Goal: Task Accomplishment & Management: Use online tool/utility

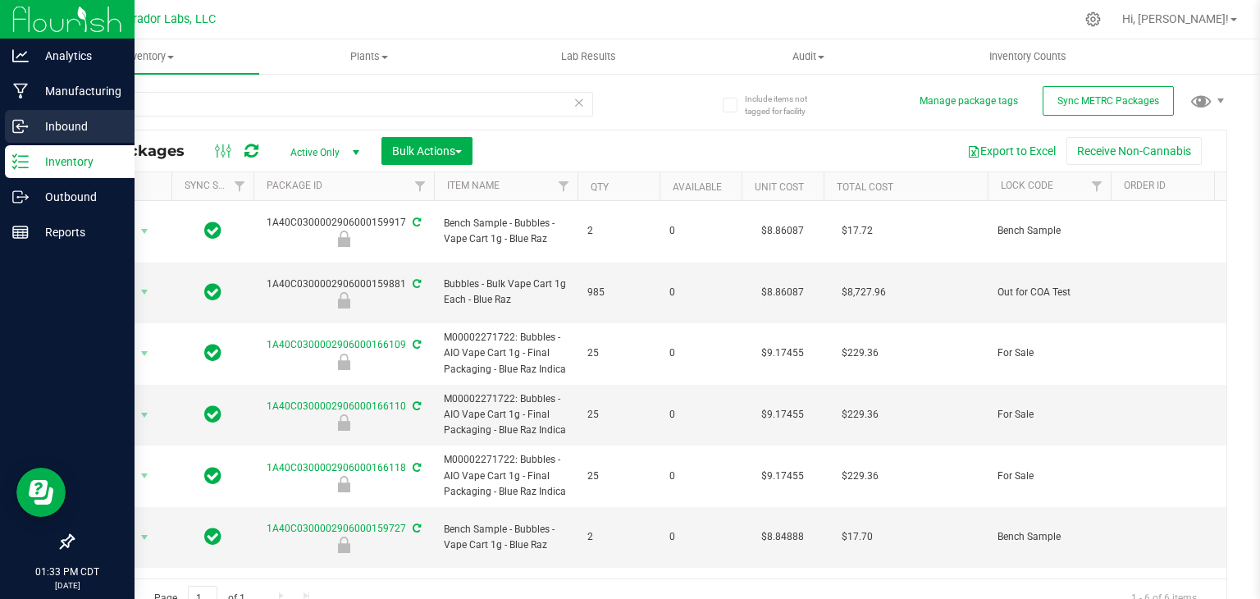
click at [57, 132] on p "Inbound" at bounding box center [78, 127] width 98 height 20
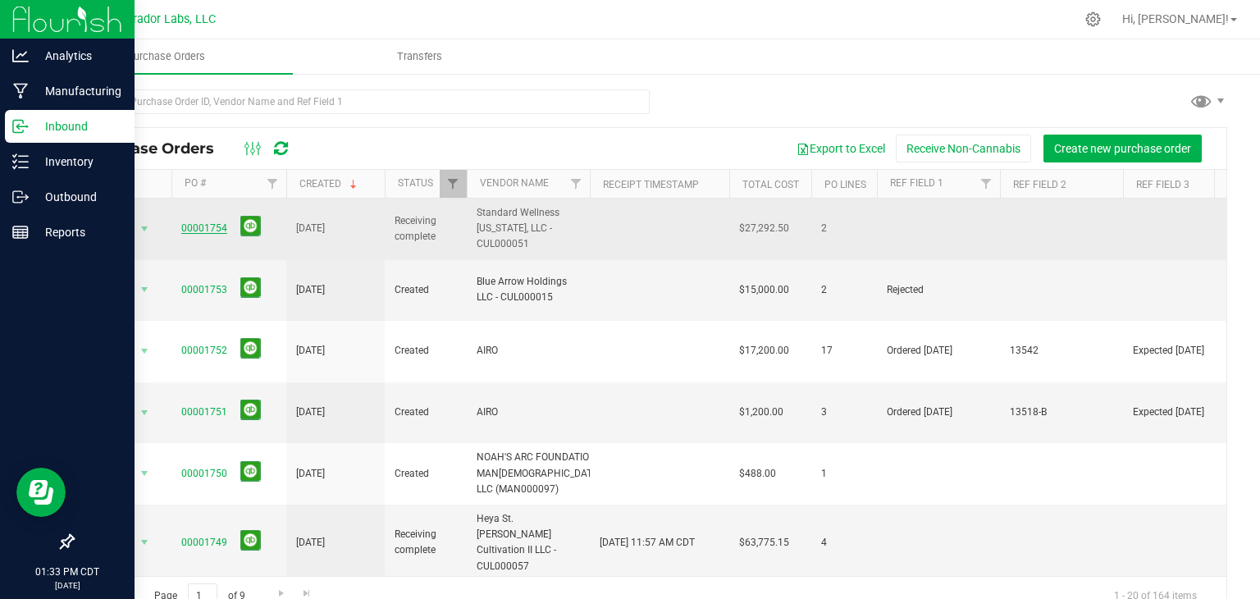
click at [190, 224] on link "00001754" at bounding box center [204, 227] width 46 height 11
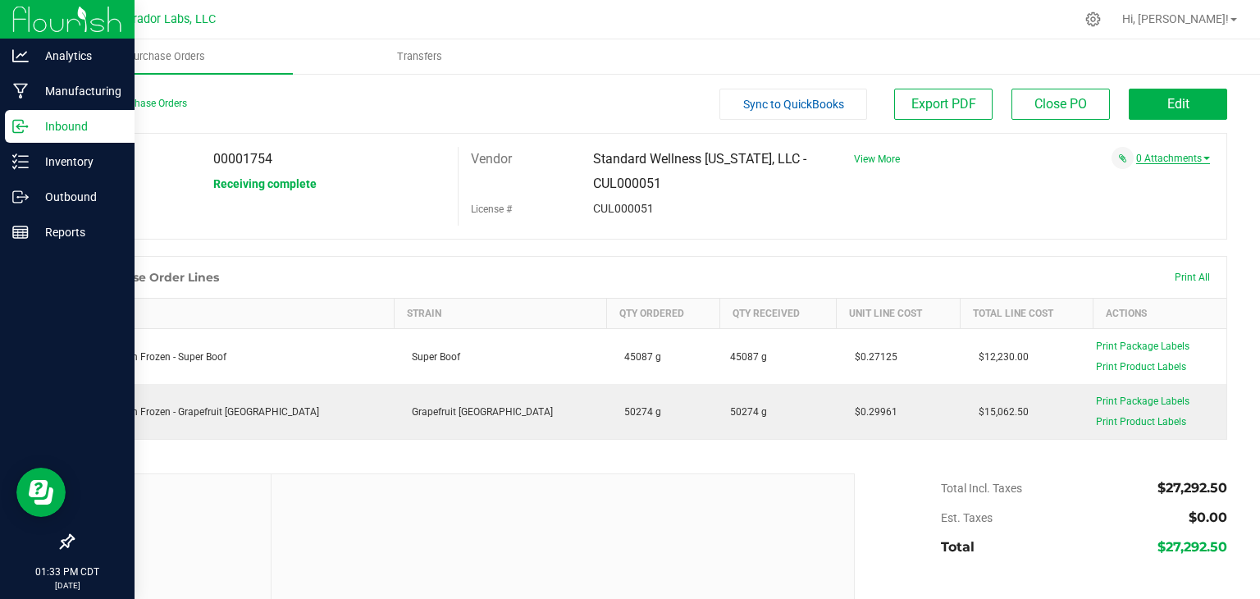
click at [1149, 161] on link "0 Attachments" at bounding box center [1173, 158] width 74 height 11
click at [1139, 175] on button "Attach new document" at bounding box center [1156, 180] width 107 height 15
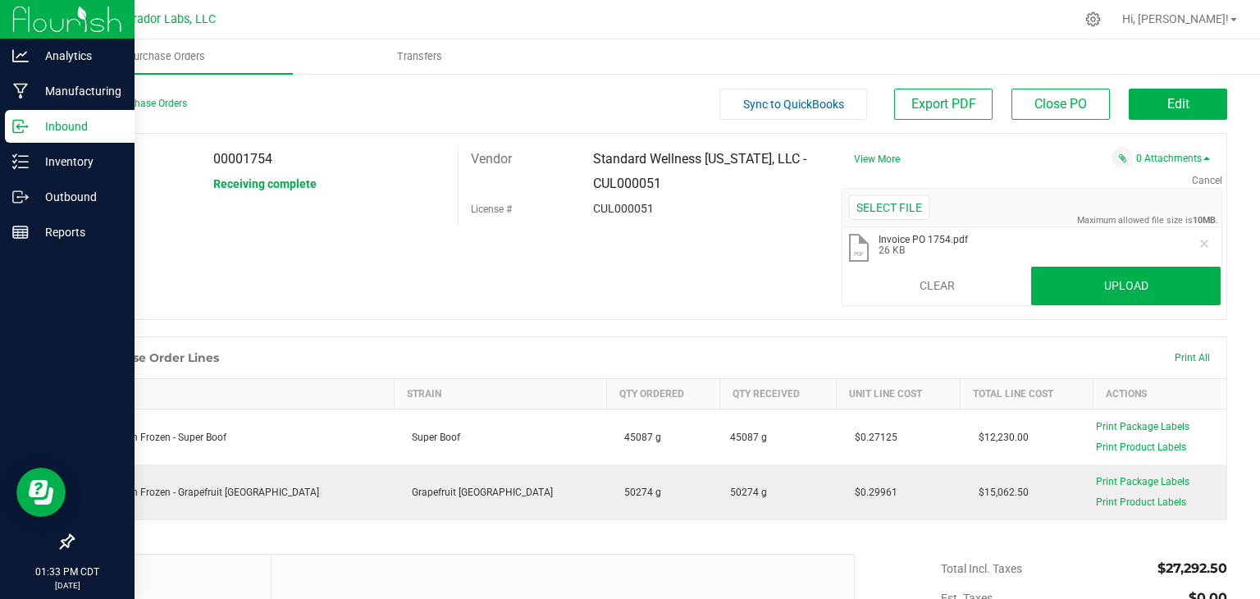
click at [1076, 306] on div "PO 00001754 Status Receiving complete Vendor Standard Wellness Missouri, LLC - …" at bounding box center [649, 226] width 1155 height 187
click at [1085, 299] on button "Upload" at bounding box center [1126, 286] width 190 height 39
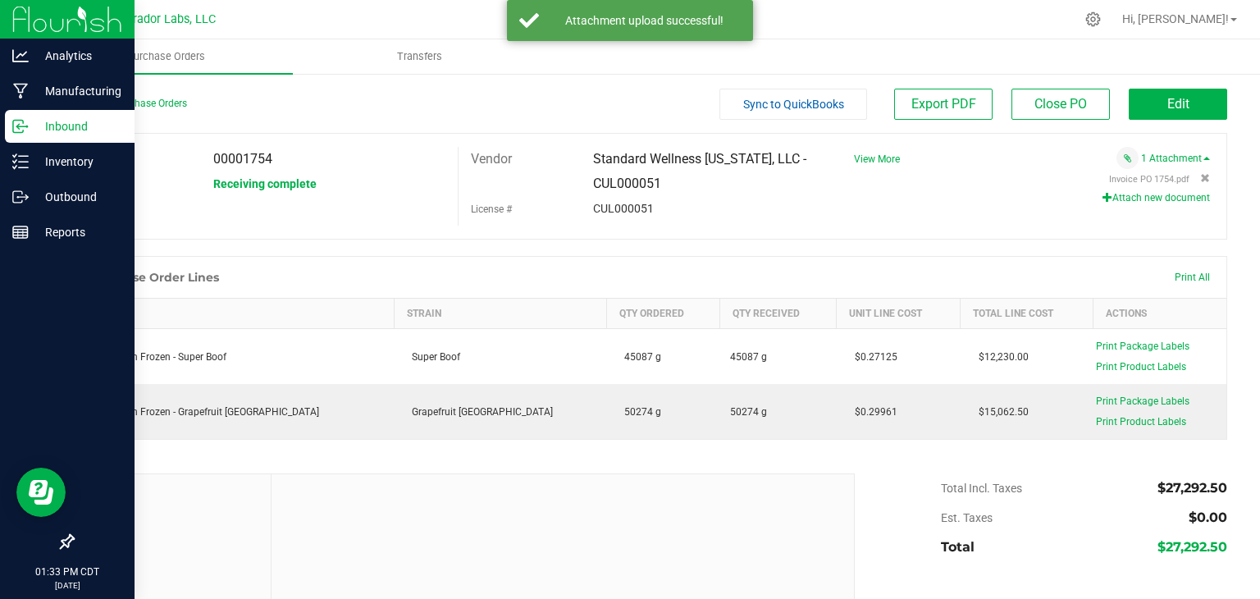
click at [1129, 198] on button "Attach new document" at bounding box center [1156, 197] width 107 height 15
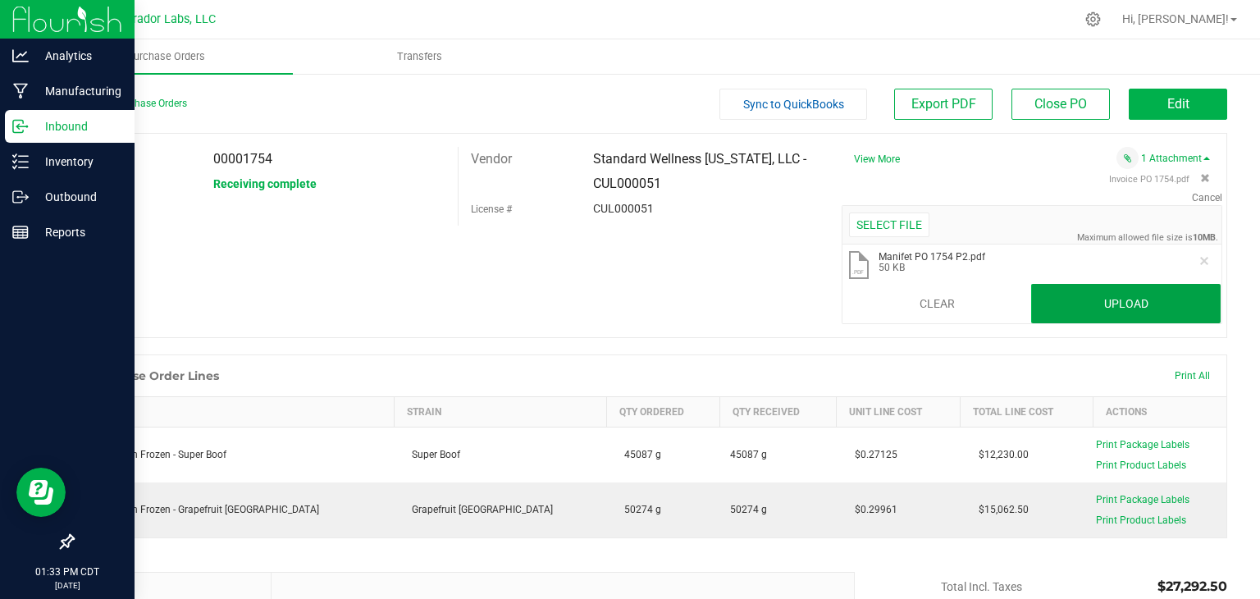
click at [1135, 308] on button "Upload" at bounding box center [1126, 303] width 190 height 39
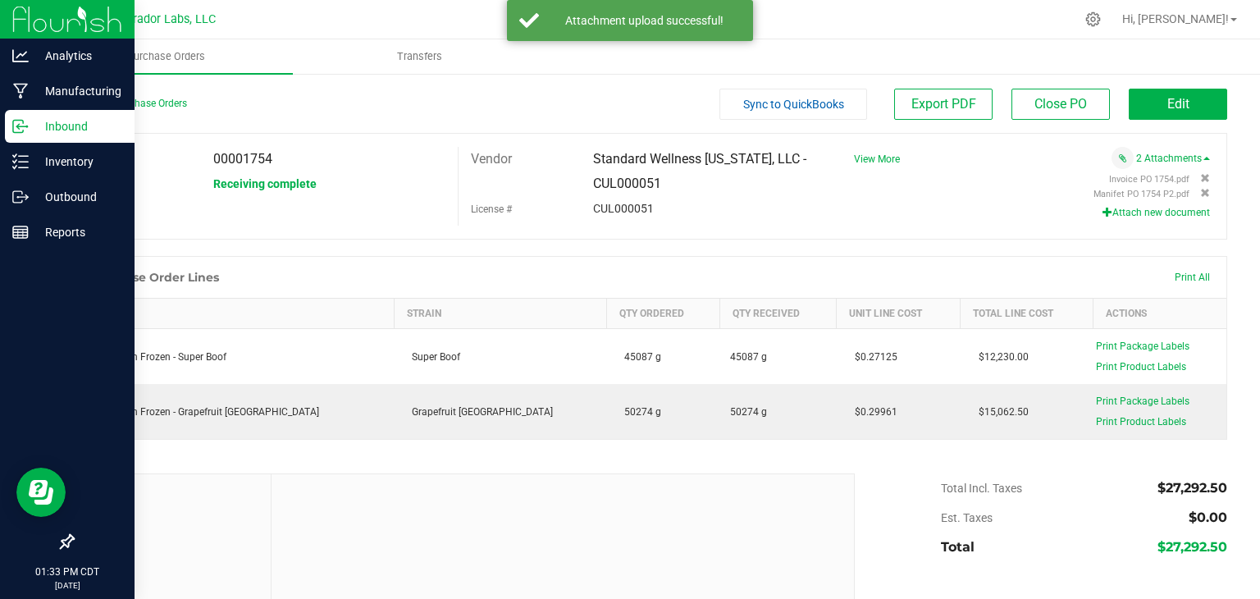
click at [1103, 214] on icon "button" at bounding box center [1108, 212] width 10 height 10
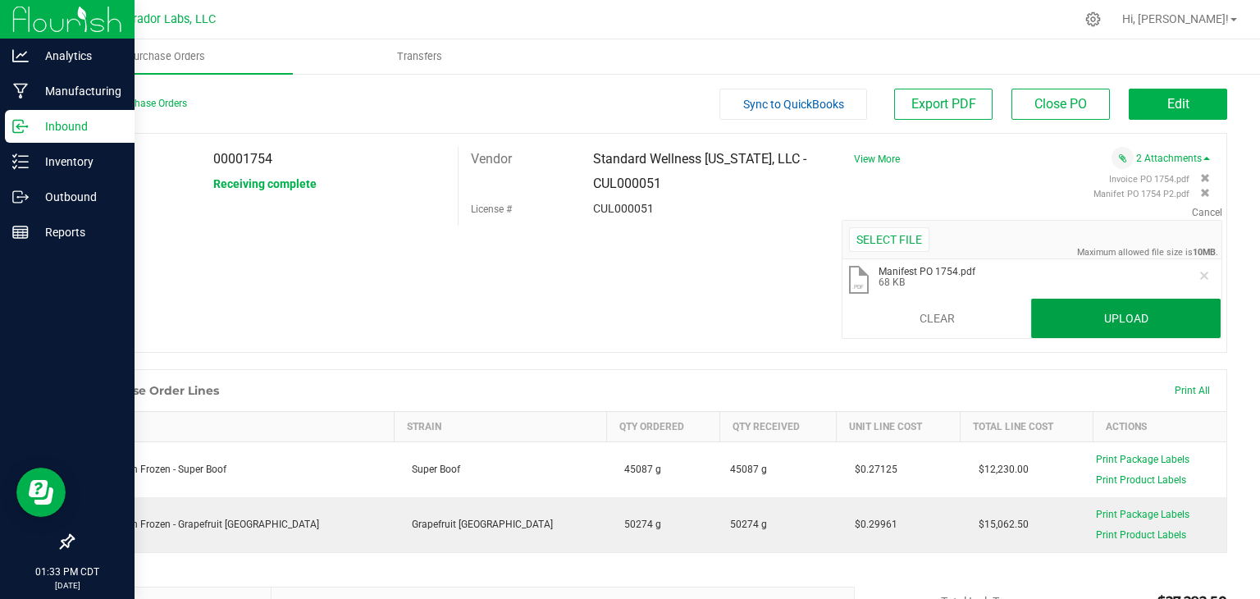
click at [1058, 331] on button "Upload" at bounding box center [1126, 318] width 190 height 39
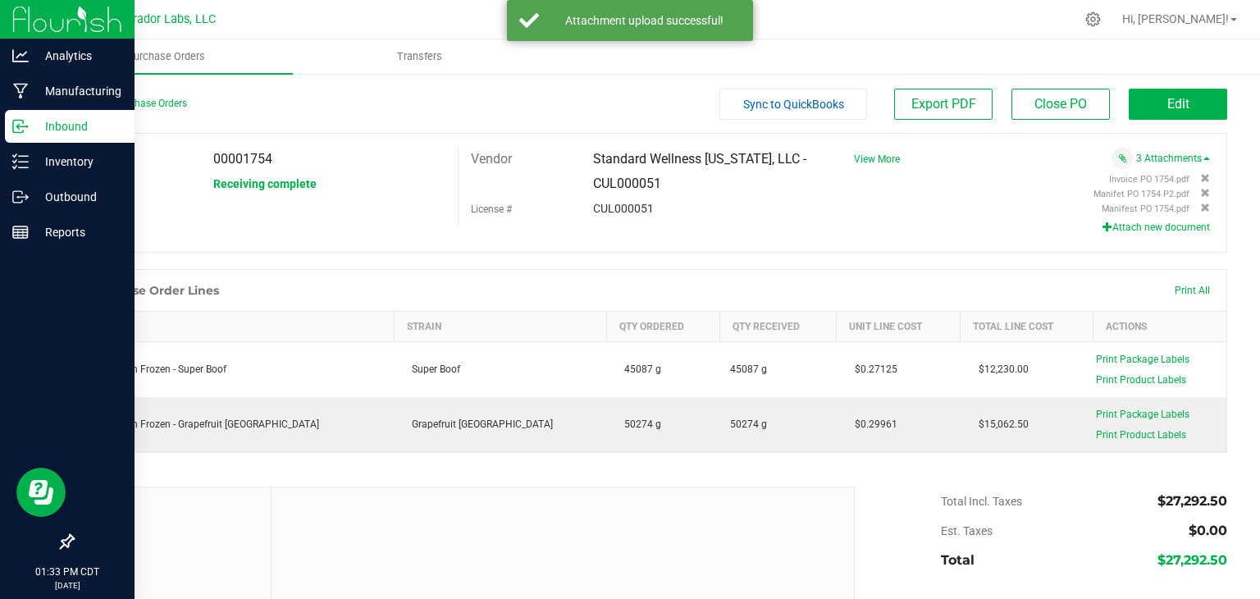
click at [554, 258] on div at bounding box center [649, 261] width 1155 height 16
click at [34, 150] on div "Inventory" at bounding box center [70, 161] width 130 height 33
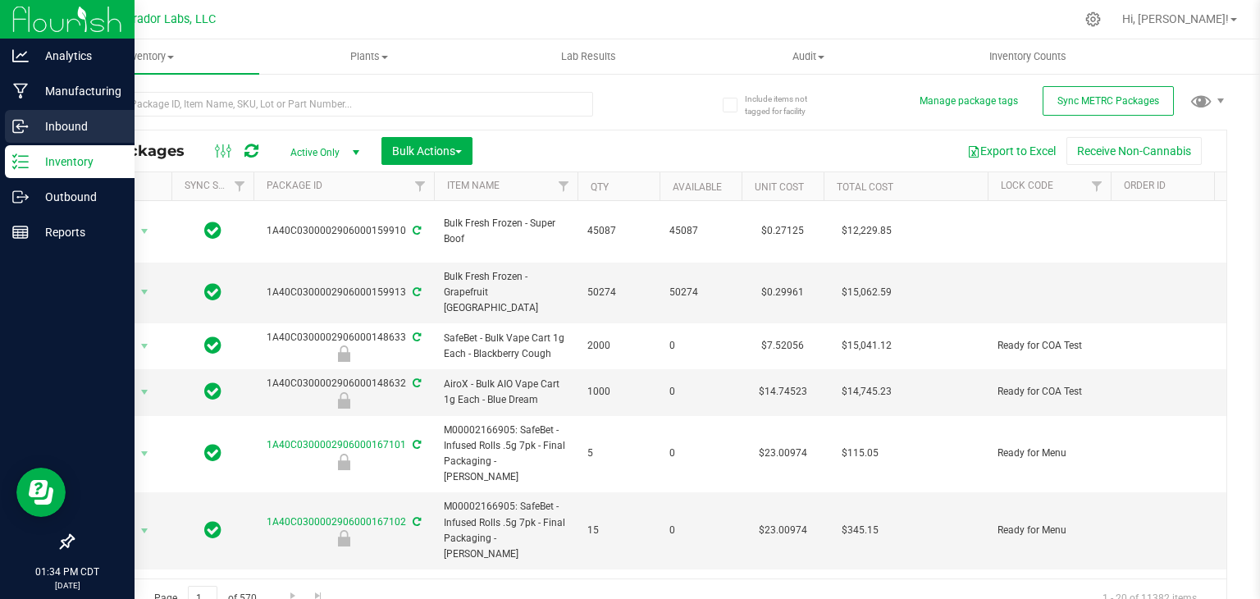
click at [69, 119] on p "Inbound" at bounding box center [78, 127] width 98 height 20
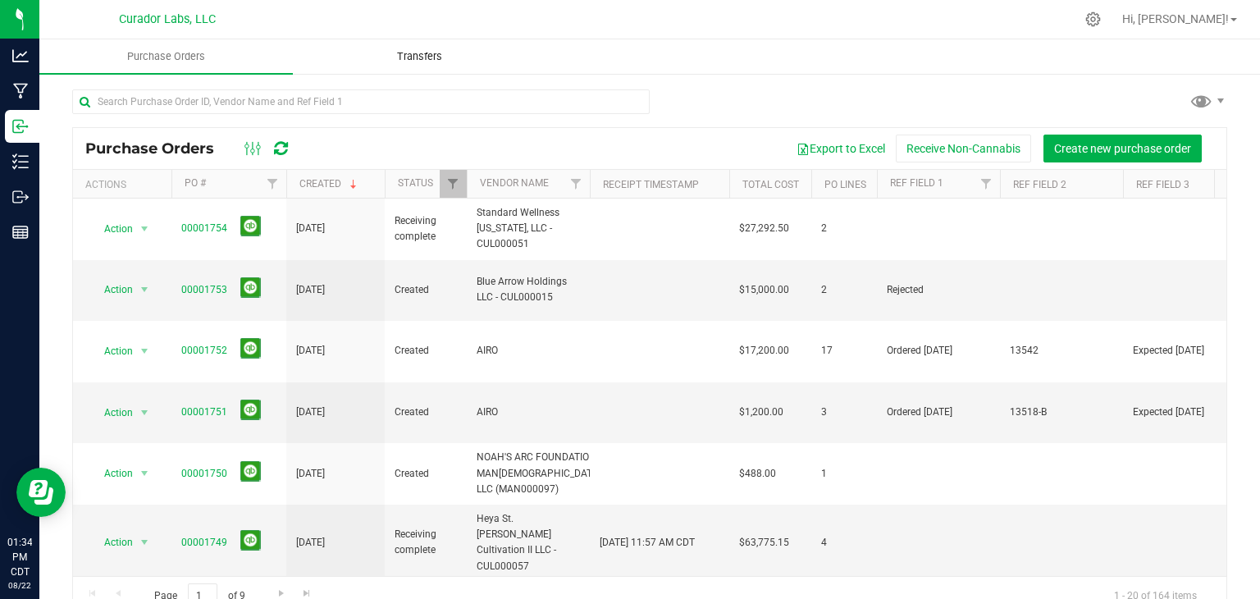
click at [420, 54] on span "Transfers" at bounding box center [419, 56] width 89 height 15
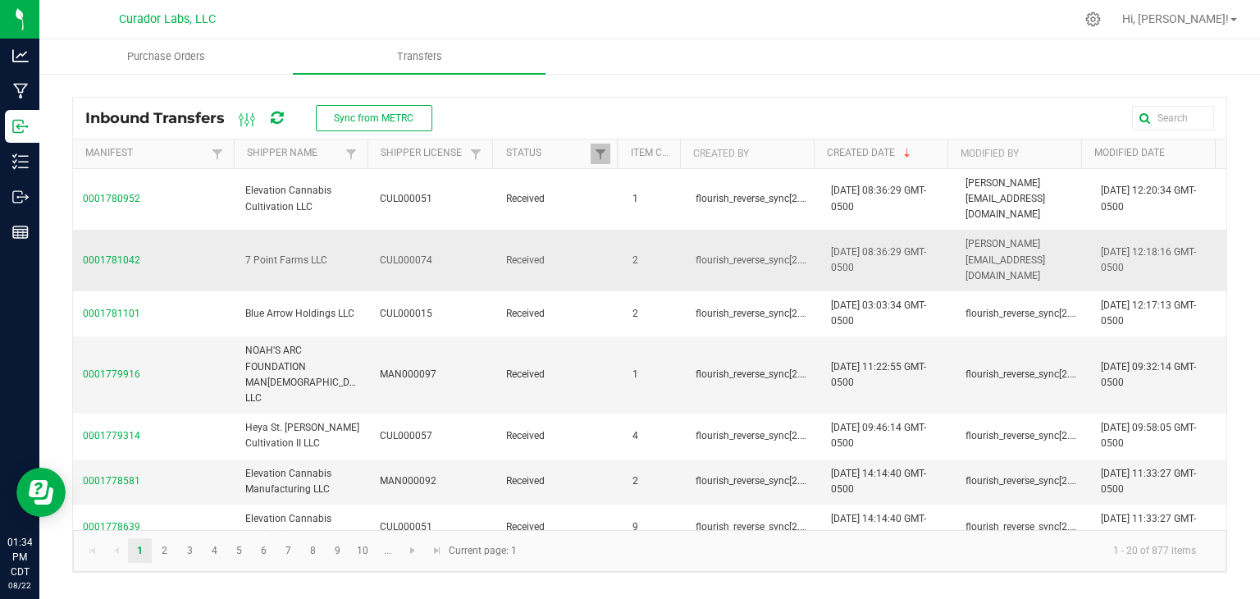
click at [125, 253] on span "0001781042" at bounding box center [154, 261] width 143 height 16
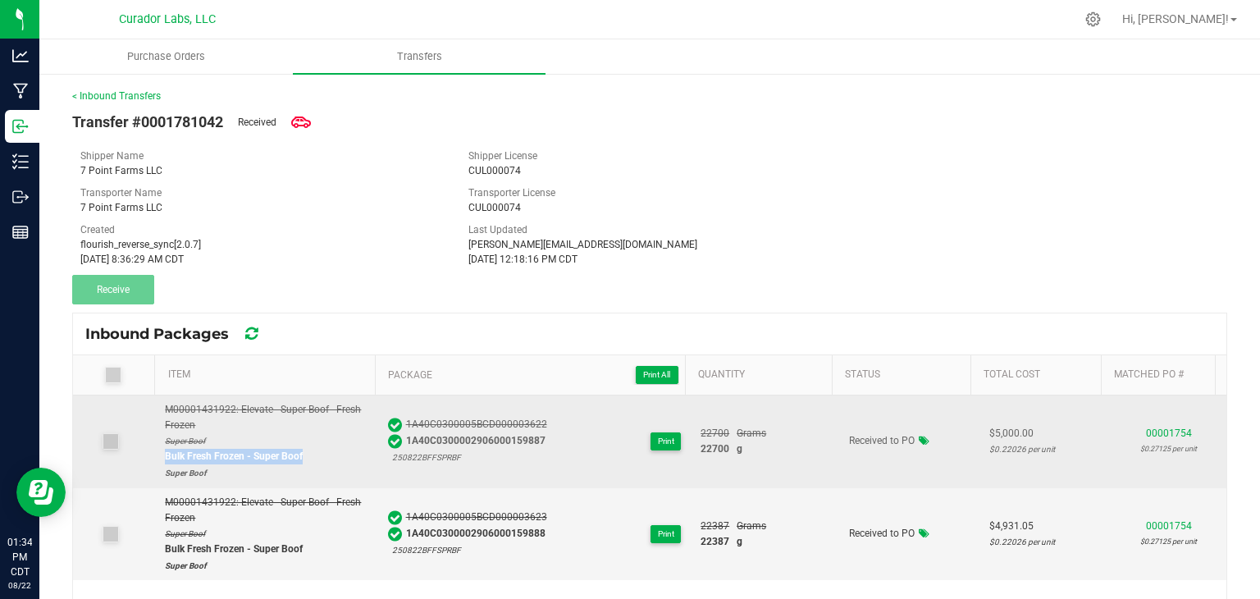
drag, startPoint x: 302, startPoint y: 455, endPoint x: 162, endPoint y: 459, distance: 140.4
click at [162, 459] on td "M00001431922: Elevate - Super Boof - Fresh Frozen Super Boof Bulk Fresh Frozen …" at bounding box center [266, 441] width 222 height 93
copy div "Bulk Fresh Frozen - Super Boof"
drag, startPoint x: 537, startPoint y: 439, endPoint x: 399, endPoint y: 446, distance: 138.9
click at [399, 446] on div "1A40C0300005BCD000003622 1A40C0300002906000159887 250822BFFSPRBF Print" at bounding box center [535, 441] width 294 height 49
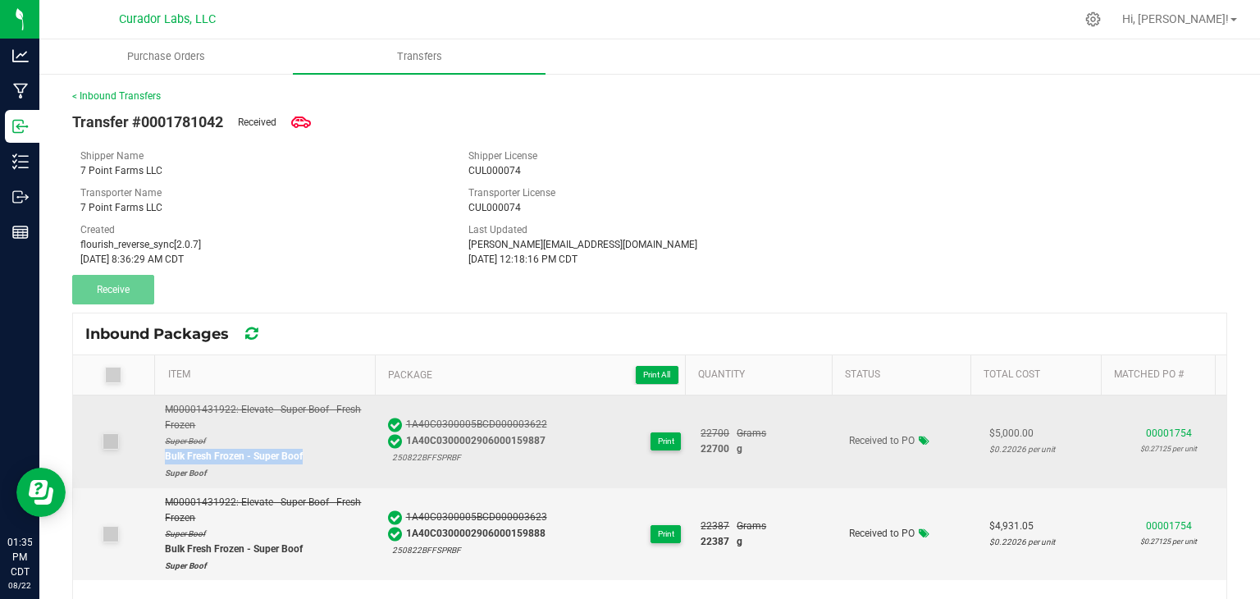
copy span "1A40C0300002906000159887"
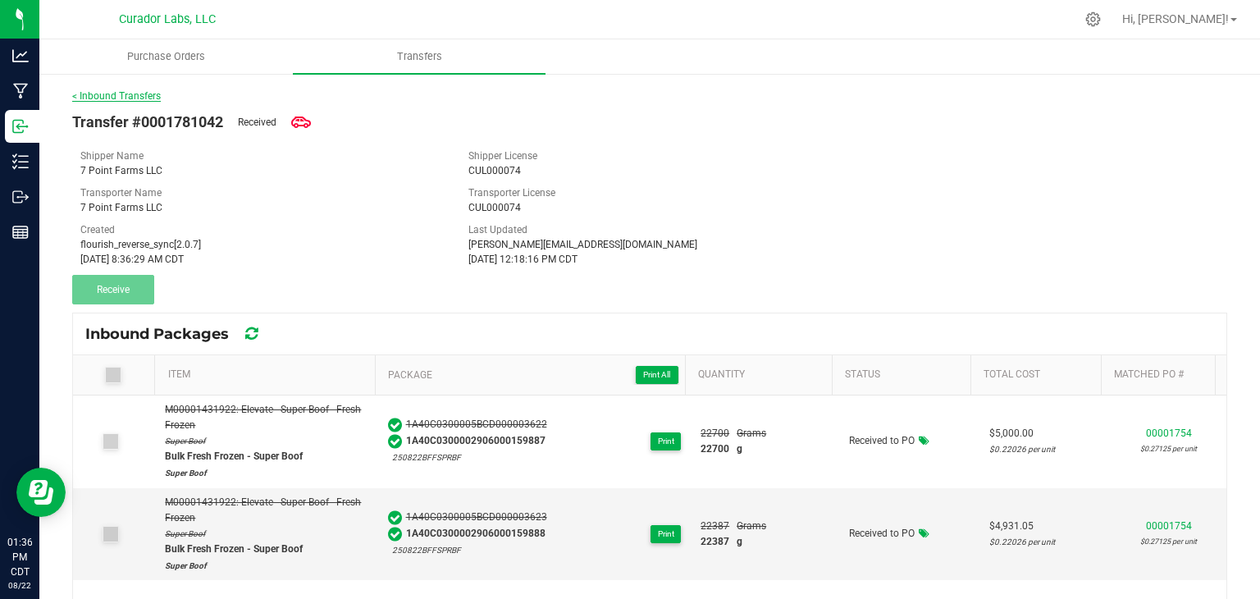
click at [127, 93] on link "< Inbound Transfers" at bounding box center [116, 95] width 89 height 11
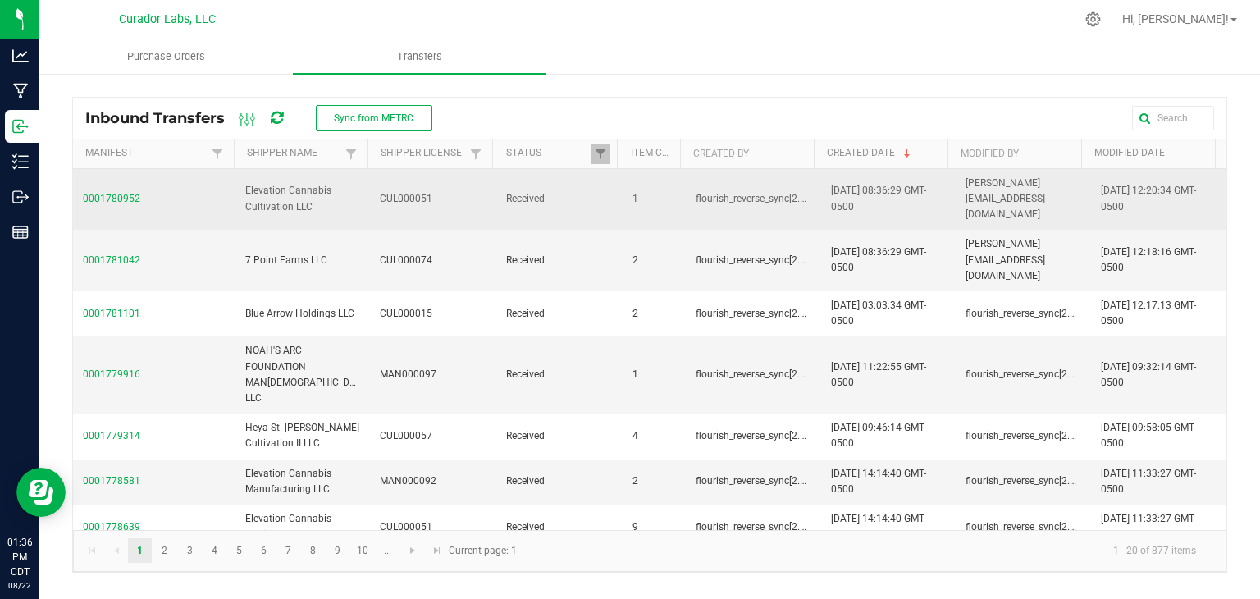
click at [117, 196] on span "0001780952" at bounding box center [154, 199] width 143 height 16
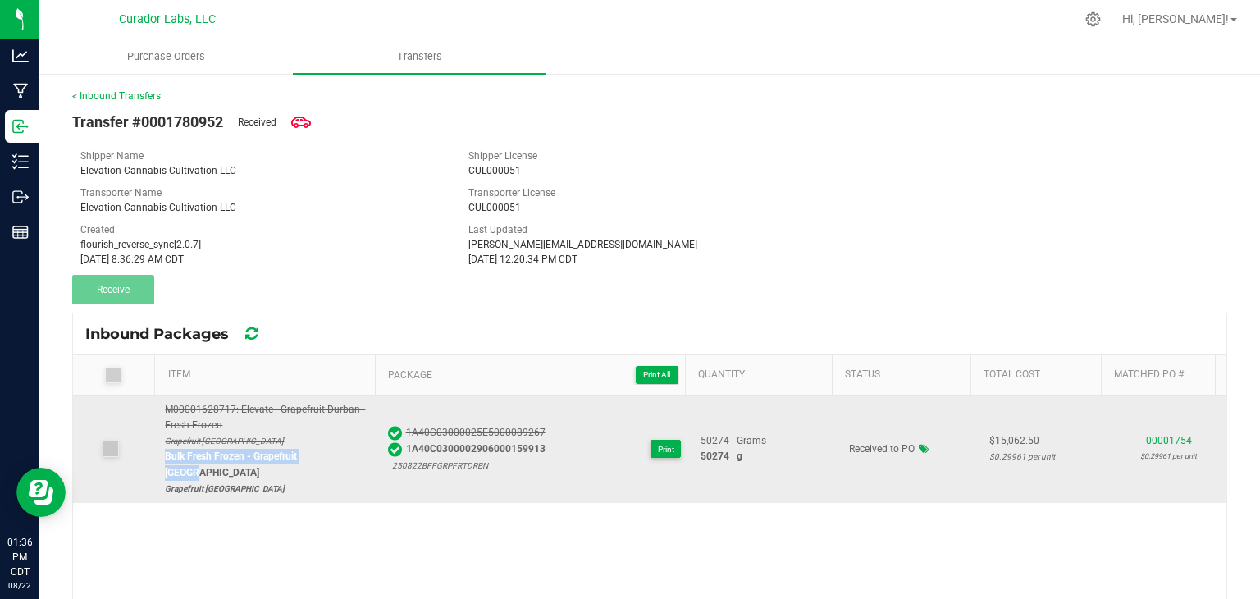
drag, startPoint x: 329, startPoint y: 455, endPoint x: 161, endPoint y: 455, distance: 168.2
click at [161, 455] on td "M00001628717: Elevate - Grapefruit Durban - Fresh Frozen Grapefruit Durban Bulk…" at bounding box center [266, 448] width 222 height 107
copy div "Bulk Fresh Frozen - Grapefruit [GEOGRAPHIC_DATA]"
drag, startPoint x: 528, startPoint y: 442, endPoint x: 397, endPoint y: 435, distance: 130.7
click at [397, 435] on div "1A40C03000025E5000089267 1A40C0300002906000159913 250822BFFGRPFRTDRBN Print" at bounding box center [535, 449] width 294 height 49
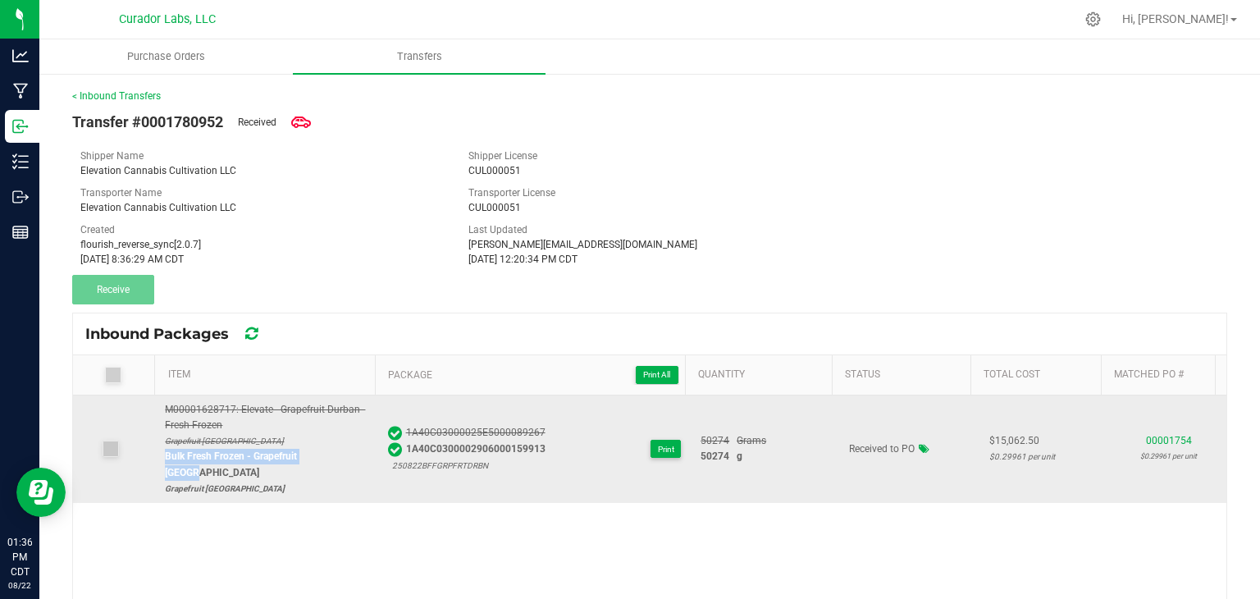
copy span "1A40C0300002906000159913"
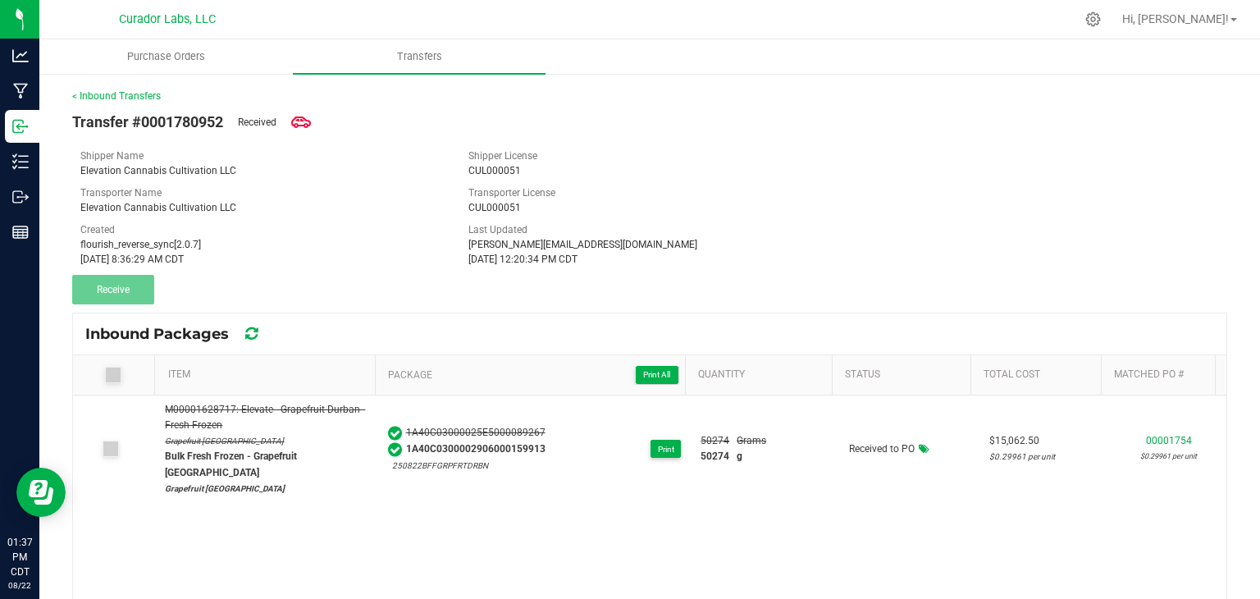
click at [247, 277] on div "Transfer #0001780952 Received Shipper Name Elevation Cannabis Cultivation LLC S…" at bounding box center [649, 203] width 1155 height 201
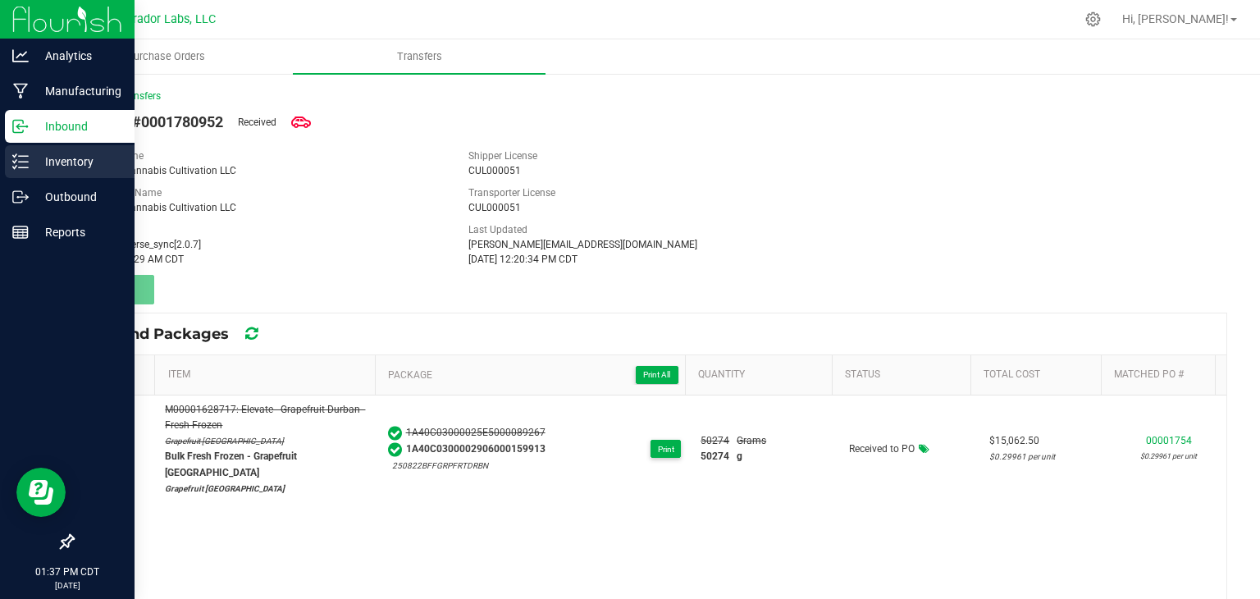
click at [29, 167] on p "Inventory" at bounding box center [78, 162] width 98 height 20
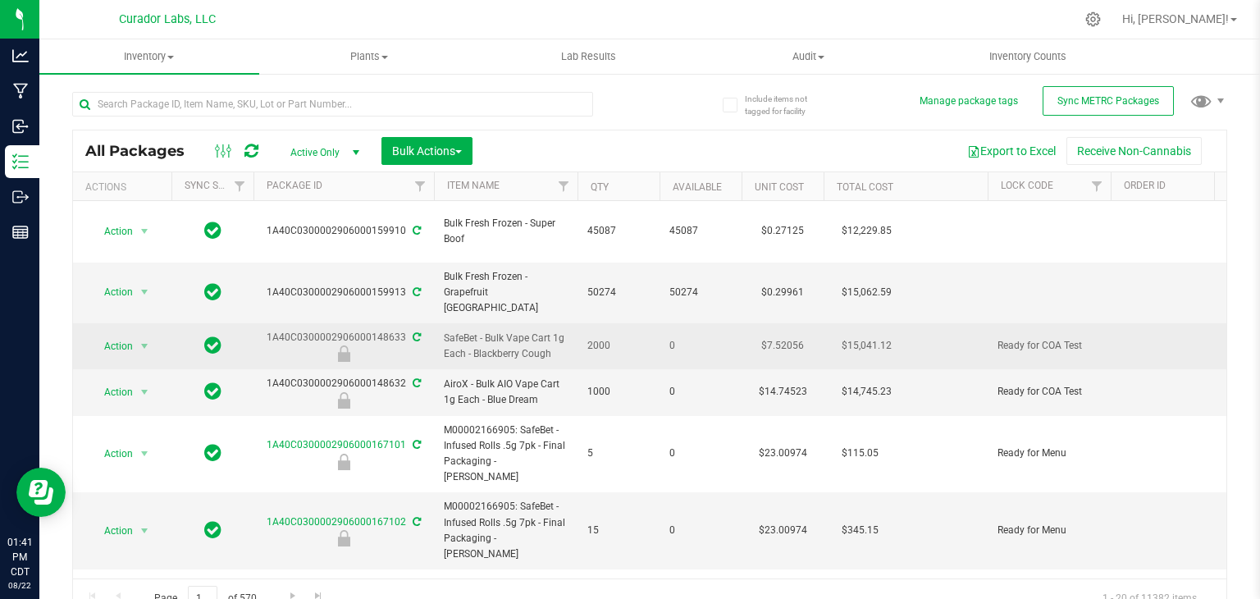
click at [685, 338] on span "0" at bounding box center [700, 346] width 62 height 16
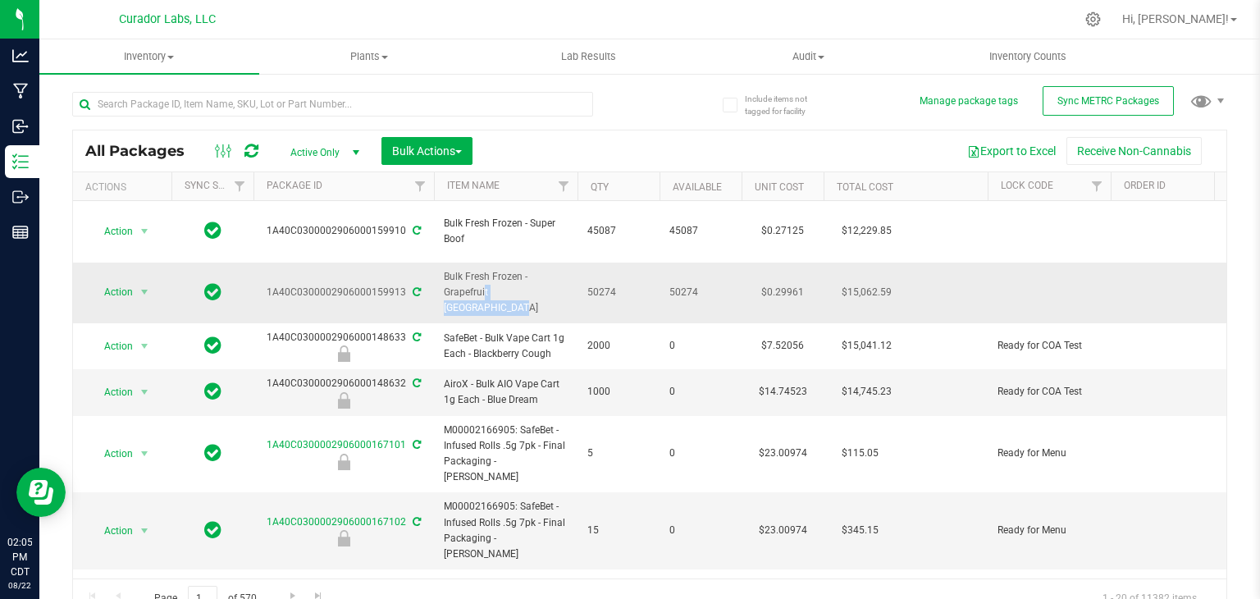
drag, startPoint x: 519, startPoint y: 273, endPoint x: 443, endPoint y: 273, distance: 76.3
click at [444, 273] on span "Bulk Fresh Frozen - Grapefruit [GEOGRAPHIC_DATA]" at bounding box center [506, 293] width 124 height 48
copy span "Grapefruit [GEOGRAPHIC_DATA]"
click at [327, 99] on input "text" at bounding box center [332, 104] width 521 height 25
paste input "Grapefruit [GEOGRAPHIC_DATA]"
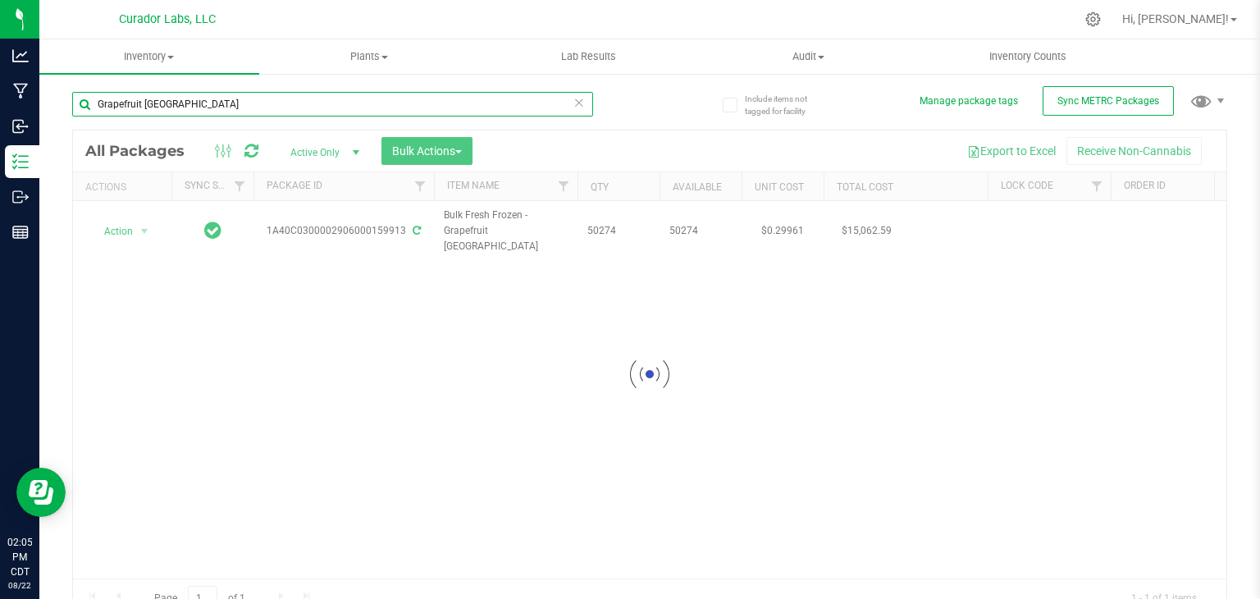
type input "Grapefruit [GEOGRAPHIC_DATA]"
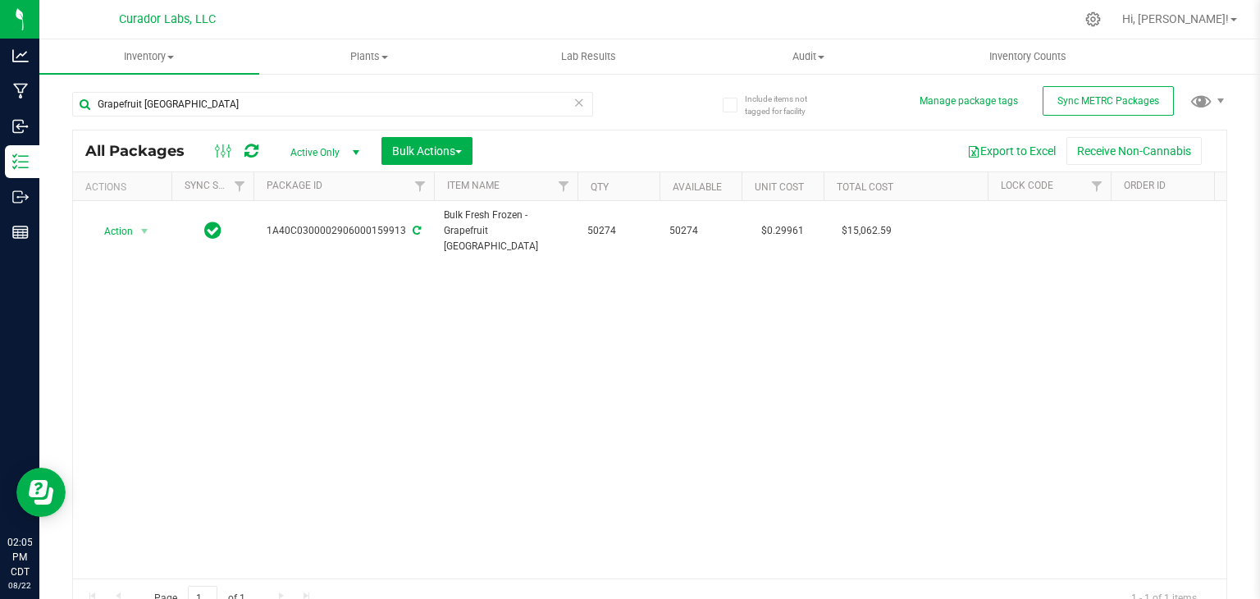
click at [510, 347] on div "Action Action Adjust qty Create package Edit attributes Global inventory Locate…" at bounding box center [650, 389] width 1154 height 377
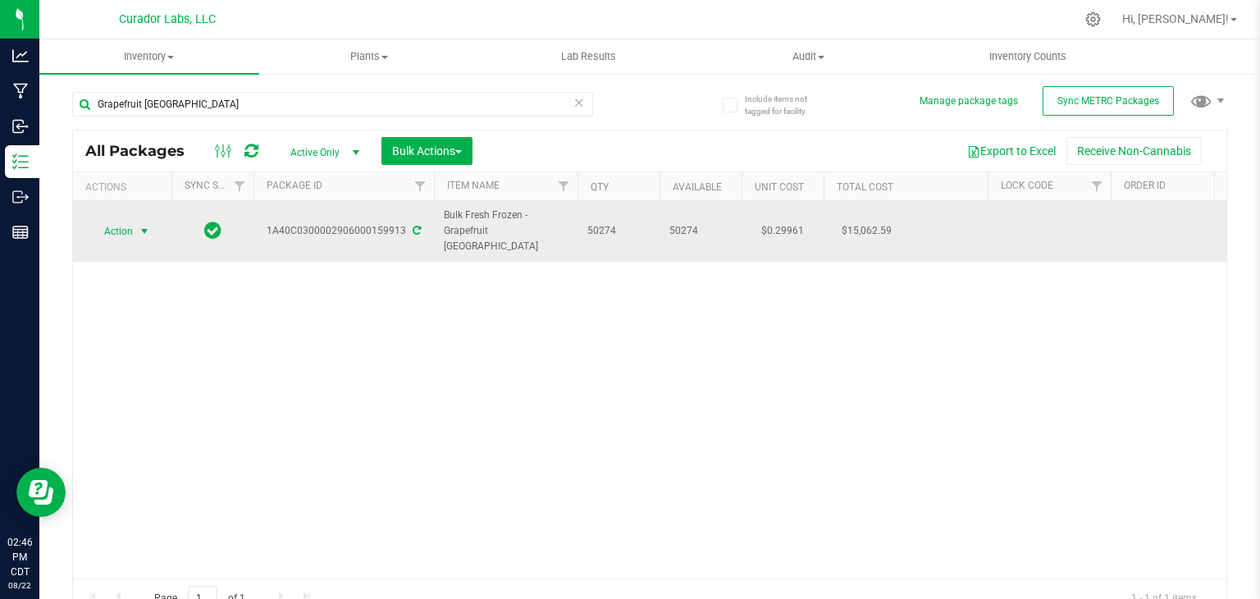
click at [111, 222] on span "Action" at bounding box center [111, 231] width 44 height 23
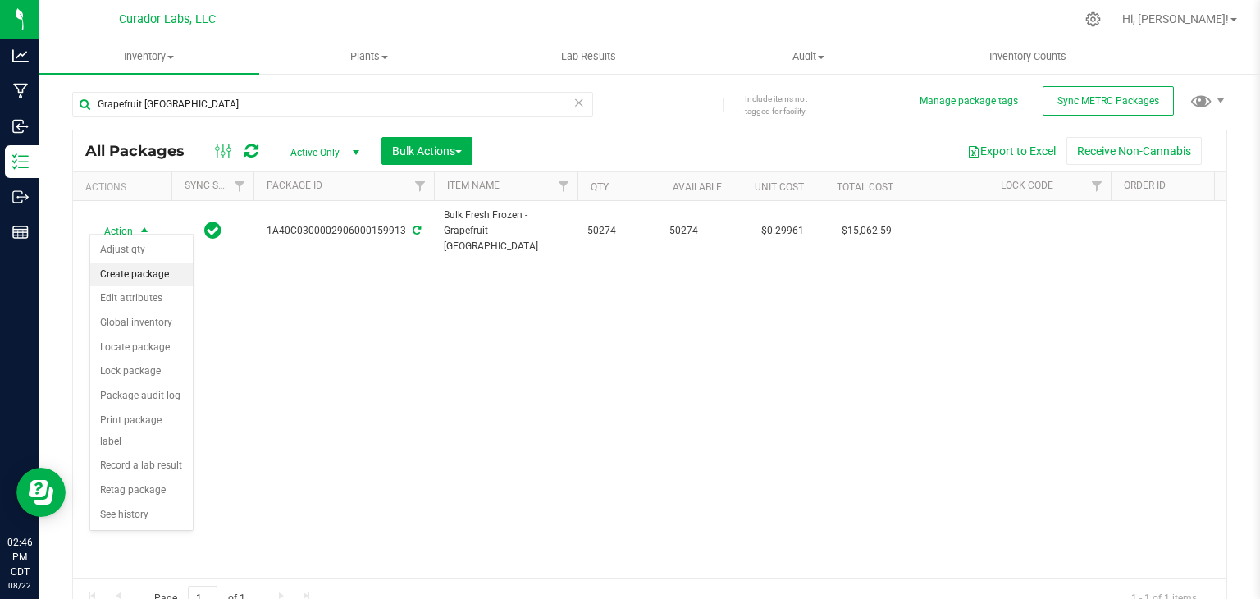
click at [144, 277] on li "Create package" at bounding box center [141, 275] width 103 height 25
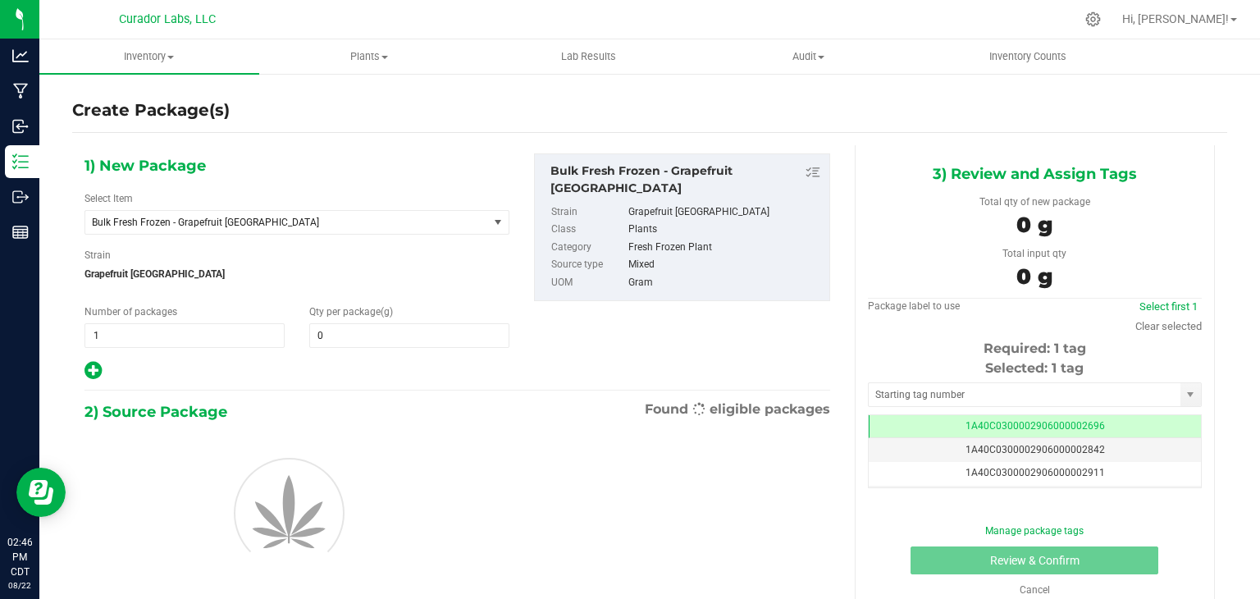
type input "0.0000"
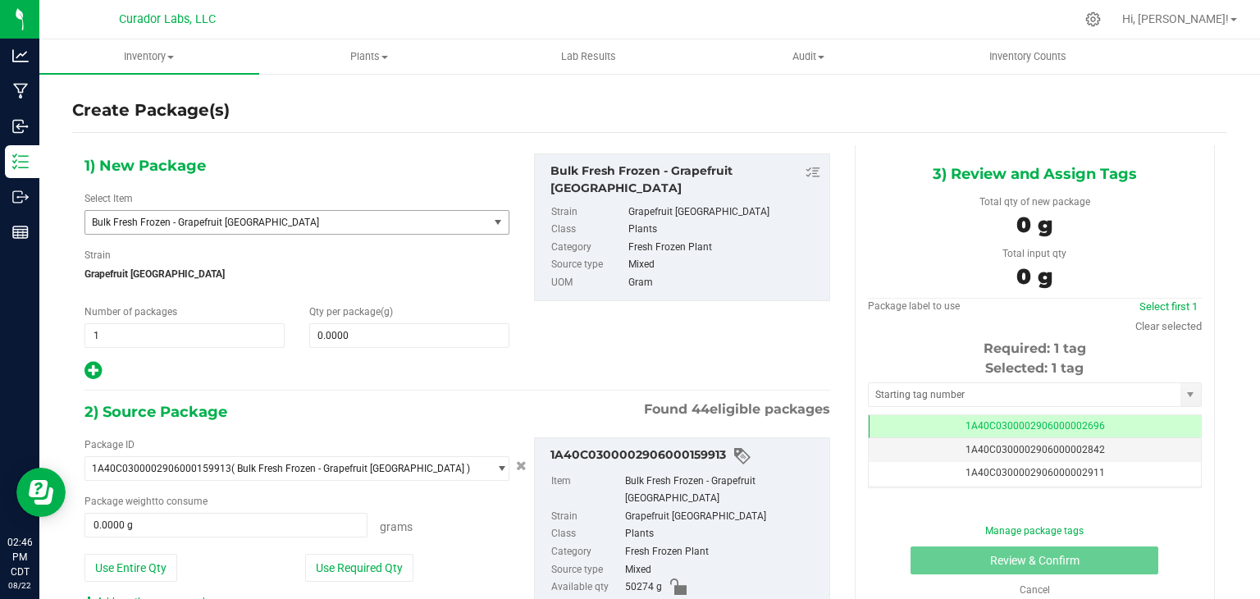
click at [293, 213] on span "Bulk Fresh Frozen - Grapefruit [GEOGRAPHIC_DATA]" at bounding box center [286, 222] width 403 height 23
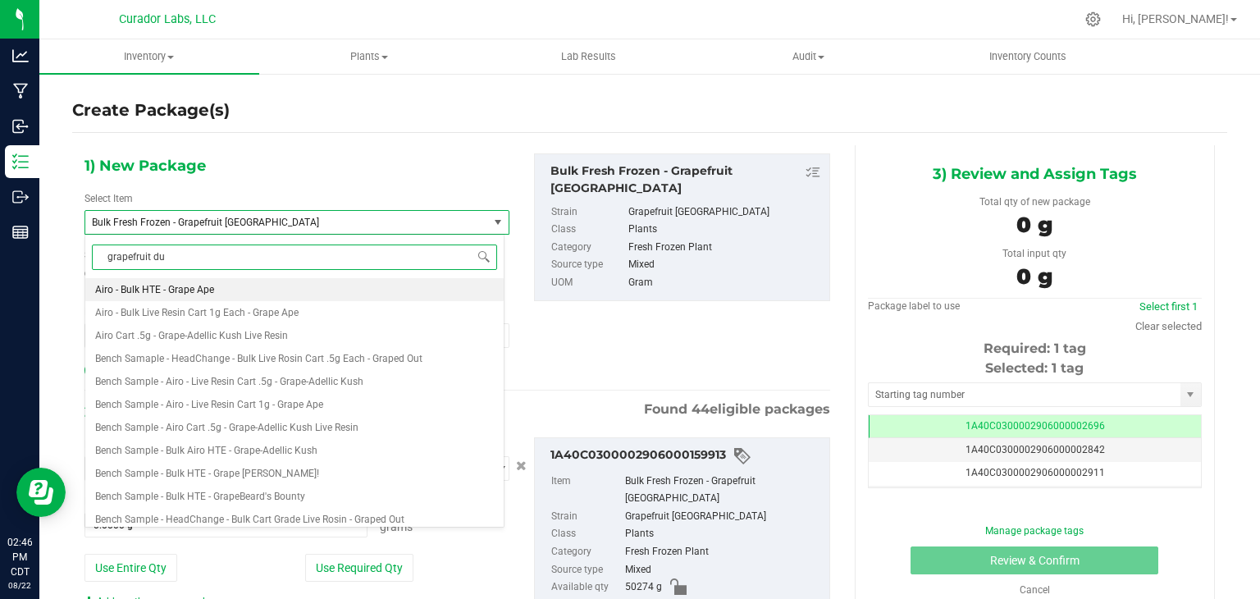
type input "grapefruit dur"
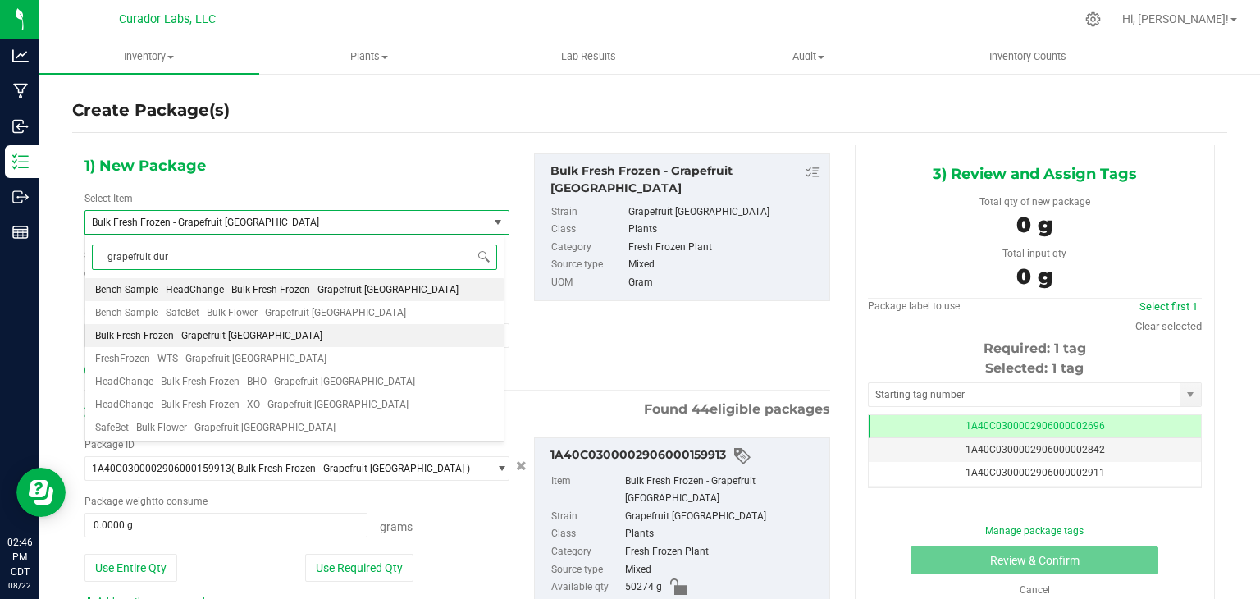
click at [316, 288] on span "Bench Sample - HeadChange - Bulk Fresh Frozen - Grapefruit Durban" at bounding box center [276, 289] width 363 height 11
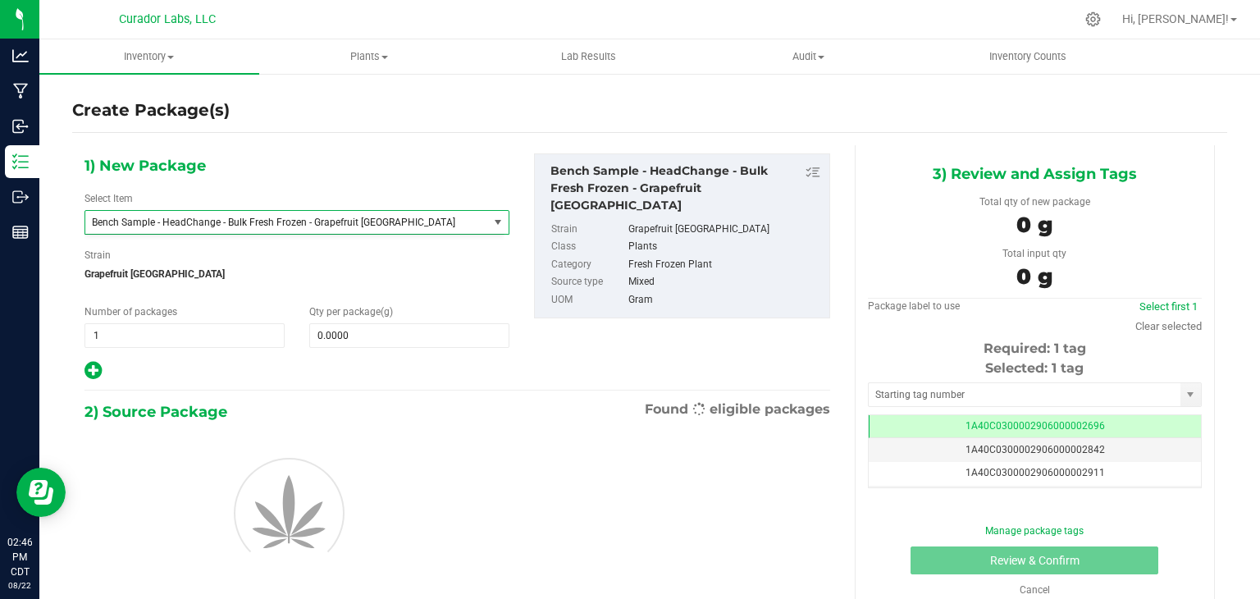
type input "0.0000"
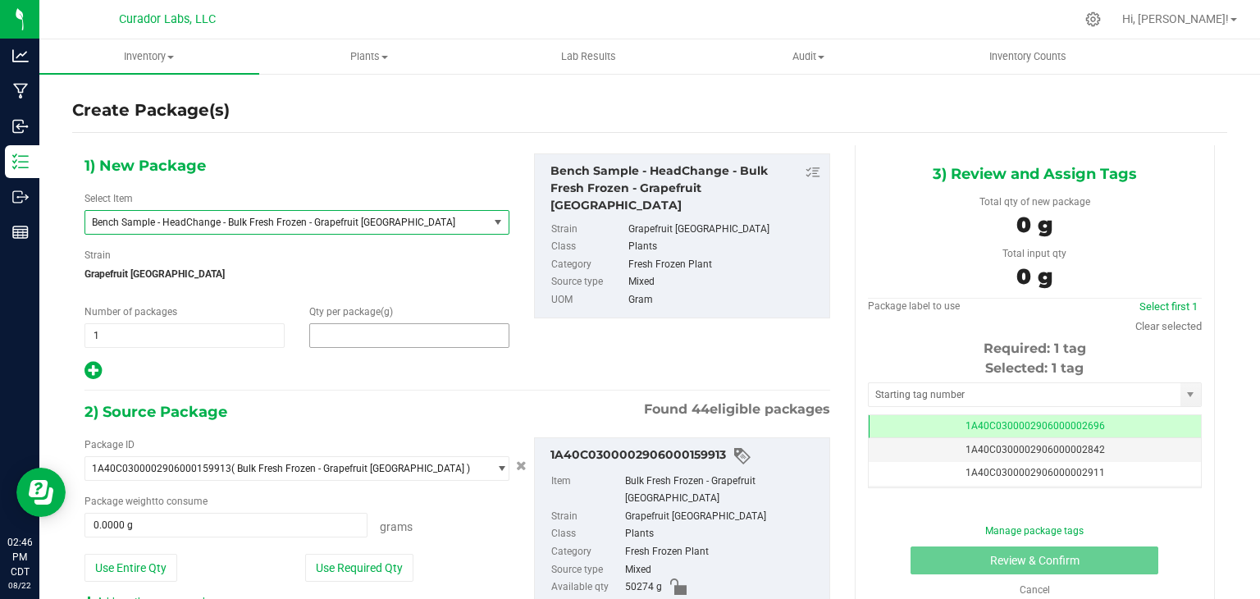
click at [376, 337] on span at bounding box center [409, 335] width 200 height 25
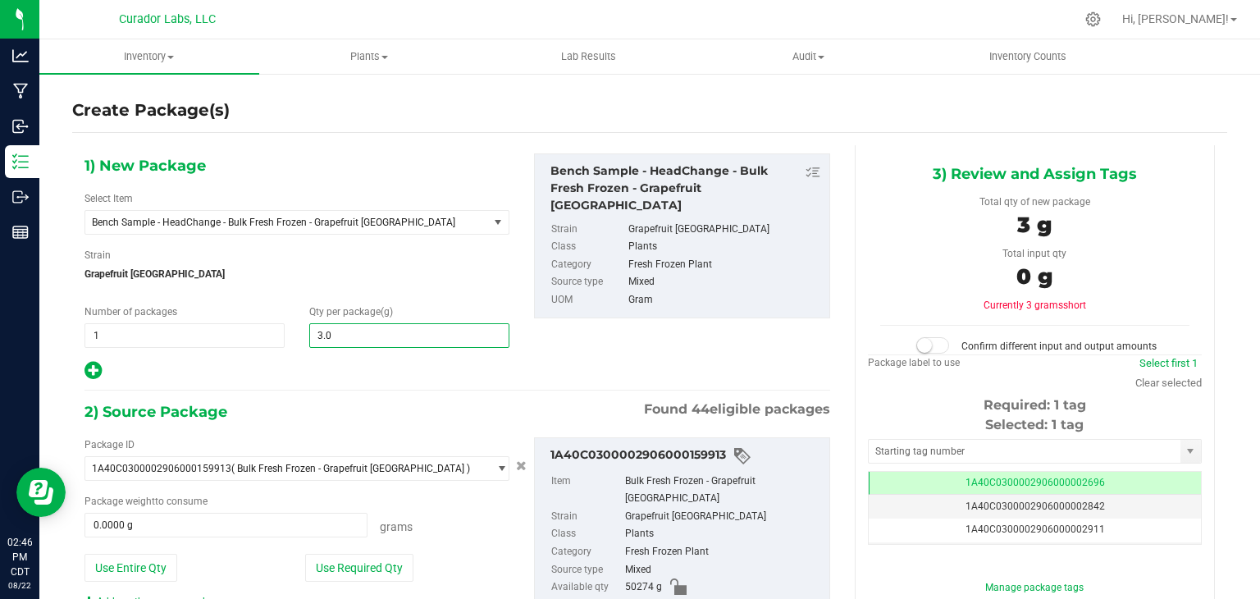
type input "3.01"
type input "3.0100"
click at [391, 377] on div at bounding box center [297, 370] width 425 height 21
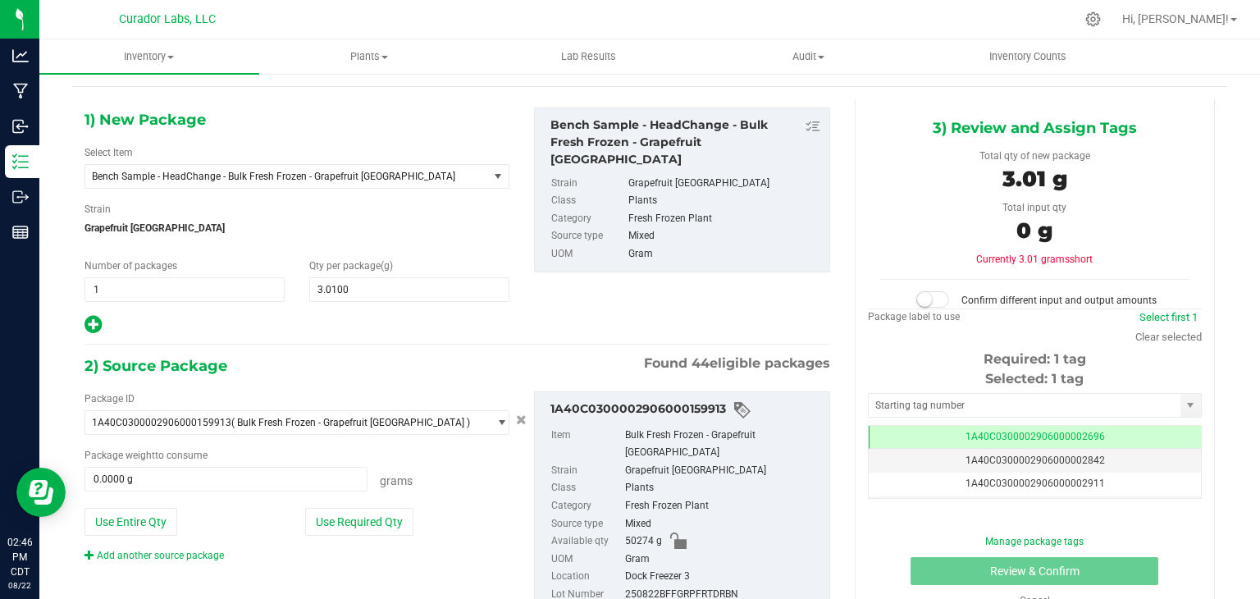
scroll to position [56, 0]
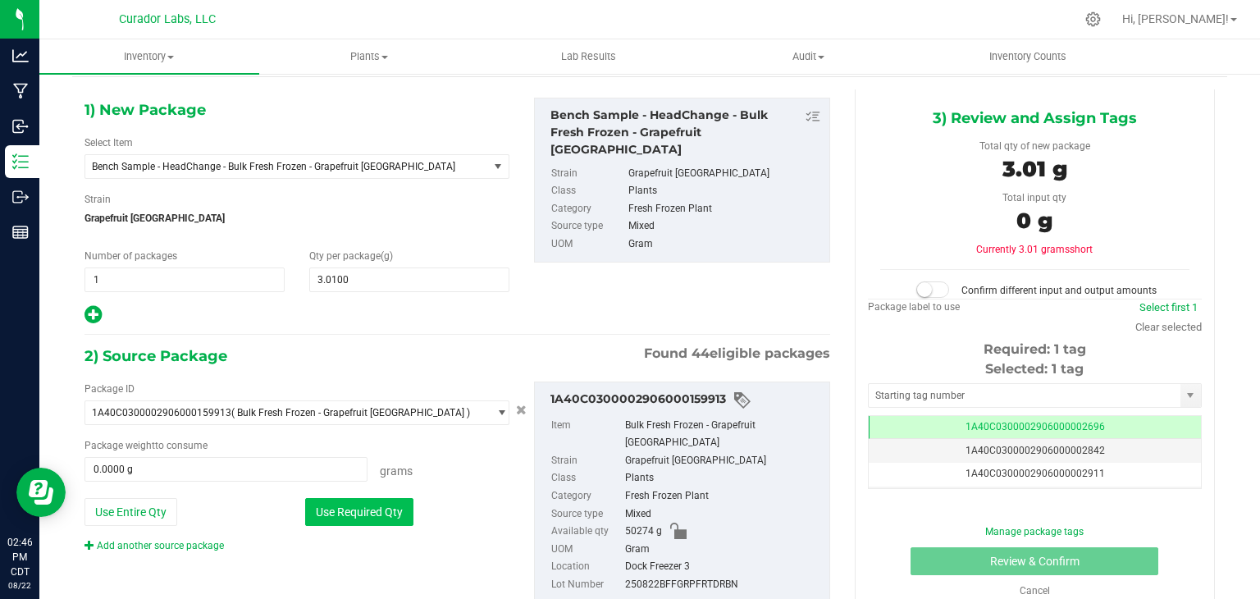
click at [377, 502] on button "Use Required Qty" at bounding box center [359, 512] width 108 height 28
type input "3.0100 g"
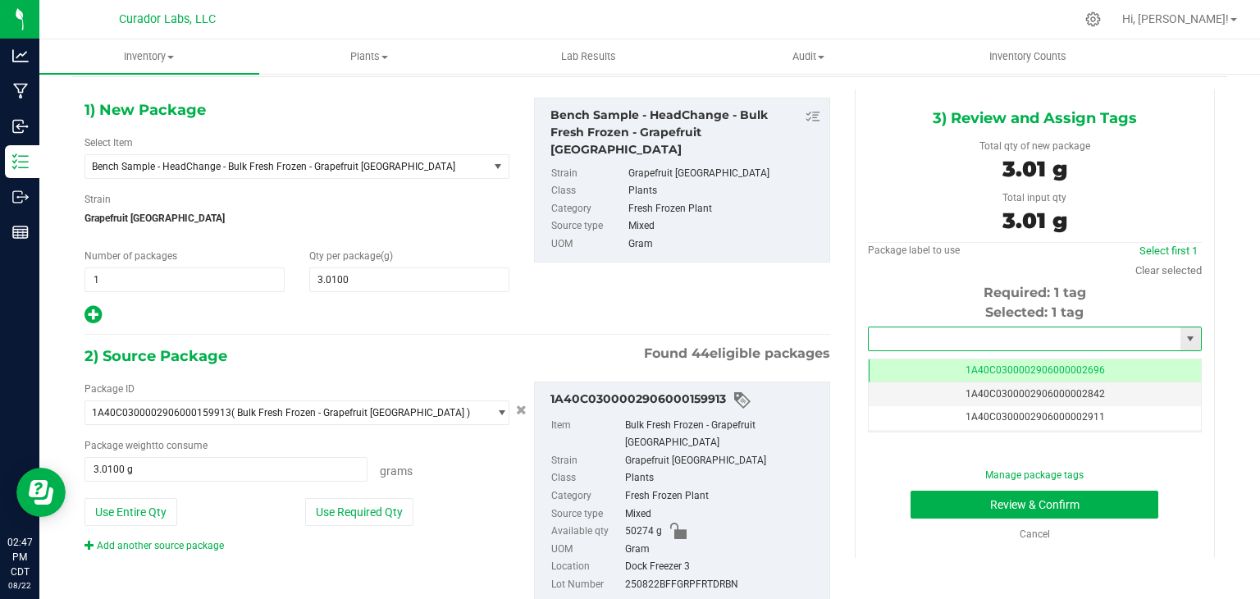
click at [1004, 339] on input "text" at bounding box center [1025, 338] width 312 height 23
click at [963, 359] on li "1A40C0300002906000159914" at bounding box center [1024, 366] width 329 height 25
type input "1A40C0300002906000159914"
click at [948, 500] on button "Review & Confirm" at bounding box center [1035, 505] width 248 height 28
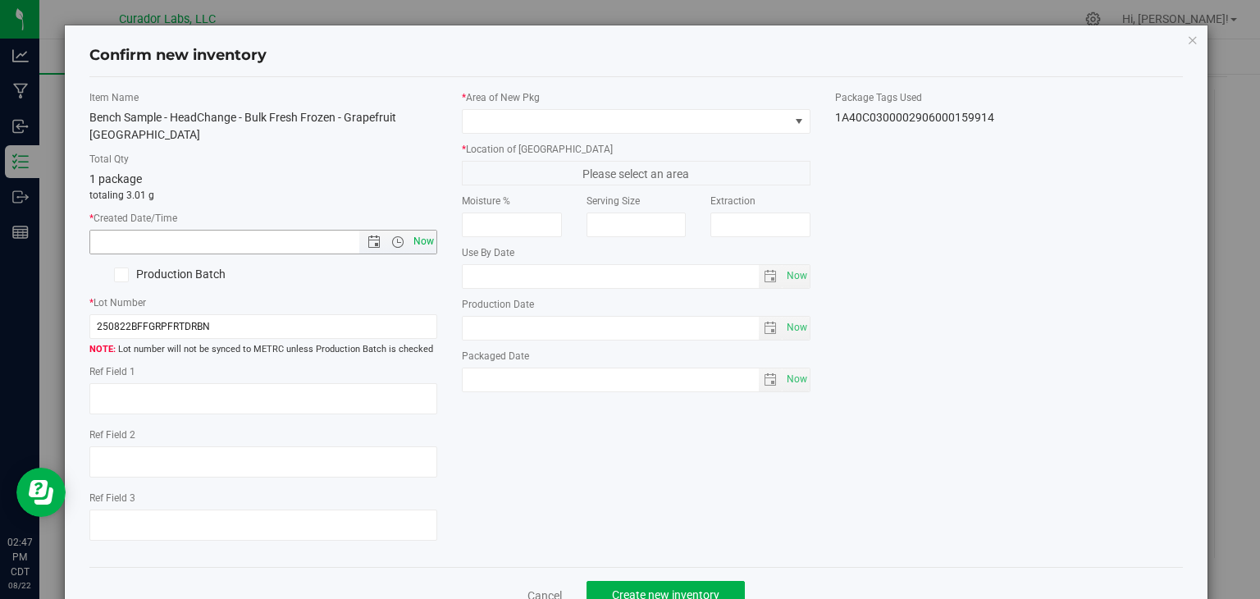
click at [413, 248] on span "Now" at bounding box center [424, 242] width 28 height 24
type input "8/22/2025 2:47 PM"
click at [547, 114] on span at bounding box center [626, 121] width 327 height 23
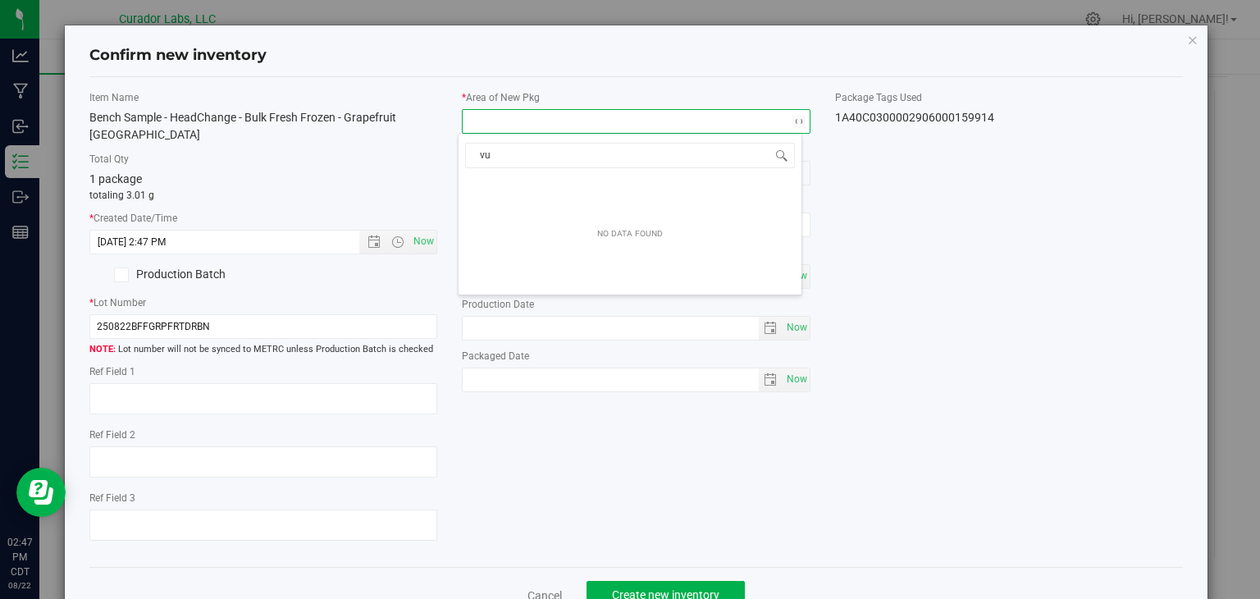
type input "v"
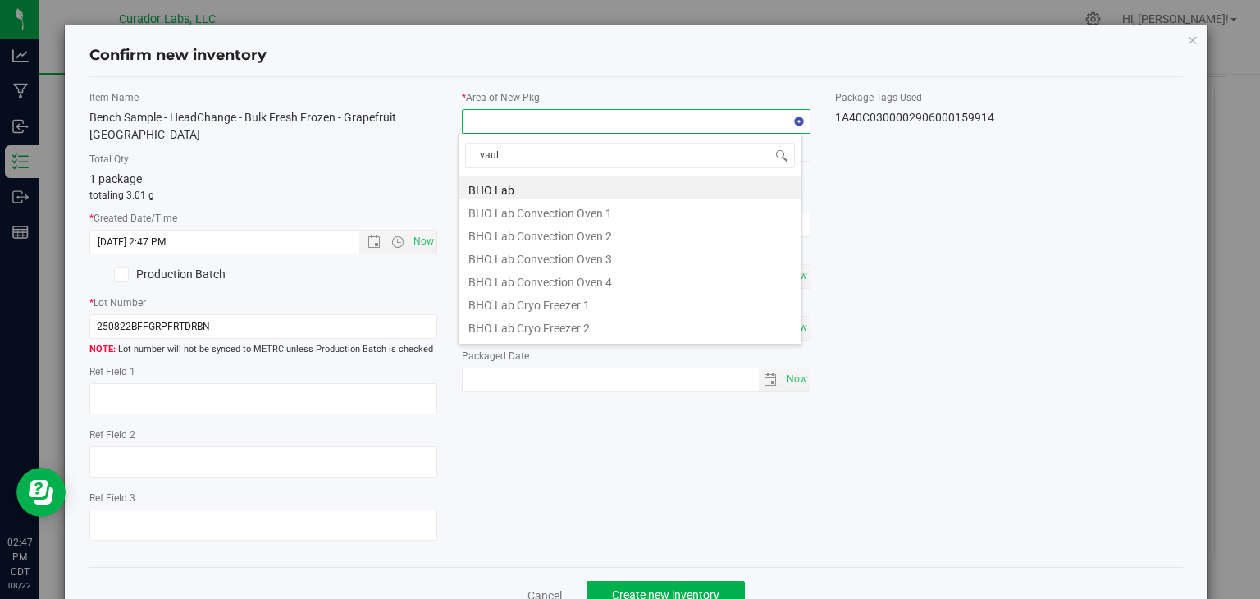
type input "vault"
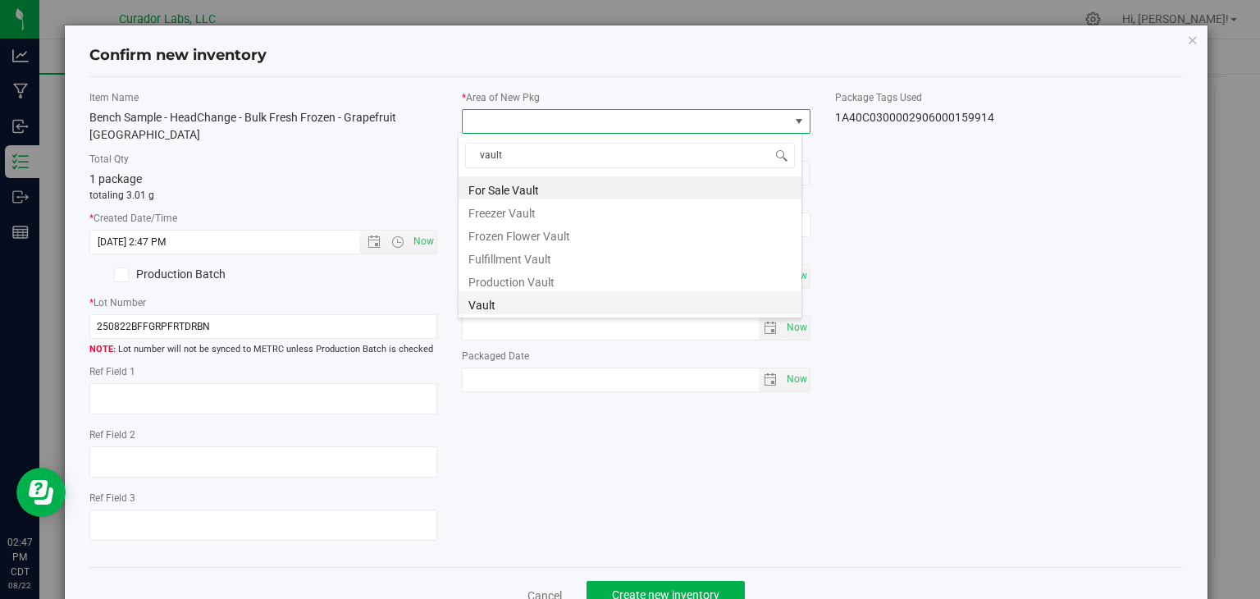
click at [515, 303] on li "Vault" at bounding box center [630, 302] width 343 height 23
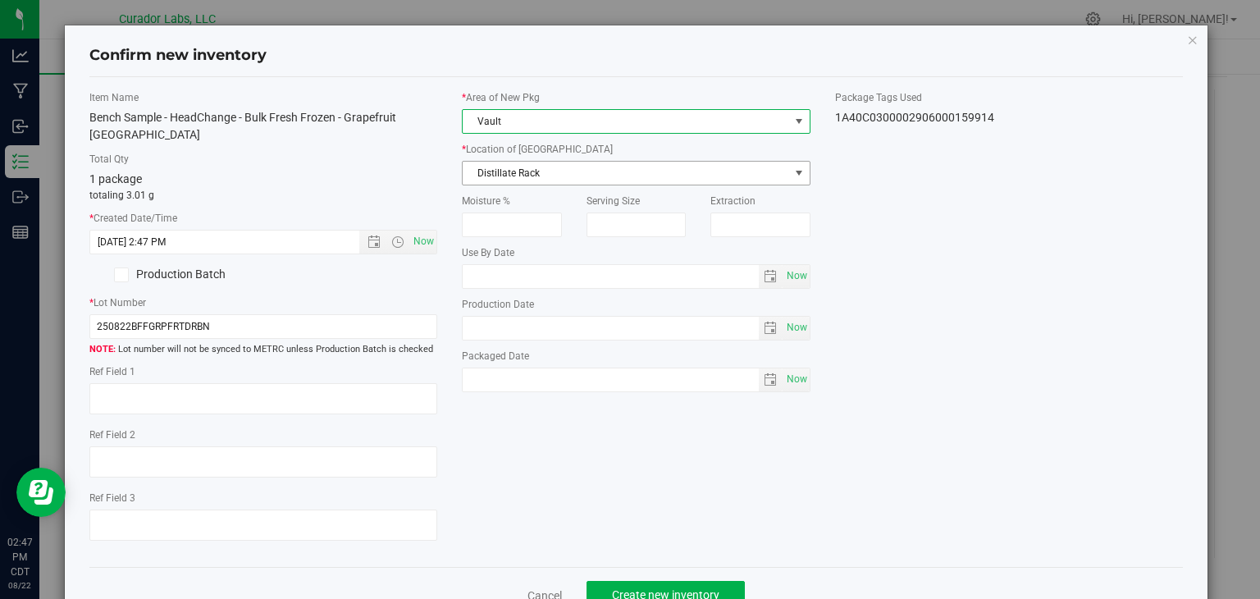
click at [607, 173] on span "Distillate Rack" at bounding box center [626, 173] width 327 height 23
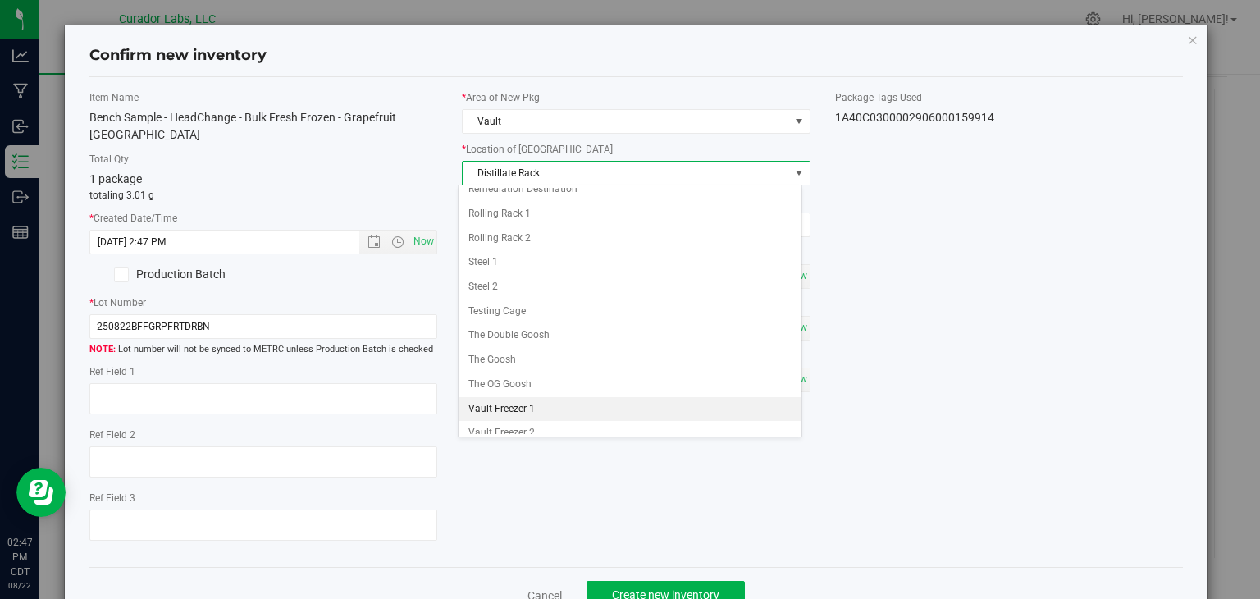
click at [512, 398] on li "Vault Freezer 1" at bounding box center [630, 409] width 343 height 25
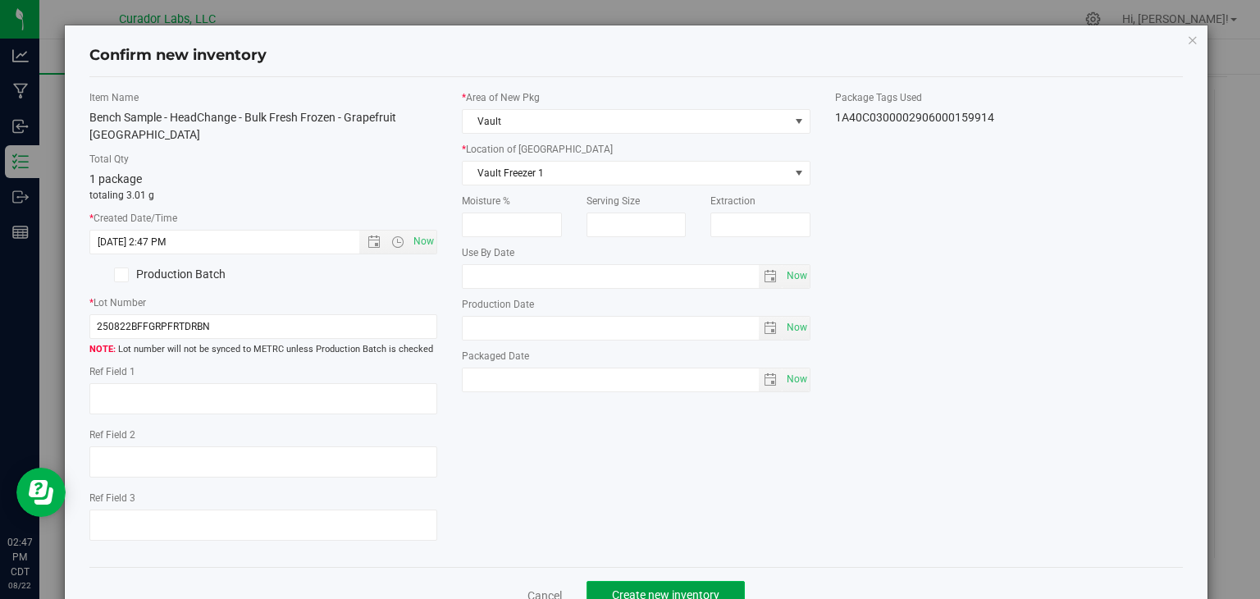
click at [615, 585] on button "Create new inventory" at bounding box center [666, 595] width 158 height 28
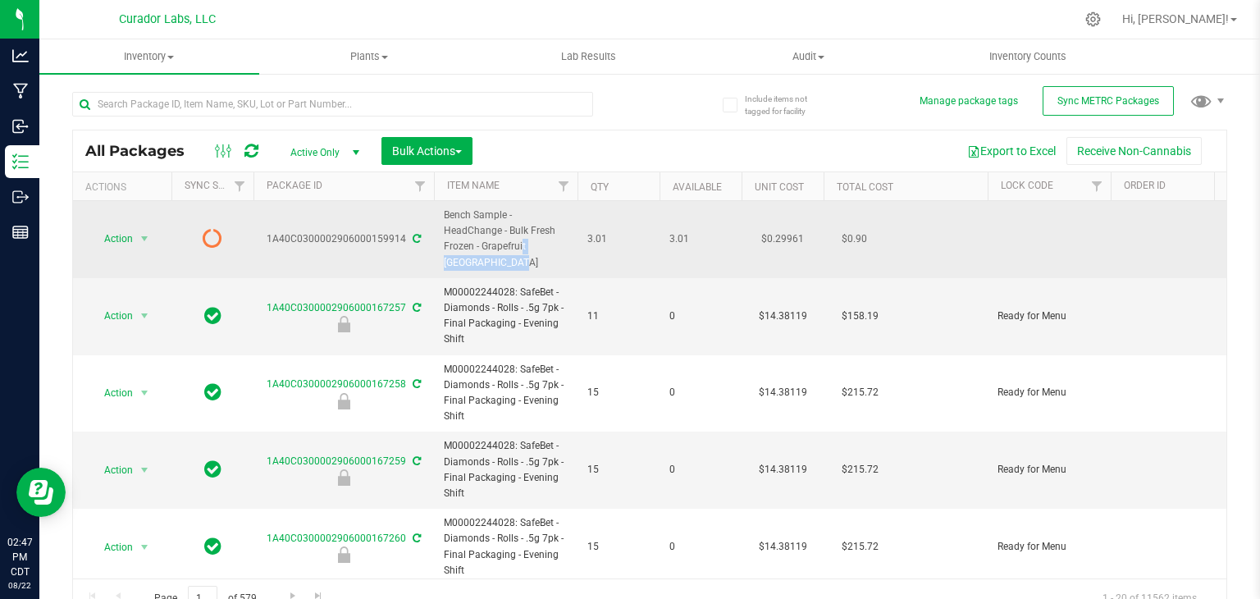
drag, startPoint x: 561, startPoint y: 251, endPoint x: 481, endPoint y: 241, distance: 81.0
click at [481, 241] on span "Bench Sample - HeadChange - Bulk Fresh Frozen - Grapefruit Durban" at bounding box center [506, 239] width 124 height 63
copy span "Grapefruit [GEOGRAPHIC_DATA]"
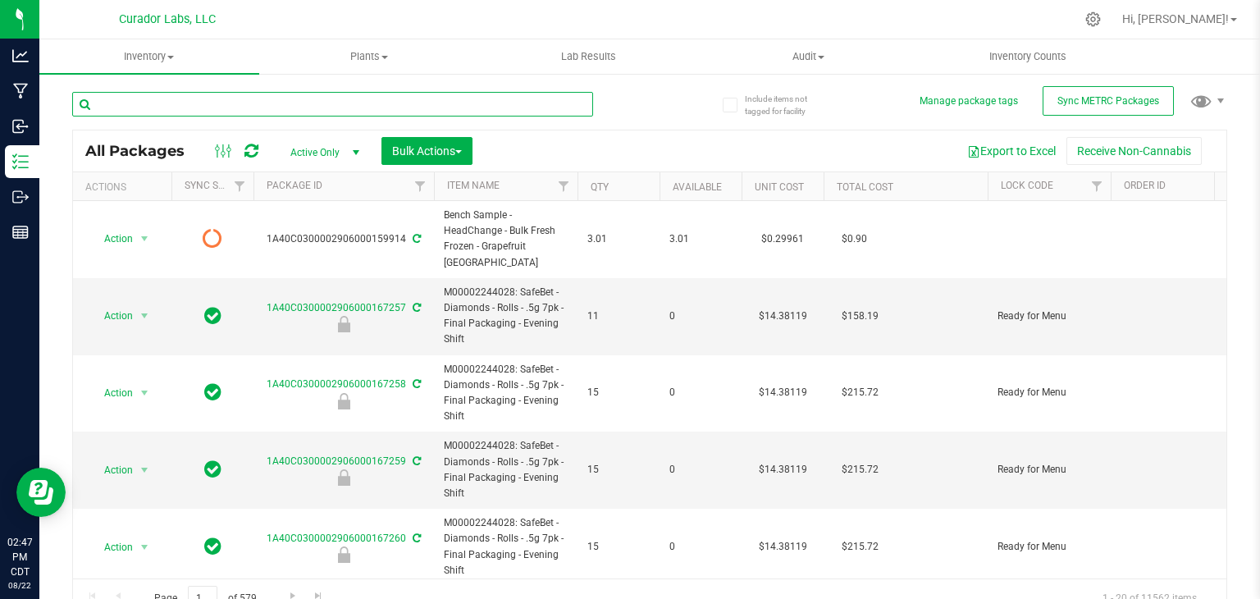
click at [375, 96] on input "text" at bounding box center [332, 104] width 521 height 25
paste input "Grapefruit [GEOGRAPHIC_DATA]"
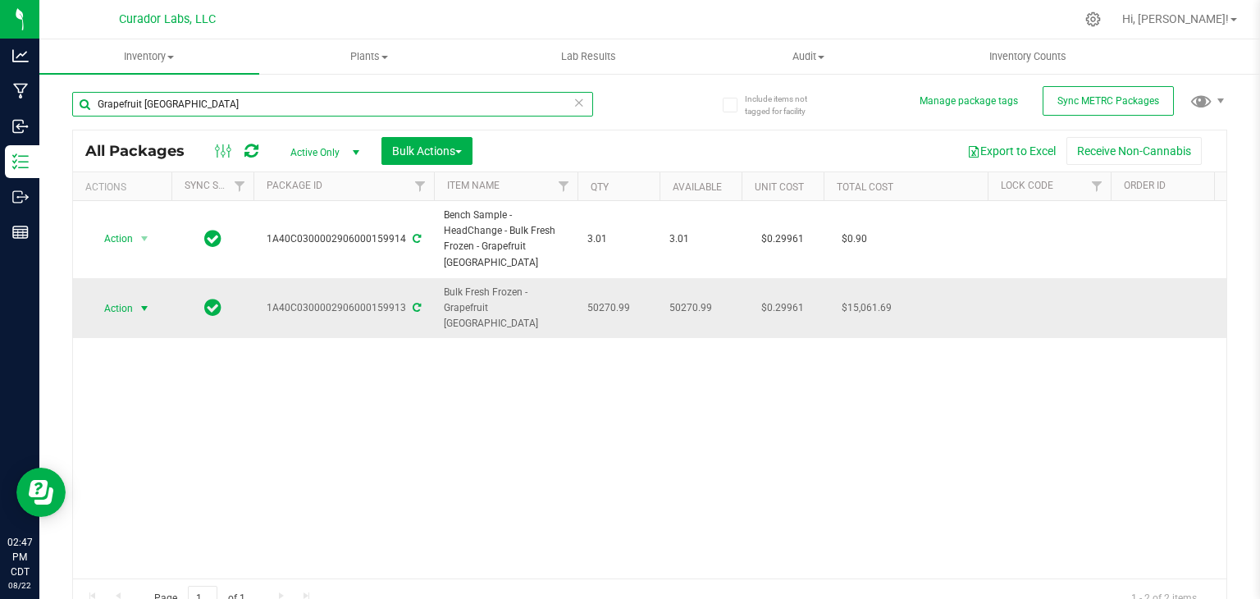
type input "Grapefruit [GEOGRAPHIC_DATA]"
click at [105, 297] on span "Action" at bounding box center [111, 308] width 44 height 23
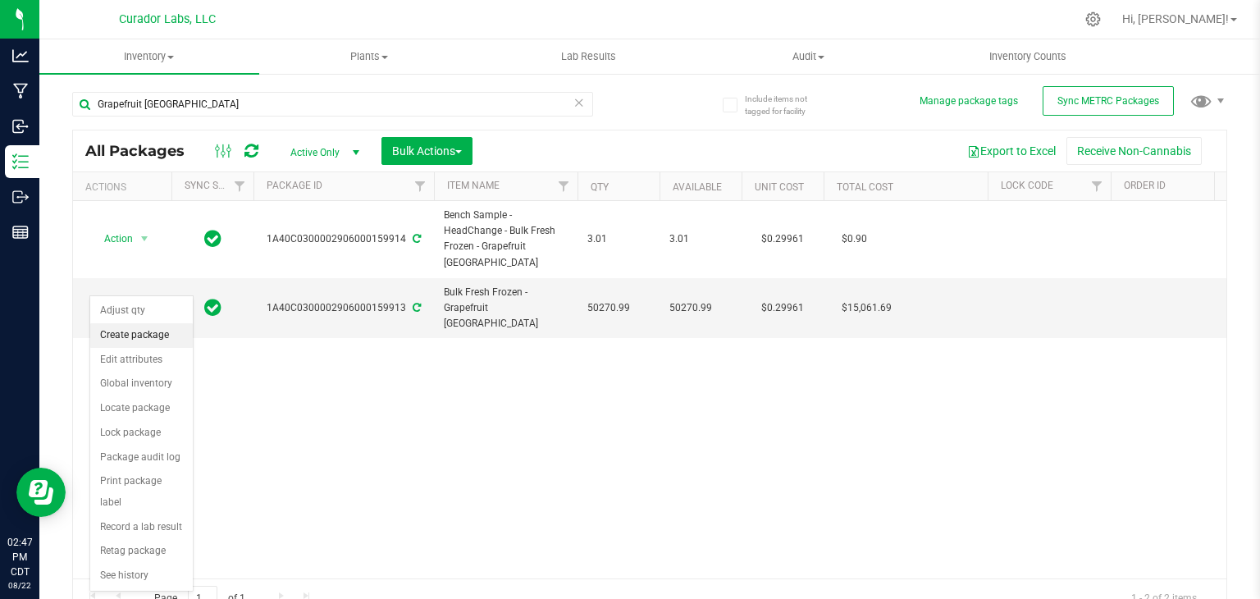
click at [141, 331] on li "Create package" at bounding box center [141, 335] width 103 height 25
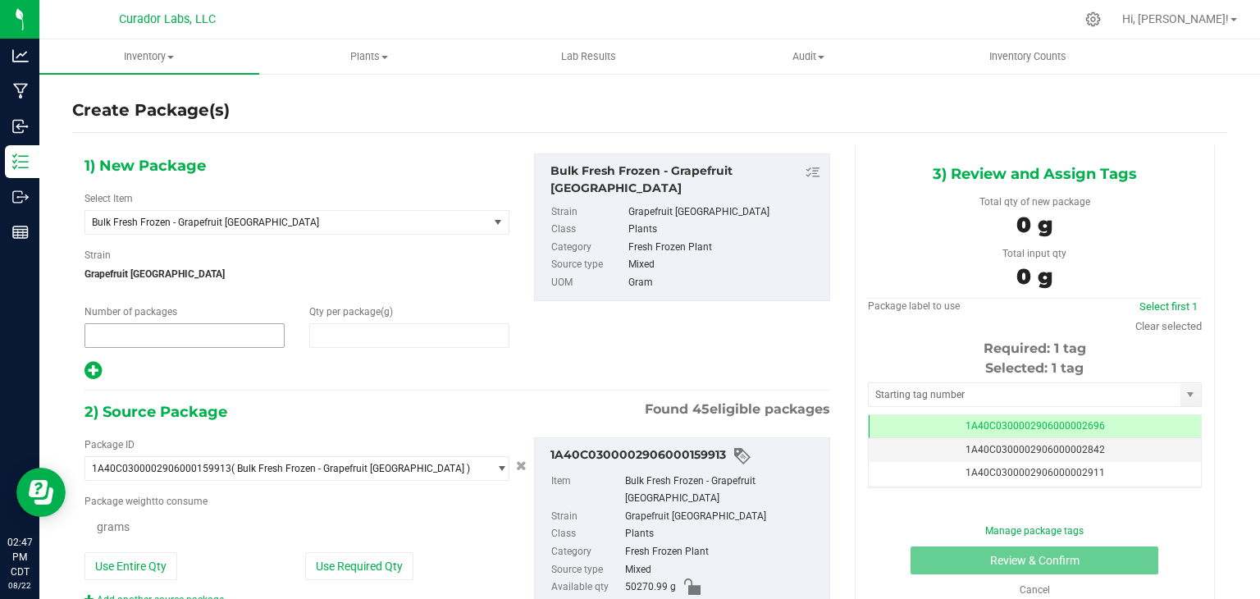
type input "1"
type input "0.0000"
click at [350, 333] on span at bounding box center [409, 335] width 200 height 25
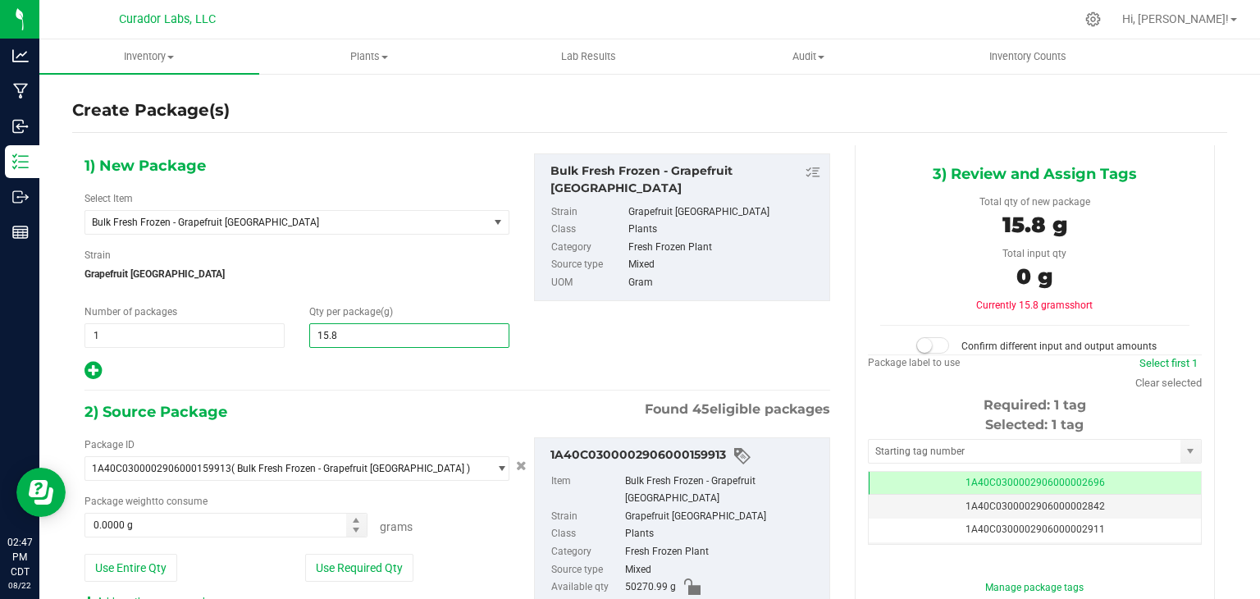
type input "15.88"
type input "15.8800"
click at [1044, 450] on input "text" at bounding box center [1025, 451] width 312 height 23
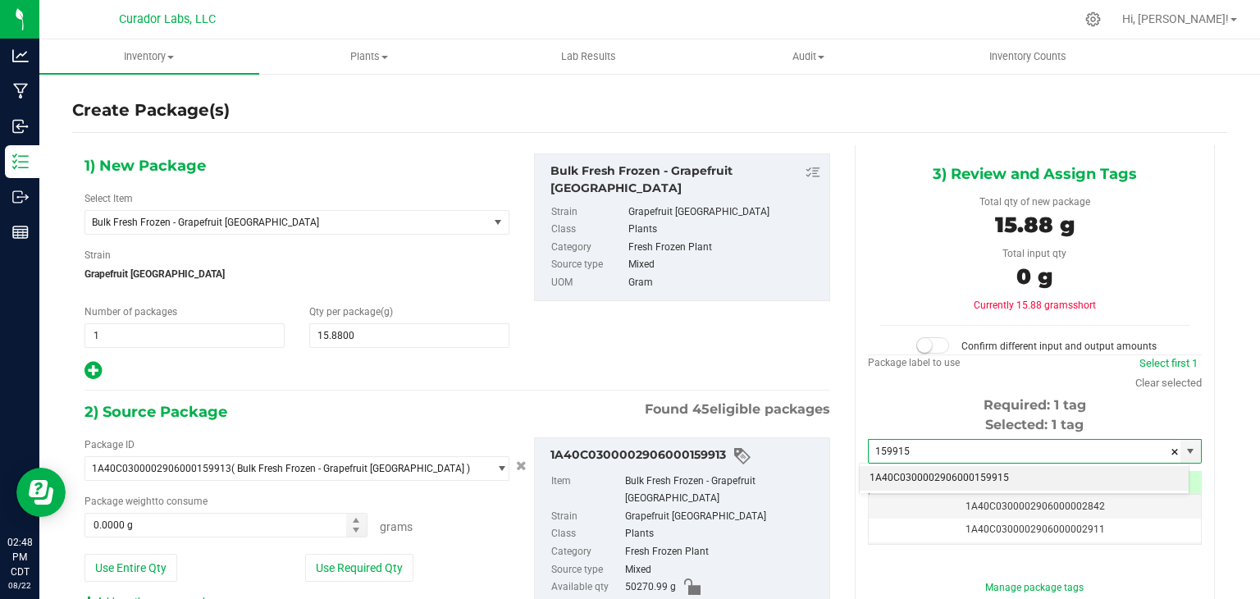
click at [992, 485] on li "1A40C0300002906000159915" at bounding box center [1024, 478] width 329 height 25
type input "1A40C0300002906000159915"
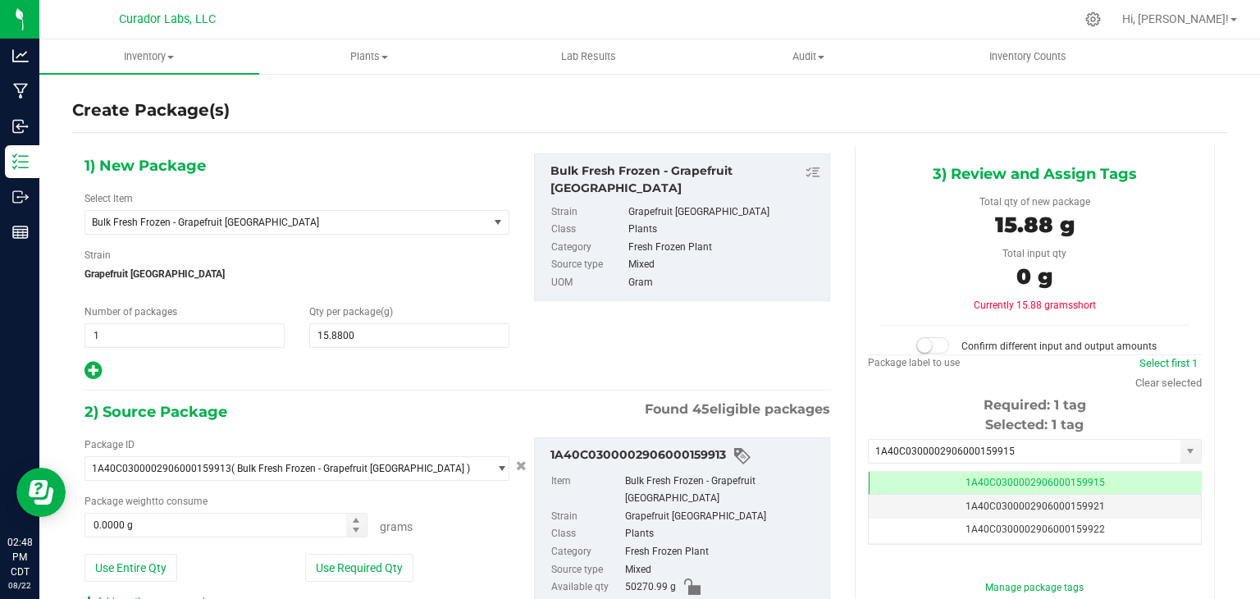
click at [768, 374] on div "1) New Package Select Item Bulk Fresh Frozen - Grapefruit Durban AIRO - Bench S…" at bounding box center [457, 267] width 770 height 228
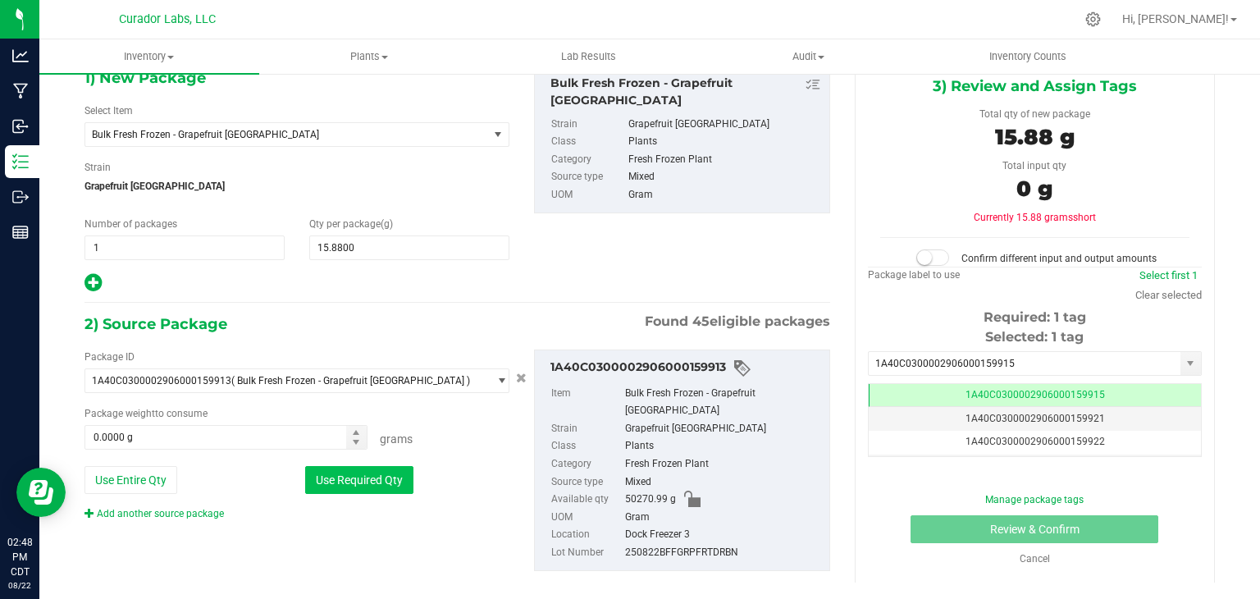
click at [343, 484] on button "Use Required Qty" at bounding box center [359, 480] width 108 height 28
type input "15.8800 g"
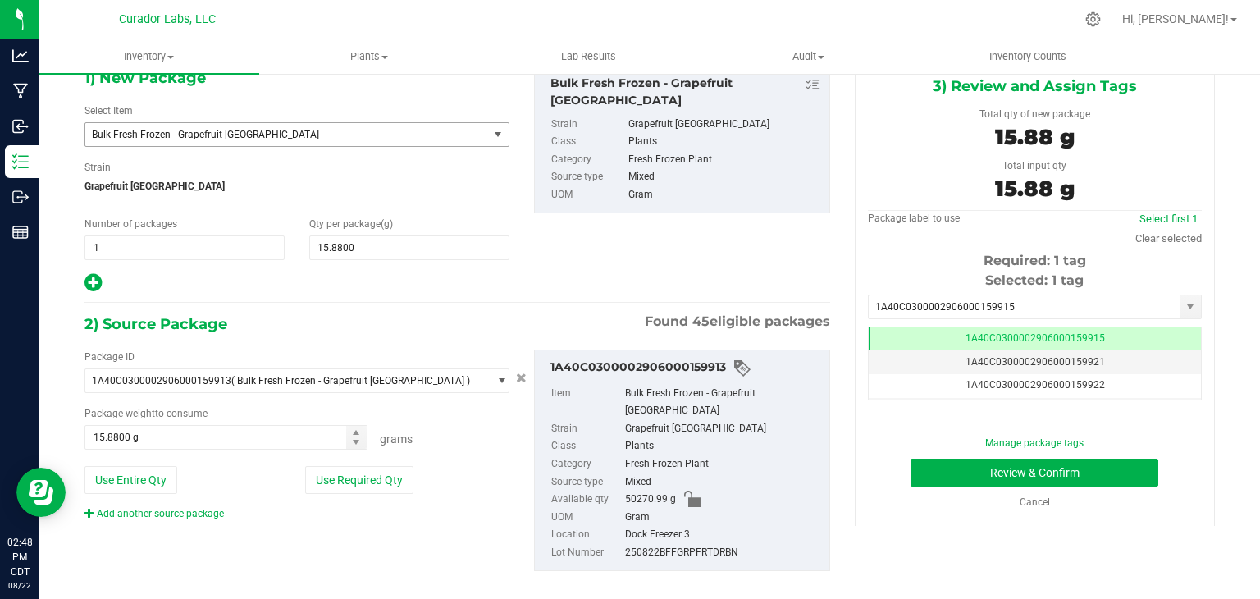
click at [330, 136] on span "Bulk Fresh Frozen - Grapefruit [GEOGRAPHIC_DATA]" at bounding box center [279, 134] width 374 height 11
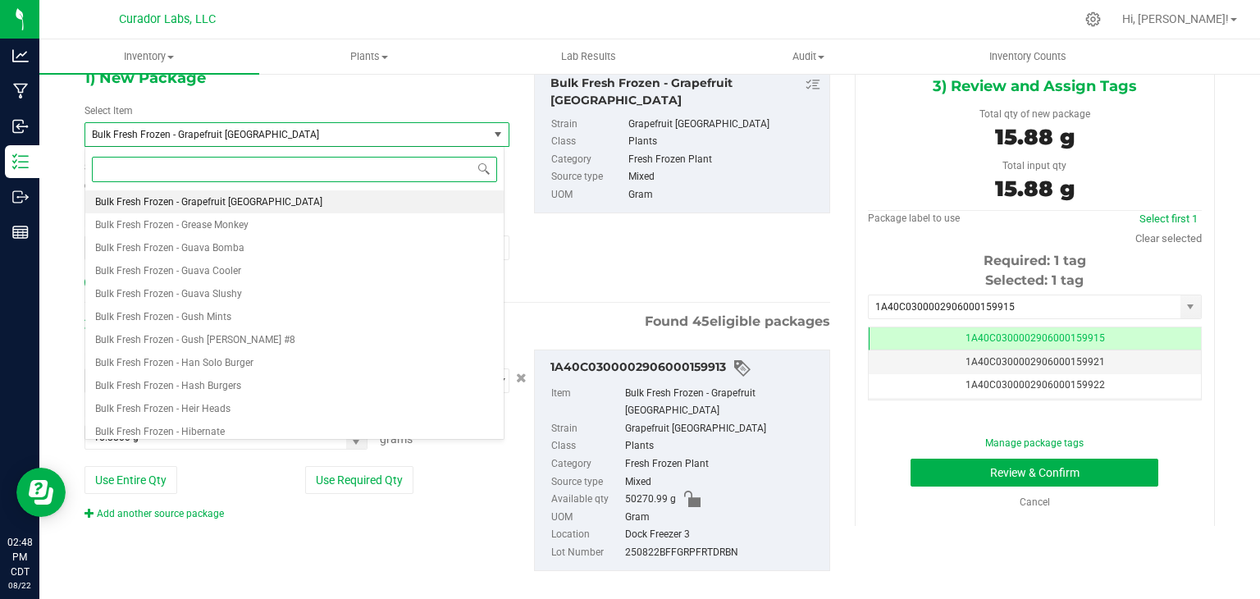
paste input "Grapefruit [GEOGRAPHIC_DATA]"
type input "Grapefruit [GEOGRAPHIC_DATA]"
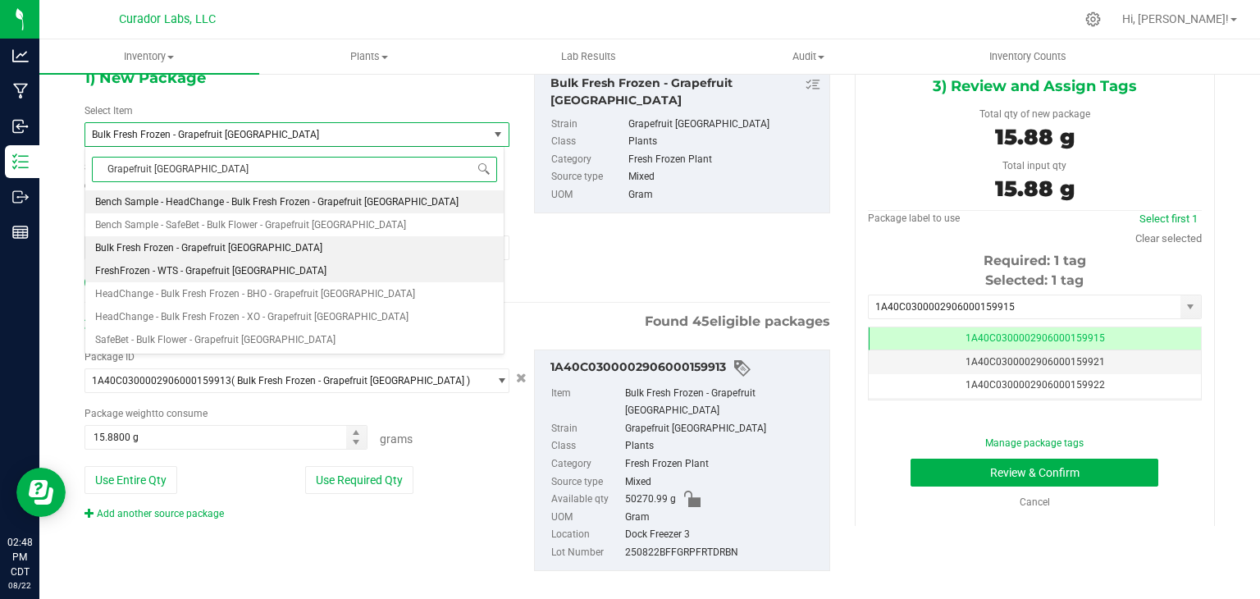
click at [267, 263] on li "FreshFrozen - WTS - Grapefruit Durban" at bounding box center [294, 270] width 418 height 23
type input "0.0000"
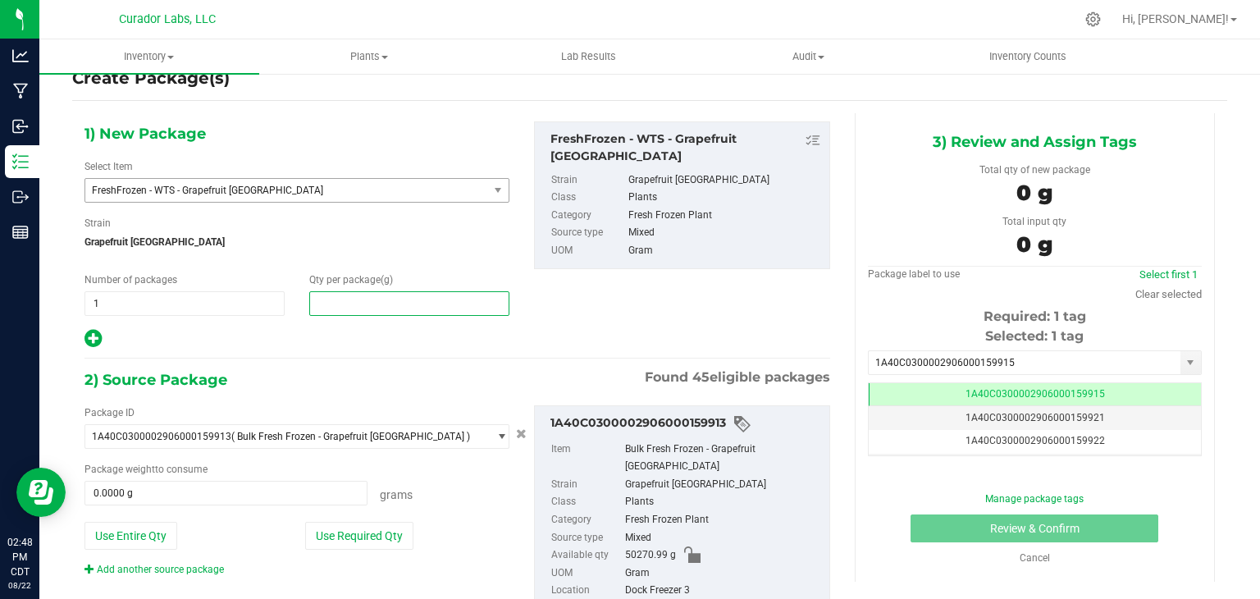
click at [387, 291] on span at bounding box center [409, 303] width 200 height 25
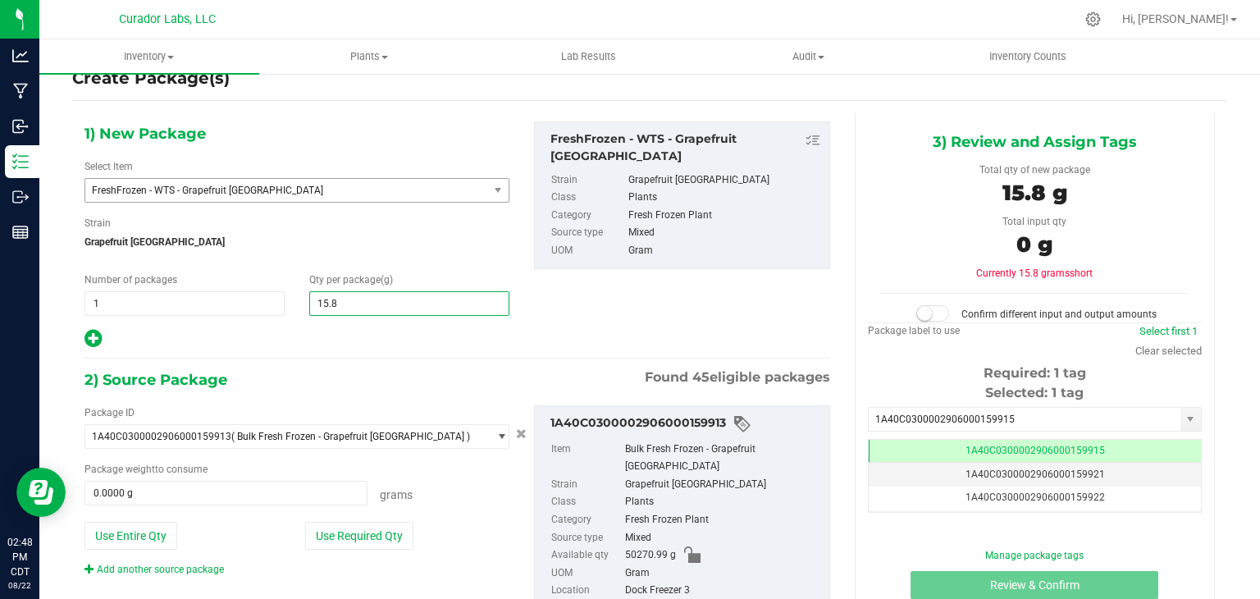
type input "15.88"
type input "15.8800"
click at [610, 319] on div "1) New Package Select Item FreshFrozen - WTS - Grapefruit Durban FreshFrozen - …" at bounding box center [457, 235] width 770 height 228
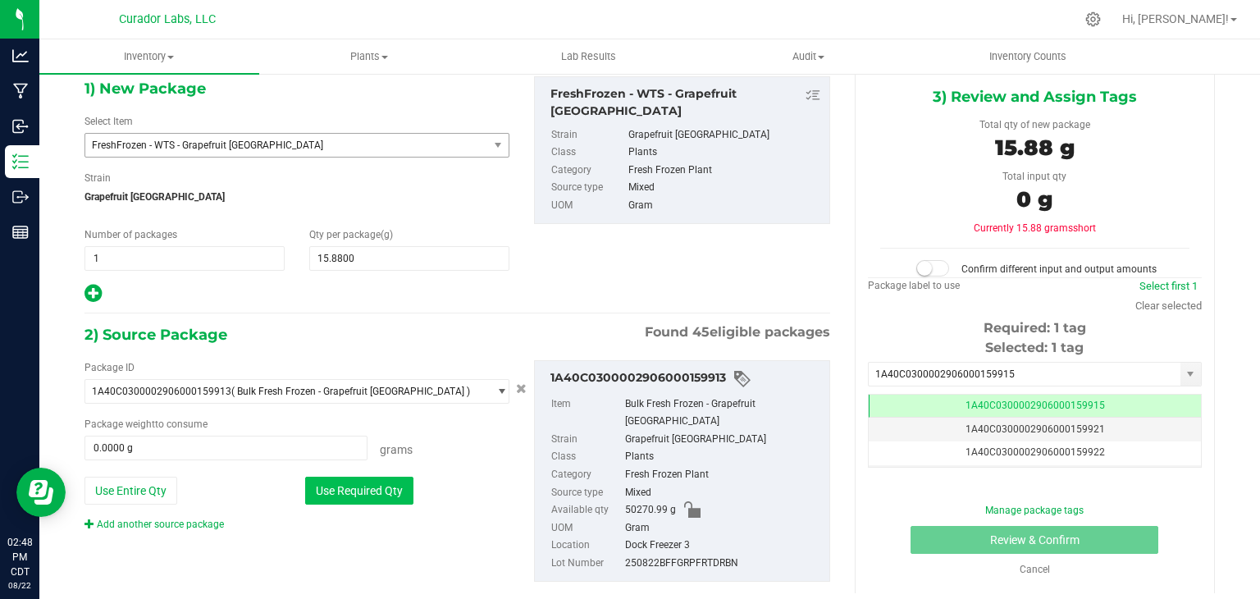
click at [372, 490] on button "Use Required Qty" at bounding box center [359, 491] width 108 height 28
type input "15.8800 g"
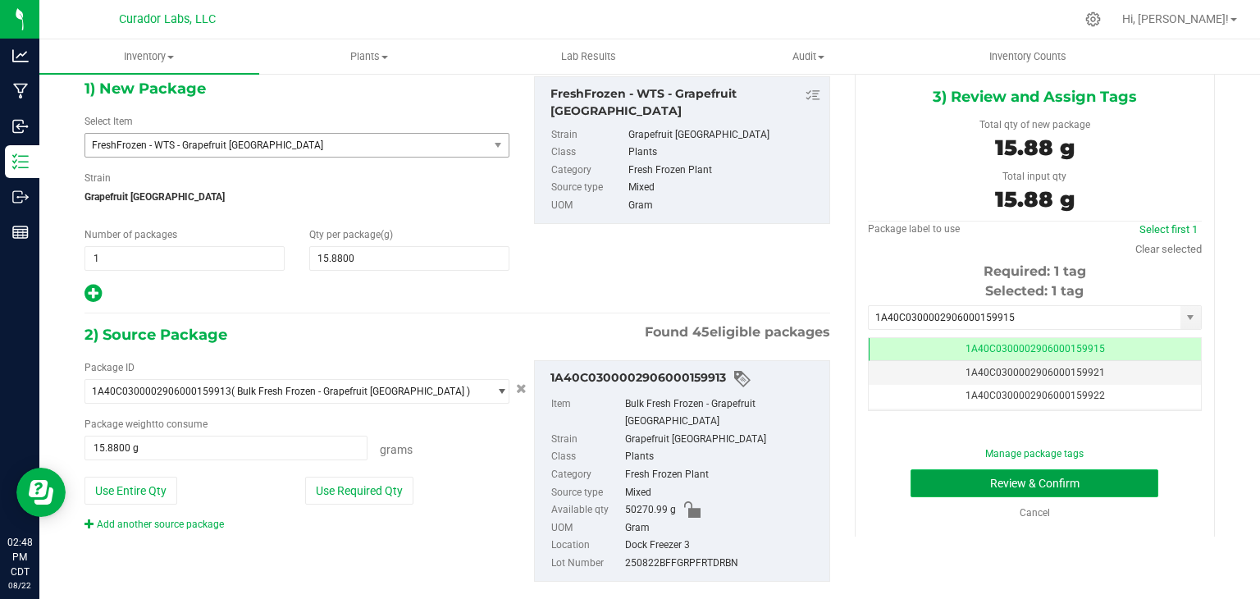
click at [949, 475] on button "Review & Confirm" at bounding box center [1035, 483] width 248 height 28
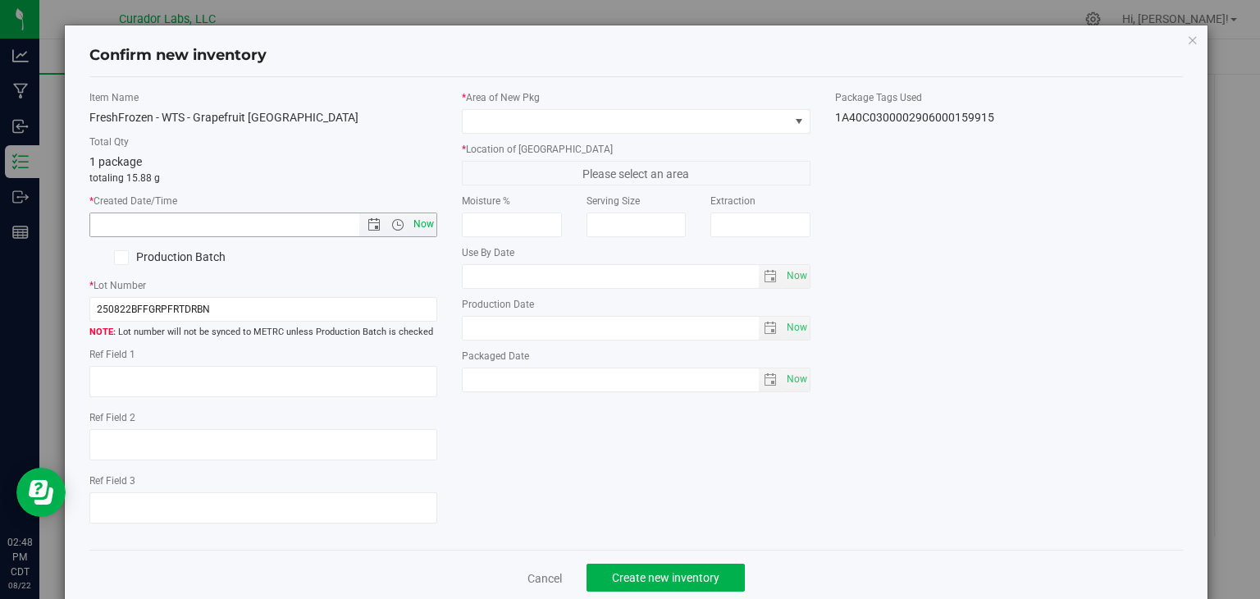
click at [413, 231] on span "Now" at bounding box center [424, 224] width 28 height 24
type input "8/22/2025 2:48 PM"
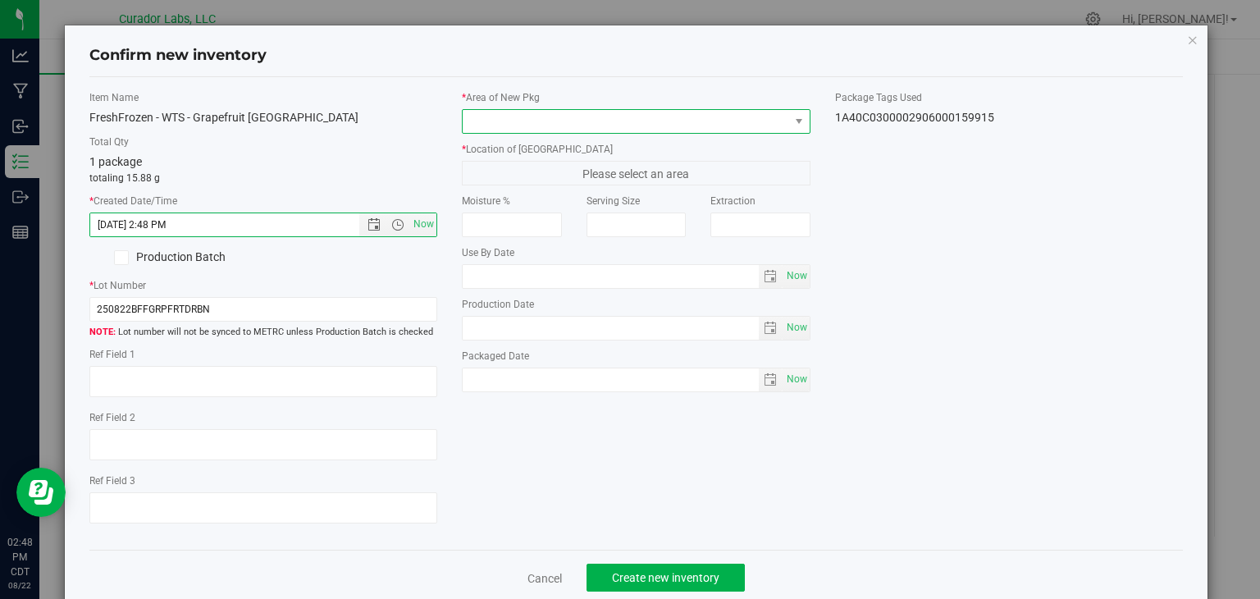
click at [561, 125] on span at bounding box center [626, 121] width 327 height 23
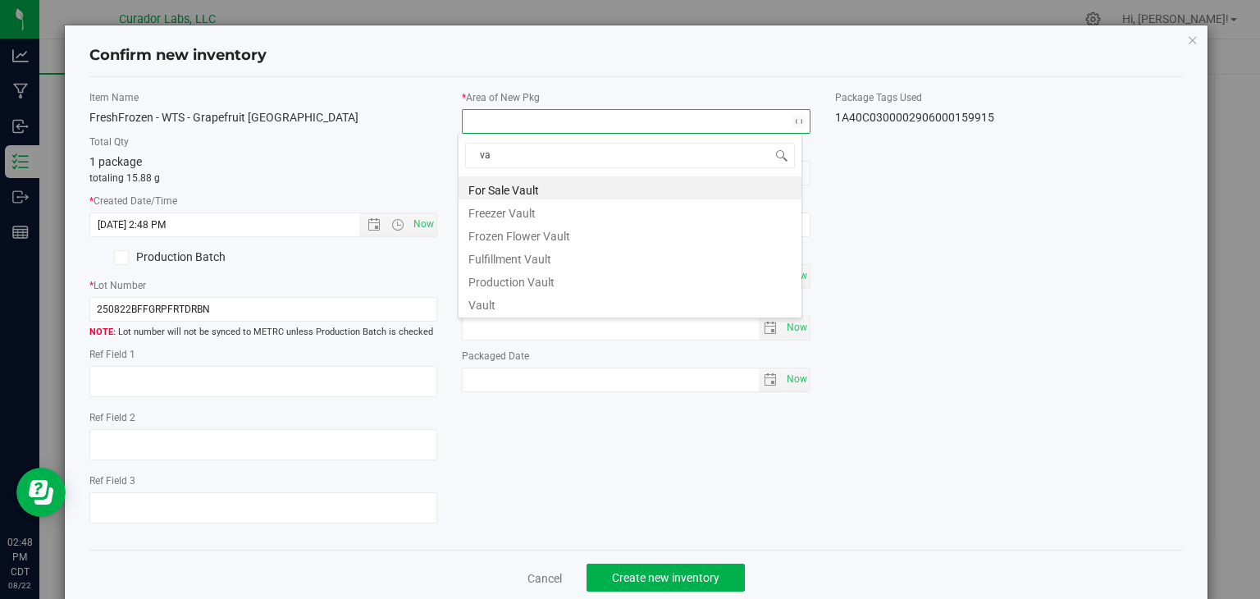
type input "v"
type input "xo"
click at [513, 283] on li "XO Lab" at bounding box center [630, 279] width 343 height 23
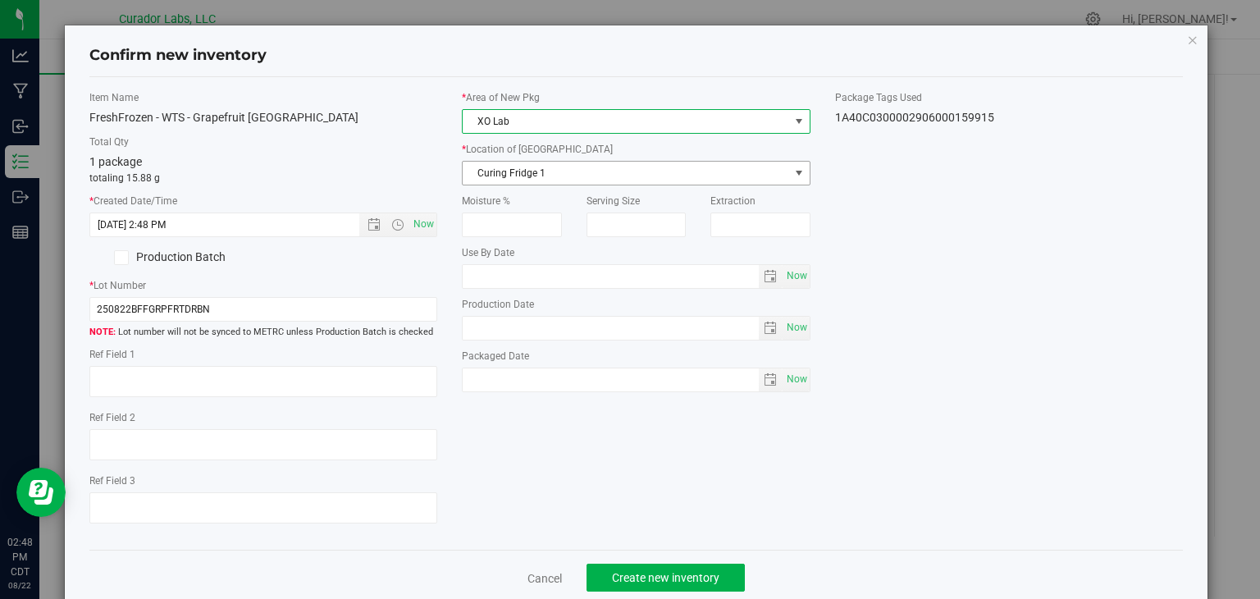
click at [601, 167] on span "Curing Fridge 1" at bounding box center [626, 173] width 327 height 23
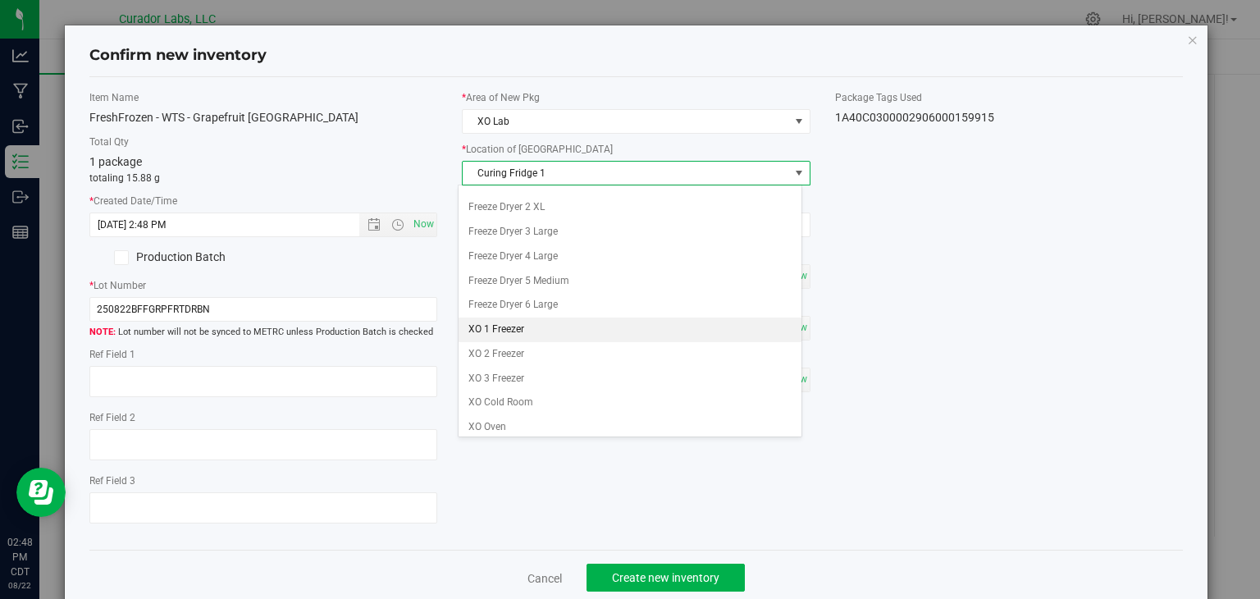
click at [551, 324] on li "XO 1 Freezer" at bounding box center [630, 330] width 343 height 25
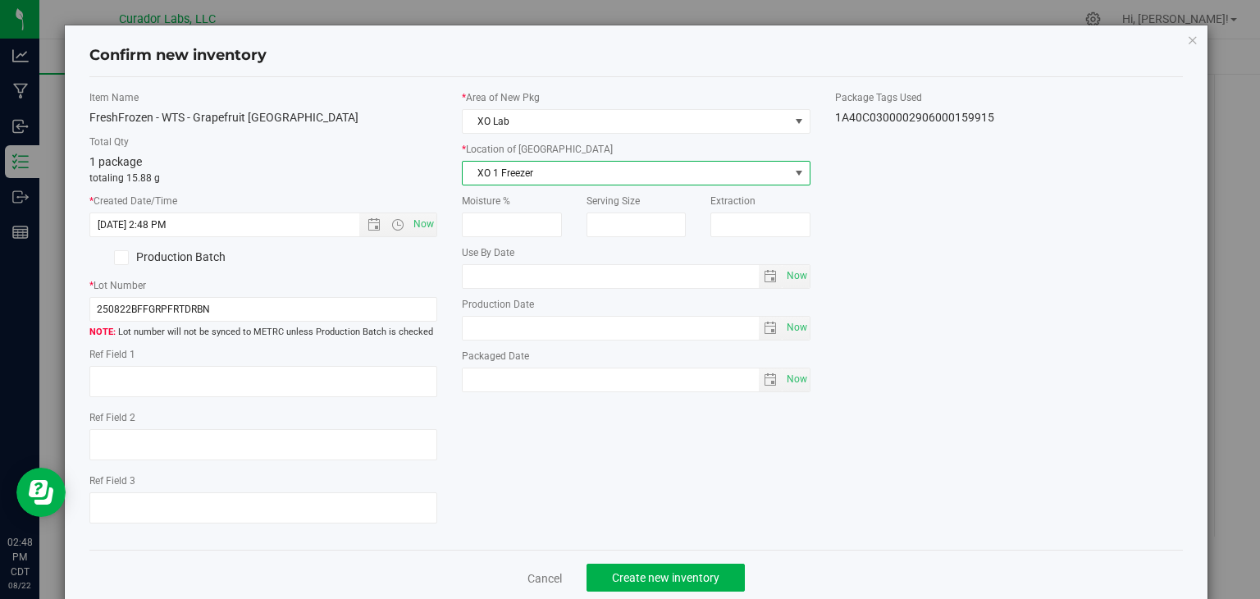
click at [570, 434] on div "Item Name FreshFrozen - WTS - Grapefruit Durban Total Qty 1 package totaling 15…" at bounding box center [636, 313] width 1119 height 447
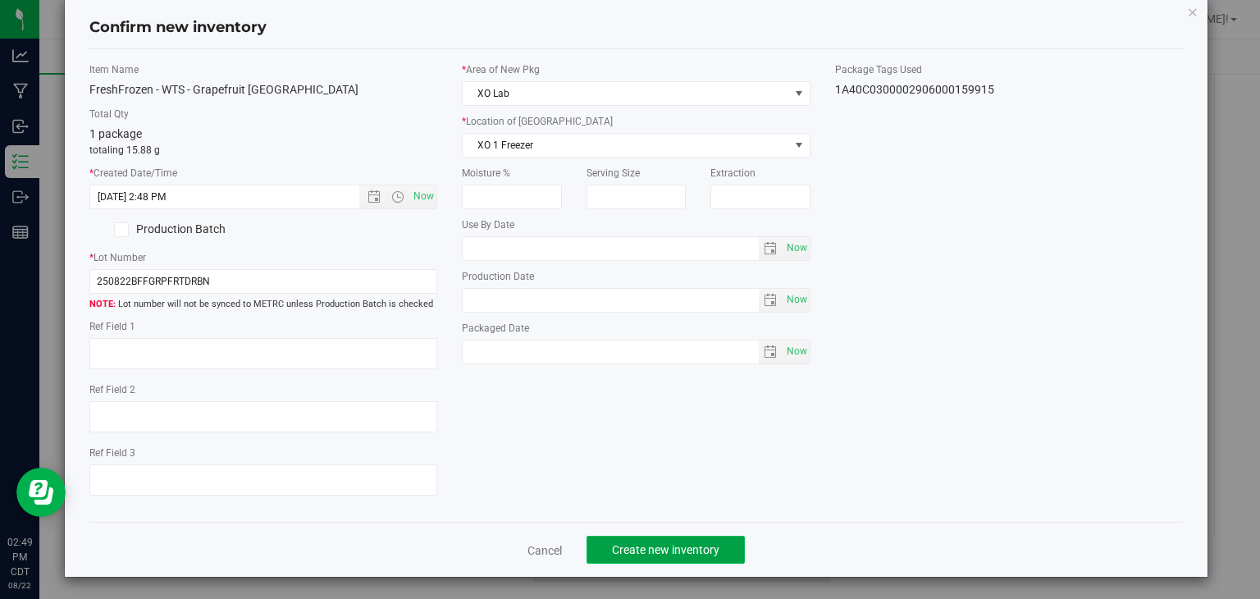
click at [633, 550] on span "Create new inventory" at bounding box center [665, 549] width 107 height 13
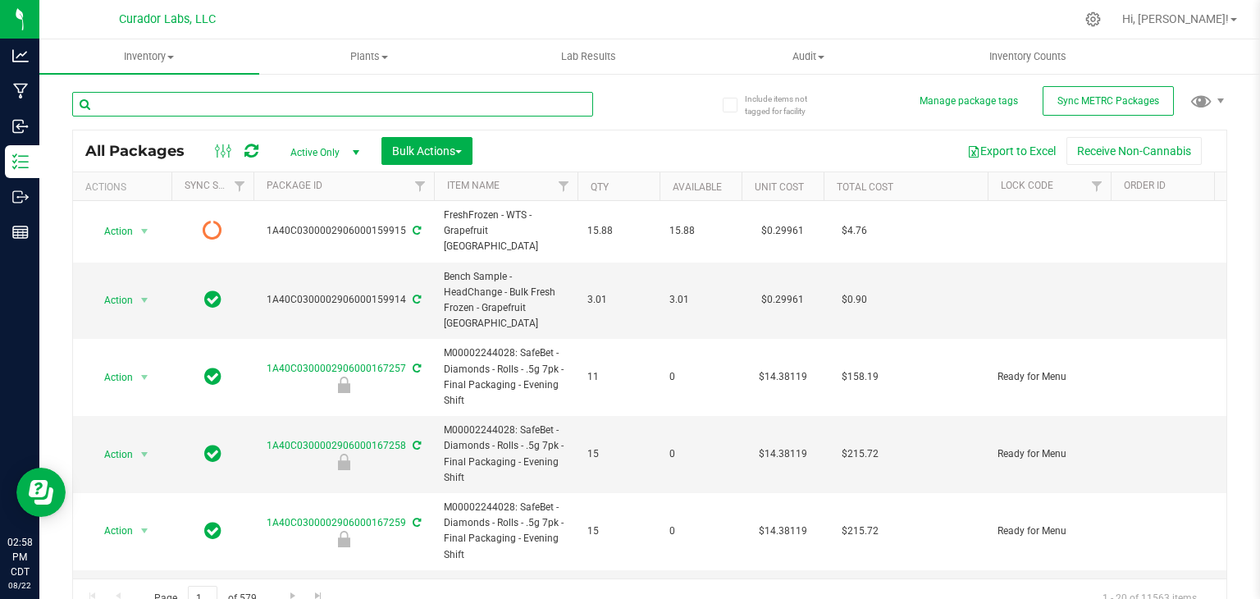
click at [413, 110] on input "text" at bounding box center [332, 104] width 521 height 25
type input "frozen"
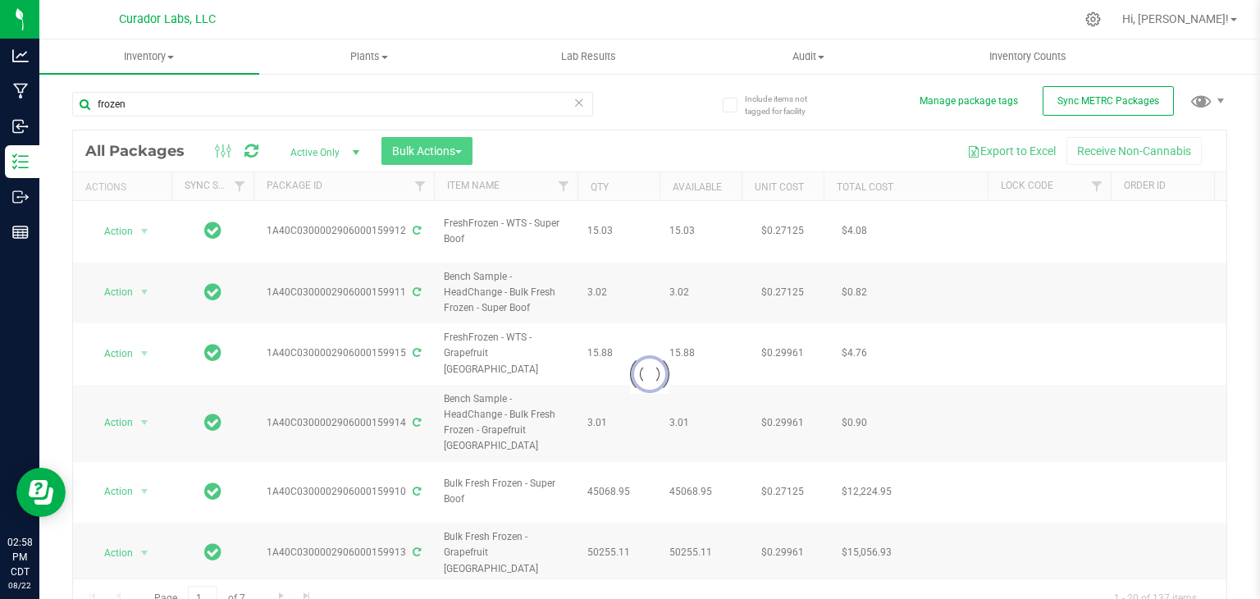
click at [464, 155] on div at bounding box center [650, 373] width 1154 height 487
click at [462, 155] on span "Bulk Actions" at bounding box center [427, 150] width 70 height 13
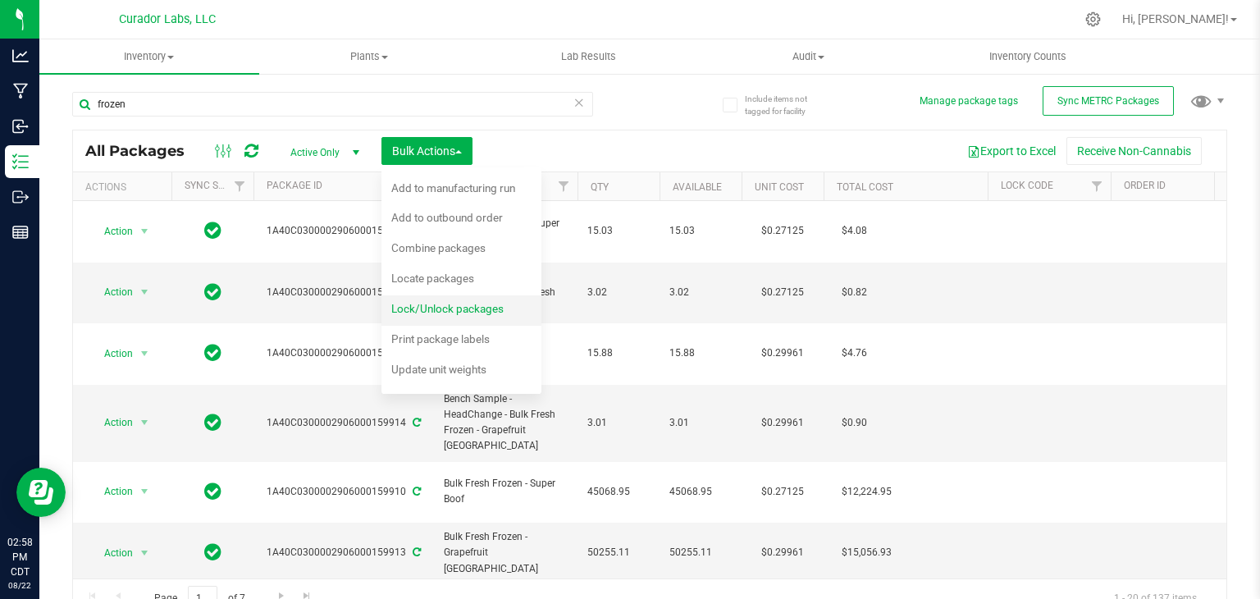
click at [442, 304] on span "Lock/Unlock packages" at bounding box center [447, 308] width 112 height 13
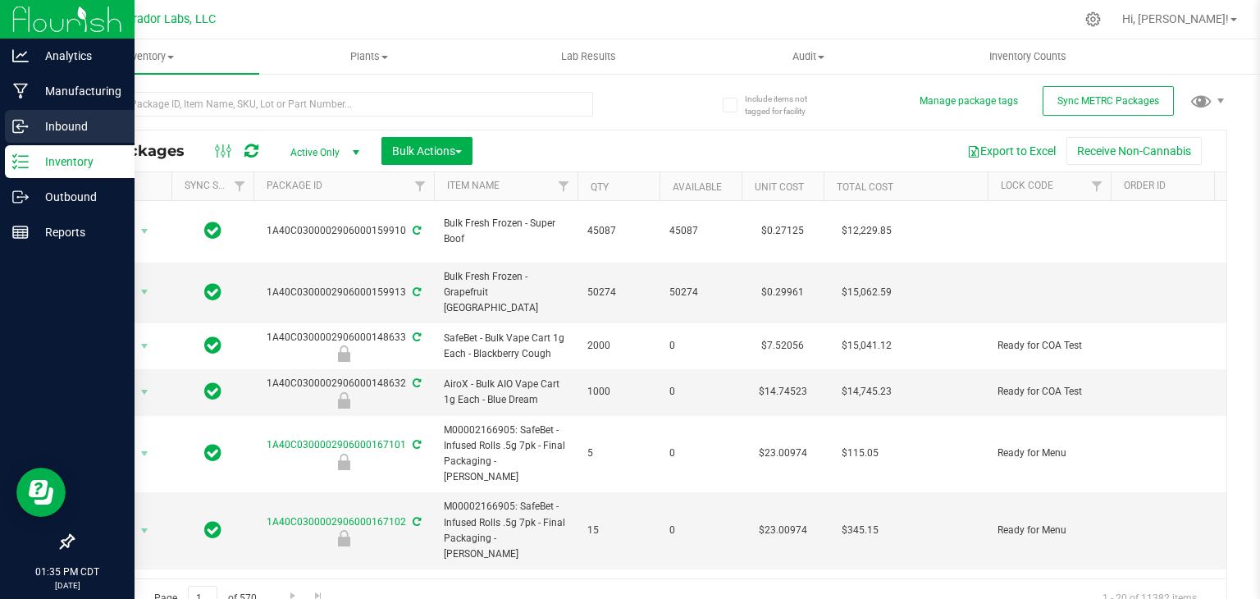
click at [47, 119] on p "Inbound" at bounding box center [78, 127] width 98 height 20
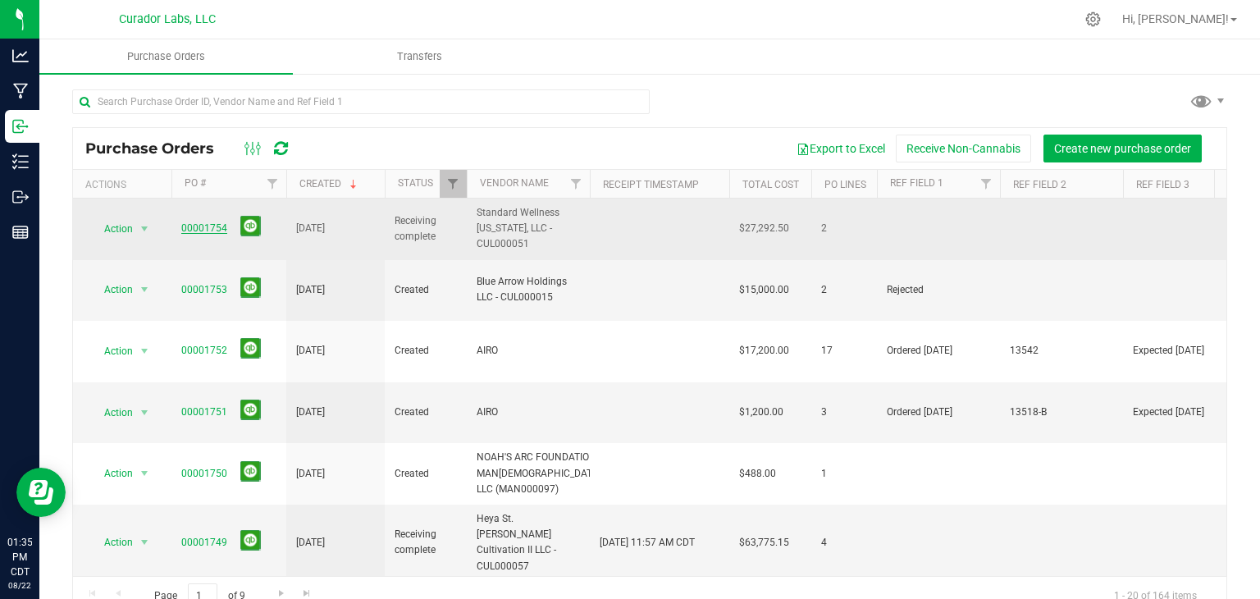
click at [205, 227] on link "00001754" at bounding box center [204, 227] width 46 height 11
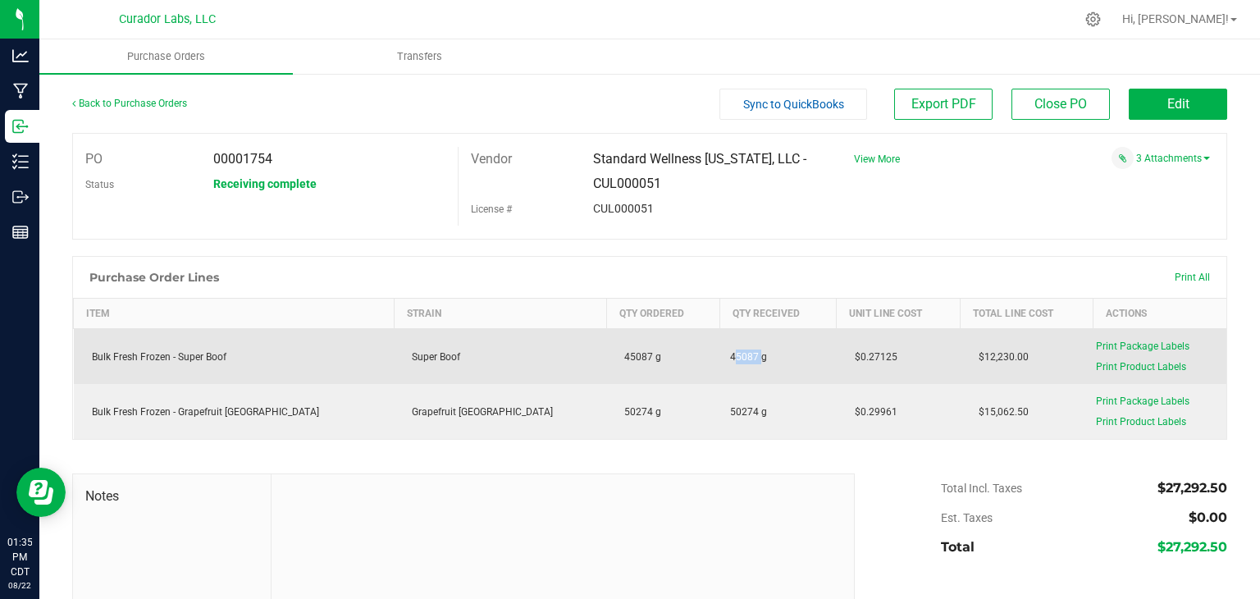
drag, startPoint x: 648, startPoint y: 353, endPoint x: 680, endPoint y: 359, distance: 32.5
click at [720, 359] on td "45087 g" at bounding box center [778, 357] width 117 height 56
copy span "45087"
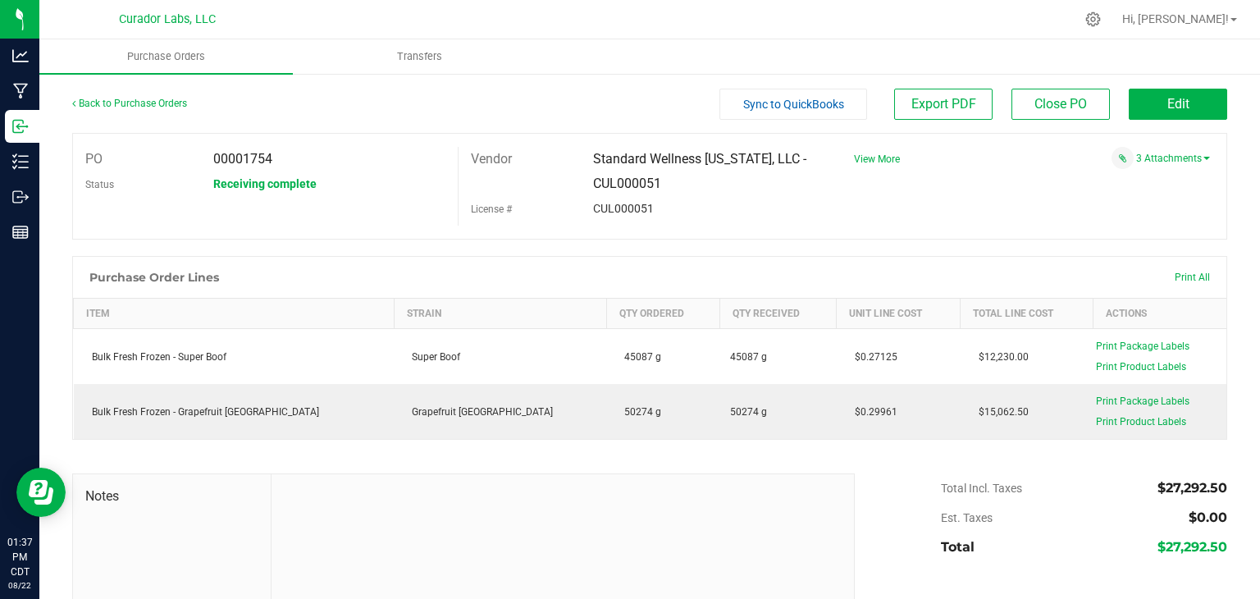
click at [418, 234] on div "PO 00001754 Status Receiving complete Vendor Standard Wellness Missouri, LLC - …" at bounding box center [649, 186] width 1155 height 107
click at [446, 254] on div at bounding box center [649, 248] width 1155 height 16
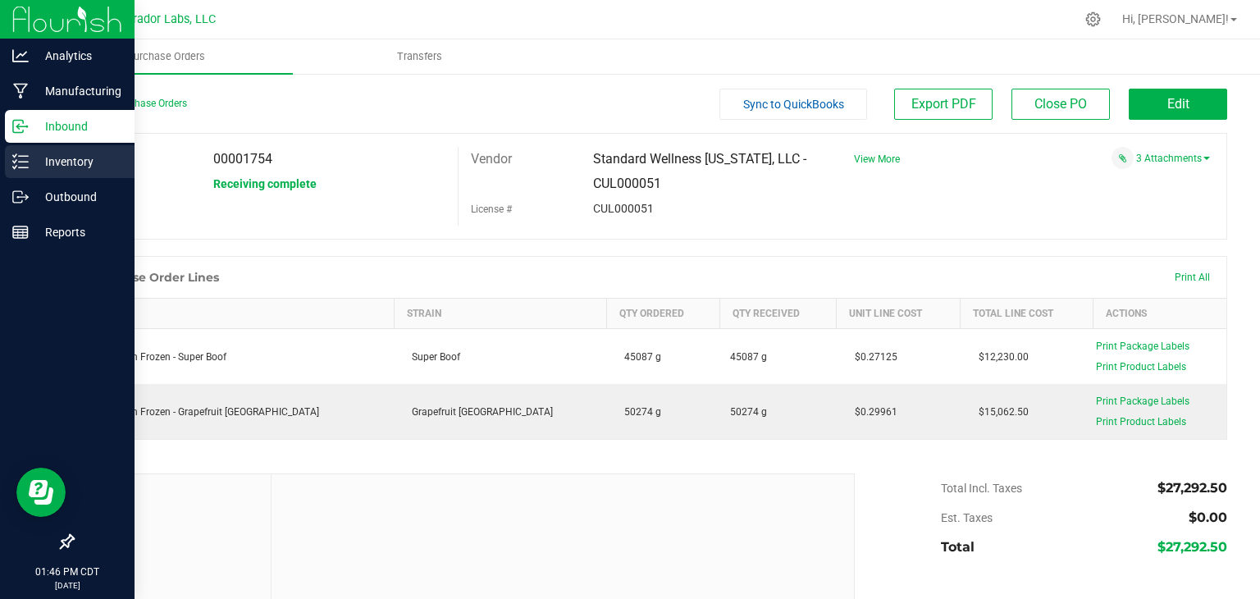
click at [29, 158] on p "Inventory" at bounding box center [78, 162] width 98 height 20
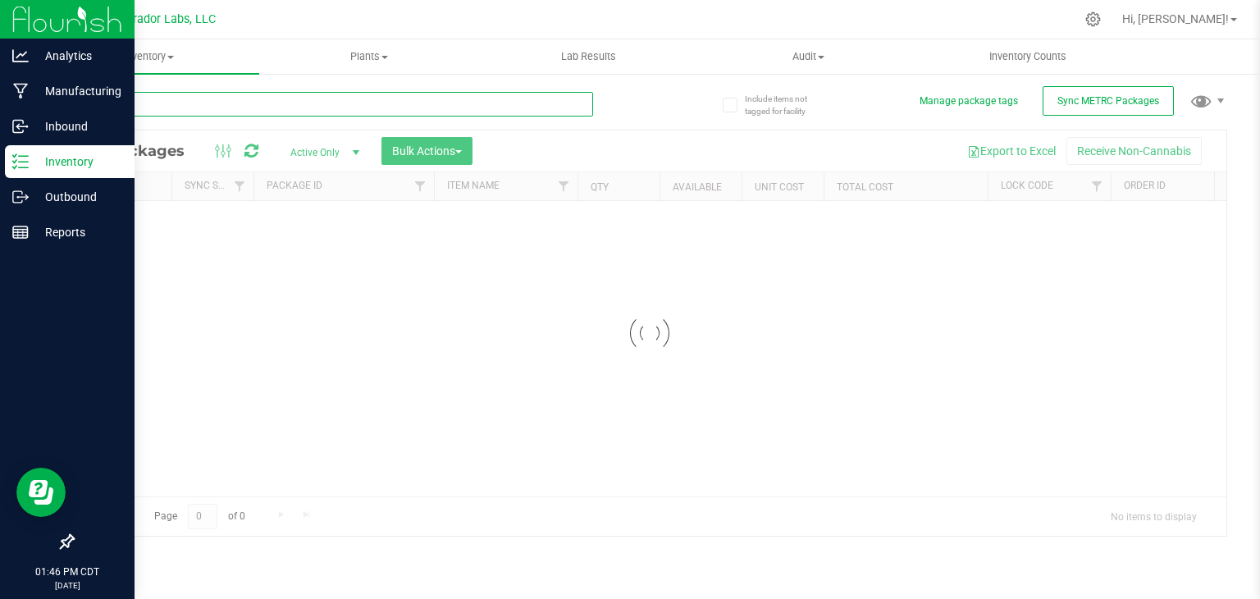
click at [250, 114] on input "text" at bounding box center [332, 104] width 521 height 25
paste input "Zkittleberry"
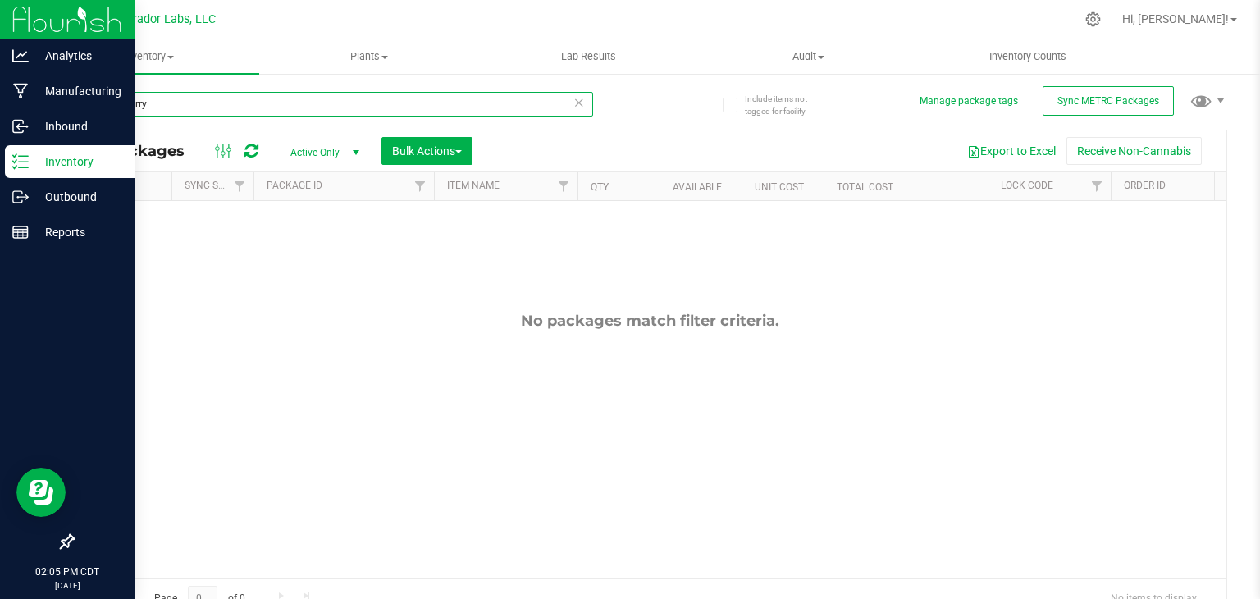
click at [312, 109] on input "Zkittleberry" at bounding box center [332, 104] width 521 height 25
type input "super boof"
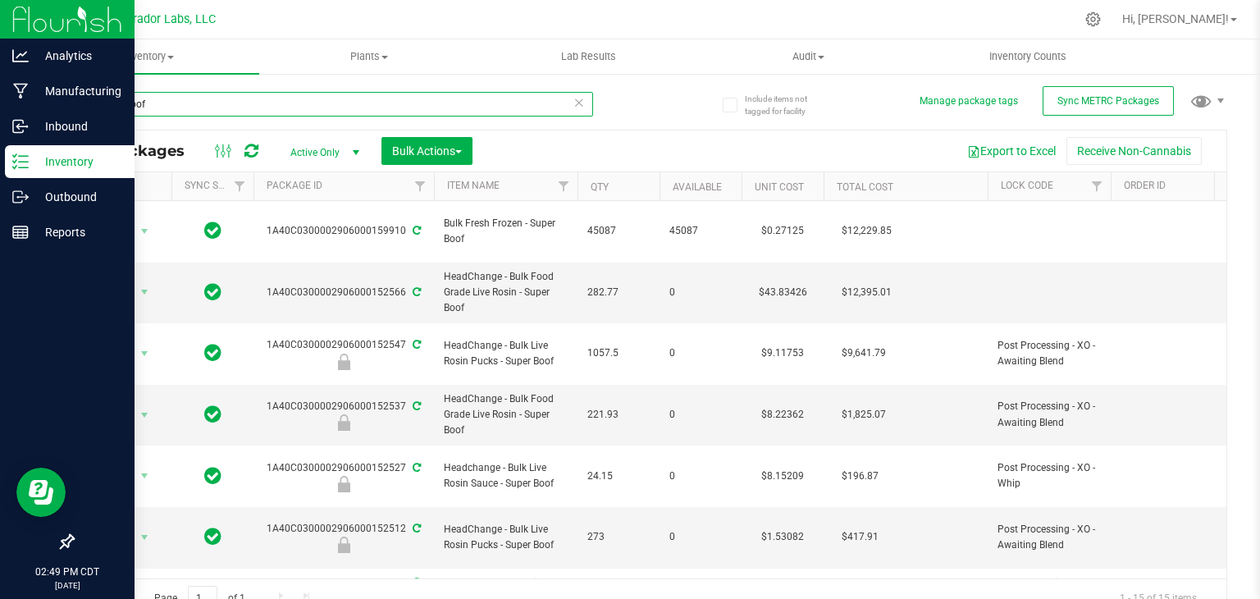
click at [384, 106] on input "super boof" at bounding box center [332, 104] width 521 height 25
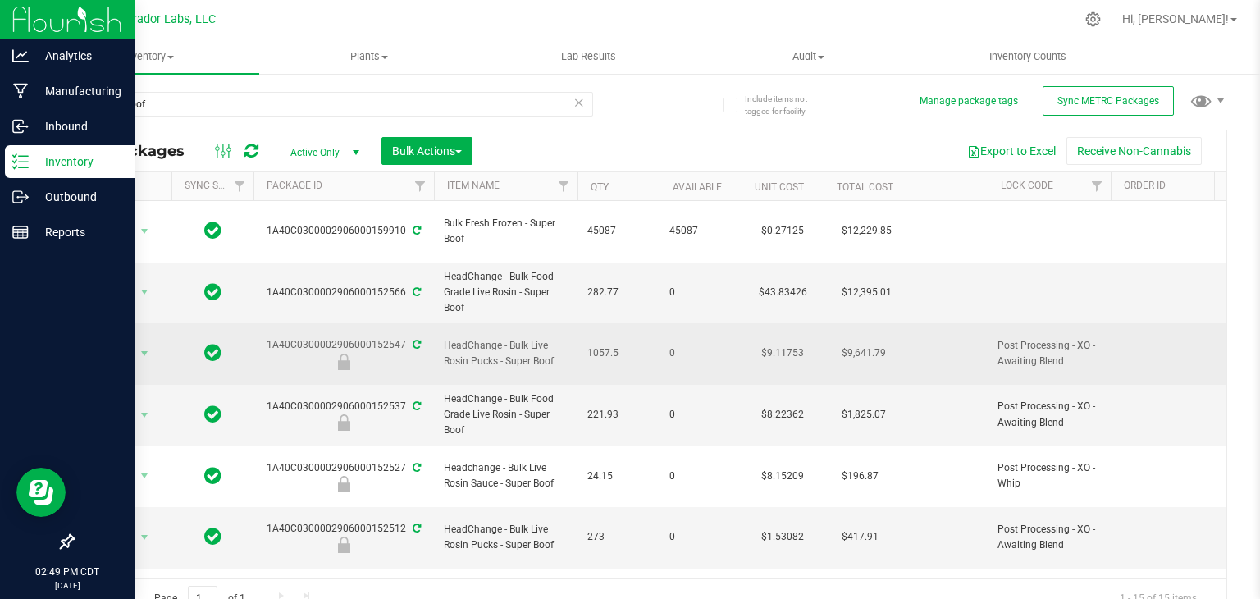
click at [526, 338] on span "HeadChange - Bulk Live Rosin Pucks - Super Boof" at bounding box center [506, 353] width 124 height 31
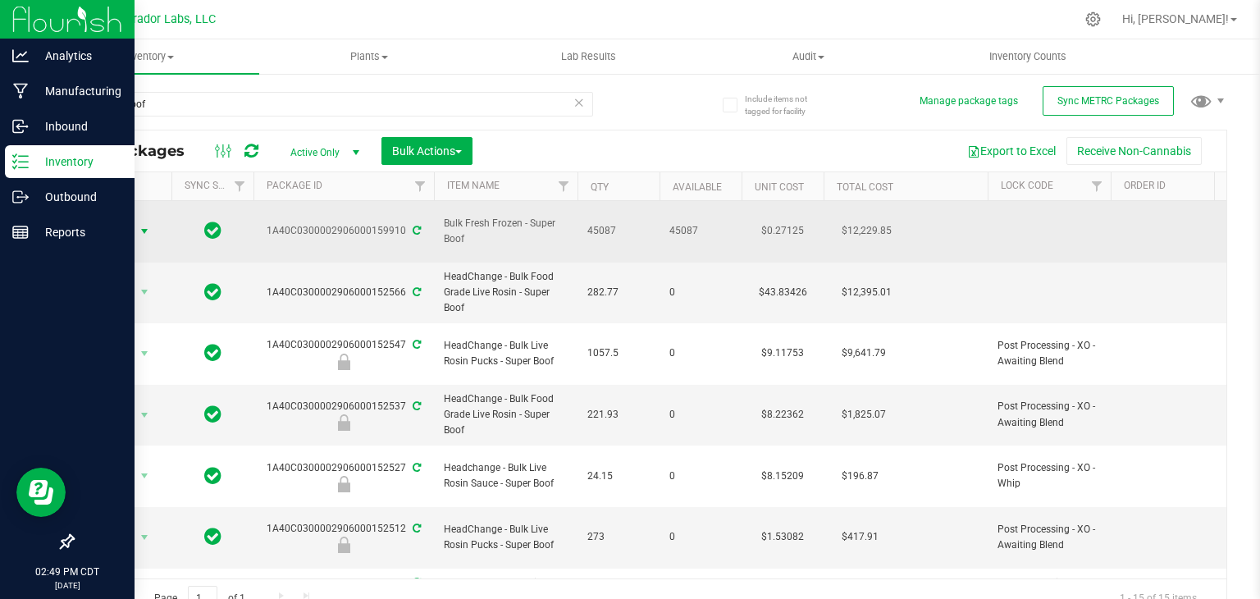
click at [135, 226] on span "select" at bounding box center [145, 231] width 21 height 23
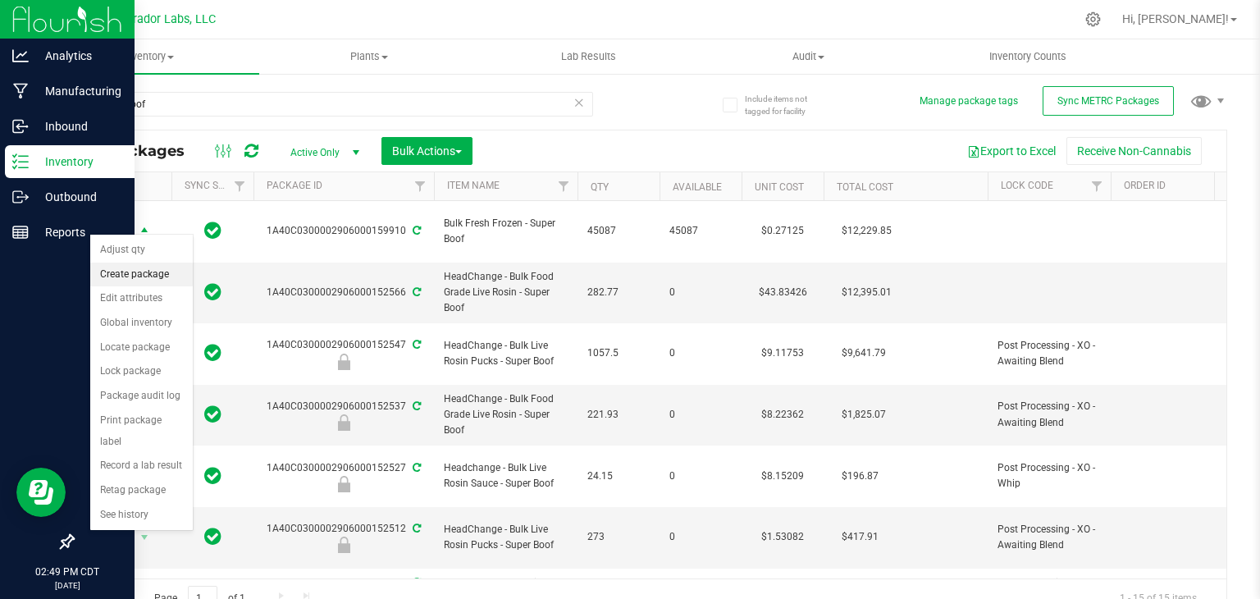
click at [135, 269] on li "Create package" at bounding box center [141, 275] width 103 height 25
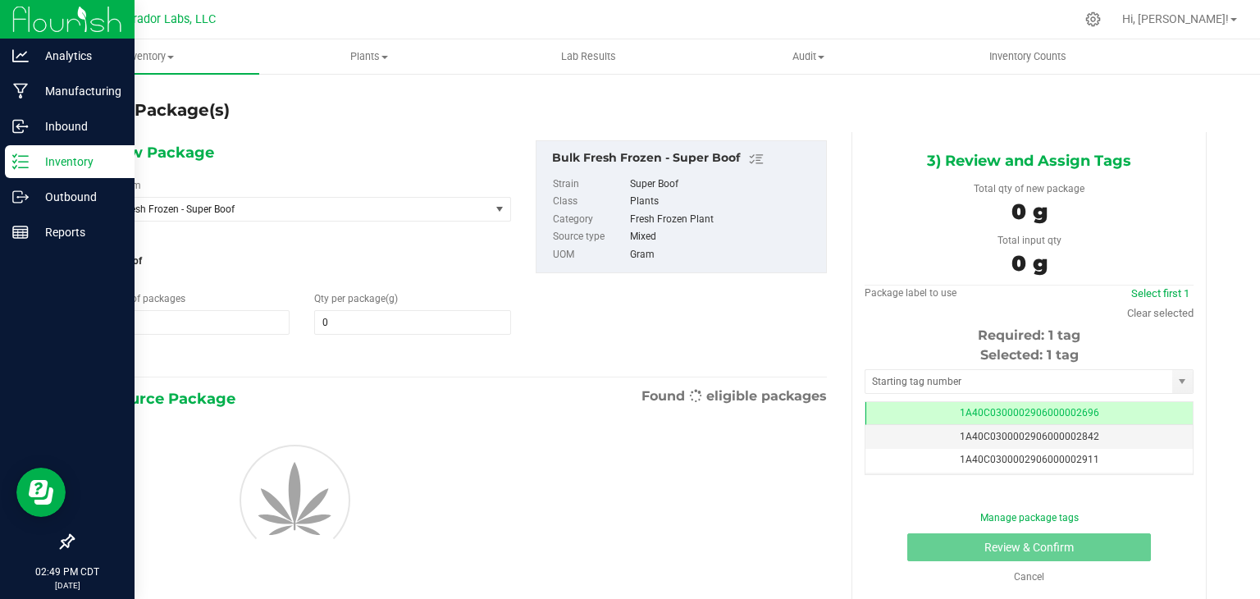
type input "0.0000"
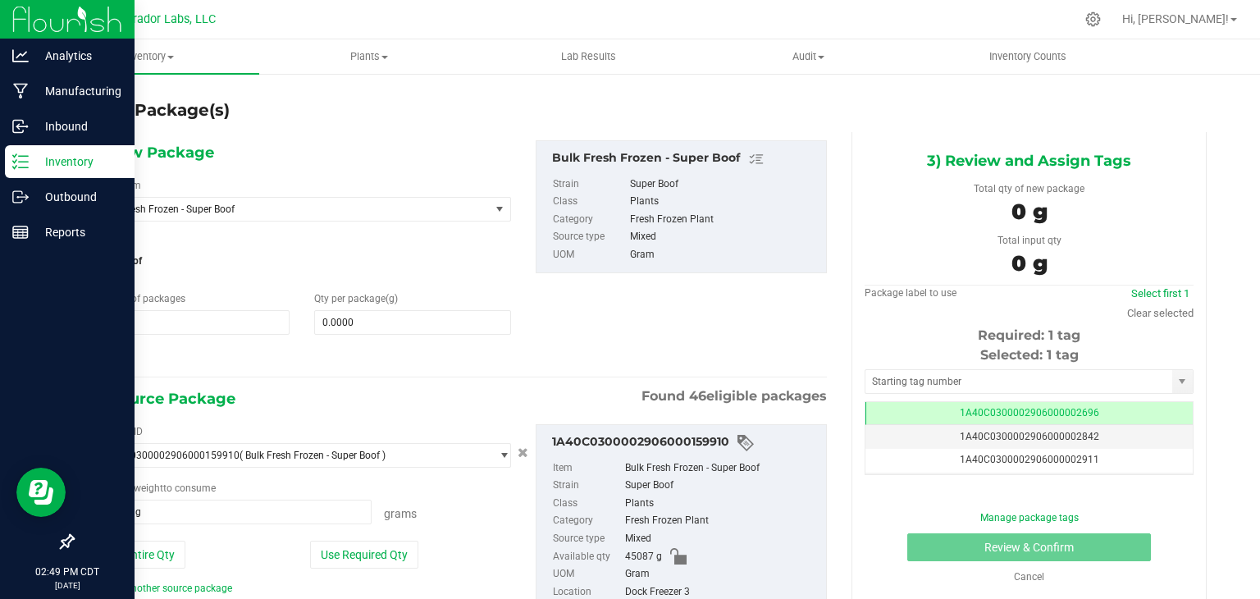
click at [499, 336] on div "1) New Package Select Item Bulk Fresh Frozen - Super Boof AIRO - Bench Sample -…" at bounding box center [301, 254] width 443 height 228
click at [328, 217] on span "Bulk Fresh Frozen - Super Boof" at bounding box center [292, 209] width 396 height 23
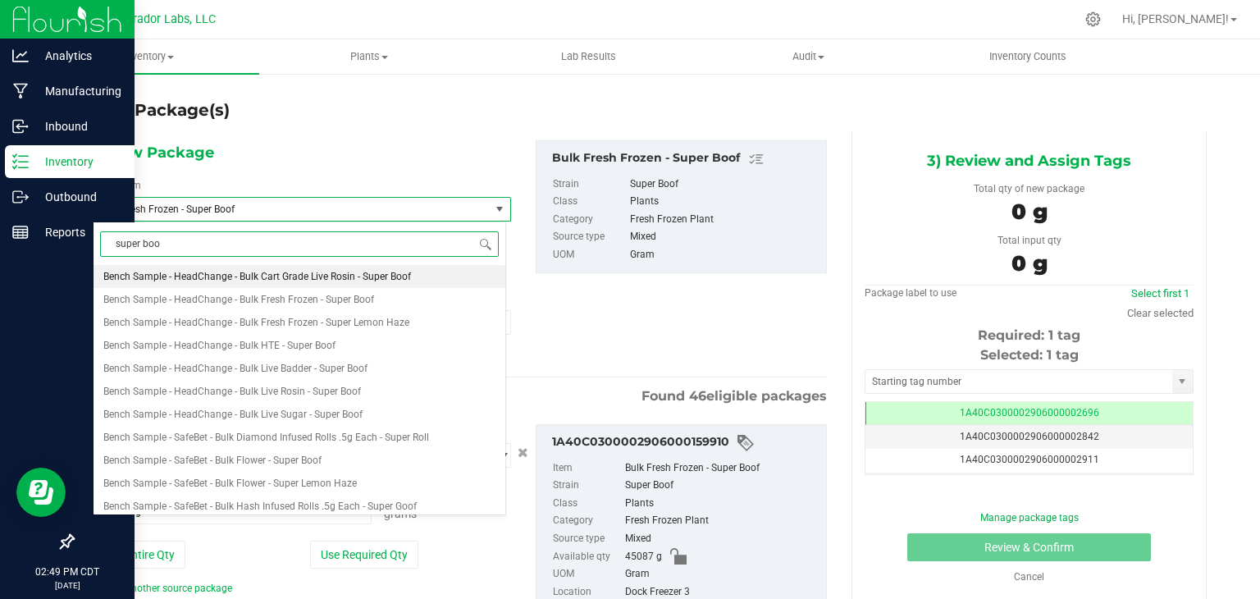
type input "super boof"
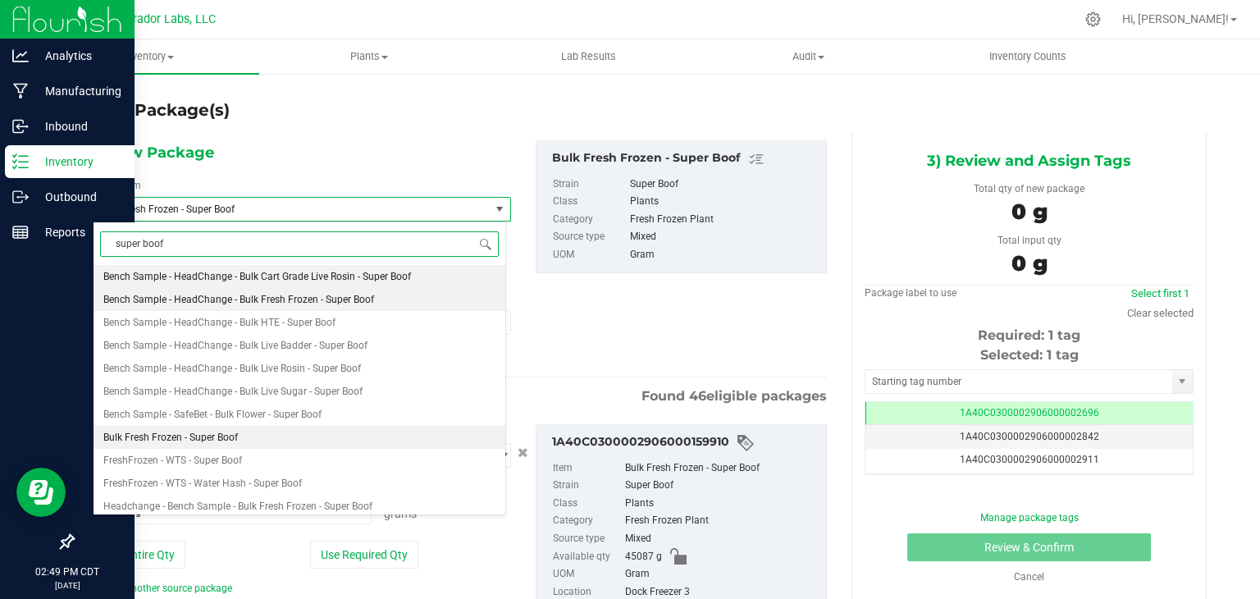
click at [335, 295] on span "Bench Sample - HeadChange - Bulk Fresh Frozen - Super Boof" at bounding box center [238, 299] width 271 height 11
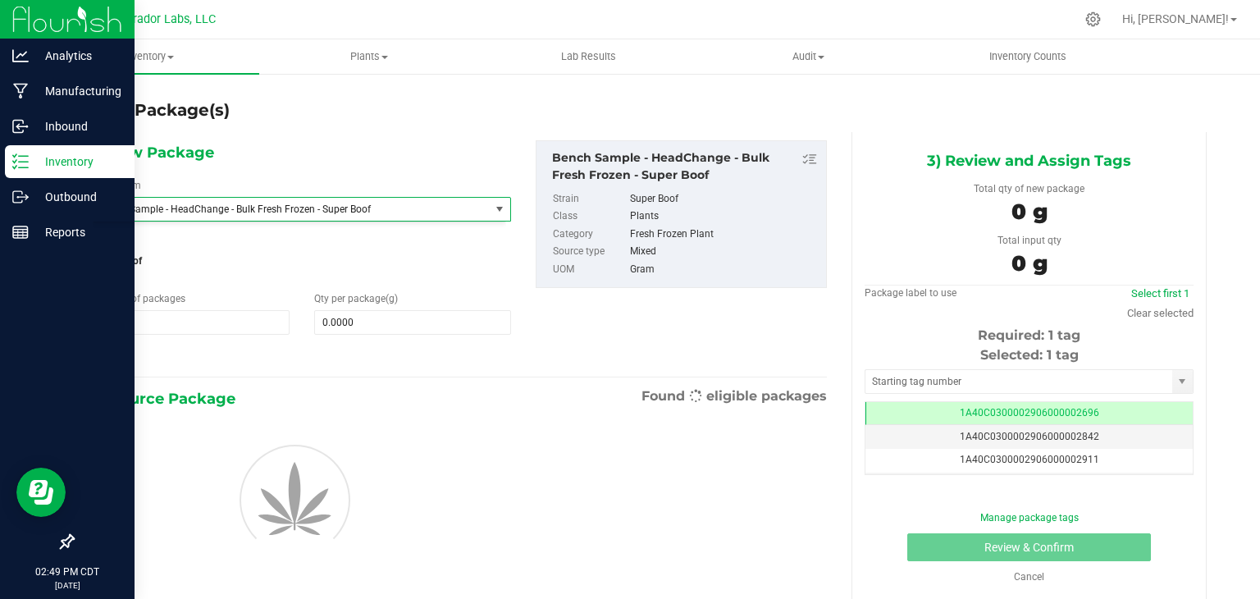
type input "0.0000"
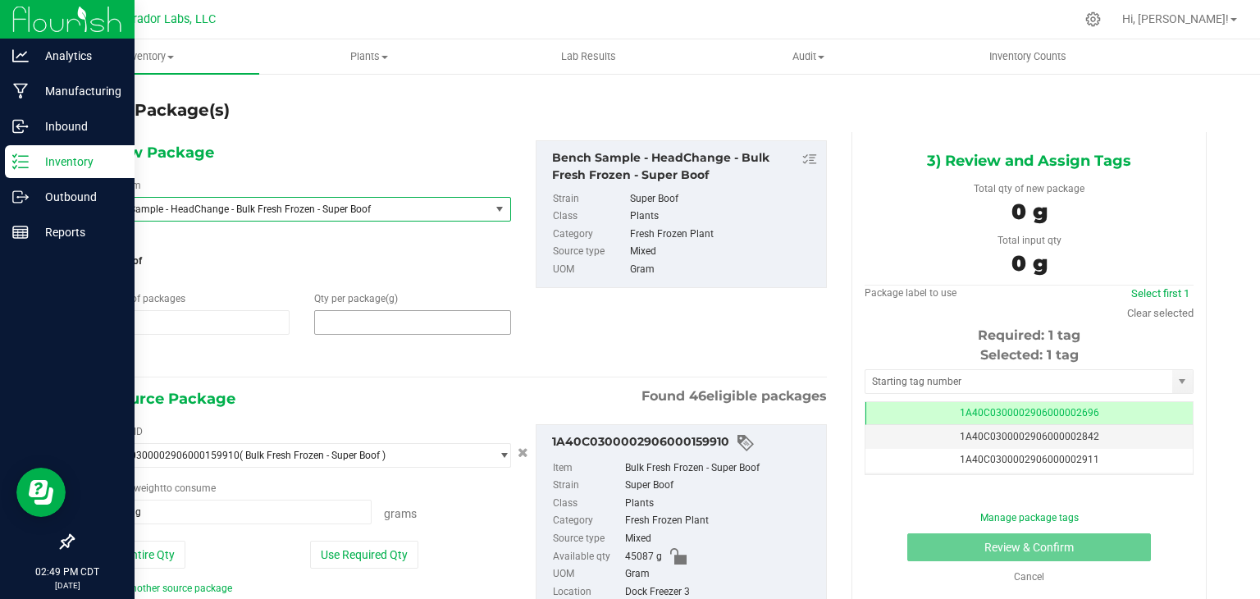
click at [391, 322] on span at bounding box center [412, 322] width 197 height 25
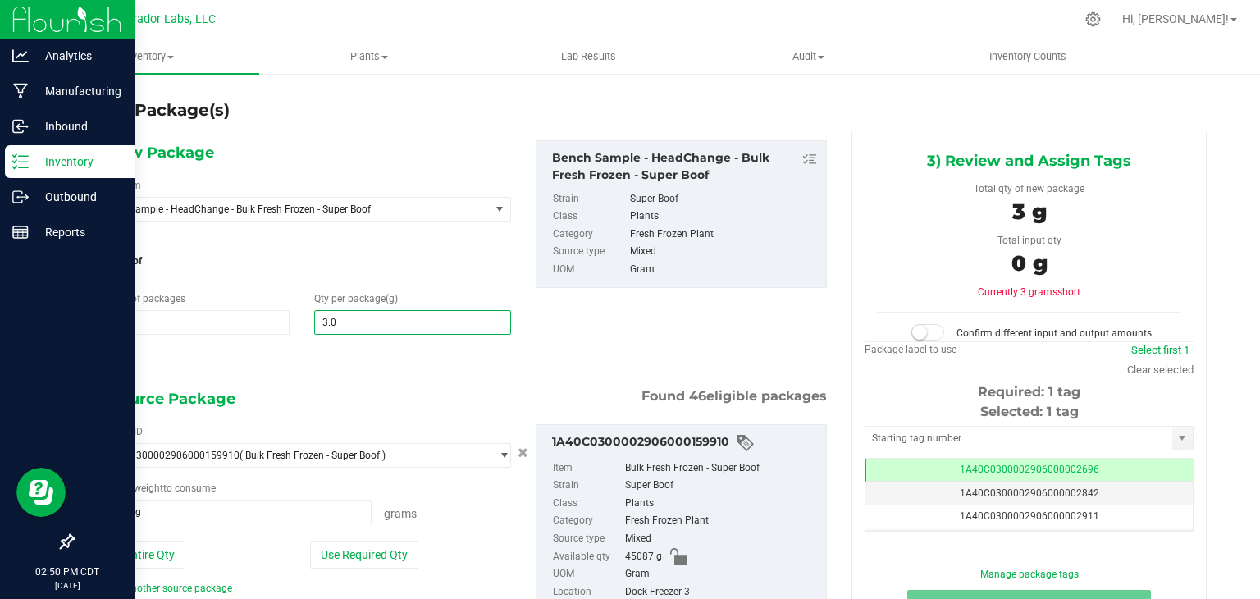
type input "3.02"
type input "3.0200"
click at [450, 397] on div "2) Source Package Found 46 eligible packages" at bounding box center [460, 398] width 734 height 25
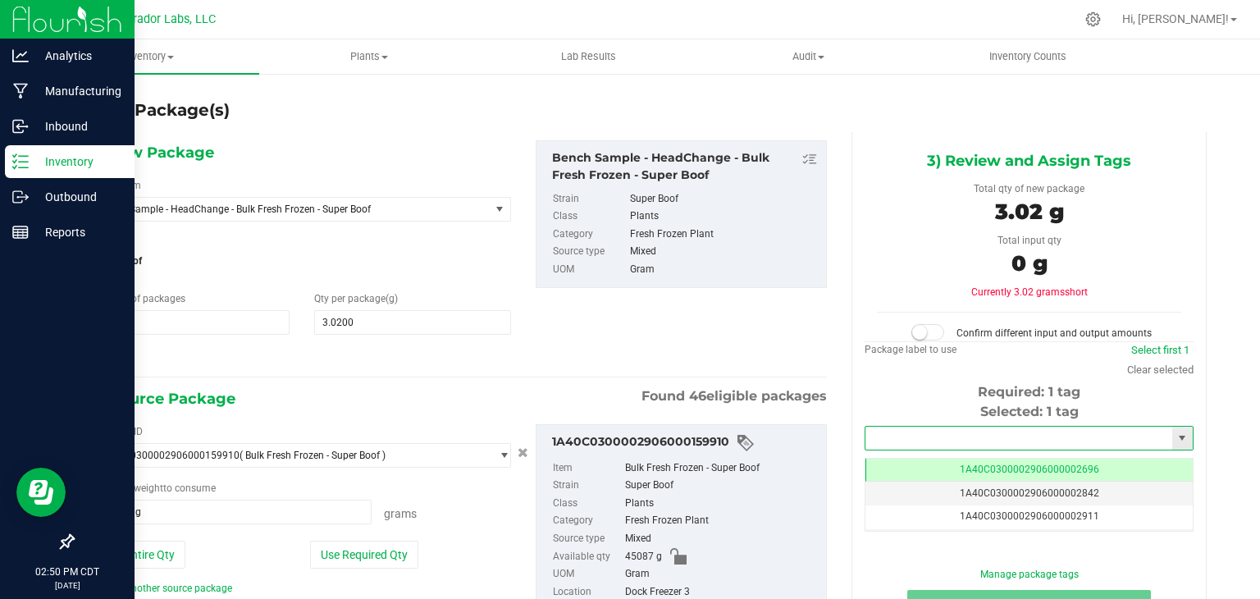
click at [902, 438] on input "text" at bounding box center [1019, 438] width 307 height 23
click at [898, 453] on li "1A40C0300002906000159911" at bounding box center [1018, 465] width 323 height 25
type input "1A40C0300002906000159911"
click at [742, 317] on div "1) New Package Select Item Bench Sample - HeadChange - Bulk Fresh Frozen - Supe…" at bounding box center [459, 254] width 759 height 228
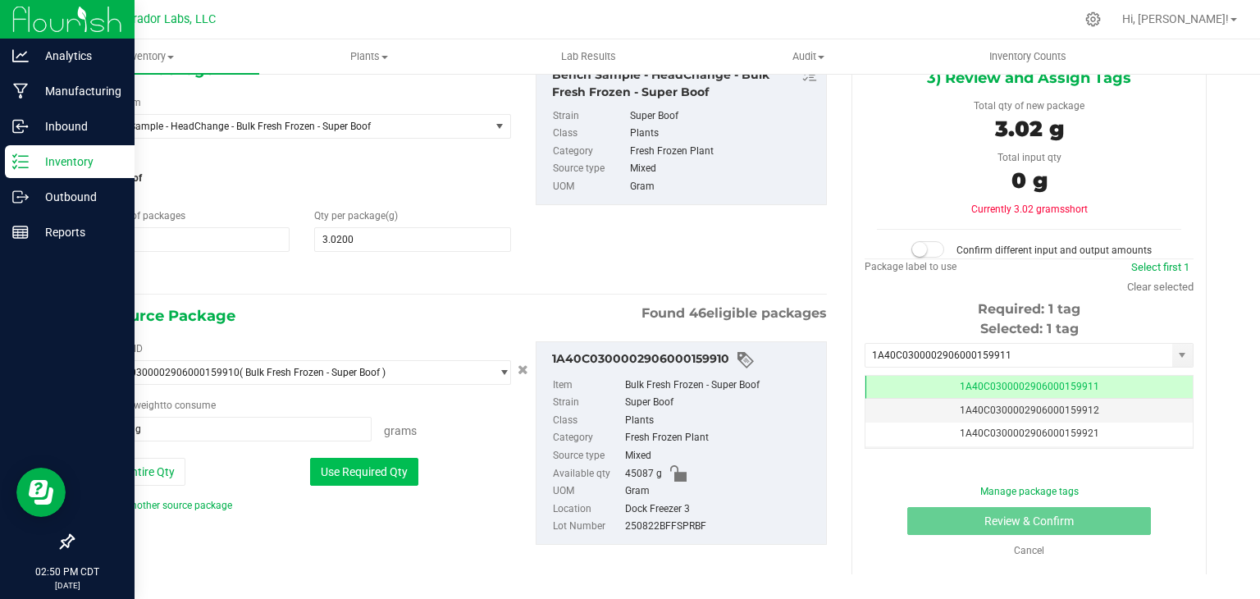
click at [395, 480] on button "Use Required Qty" at bounding box center [364, 472] width 108 height 28
type input "3.0200 g"
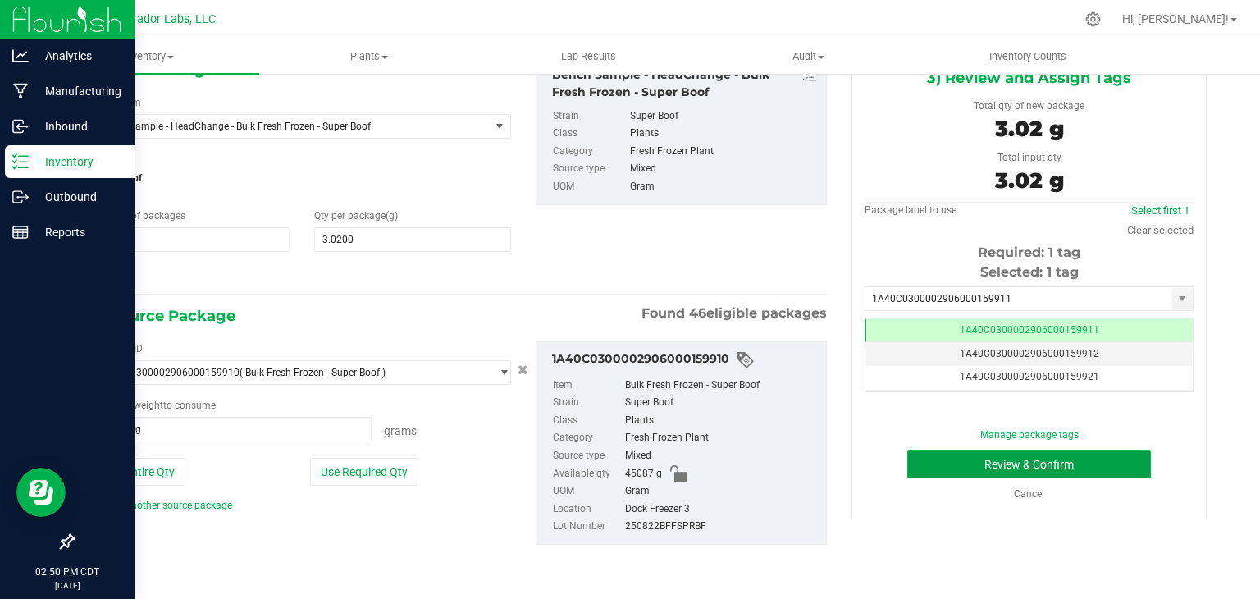
click at [1009, 454] on button "Review & Confirm" at bounding box center [1029, 464] width 244 height 28
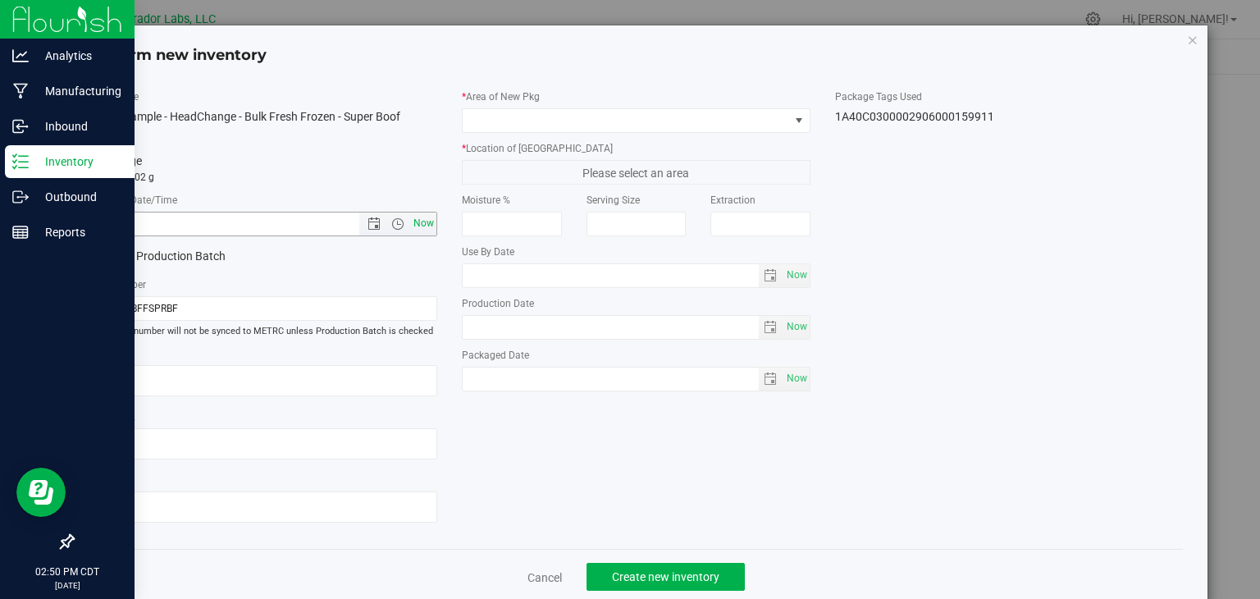
click at [419, 213] on span "Now" at bounding box center [424, 224] width 28 height 24
type input "8/22/2025 2:50 PM"
click at [617, 116] on span at bounding box center [626, 120] width 327 height 23
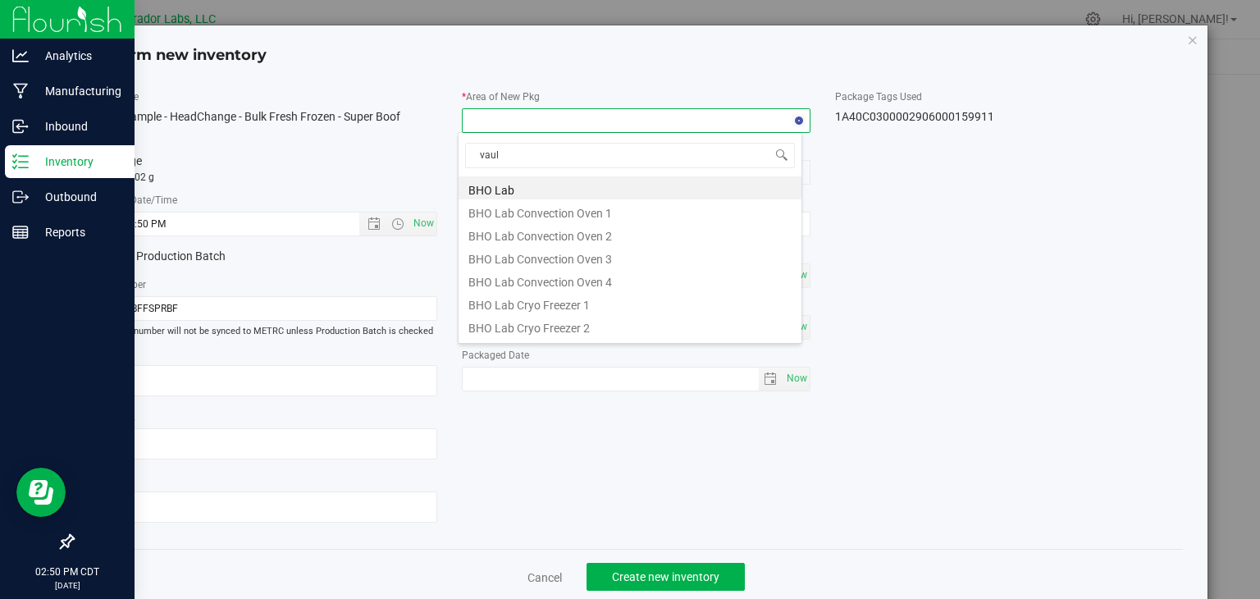
type input "vault"
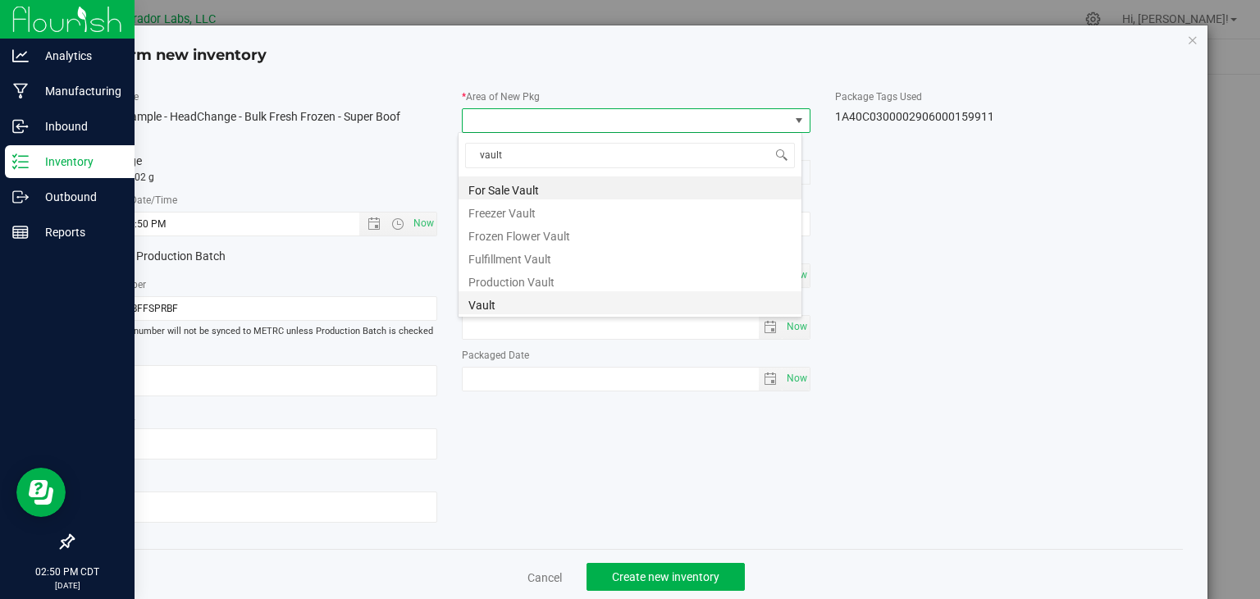
click at [562, 303] on li "Vault" at bounding box center [630, 302] width 343 height 23
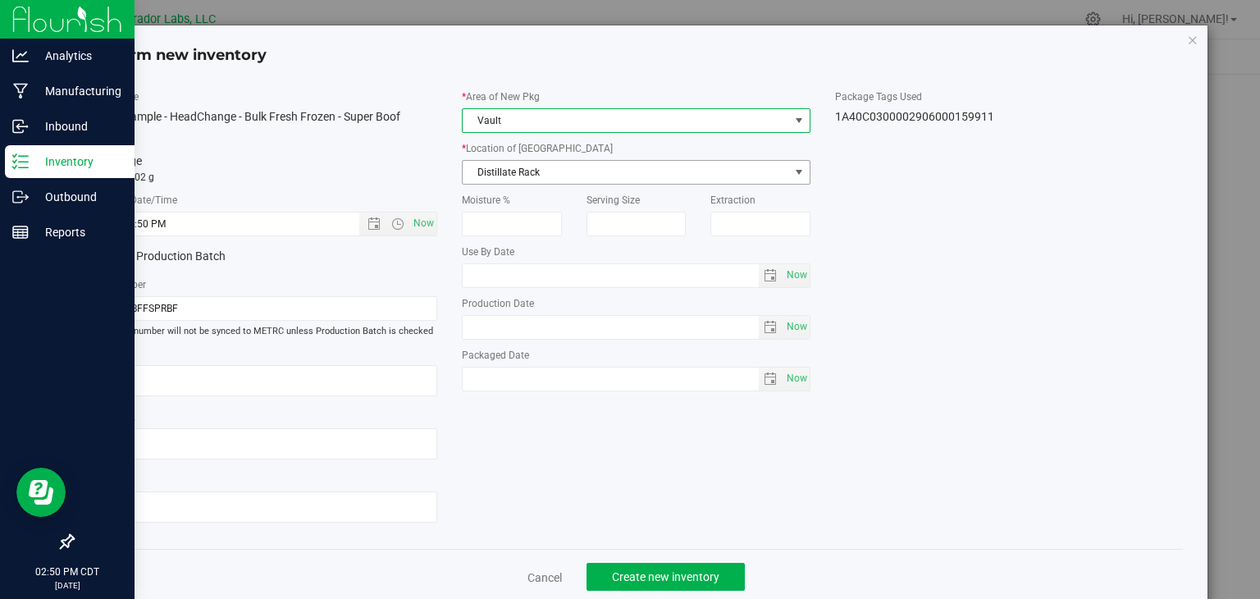
click at [587, 179] on span "Distillate Rack" at bounding box center [626, 172] width 327 height 23
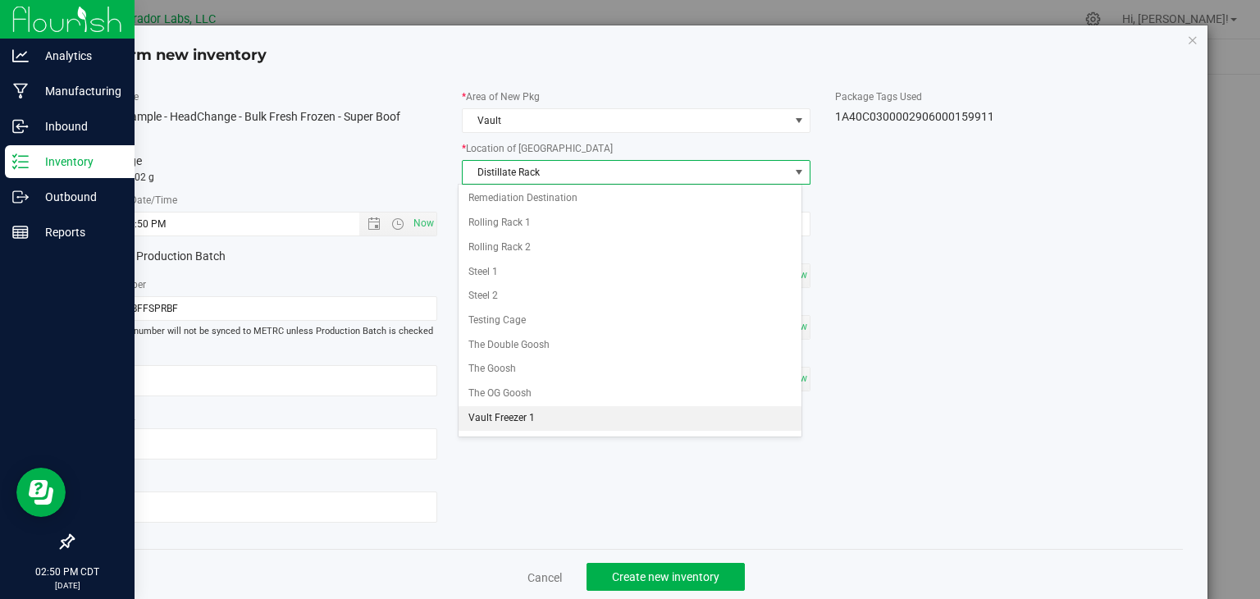
click at [524, 406] on li "Vault Freezer 1" at bounding box center [630, 418] width 343 height 25
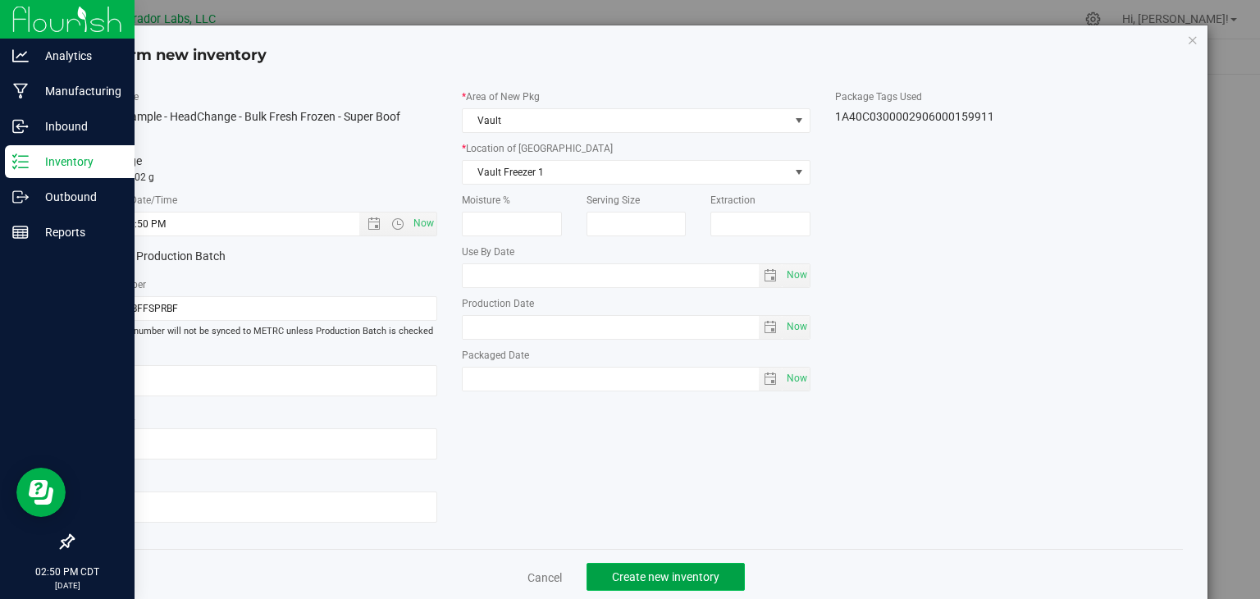
click at [675, 585] on button "Create new inventory" at bounding box center [666, 577] width 158 height 28
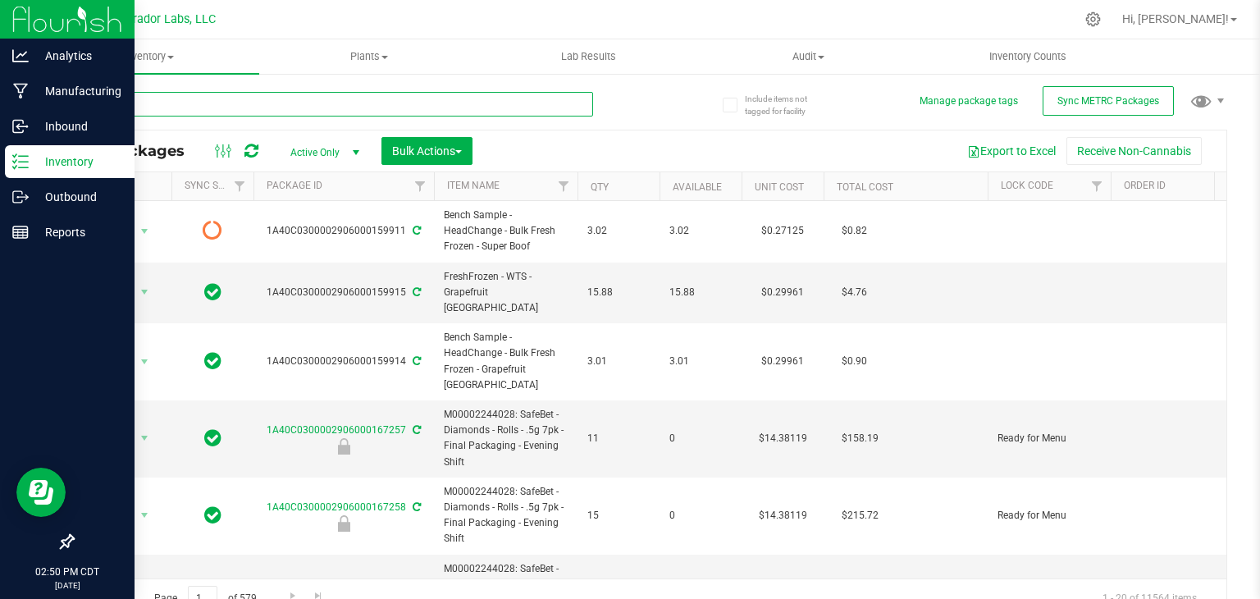
click at [468, 104] on input "text" at bounding box center [332, 104] width 521 height 25
paste input "super boof"
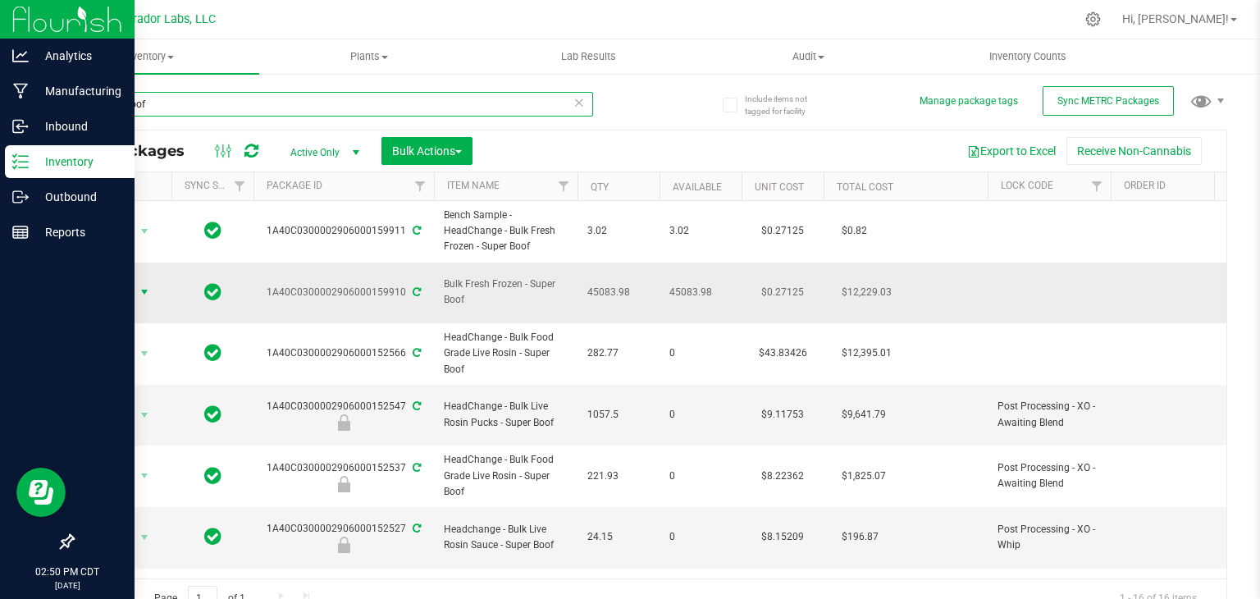
type input "super boof"
click at [140, 286] on span "select" at bounding box center [144, 292] width 13 height 13
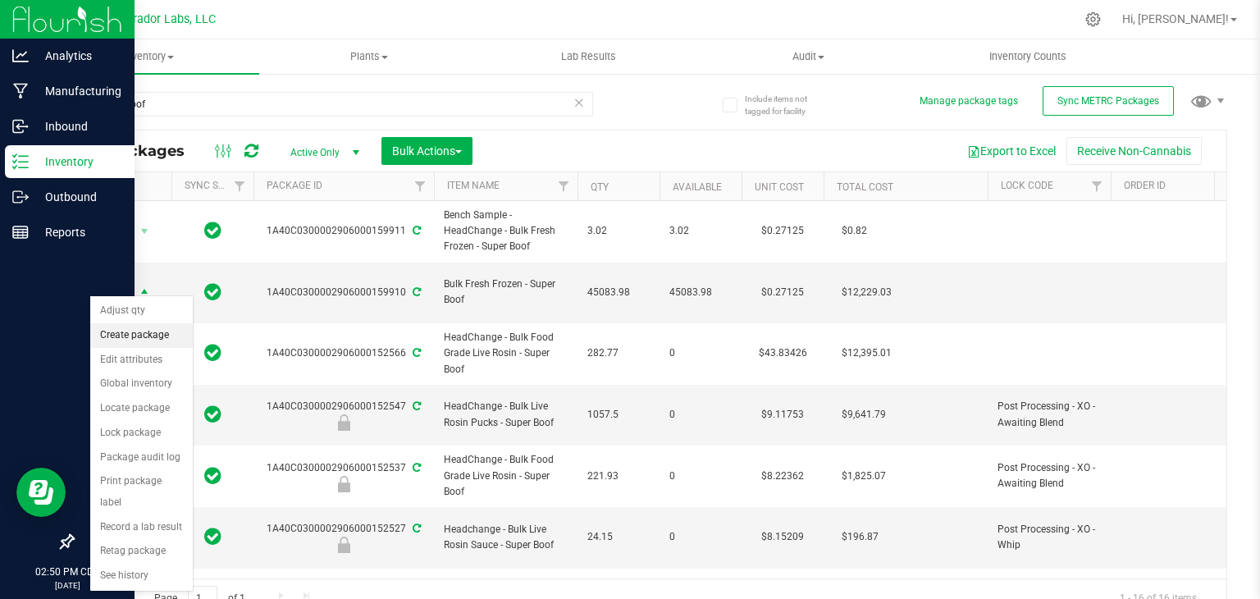
click at [144, 336] on li "Create package" at bounding box center [141, 335] width 103 height 25
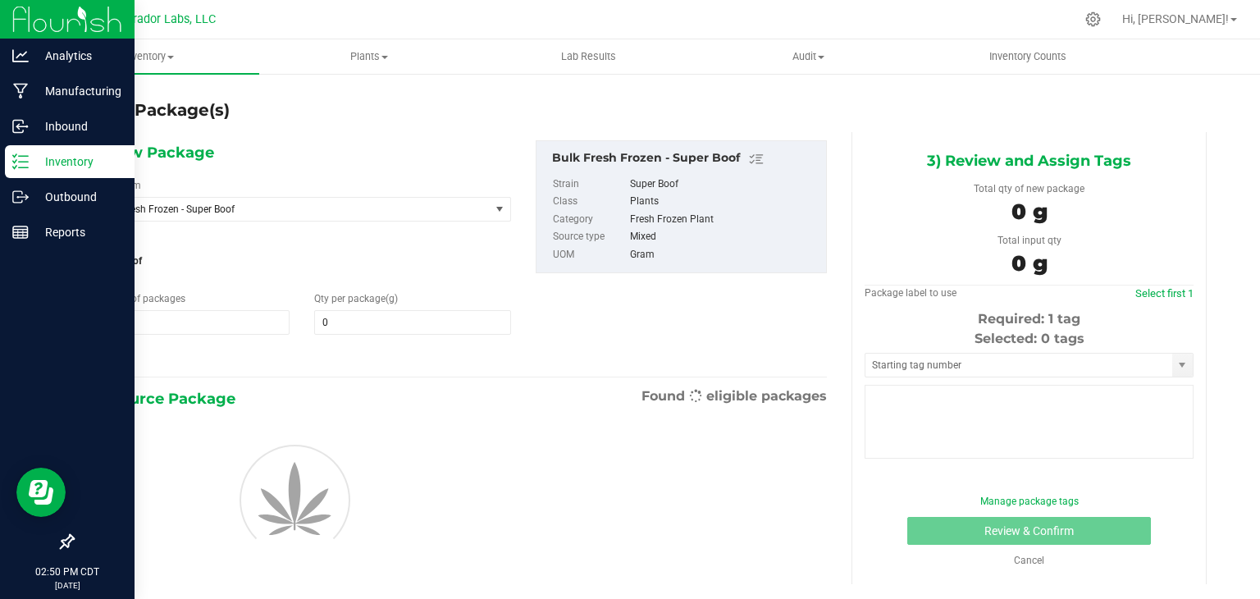
type input "0.0000"
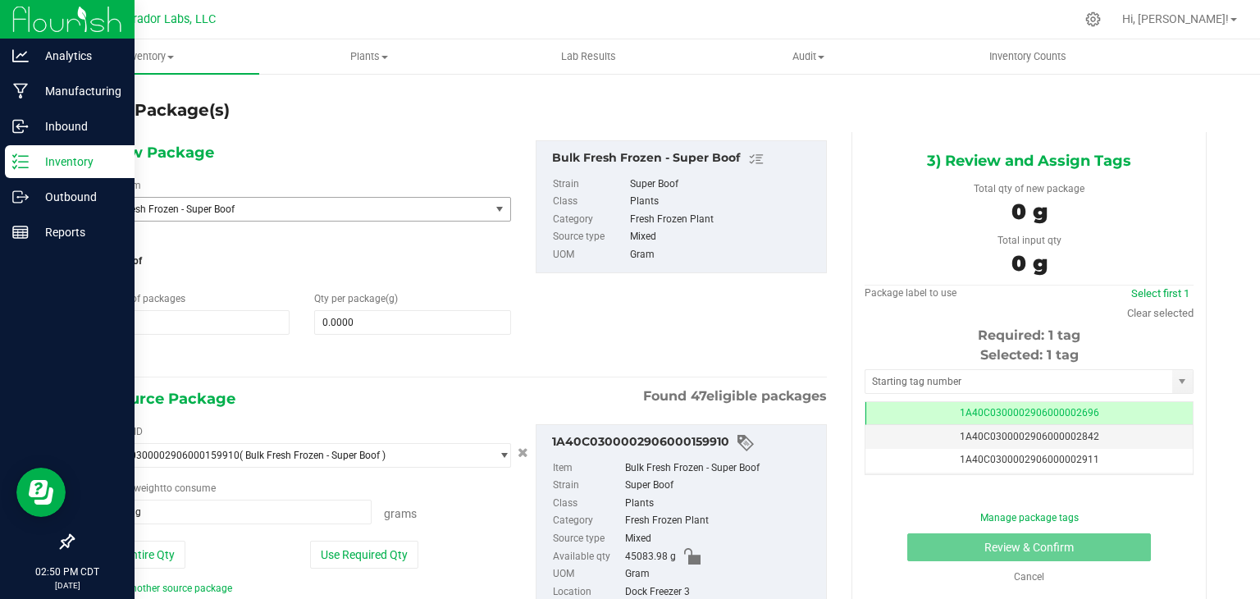
click at [250, 212] on span "Bulk Fresh Frozen - Super Boof" at bounding box center [284, 208] width 368 height 11
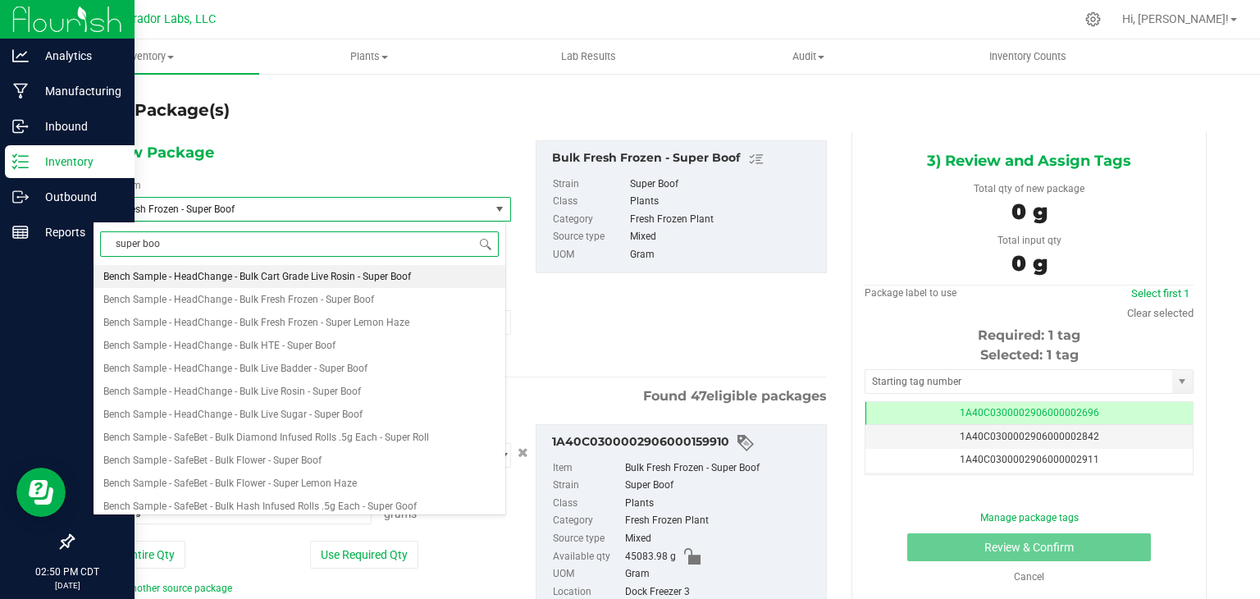
type input "super boof"
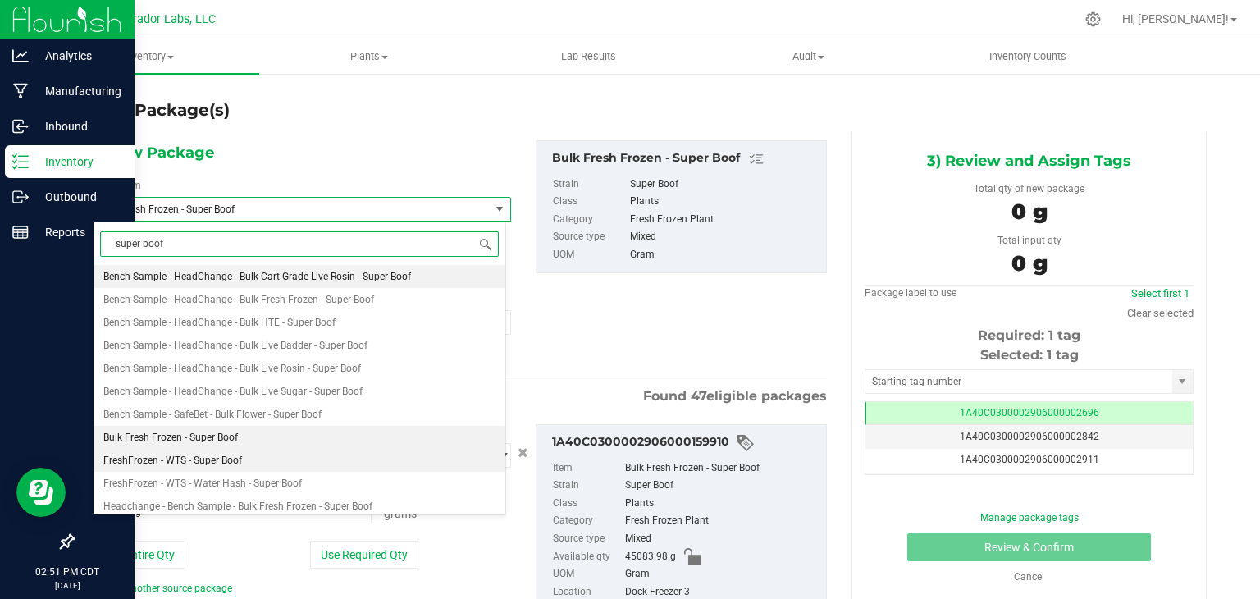
click at [286, 468] on li "FreshFrozen - WTS - Super Boof" at bounding box center [300, 460] width 412 height 23
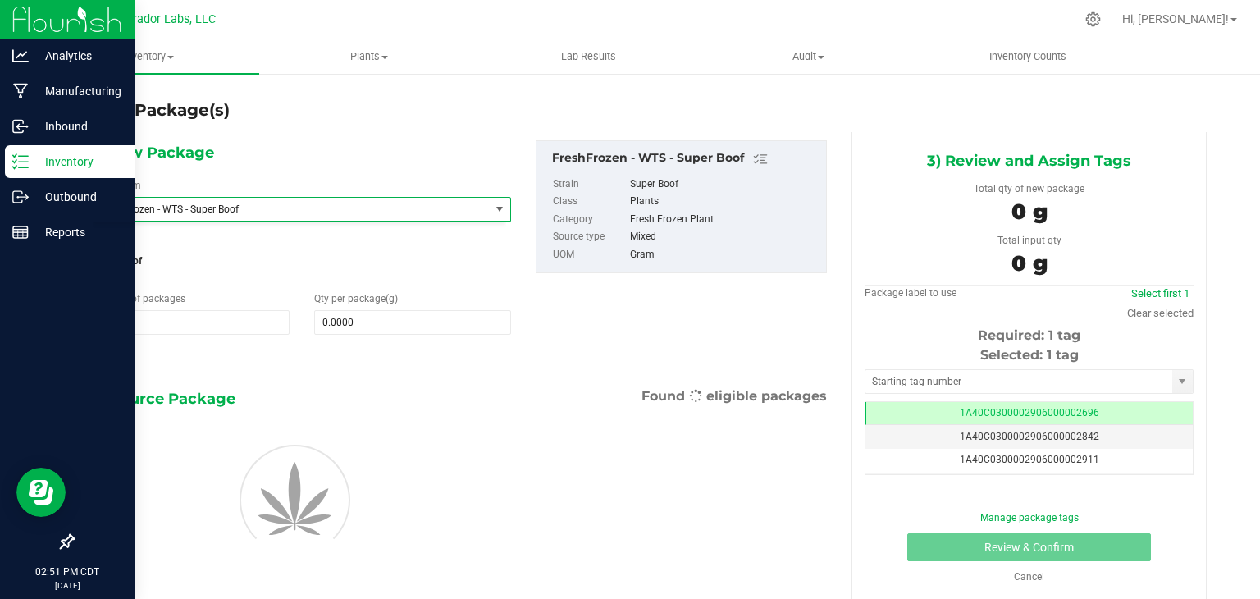
type input "0.0000"
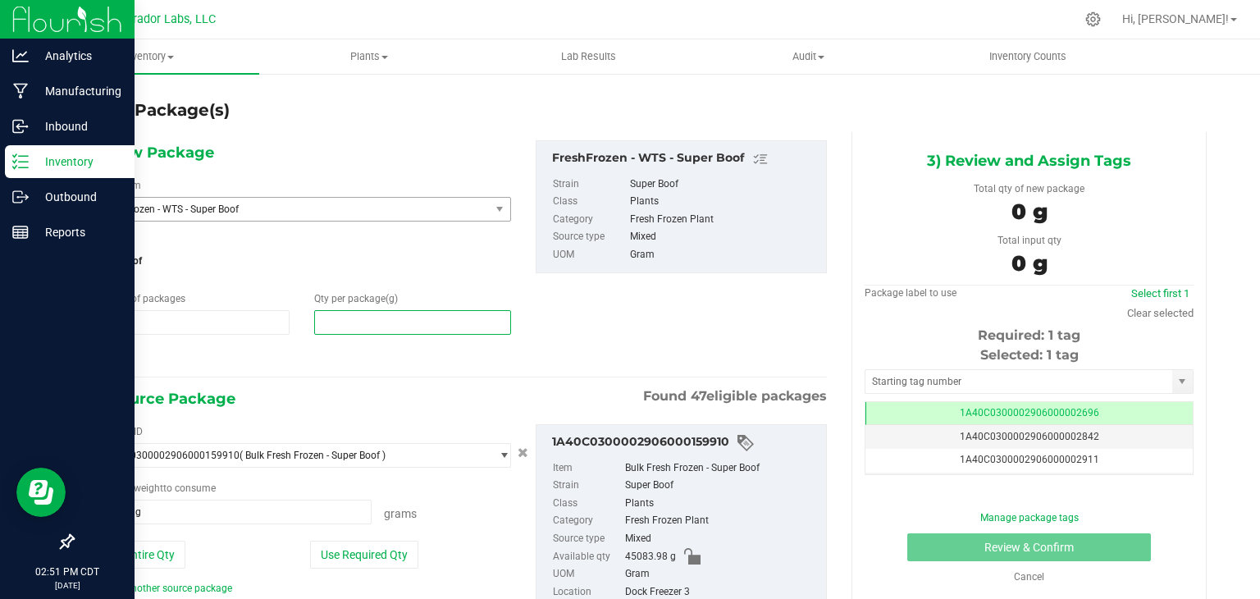
click at [400, 332] on span at bounding box center [412, 322] width 197 height 25
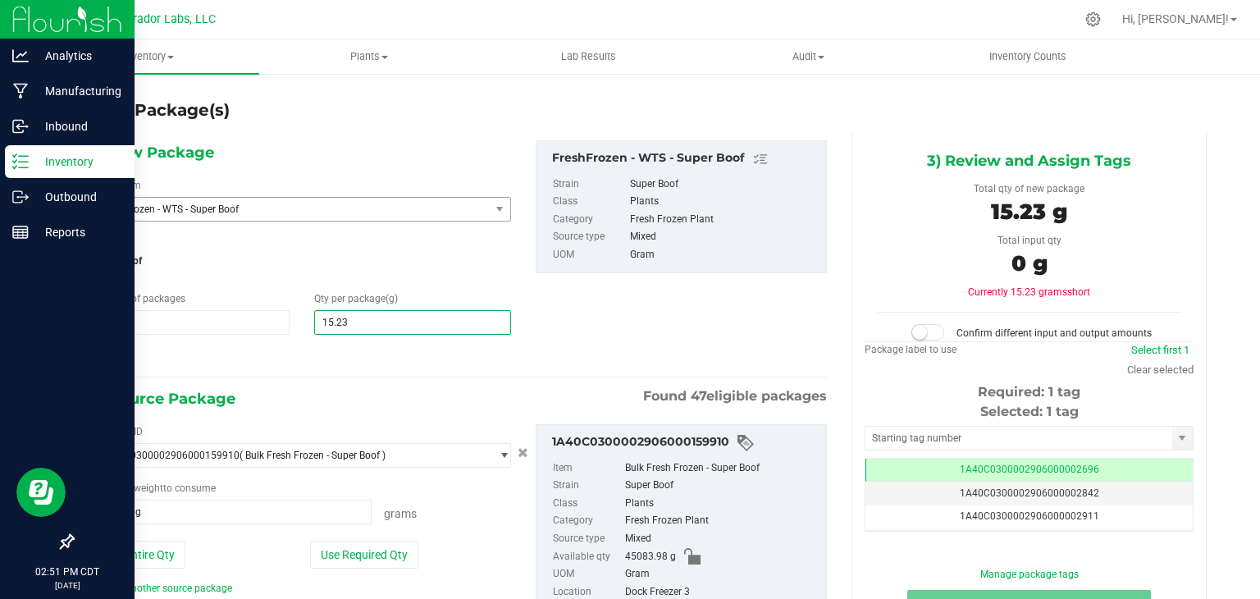
type input "15.23"
type input "15.2300"
click at [405, 342] on div "1) New Package Select Item FreshFrozen - WTS - Super Boof FreshFrozen - WTS - S…" at bounding box center [301, 254] width 443 height 228
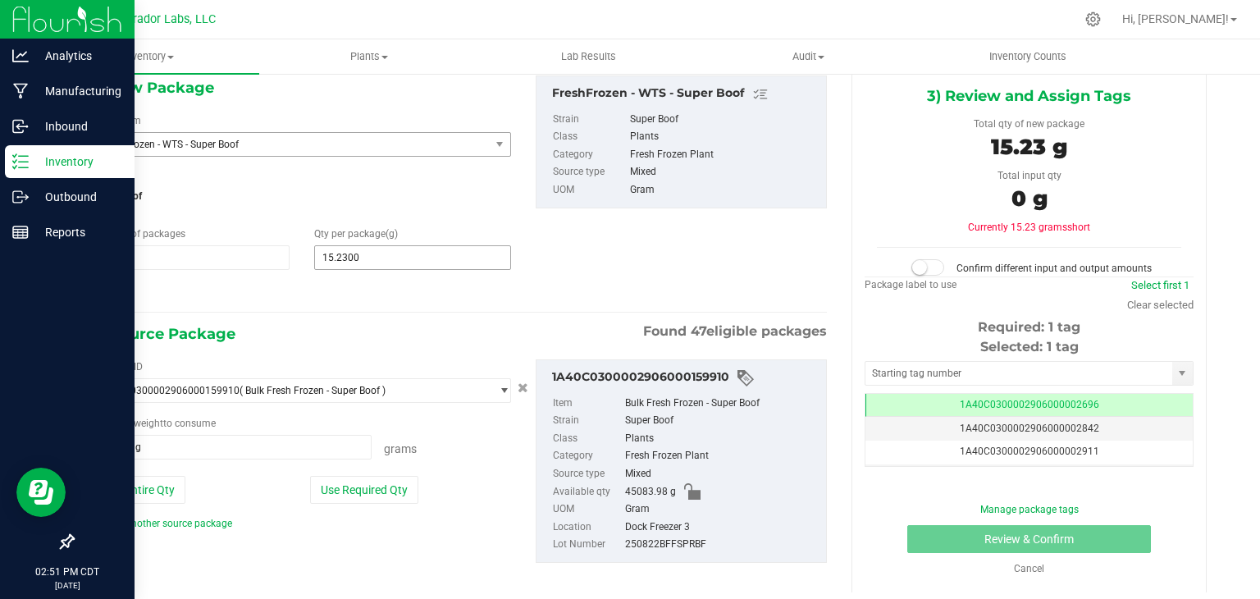
click at [379, 257] on span "15.2300 15.23" at bounding box center [412, 257] width 197 height 25
type input "15.03"
type input "15.0300"
click at [386, 289] on div at bounding box center [302, 292] width 418 height 21
click at [380, 481] on button "Use Required Qty" at bounding box center [364, 490] width 108 height 28
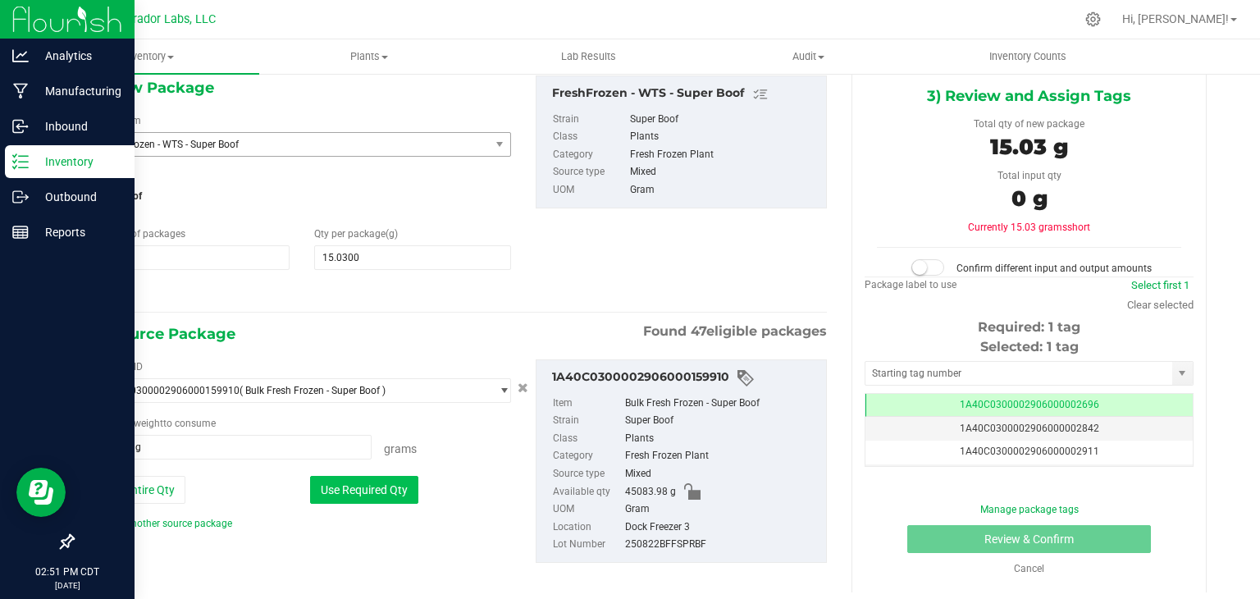
type input "15.0300 g"
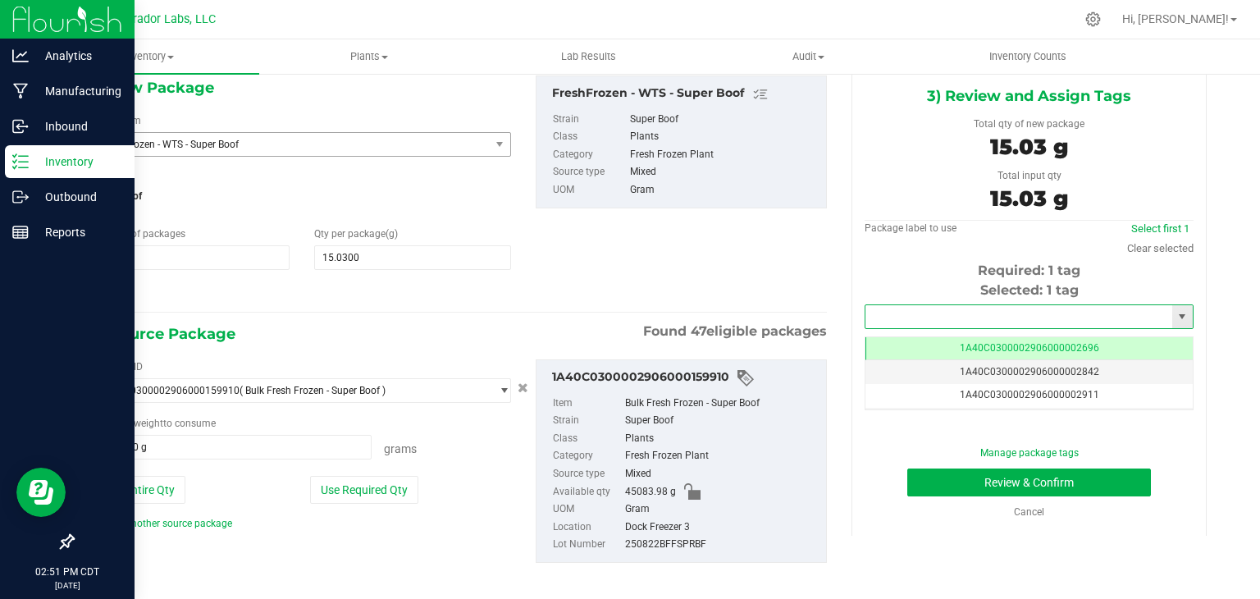
click at [948, 310] on input "text" at bounding box center [1019, 316] width 307 height 23
click at [936, 342] on li "1A40C0300002906000159912" at bounding box center [1018, 344] width 323 height 25
type input "1A40C0300002906000159912"
click at [839, 266] on div "3) Review and Assign Tags Total qty of new package 15.03 g Total input qty 15.0…" at bounding box center [1029, 301] width 380 height 468
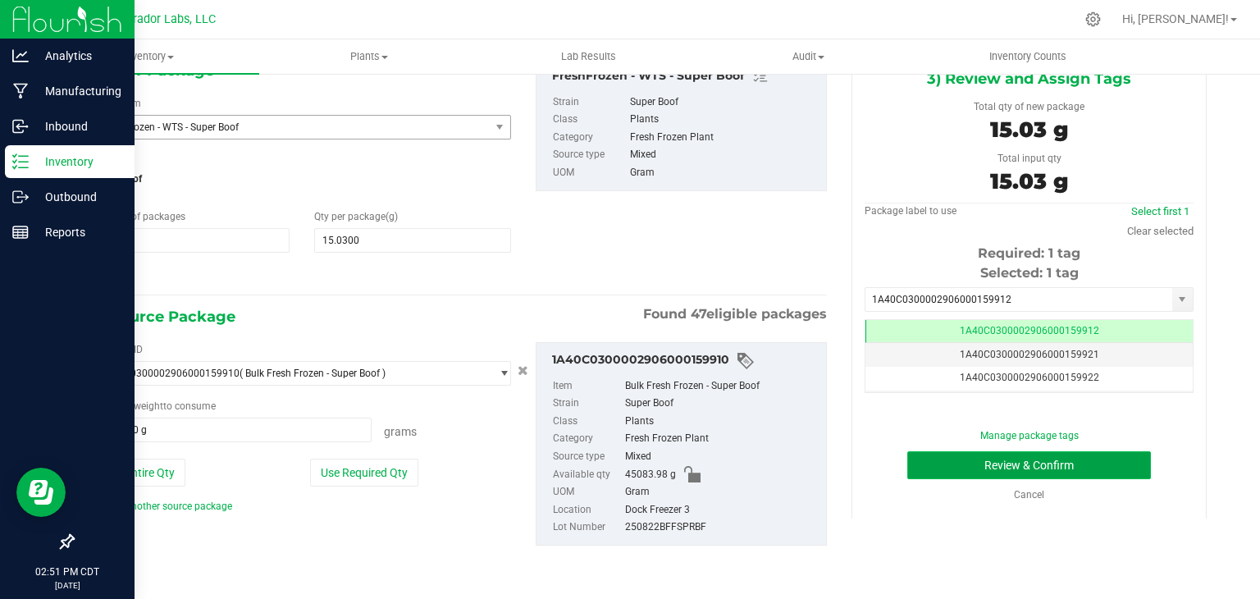
click at [917, 458] on button "Review & Confirm" at bounding box center [1029, 465] width 244 height 28
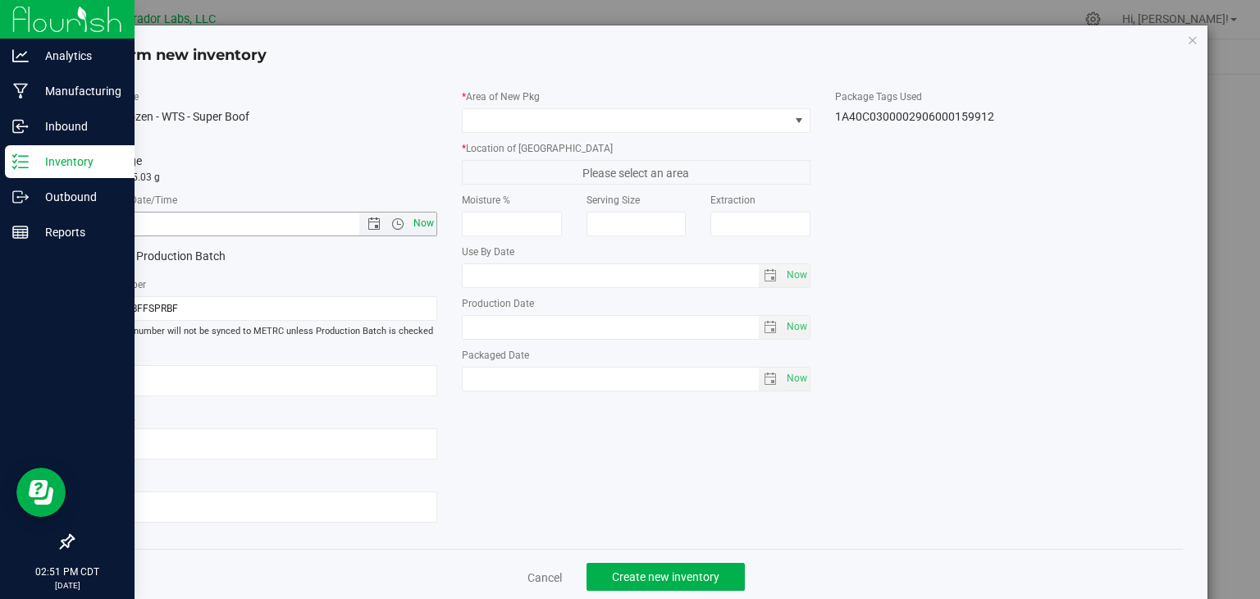
click at [426, 225] on span "Now" at bounding box center [424, 224] width 28 height 24
type input "8/22/2025 2:51 PM"
click at [528, 126] on span at bounding box center [626, 120] width 327 height 23
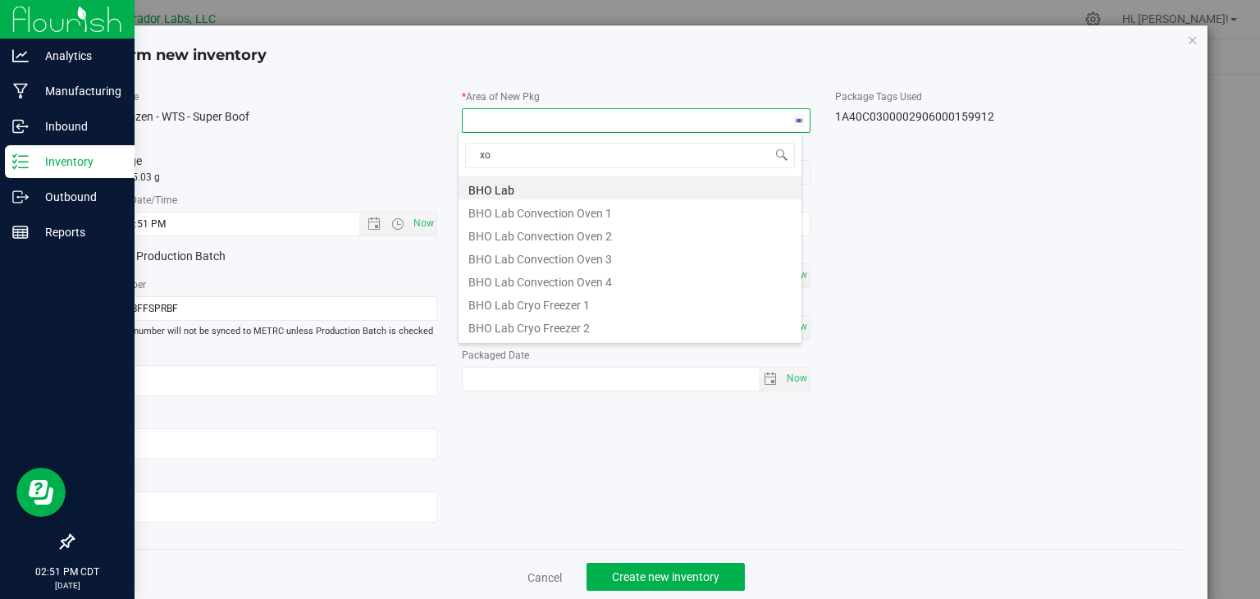
type input "xo"
click at [537, 274] on li "XO Lab" at bounding box center [630, 279] width 343 height 23
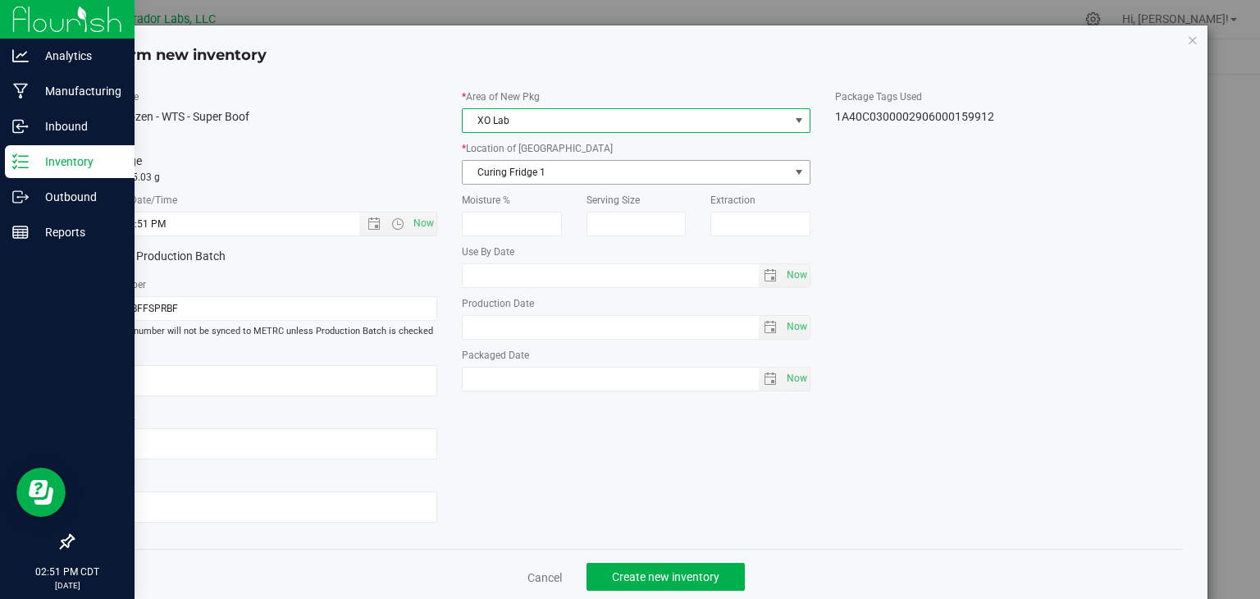
click at [554, 173] on span "Curing Fridge 1" at bounding box center [626, 172] width 327 height 23
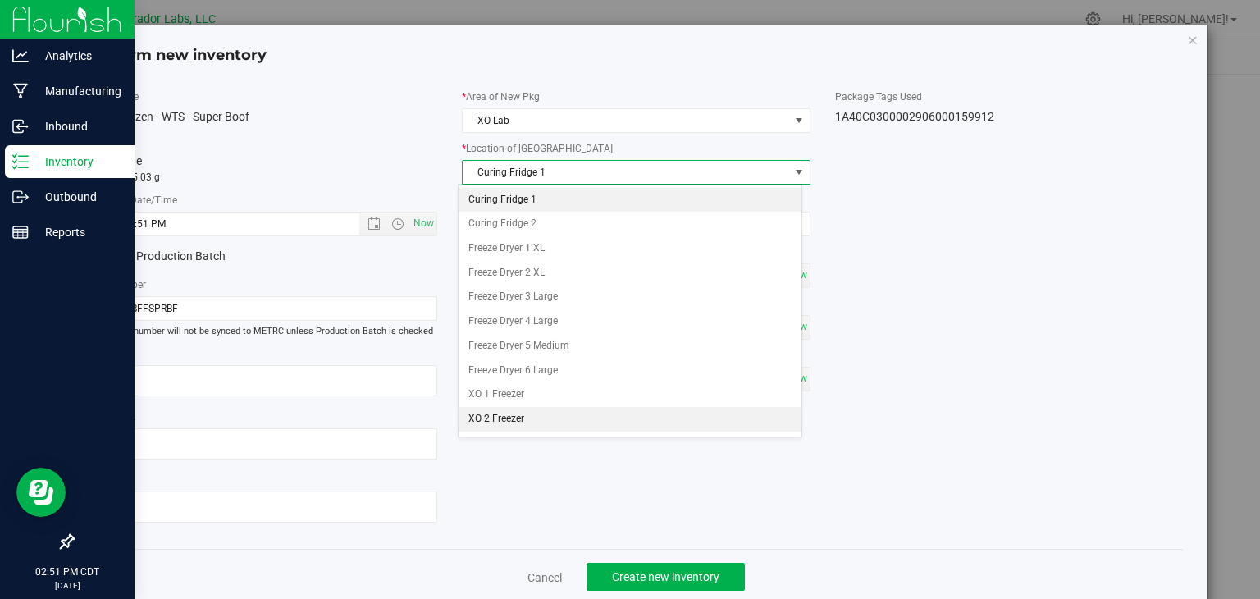
click at [537, 407] on li "XO 2 Freezer" at bounding box center [630, 419] width 343 height 25
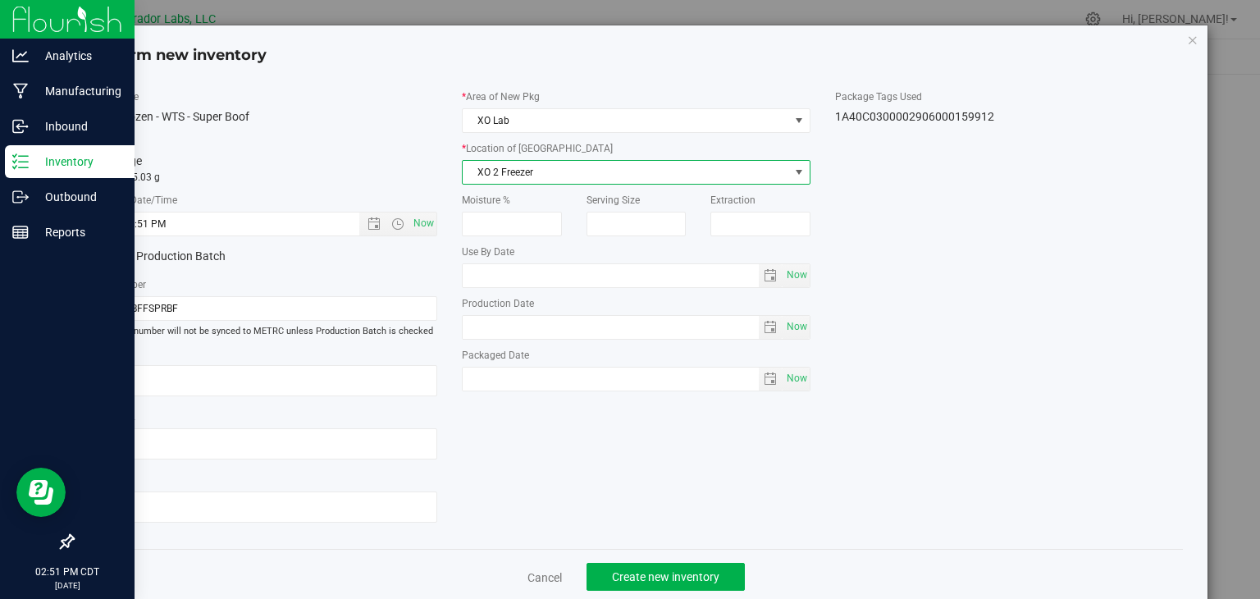
click at [505, 163] on span "XO 2 Freezer" at bounding box center [626, 172] width 327 height 23
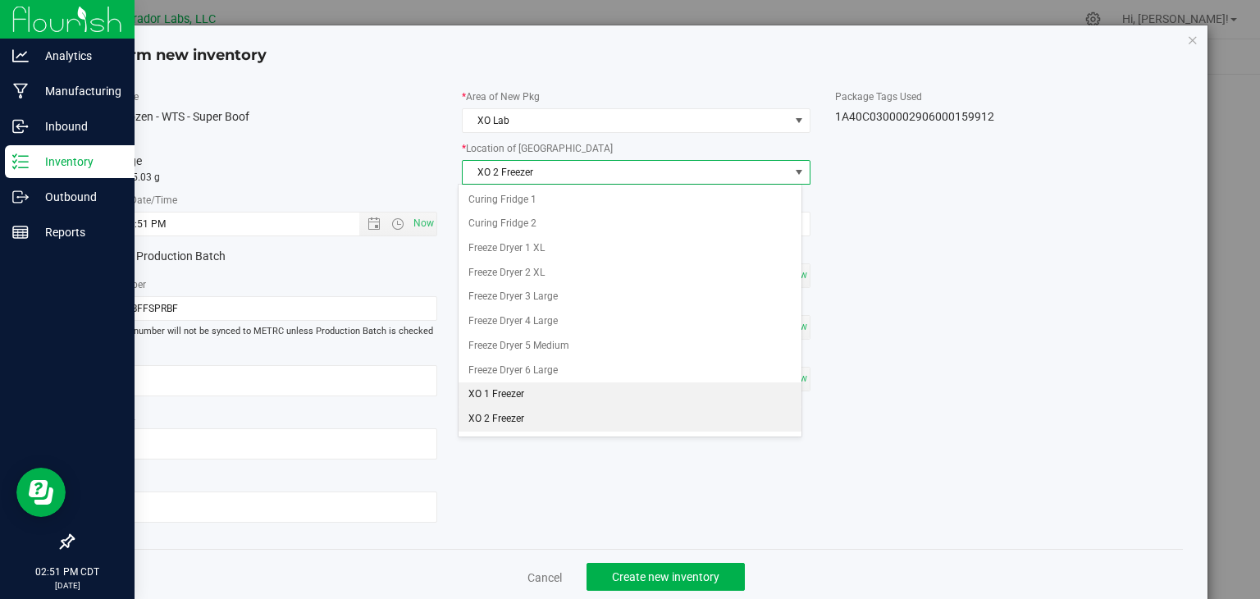
click at [519, 401] on li "XO 1 Freezer" at bounding box center [630, 394] width 343 height 25
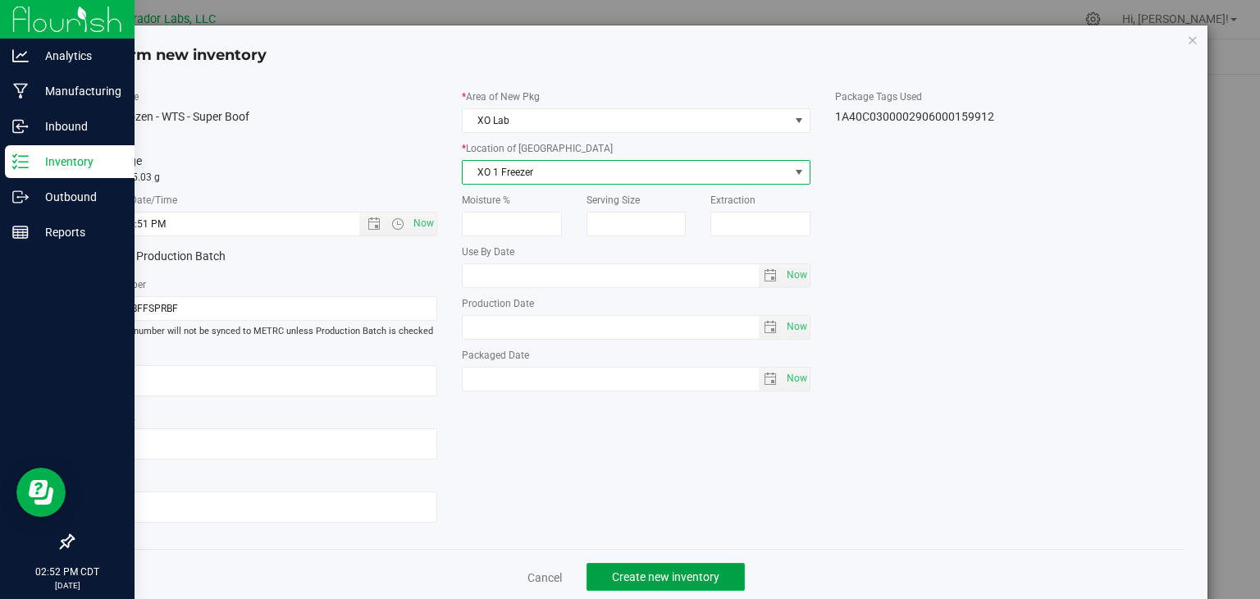
click at [624, 570] on span "Create new inventory" at bounding box center [665, 576] width 107 height 13
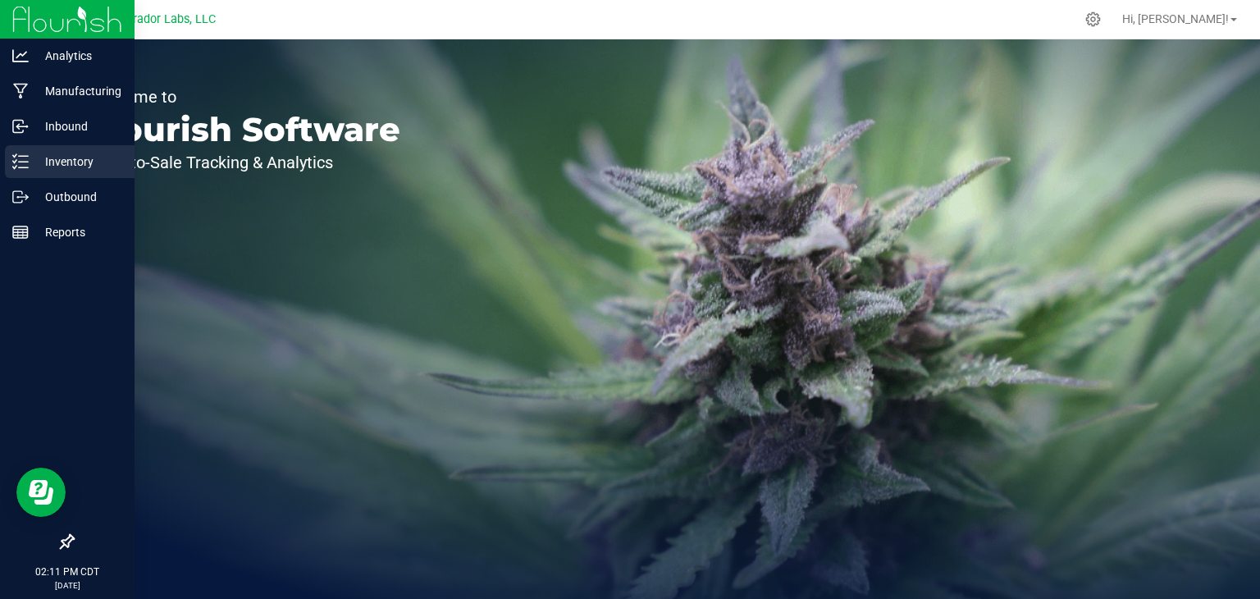
click at [26, 159] on icon at bounding box center [20, 161] width 16 height 16
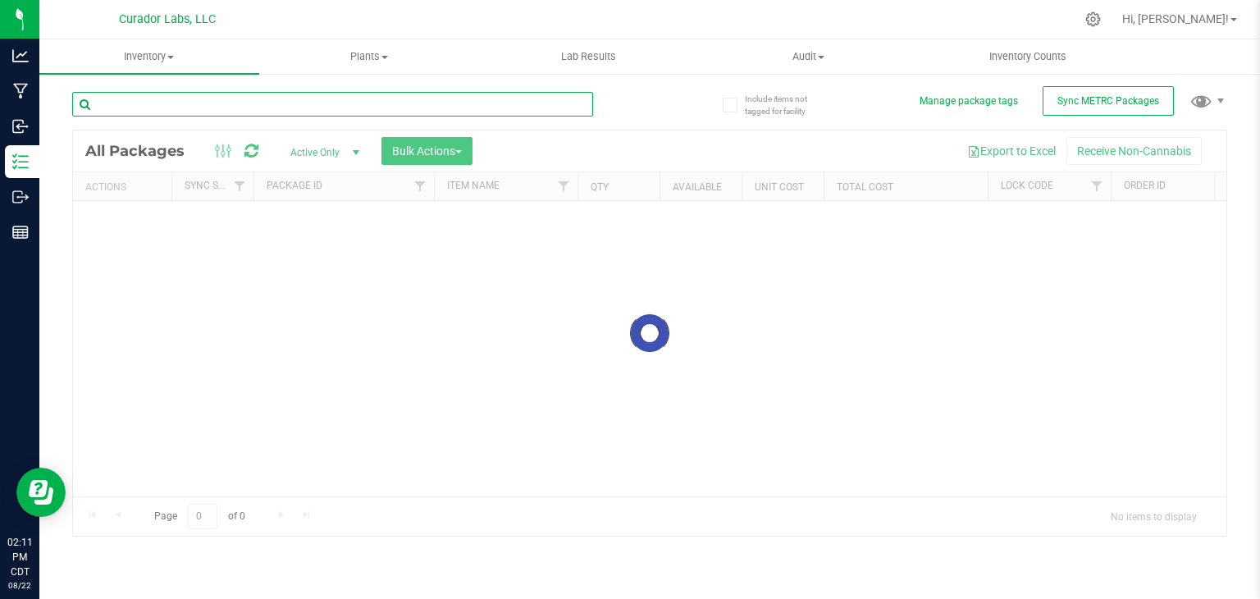
click at [303, 111] on input "text" at bounding box center [332, 104] width 521 height 25
paste input "HeadChange - Bulk Live Badder - Kool Aid Terp Test"
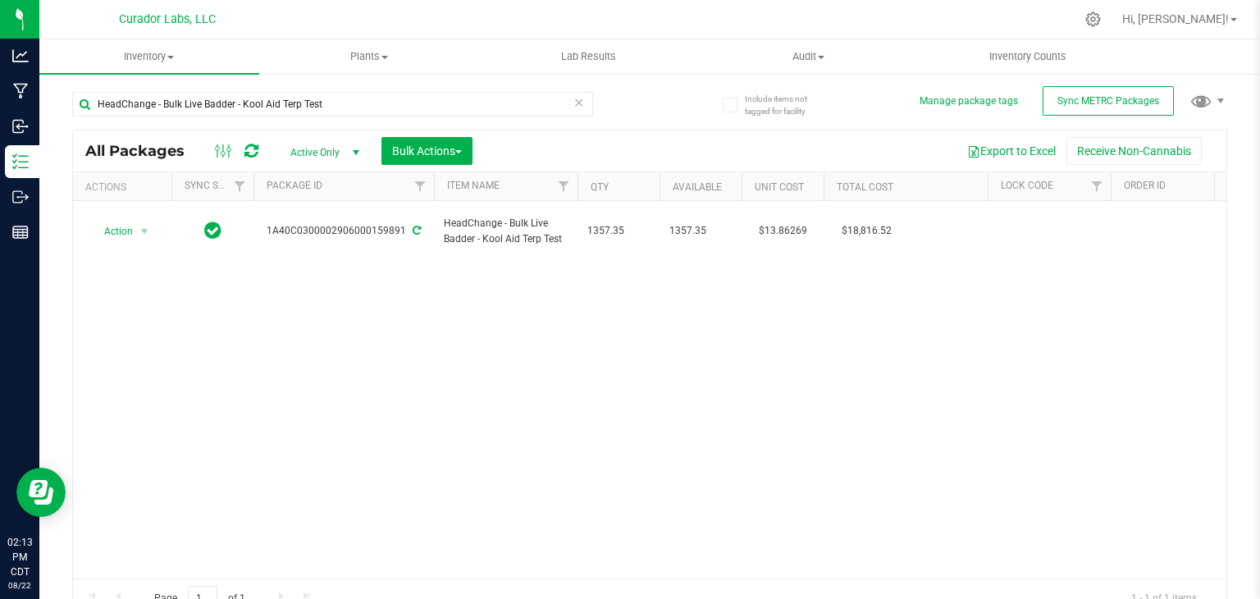
click at [500, 332] on div "Action Action Adjust qty Create package Edit attributes Global inventory Locate…" at bounding box center [650, 389] width 1154 height 377
click at [347, 112] on input "HeadChange - Bulk Live Badder - Kool Aid Terp Test" at bounding box center [332, 104] width 521 height 25
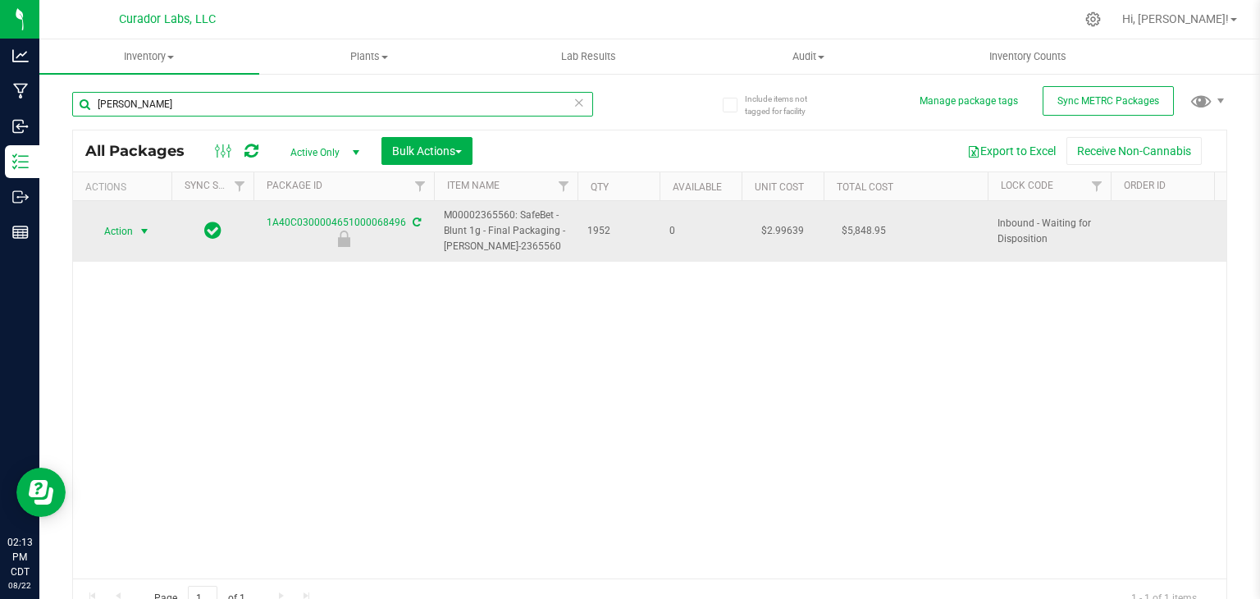
type input "[PERSON_NAME]"
click at [133, 235] on span "Action" at bounding box center [111, 231] width 44 height 23
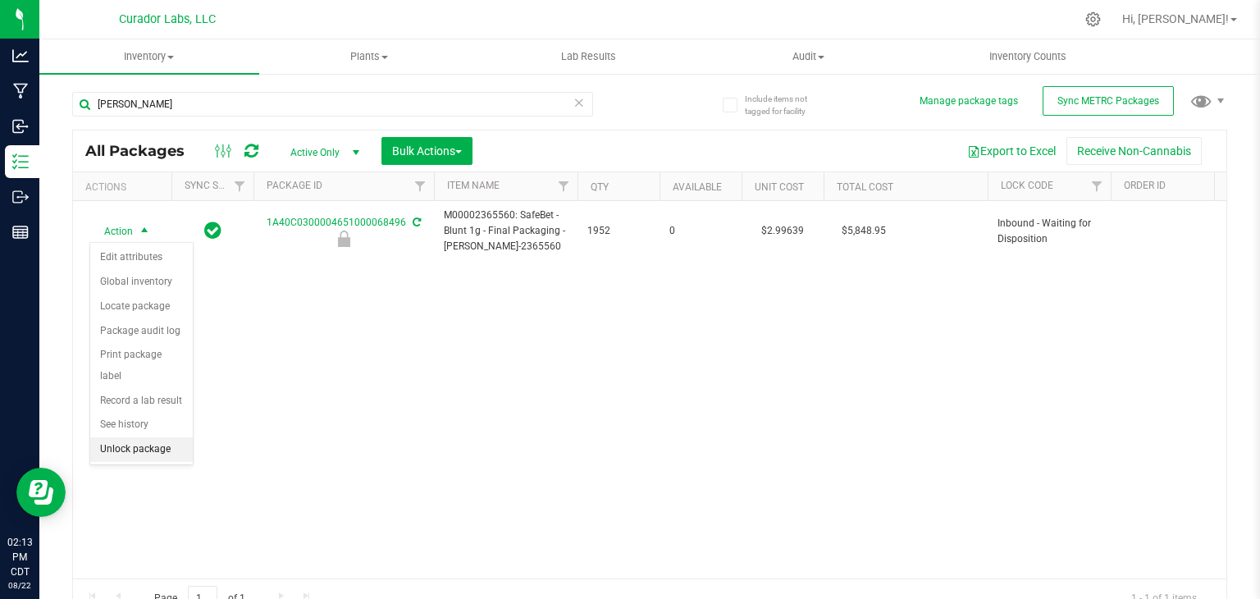
click at [154, 437] on li "Unlock package" at bounding box center [141, 449] width 103 height 25
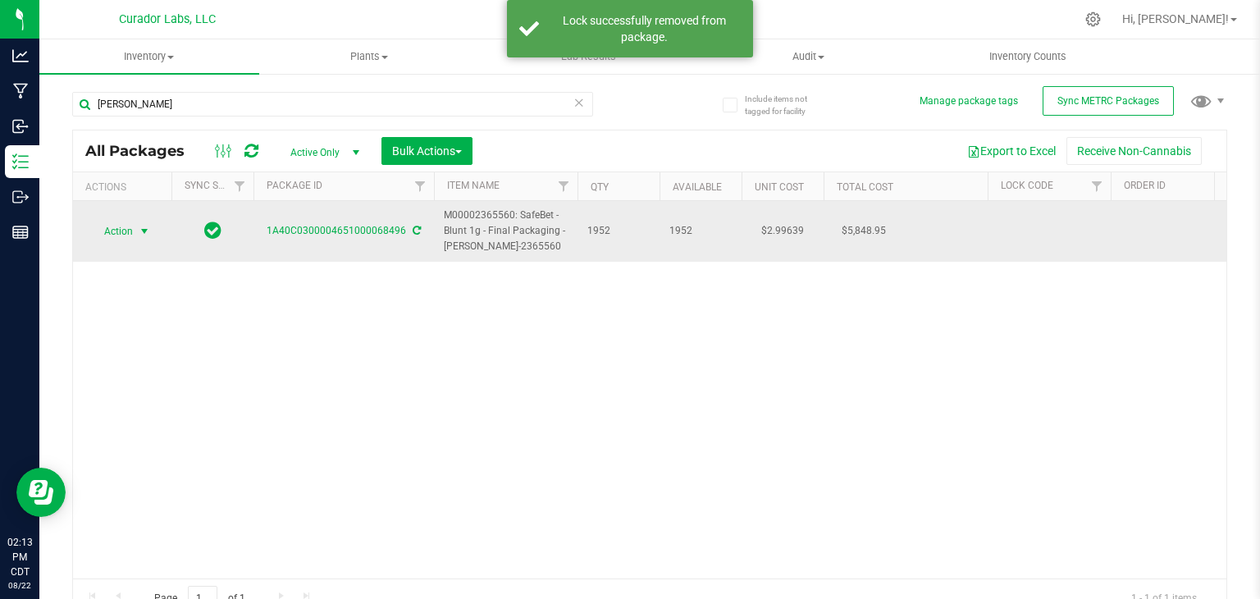
click at [146, 225] on span "select" at bounding box center [144, 231] width 13 height 13
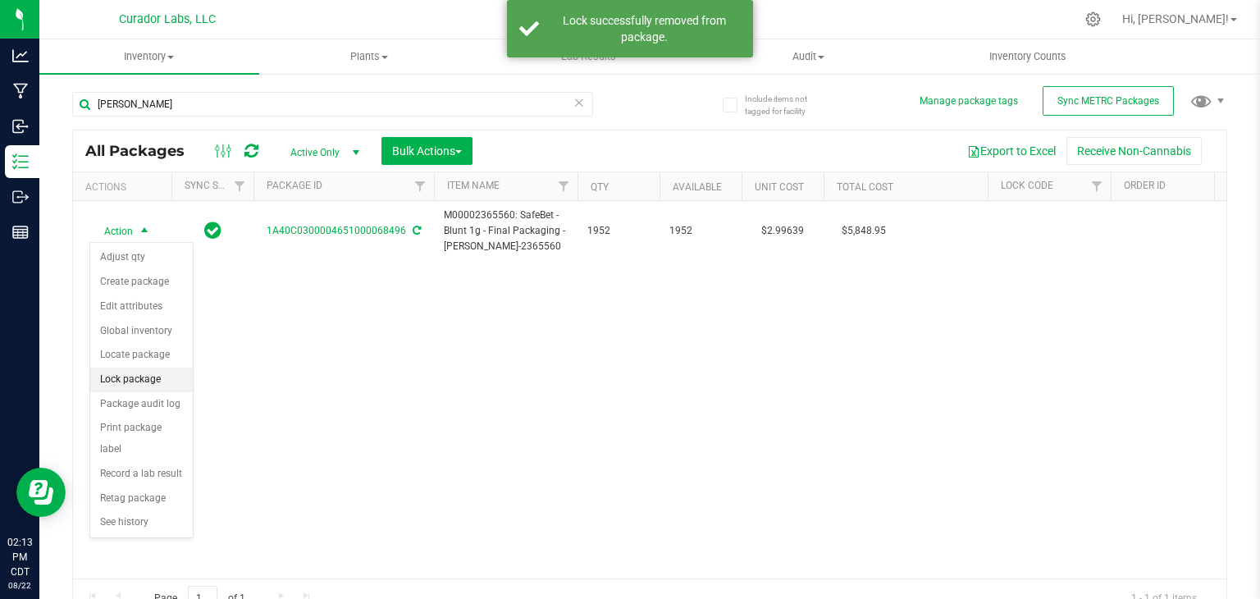
click at [134, 378] on li "Lock package" at bounding box center [141, 380] width 103 height 25
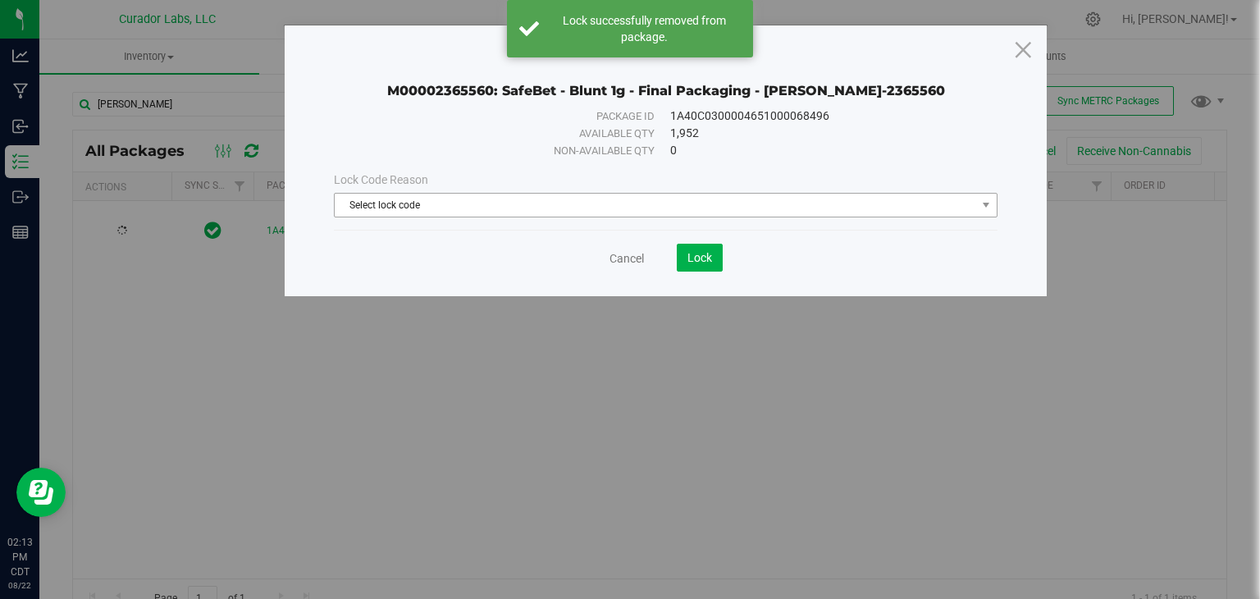
click at [482, 196] on span "Select lock code" at bounding box center [656, 205] width 642 height 23
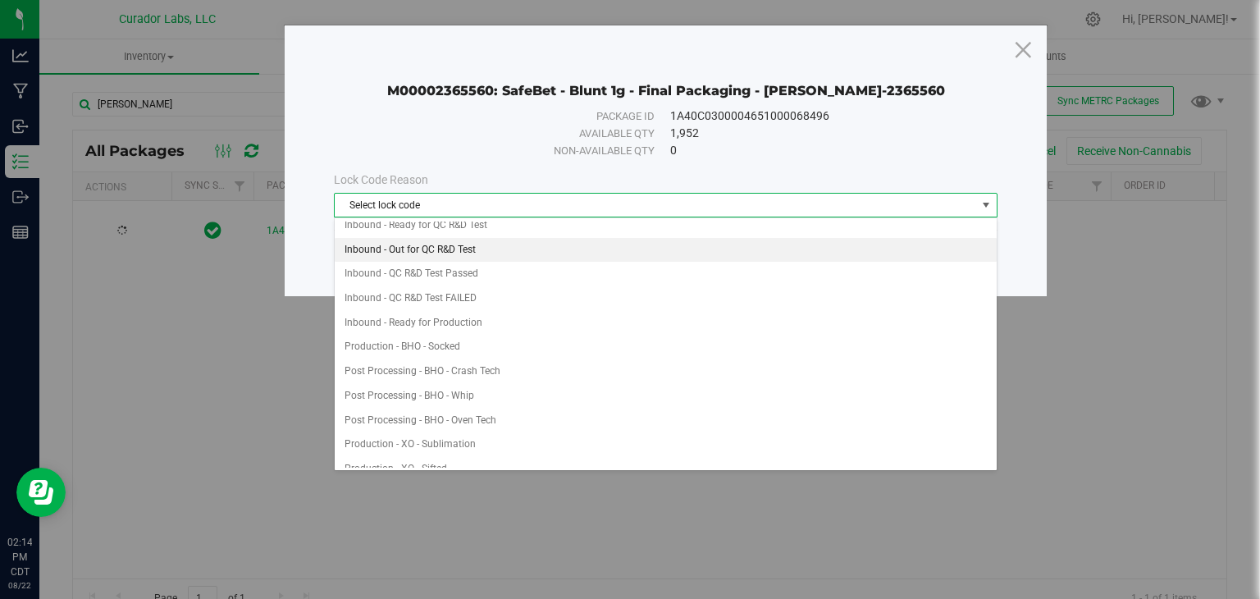
scroll to position [156, 0]
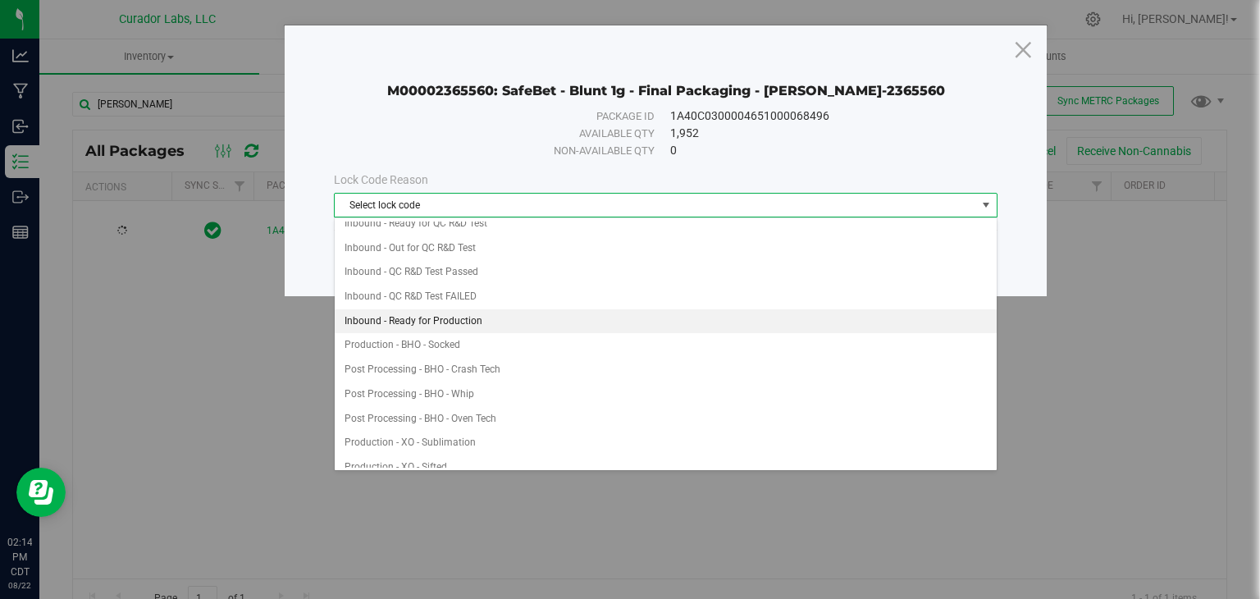
click at [440, 309] on li "Inbound - Ready for Production" at bounding box center [666, 321] width 662 height 25
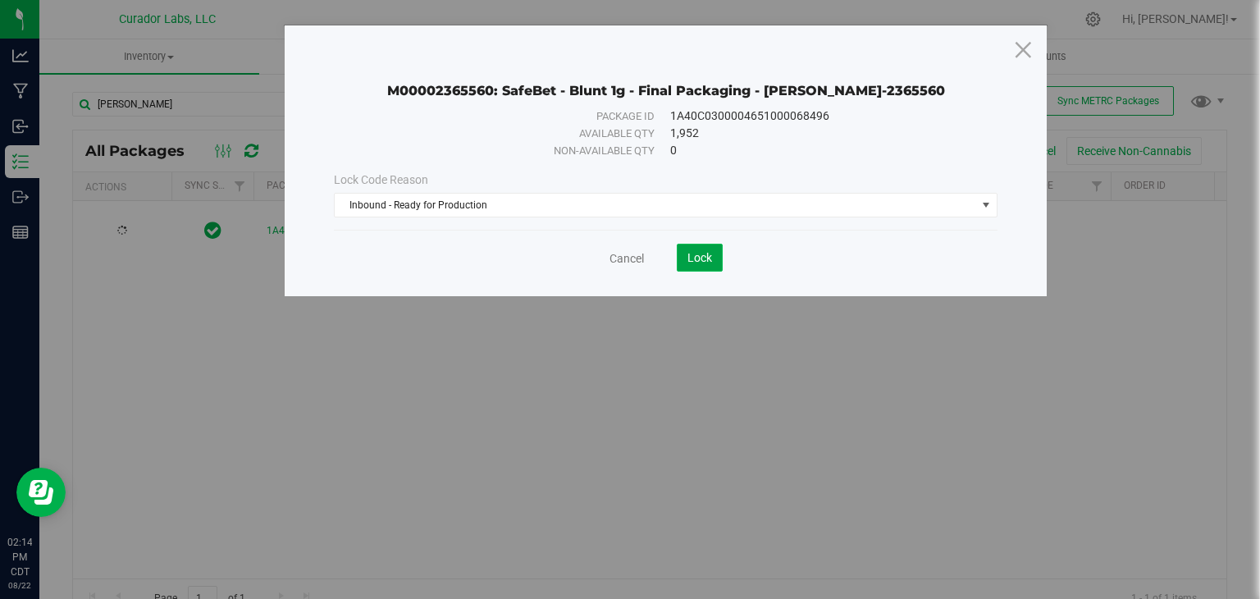
click at [692, 254] on span "Lock" at bounding box center [700, 257] width 25 height 13
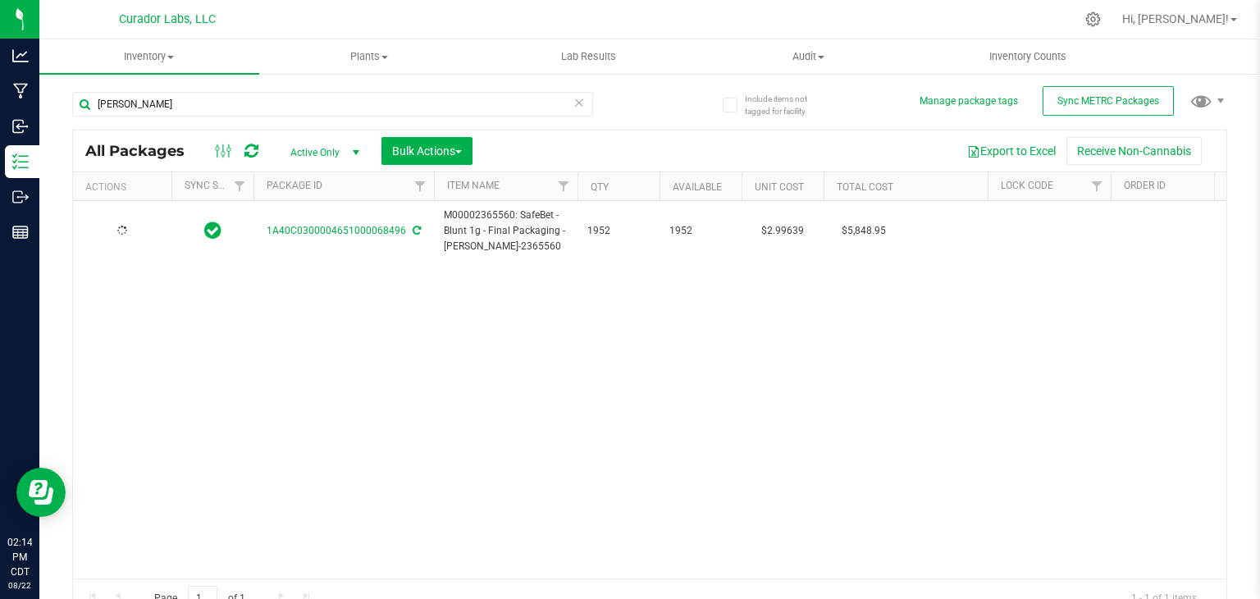
click at [782, 349] on div "1A40C0300004651000068496 M00002365560: SafeBet - Blunt 1g - Final Packaging - […" at bounding box center [650, 389] width 1154 height 377
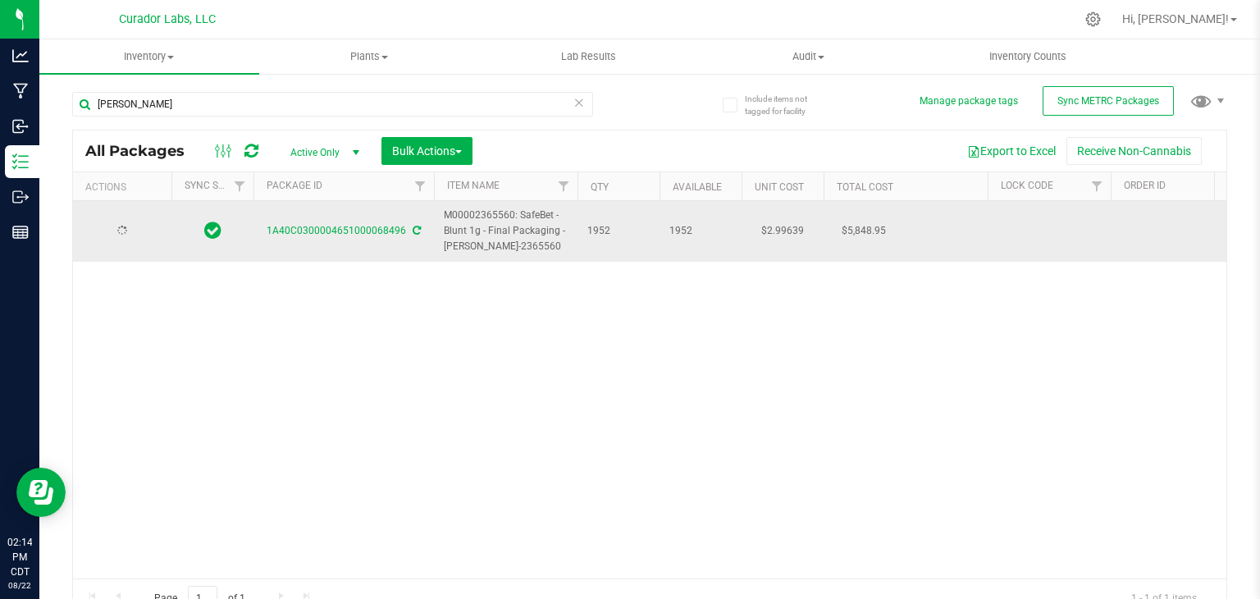
click at [781, 227] on td "$2.99639" at bounding box center [783, 231] width 82 height 61
type input "3.42723"
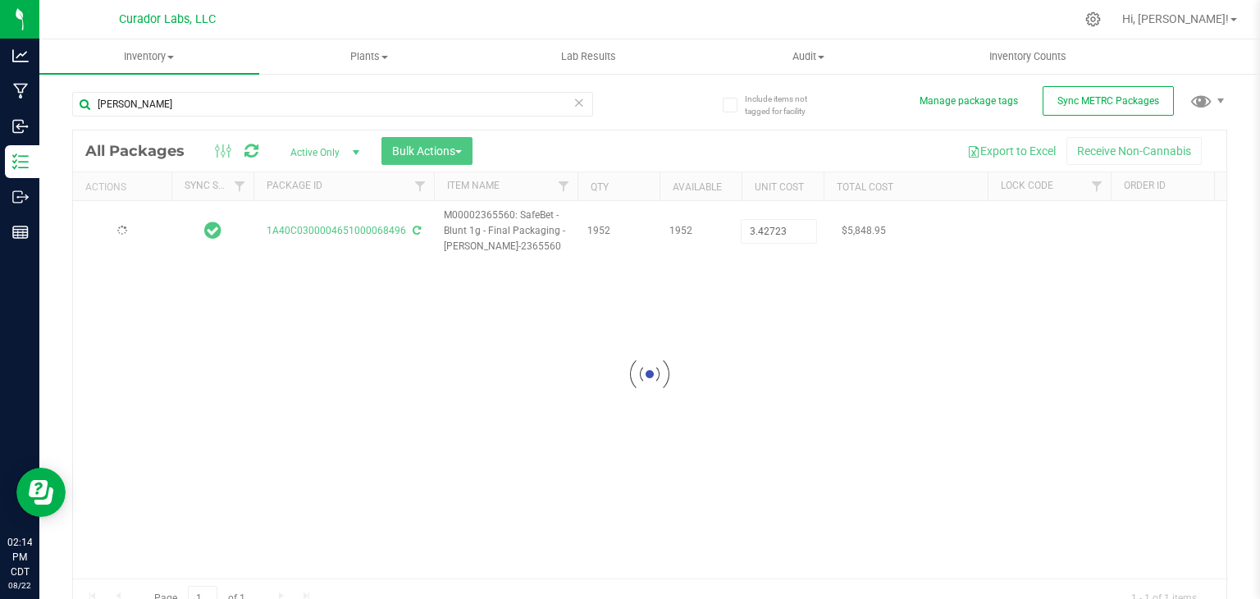
click at [765, 303] on div "Loading... All Packages Active Only Active Only Lab Samples Locked All External…" at bounding box center [649, 374] width 1155 height 489
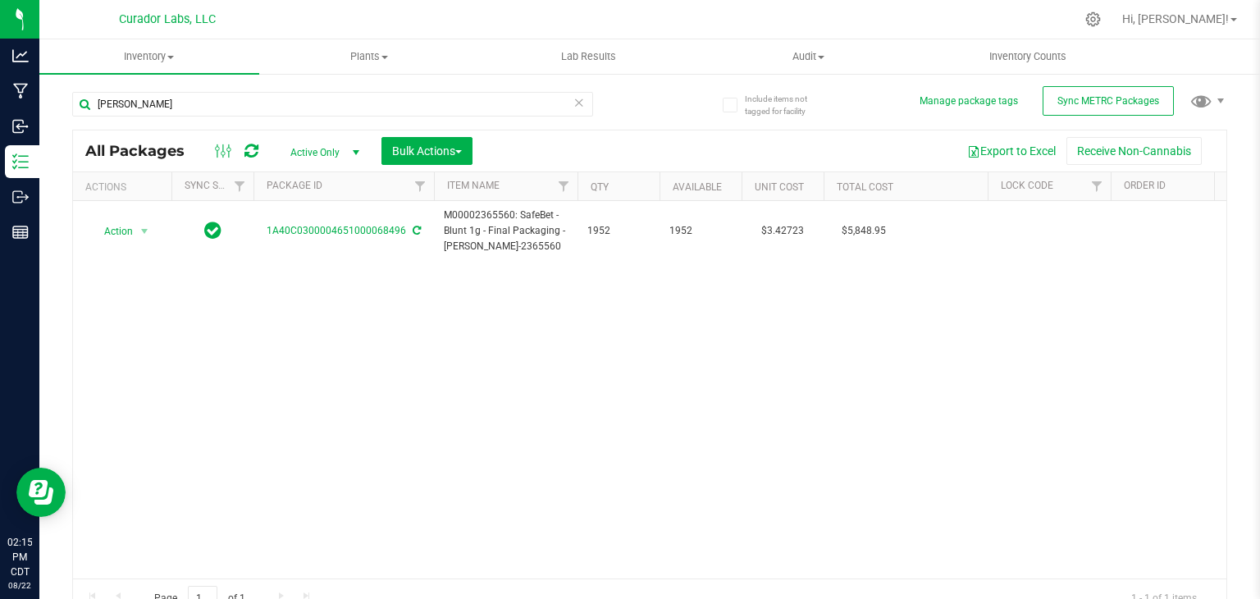
click at [699, 309] on div "Action Action Adjust qty Create package Edit attributes Global inventory Locate…" at bounding box center [650, 389] width 1154 height 377
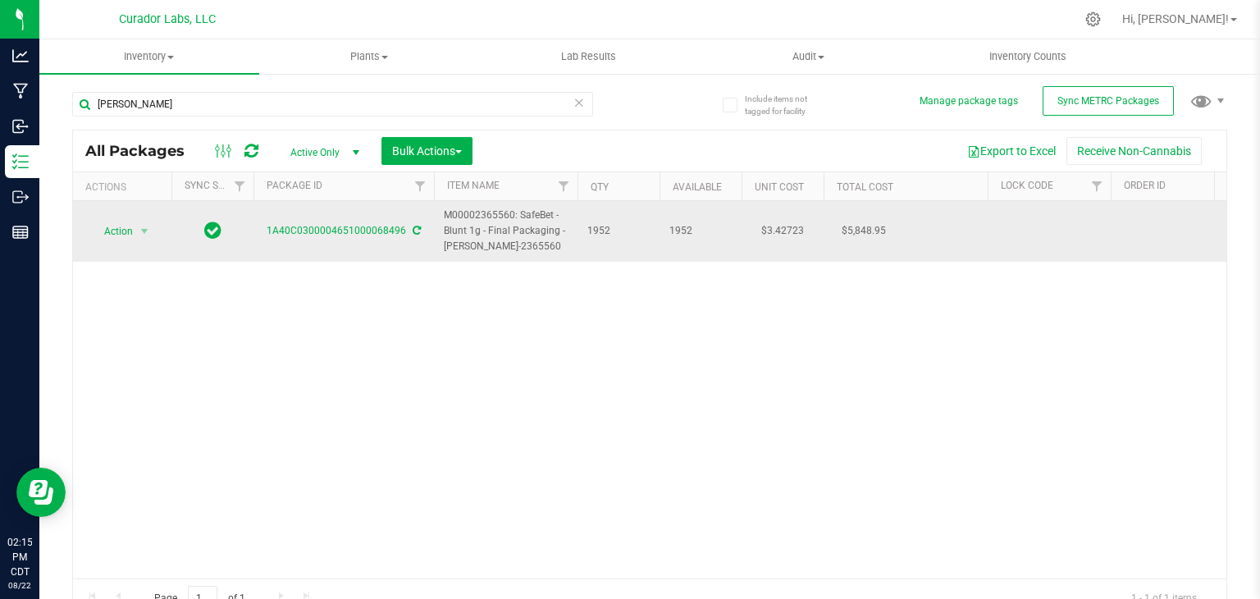
click at [413, 231] on icon at bounding box center [417, 231] width 8 height 10
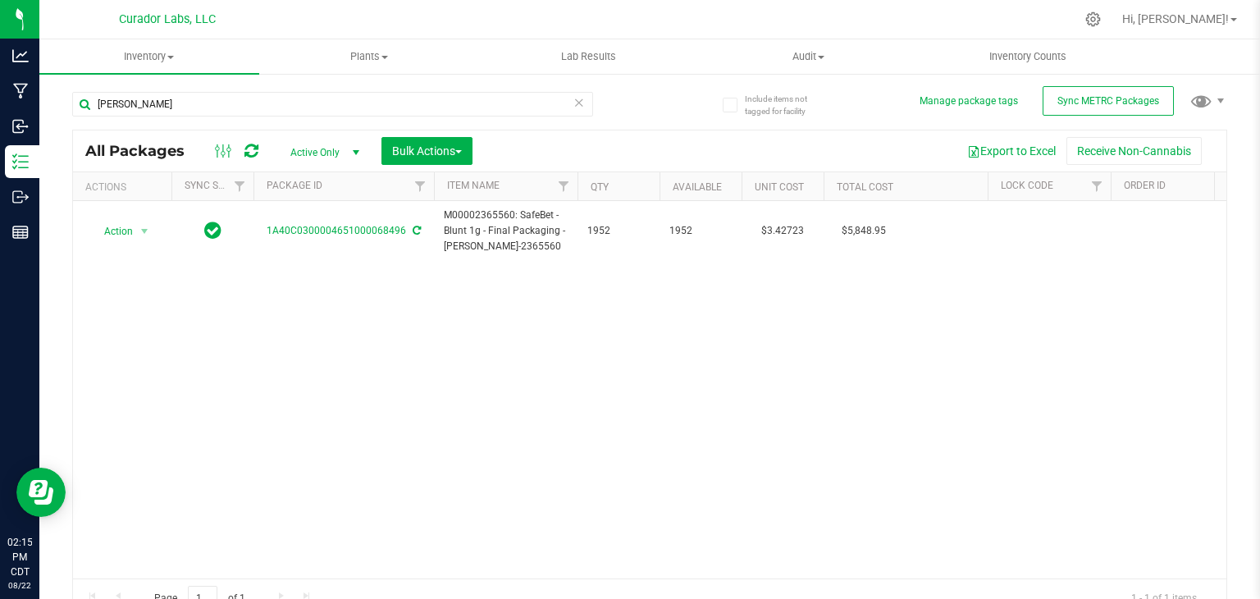
click at [245, 150] on icon at bounding box center [251, 151] width 14 height 16
click at [505, 17] on div at bounding box center [684, 19] width 781 height 32
click at [814, 320] on div "Action Action Edit attributes Global inventory Locate package Package audit log…" at bounding box center [650, 389] width 1154 height 377
click at [455, 351] on div "Action Action Edit attributes Global inventory Locate package Package audit log…" at bounding box center [650, 389] width 1154 height 377
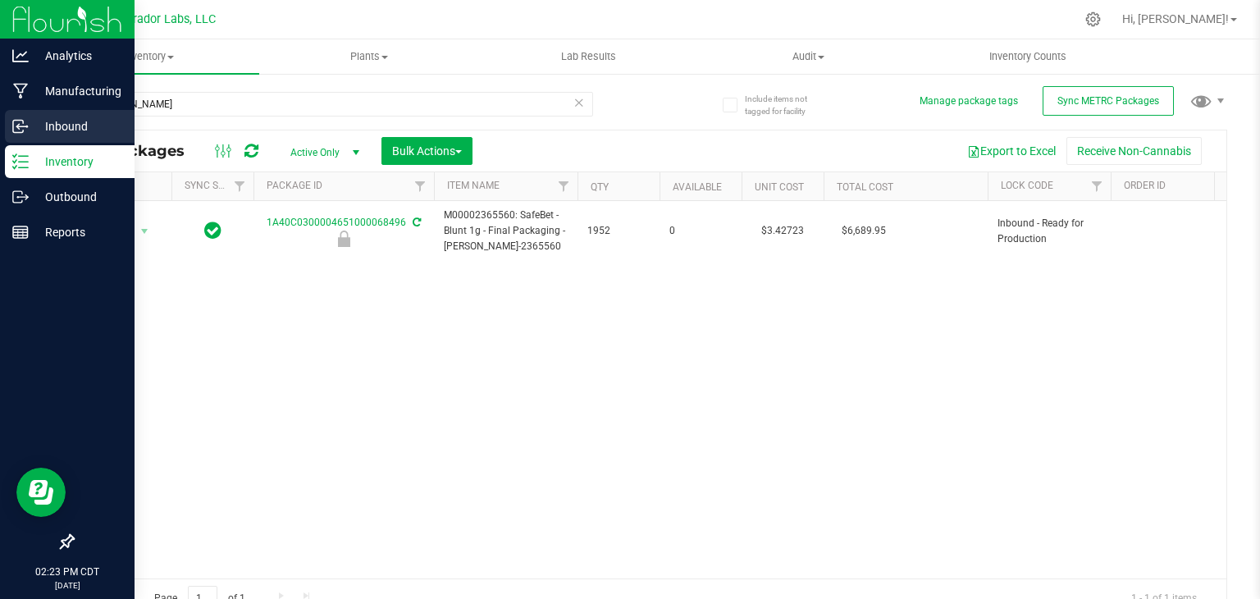
click at [53, 121] on p "Inbound" at bounding box center [78, 127] width 98 height 20
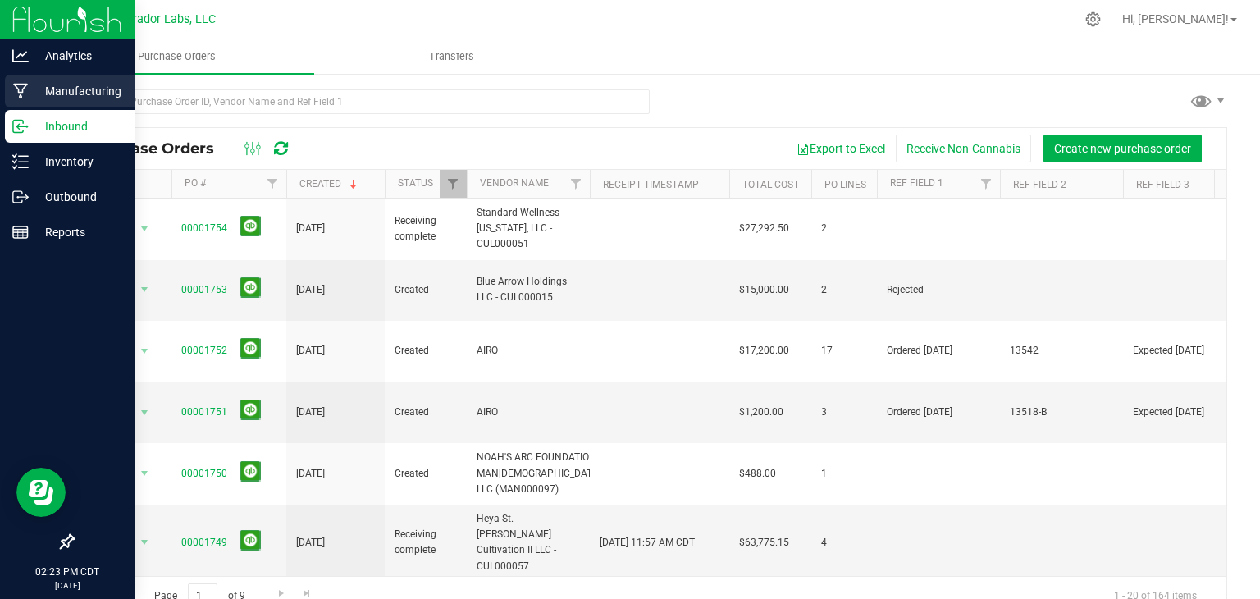
click at [90, 98] on p "Manufacturing" at bounding box center [78, 91] width 98 height 20
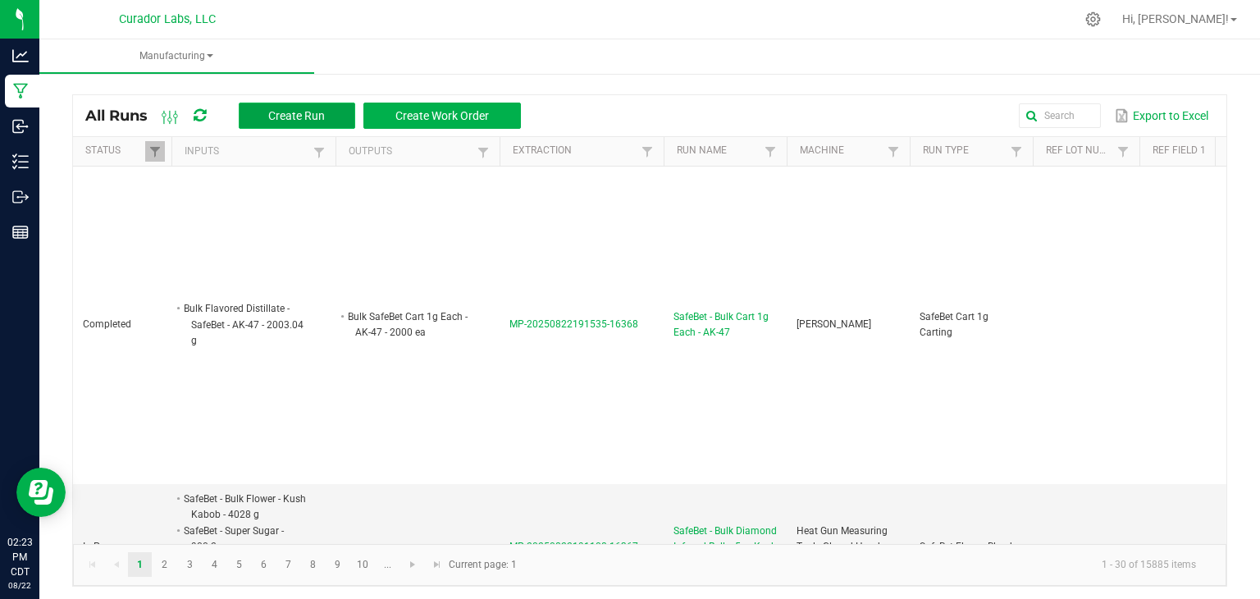
click at [286, 111] on span "Create Run" at bounding box center [296, 115] width 57 height 13
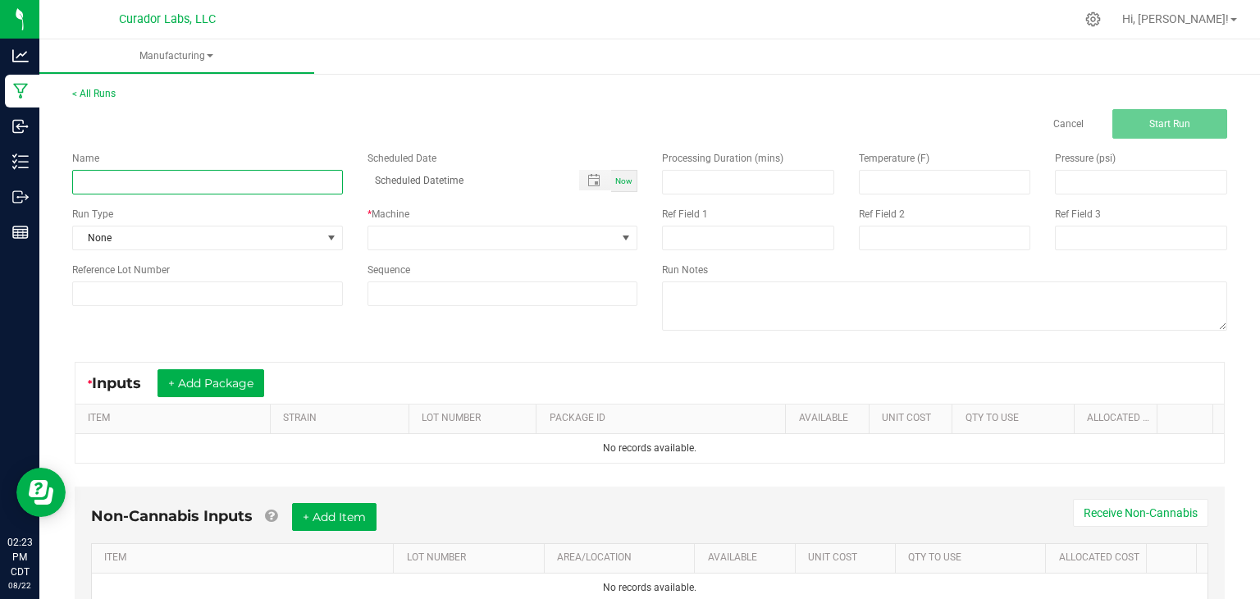
click at [257, 185] on input at bounding box center [207, 182] width 271 height 25
paste input "HeadChange - Bulk Live Badder - Kool Aid Terp Test"
type input "HeadChange - Bulk Live Badder - Kool Aid Terp Test"
click at [619, 186] on div "Now" at bounding box center [624, 181] width 26 height 22
type input "[DATE] 2:23 PM"
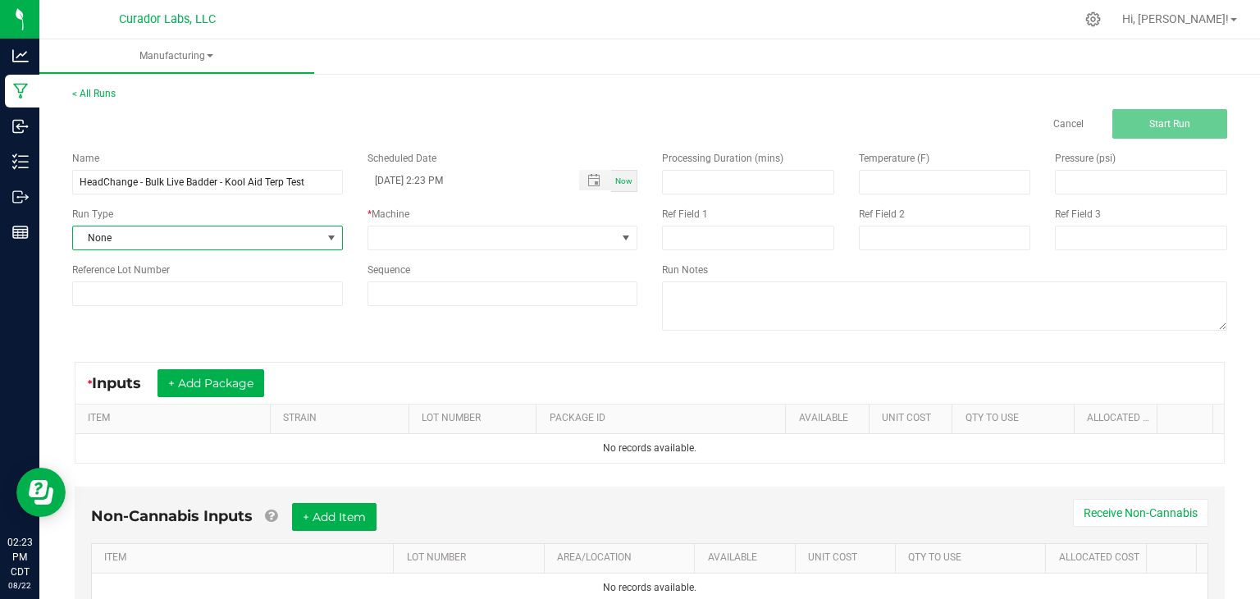
click at [258, 243] on span "None" at bounding box center [197, 237] width 249 height 23
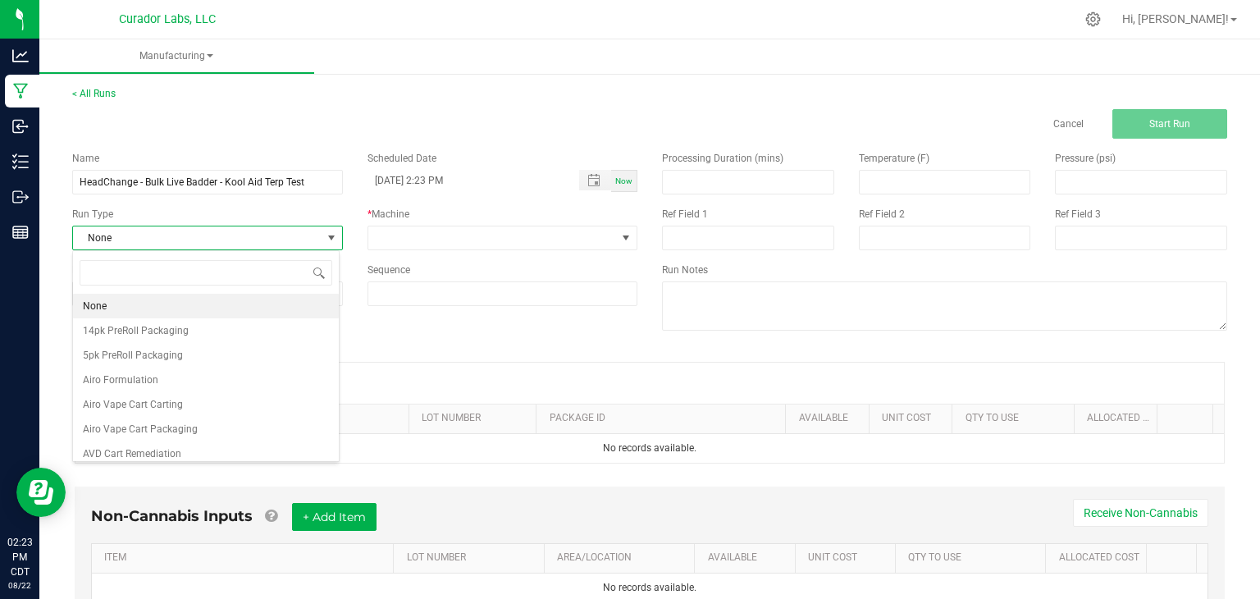
scroll to position [24, 267]
type input "t"
type input "ben"
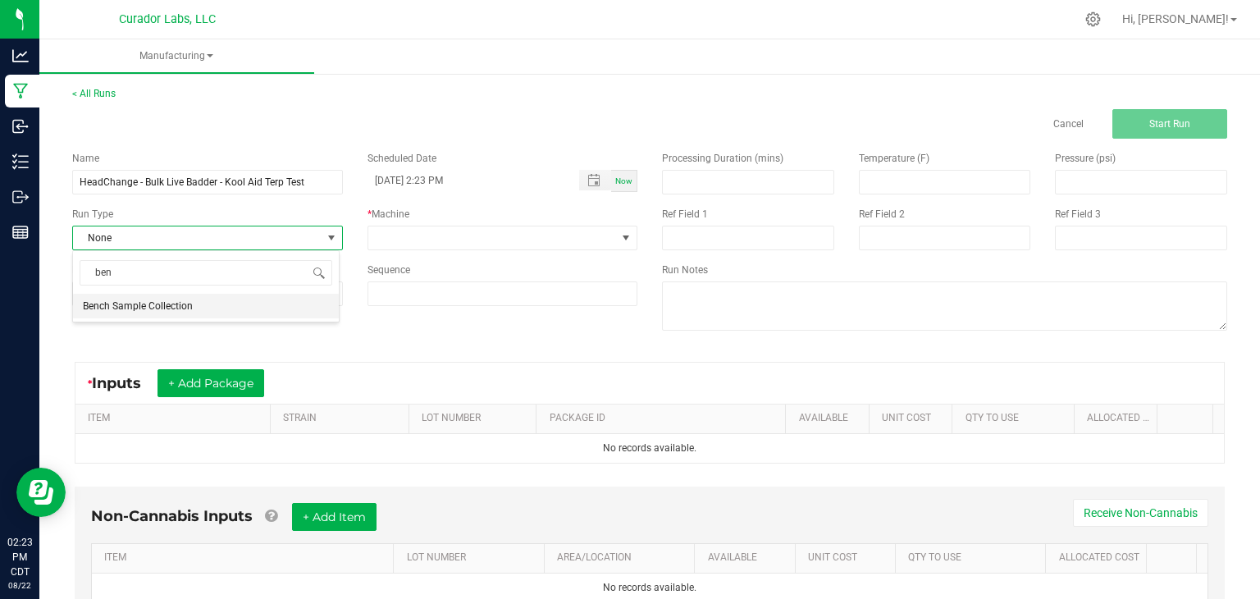
click at [194, 299] on li "Bench Sample Collection" at bounding box center [206, 306] width 266 height 25
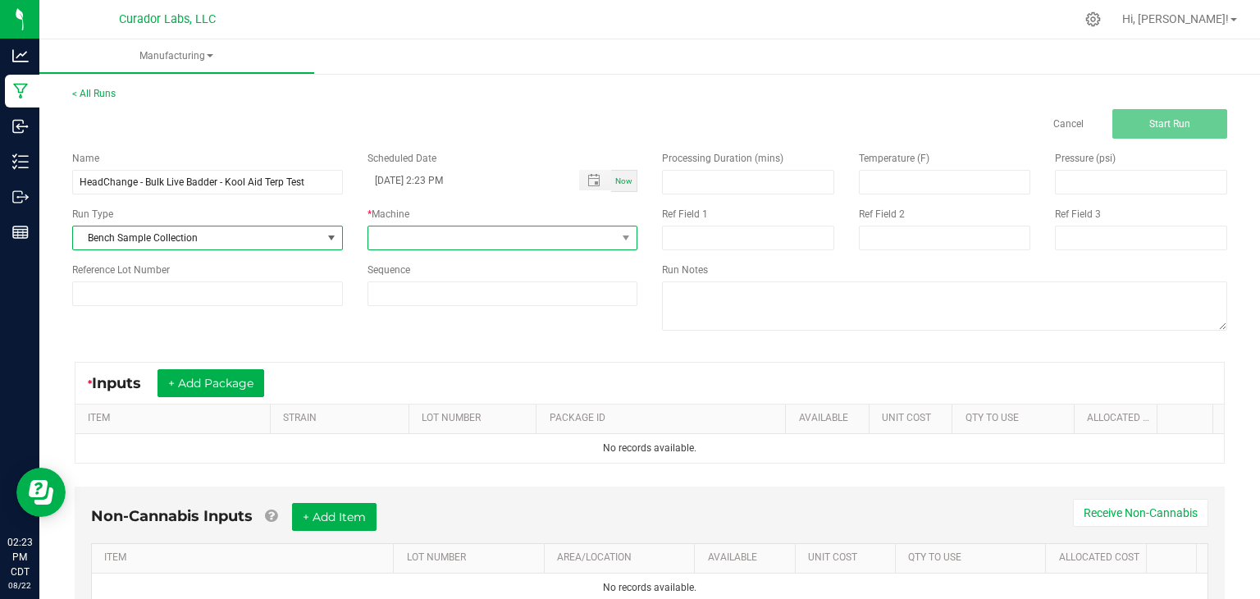
click at [450, 246] on span at bounding box center [492, 237] width 249 height 23
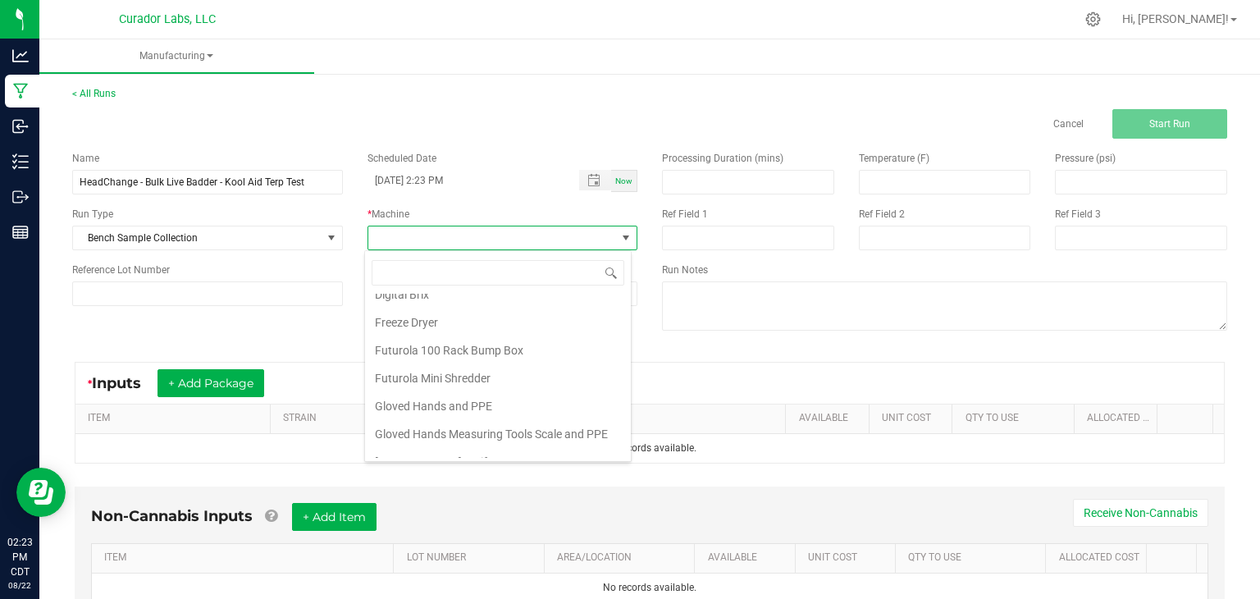
scroll to position [127, 0]
click at [449, 431] on li "Gloved Hands Measuring Tools Scale and PPE" at bounding box center [498, 432] width 266 height 28
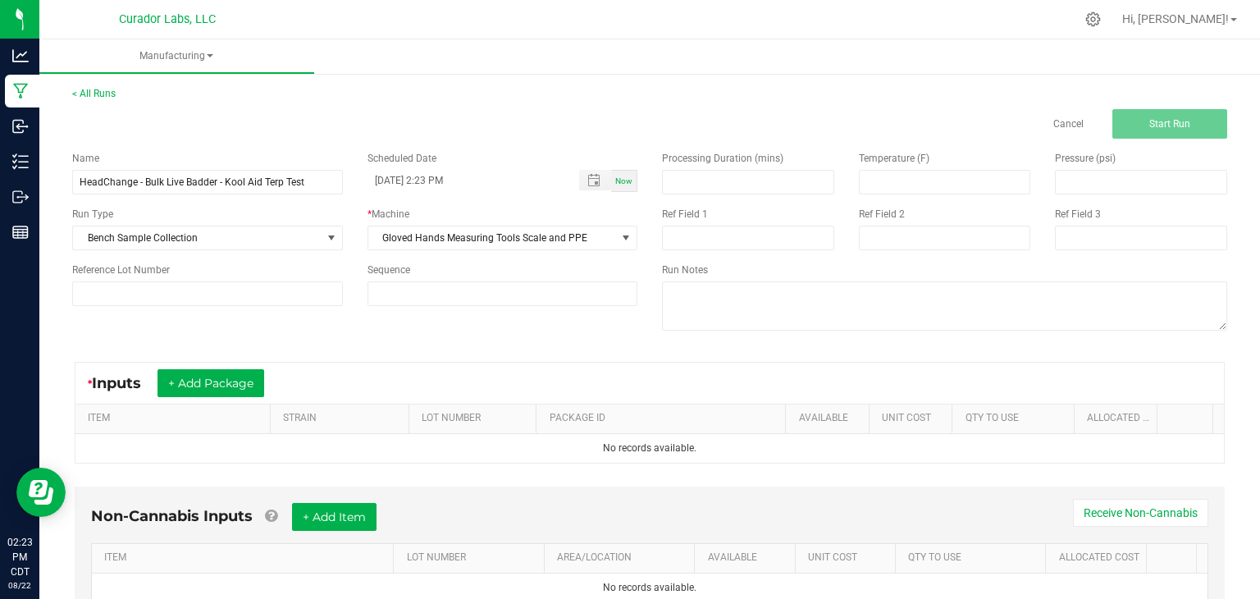
click at [433, 336] on div "Name HeadChange - Bulk Live Badder - Kool Aid Terp Test Scheduled Date [DATE] 2…" at bounding box center [650, 243] width 1180 height 208
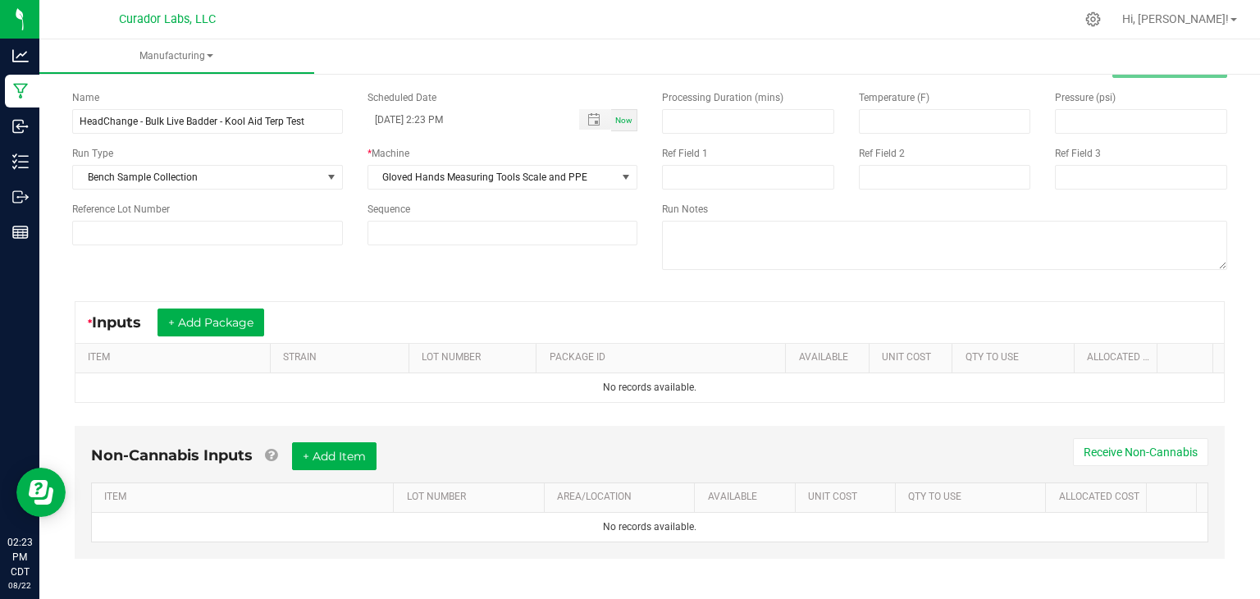
scroll to position [62, 0]
click at [208, 329] on button "+ Add Package" at bounding box center [211, 322] width 107 height 28
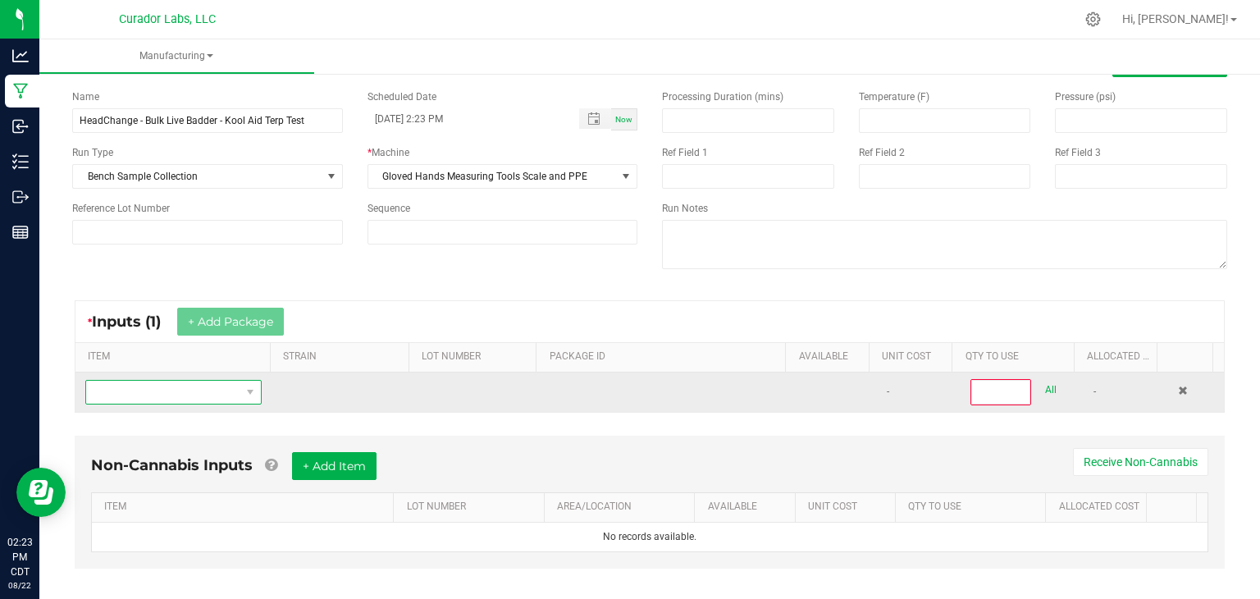
click at [138, 381] on span "NO DATA FOUND" at bounding box center [163, 392] width 154 height 23
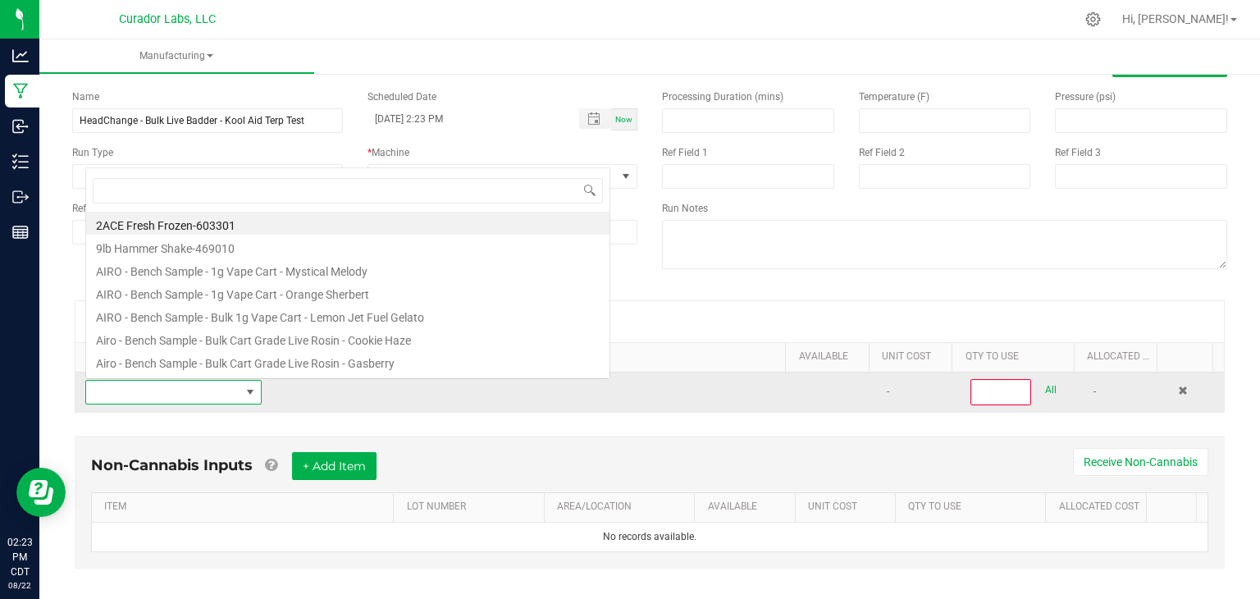
scroll to position [24, 170]
type input "HeadChange - Bulk Live Badder - Kool Aid Terp Test"
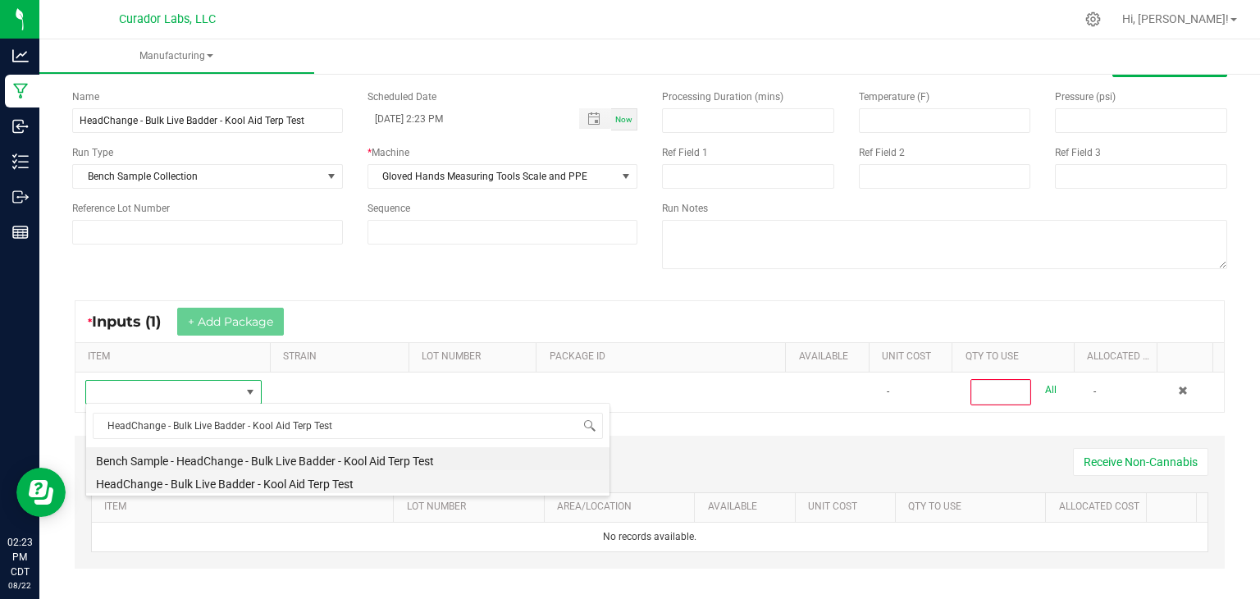
click at [162, 484] on li "HeadChange - Bulk Live Badder - Kool Aid Terp Test" at bounding box center [347, 481] width 523 height 23
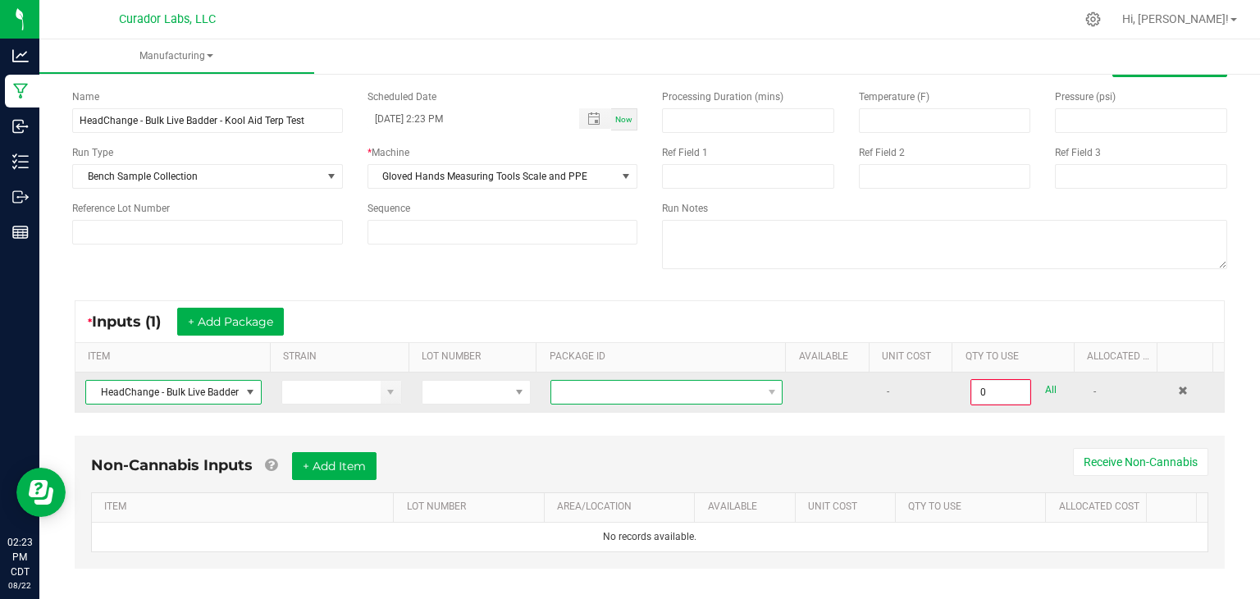
click at [659, 392] on span at bounding box center [656, 392] width 210 height 23
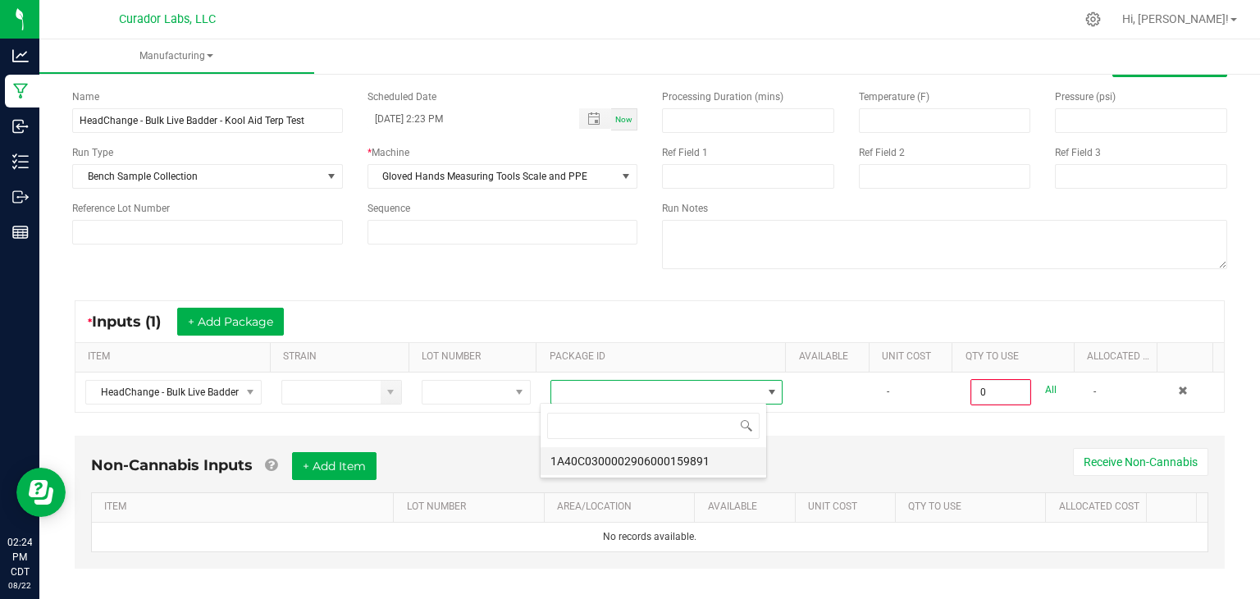
click at [638, 461] on li "1A40C0300002906000159891" at bounding box center [654, 461] width 226 height 28
type input "0.0000 g"
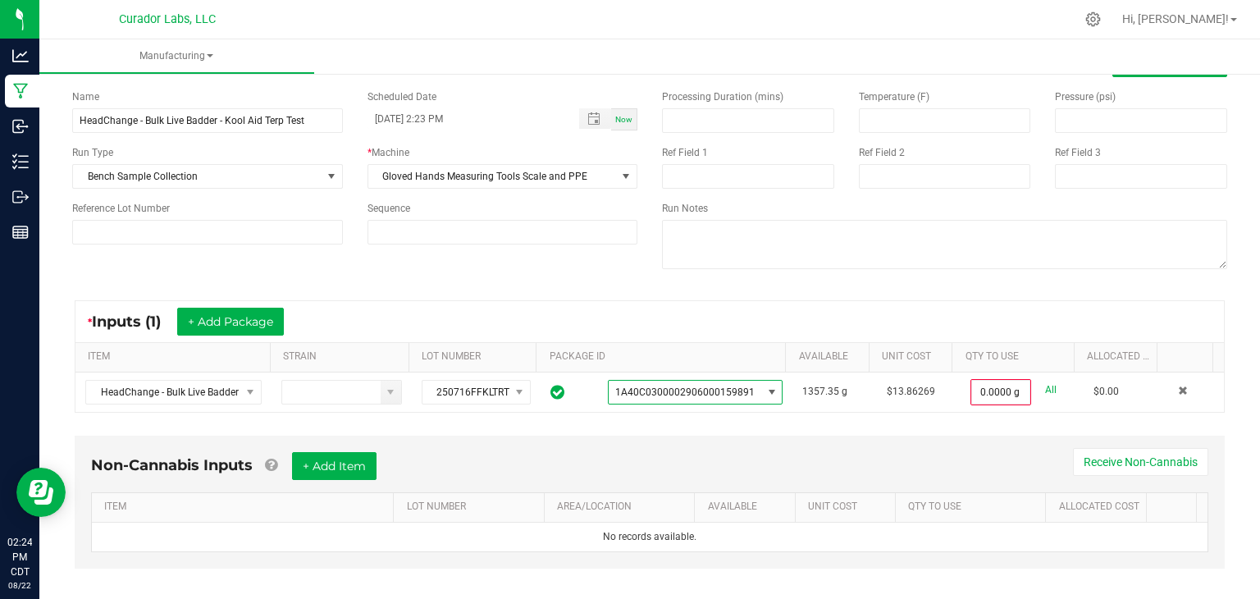
scroll to position [75, 0]
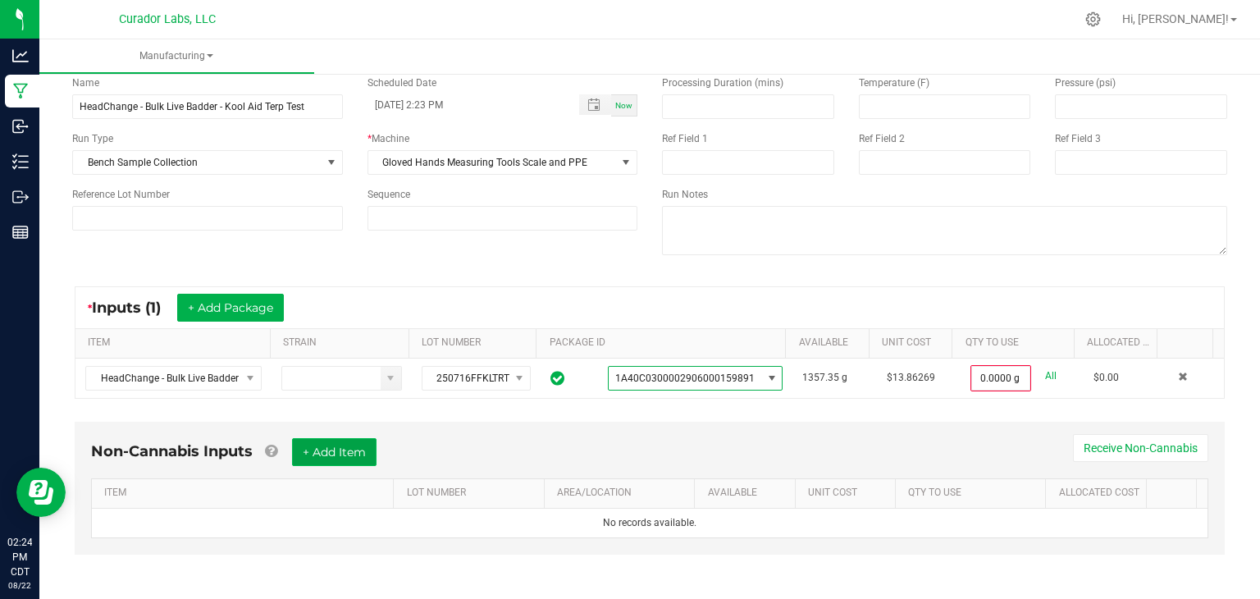
click at [359, 450] on button "+ Add Item" at bounding box center [334, 452] width 85 height 28
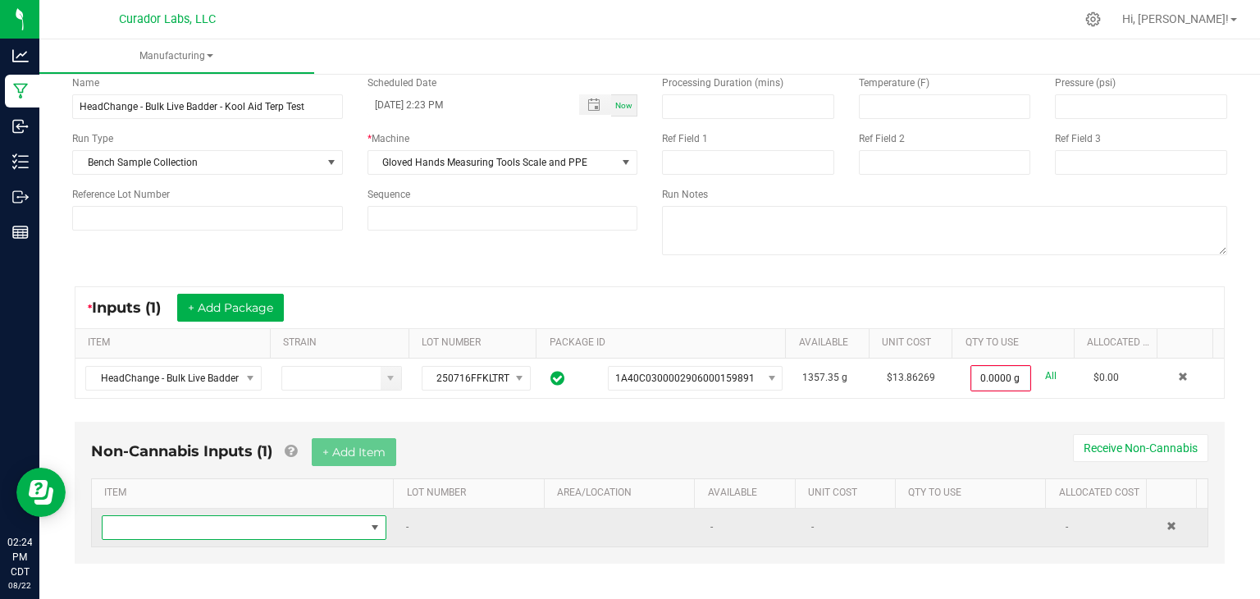
click at [181, 522] on span "NO DATA FOUND" at bounding box center [234, 527] width 263 height 23
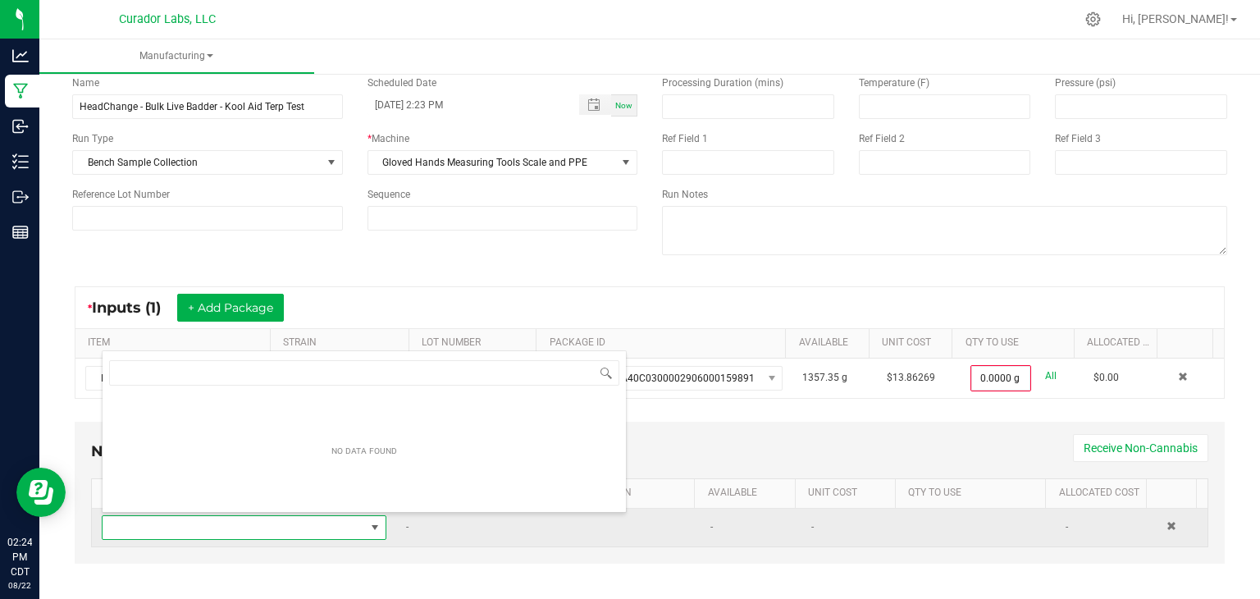
scroll to position [24, 274]
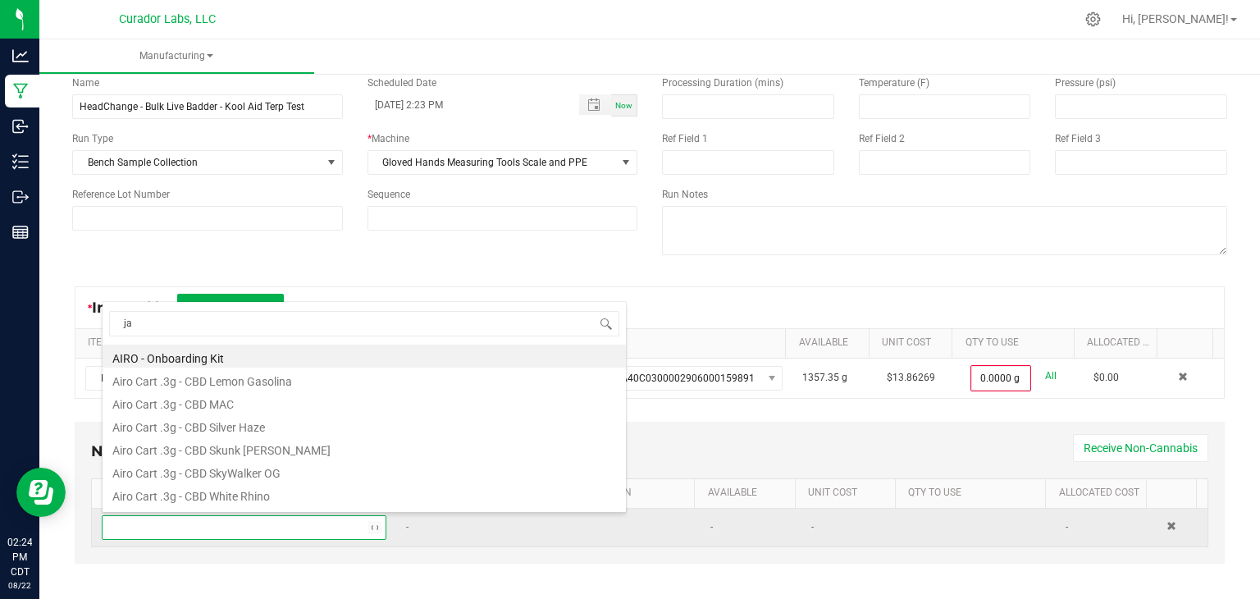
type input "jar"
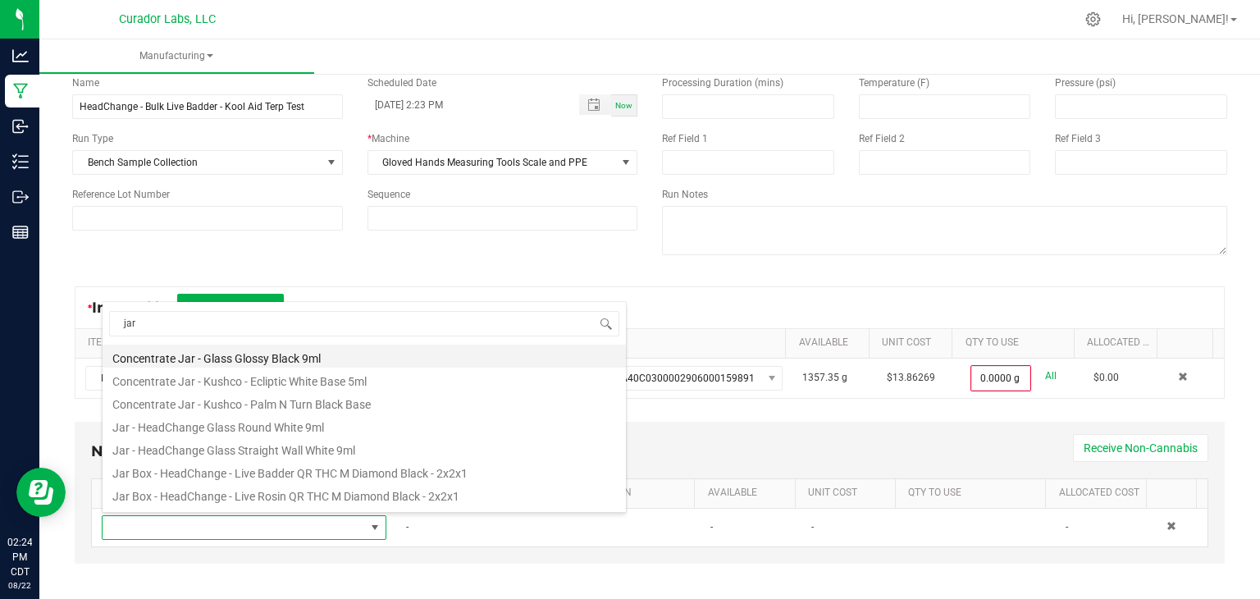
click at [370, 360] on li "Concentrate Jar - Glass Glossy Black 9ml" at bounding box center [364, 356] width 523 height 23
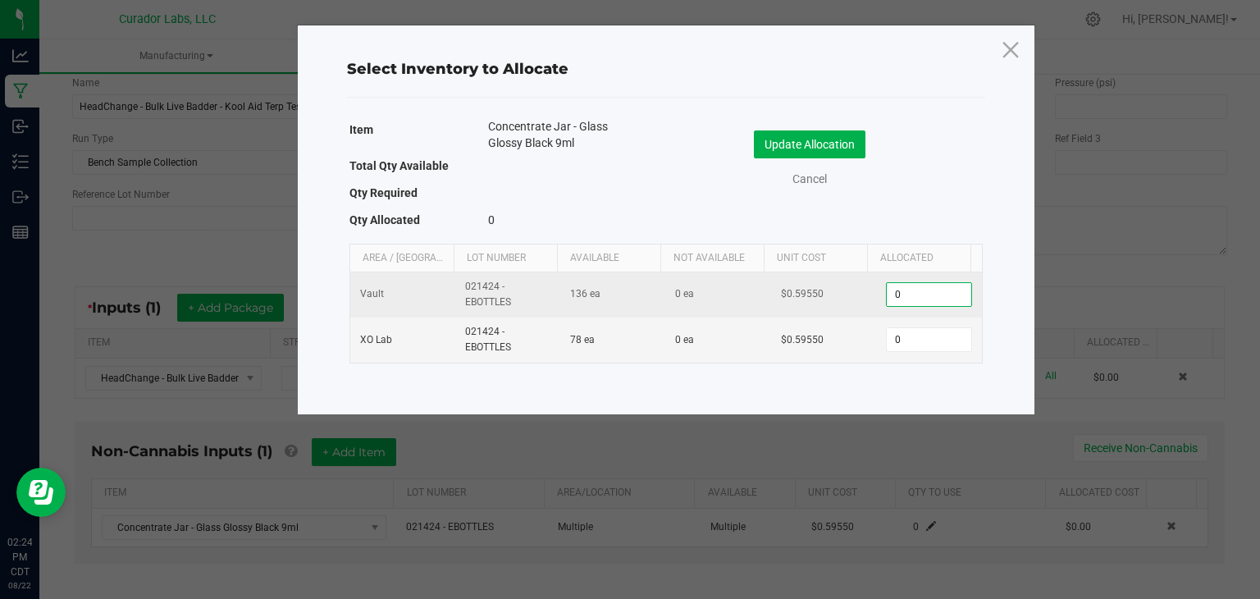
click at [897, 295] on input "0" at bounding box center [929, 294] width 84 height 23
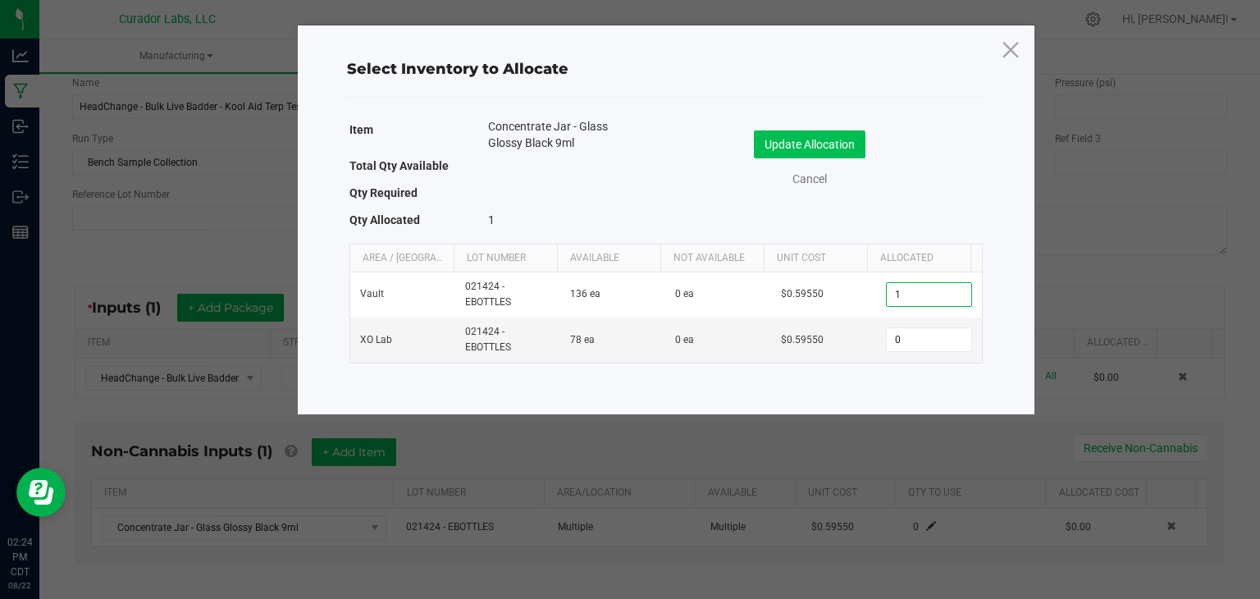
type input "1"
click at [803, 141] on button "Update Allocation" at bounding box center [810, 144] width 112 height 28
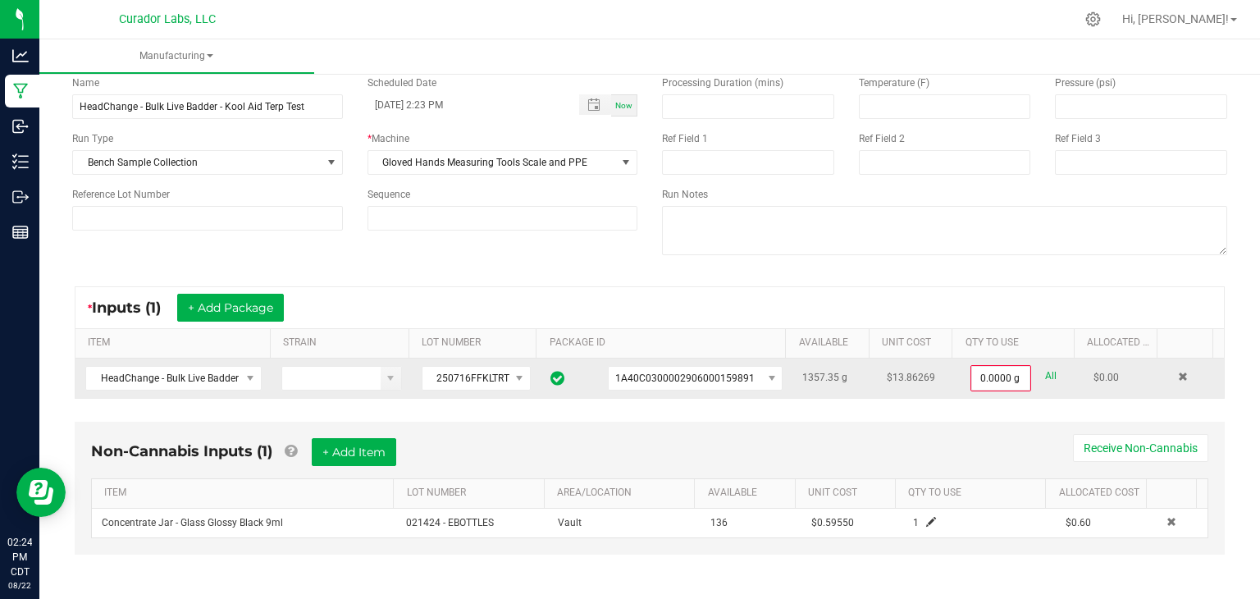
scroll to position [26, 0]
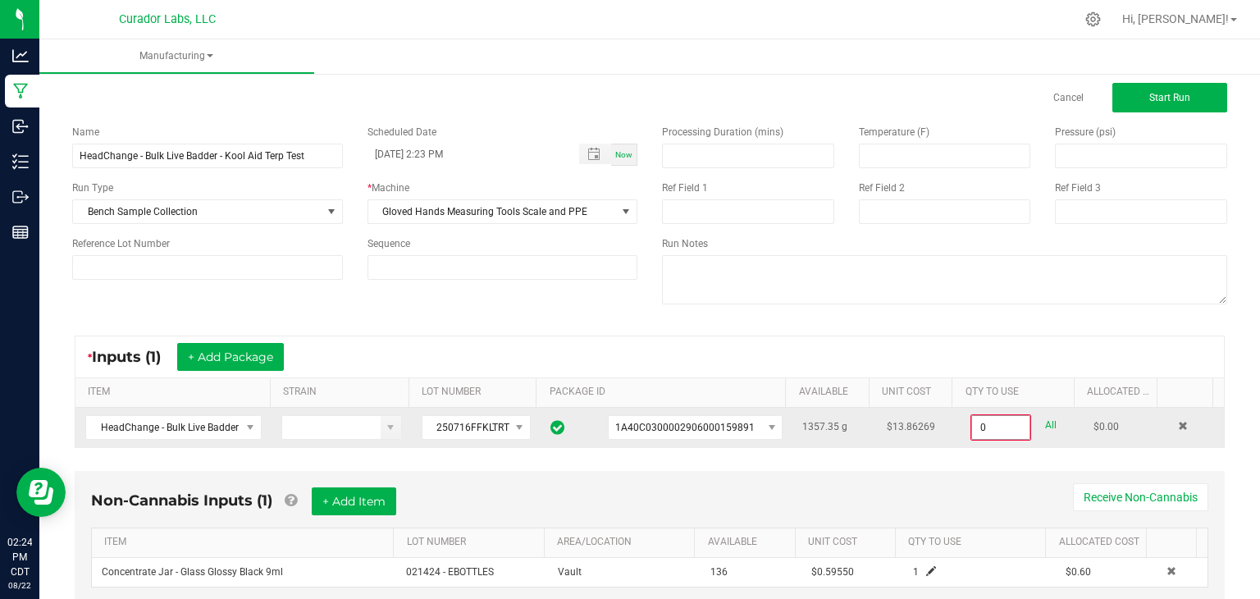
click at [976, 431] on input "0" at bounding box center [1000, 427] width 57 height 23
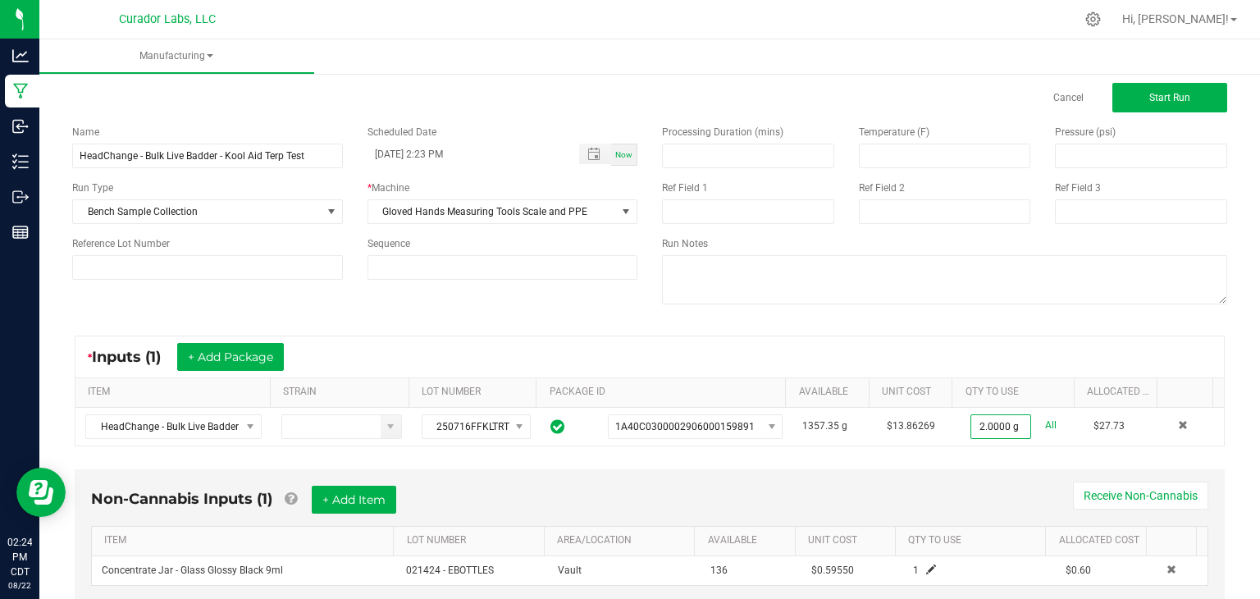
click at [969, 340] on div "* Inputs (1) + Add Package" at bounding box center [649, 356] width 1149 height 41
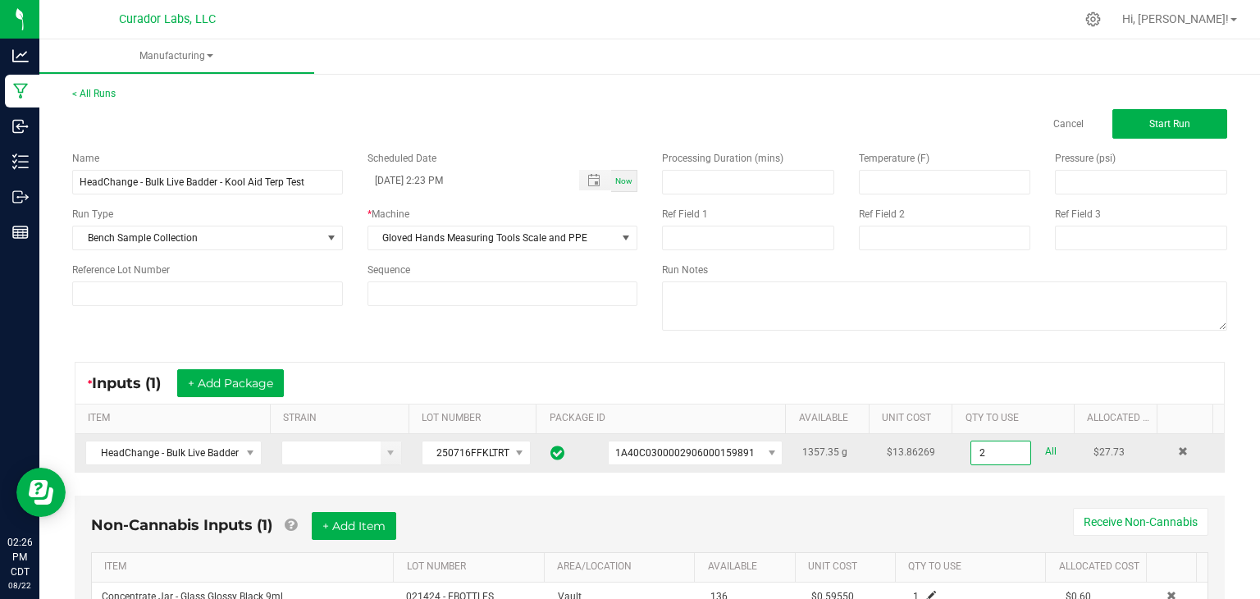
click at [976, 448] on input "2" at bounding box center [1000, 452] width 59 height 23
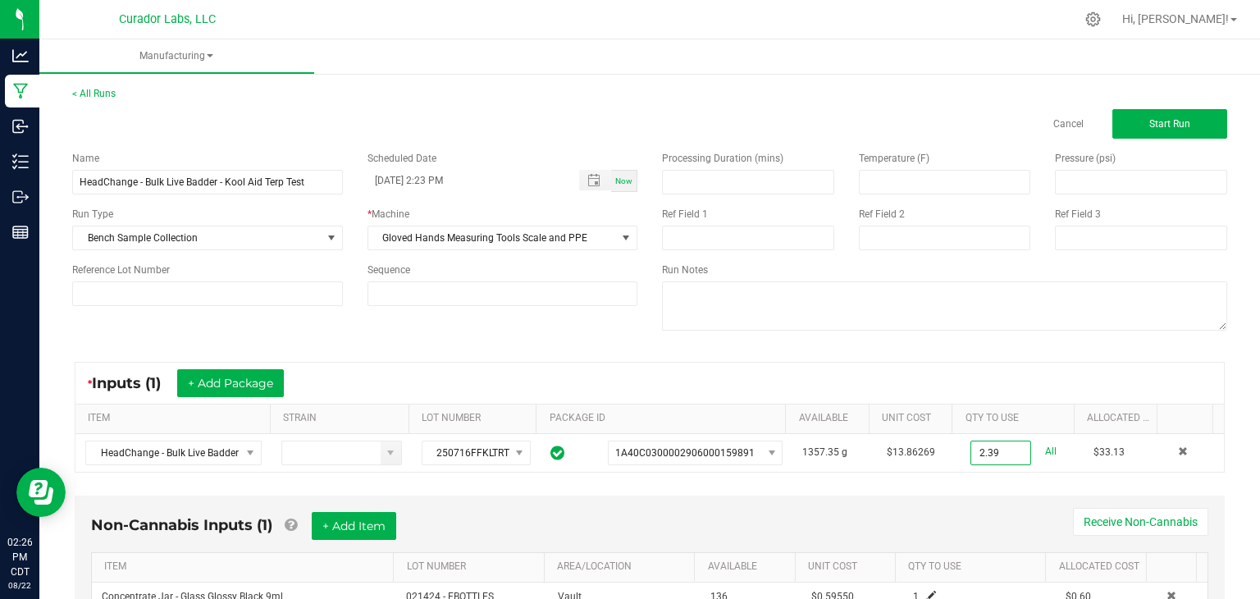
type input "2.3900 g"
click at [976, 376] on div "* Inputs (1) + Add Package" at bounding box center [649, 383] width 1149 height 41
click at [1149, 117] on button "Start Run" at bounding box center [1170, 124] width 115 height 30
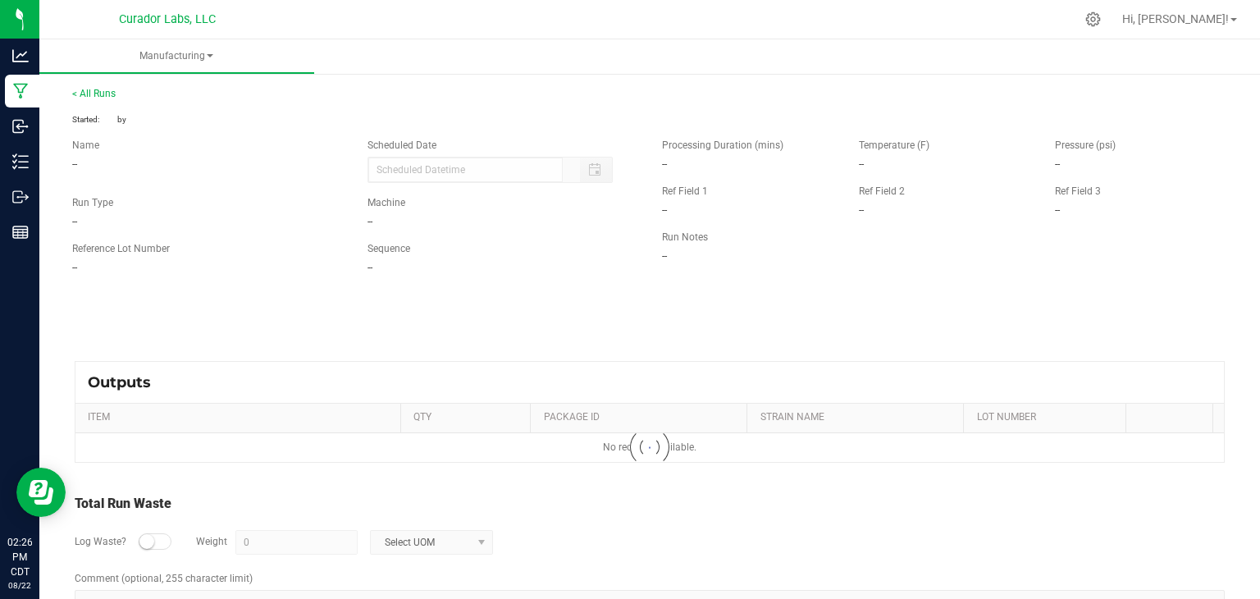
type input "[DATE] 2:23 PM"
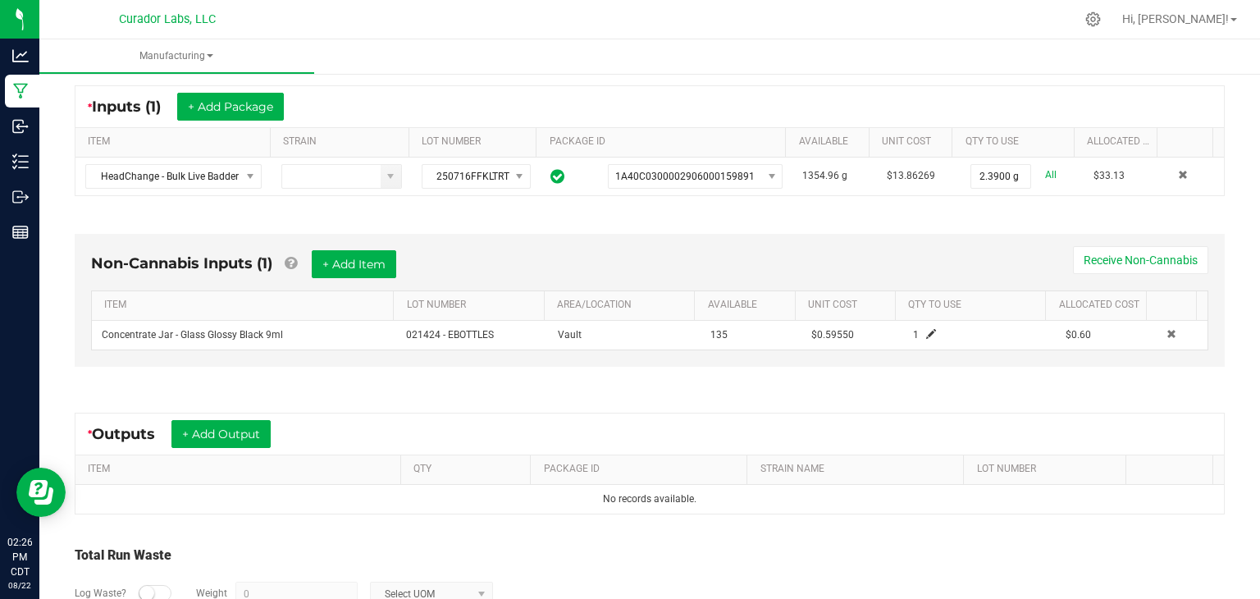
scroll to position [313, 0]
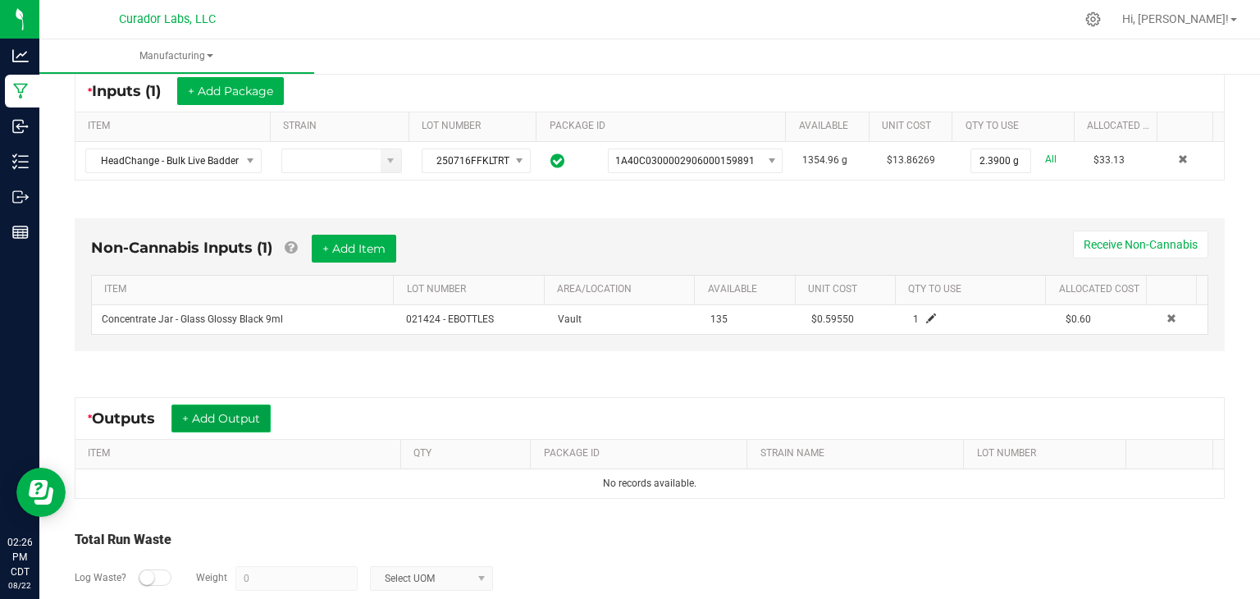
click at [208, 421] on button "+ Add Output" at bounding box center [220, 418] width 99 height 28
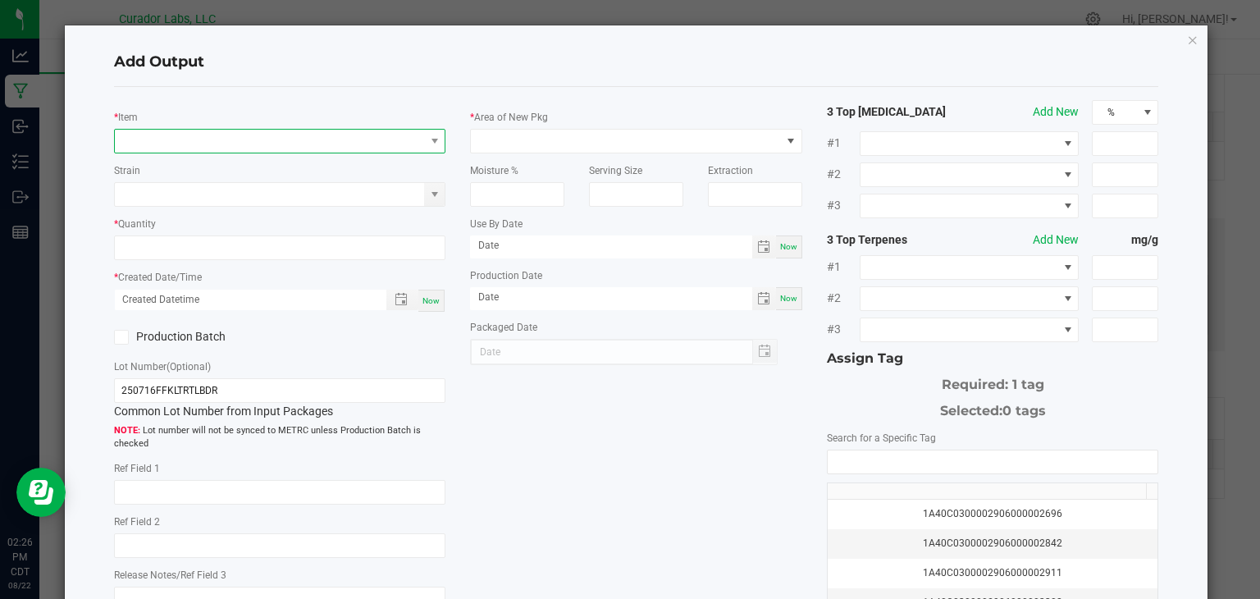
click at [223, 147] on span "NO DATA FOUND" at bounding box center [270, 141] width 310 height 23
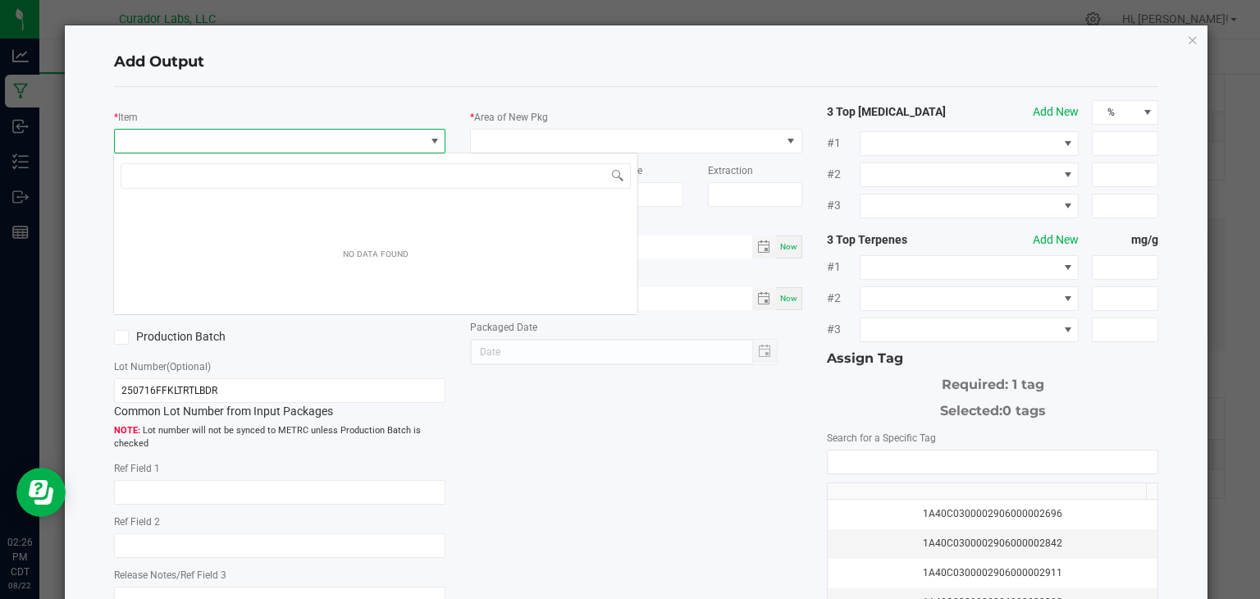
scroll to position [24, 328]
type input "HeadChange - Bulk Live Badder - Kool Aid Terp Test"
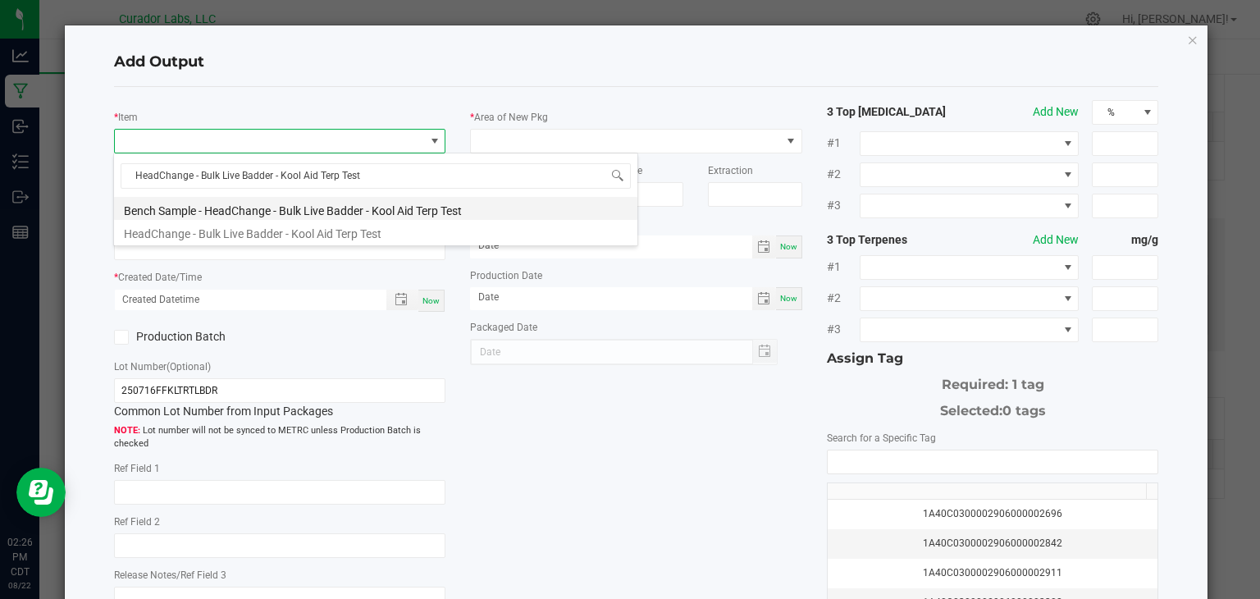
click at [245, 208] on li "Bench Sample - HeadChange - Bulk Live Badder - Kool Aid Terp Test" at bounding box center [375, 208] width 523 height 23
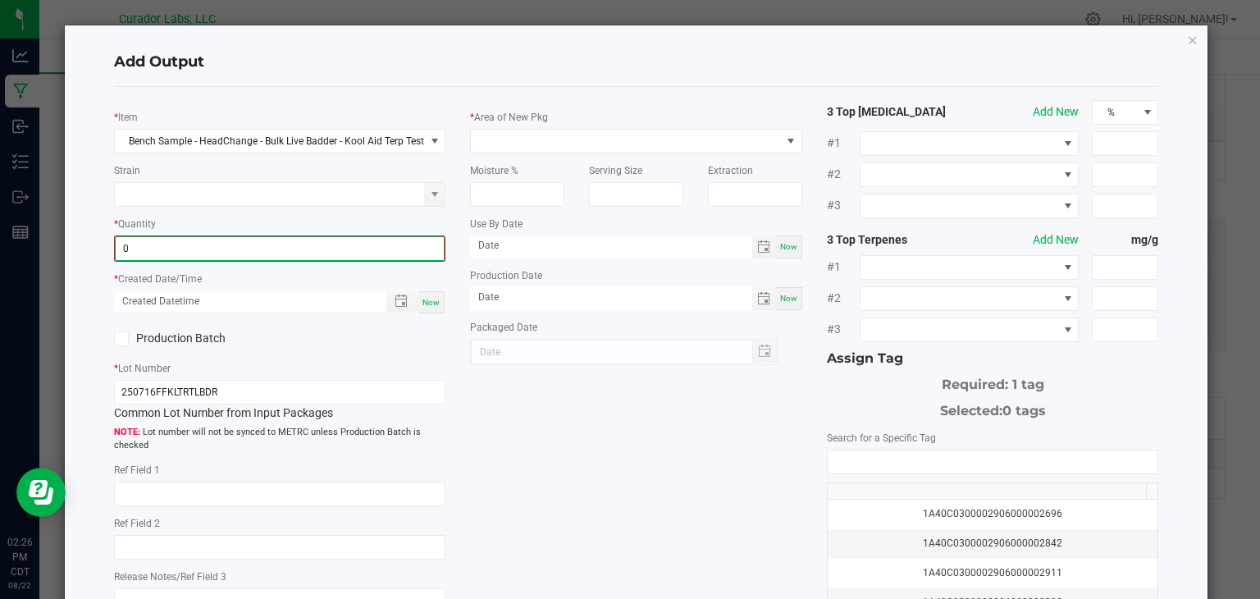
click at [240, 247] on input "0" at bounding box center [280, 248] width 329 height 23
type input "2.3900 g"
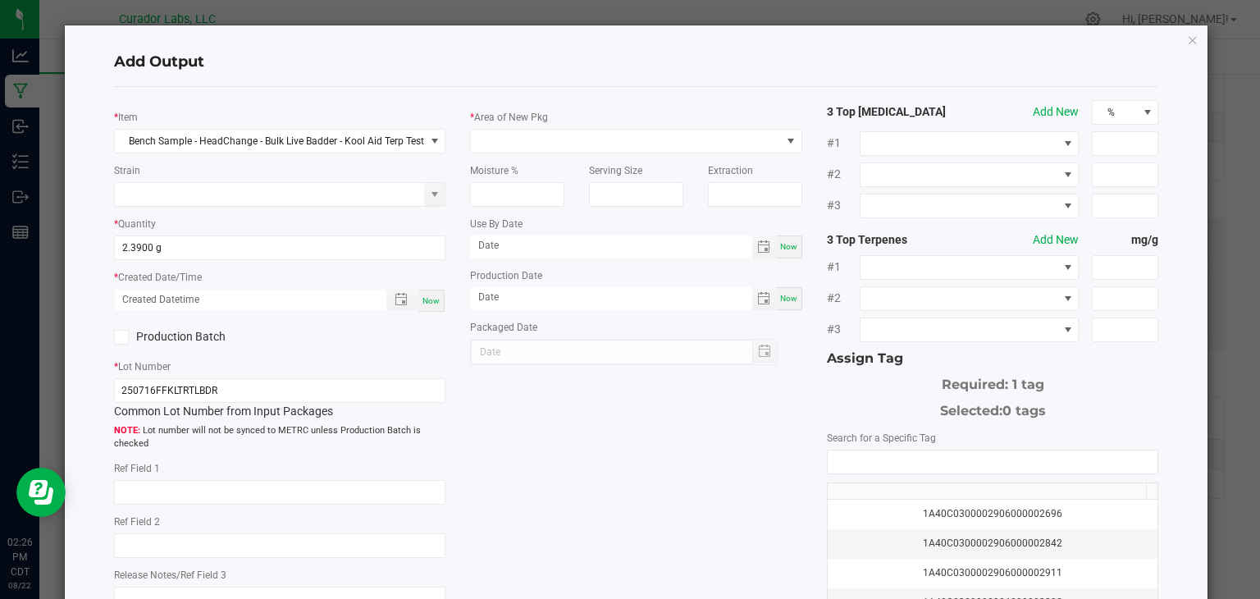
click at [424, 296] on span "Now" at bounding box center [431, 300] width 17 height 9
type input "[DATE] 2:26 PM"
type input "[DATE]"
click at [542, 139] on span at bounding box center [626, 141] width 310 height 23
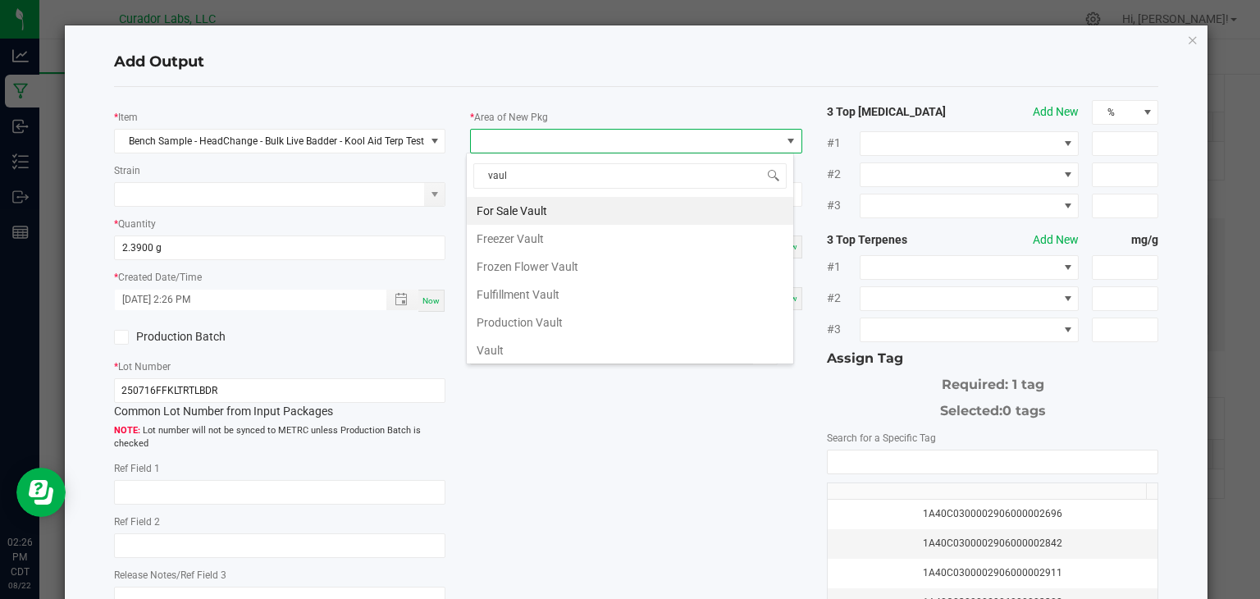
type input "vault"
click at [532, 351] on li "Vault" at bounding box center [630, 350] width 327 height 28
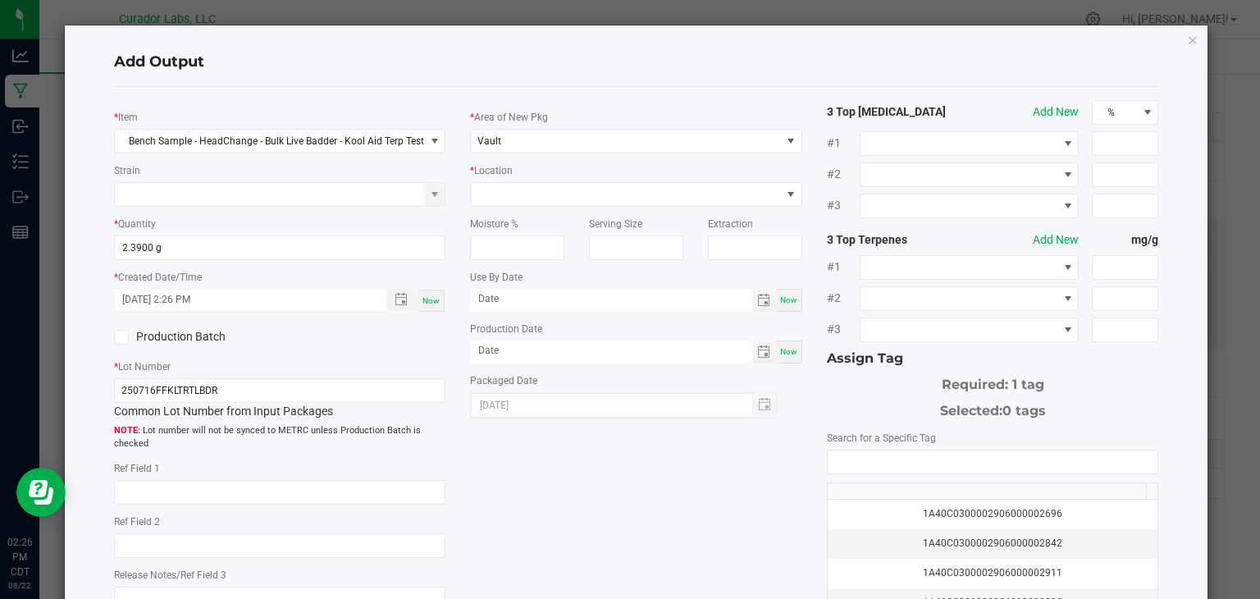
click at [623, 207] on div "Serving Size" at bounding box center [636, 233] width 119 height 53
click at [638, 183] on span at bounding box center [626, 194] width 310 height 23
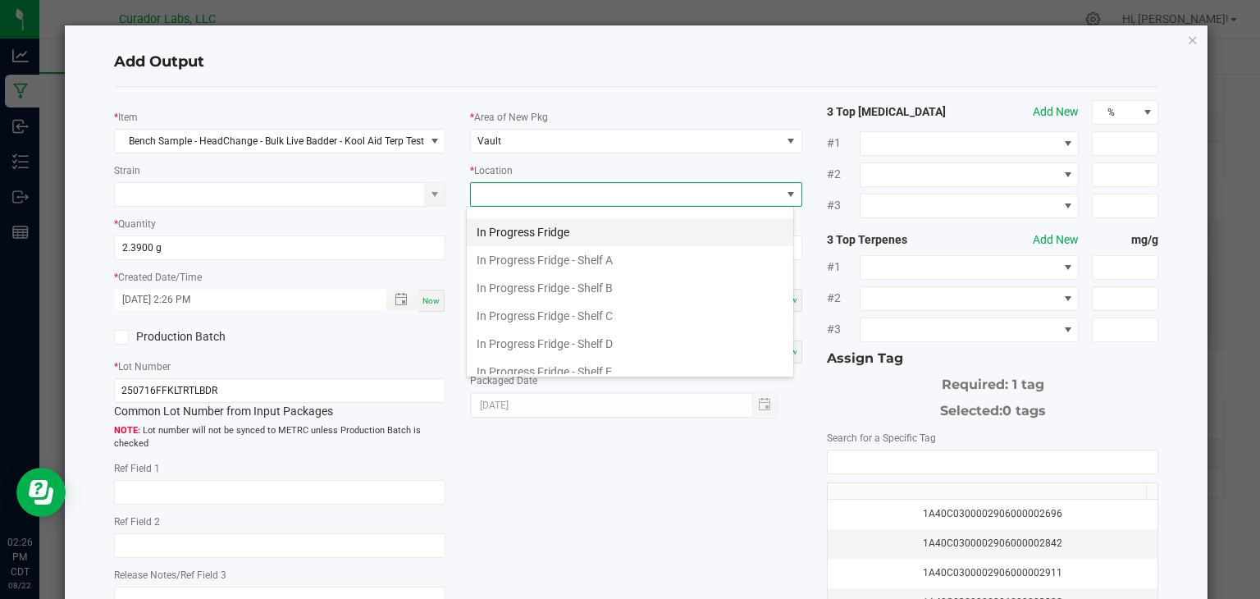
scroll to position [220, 0]
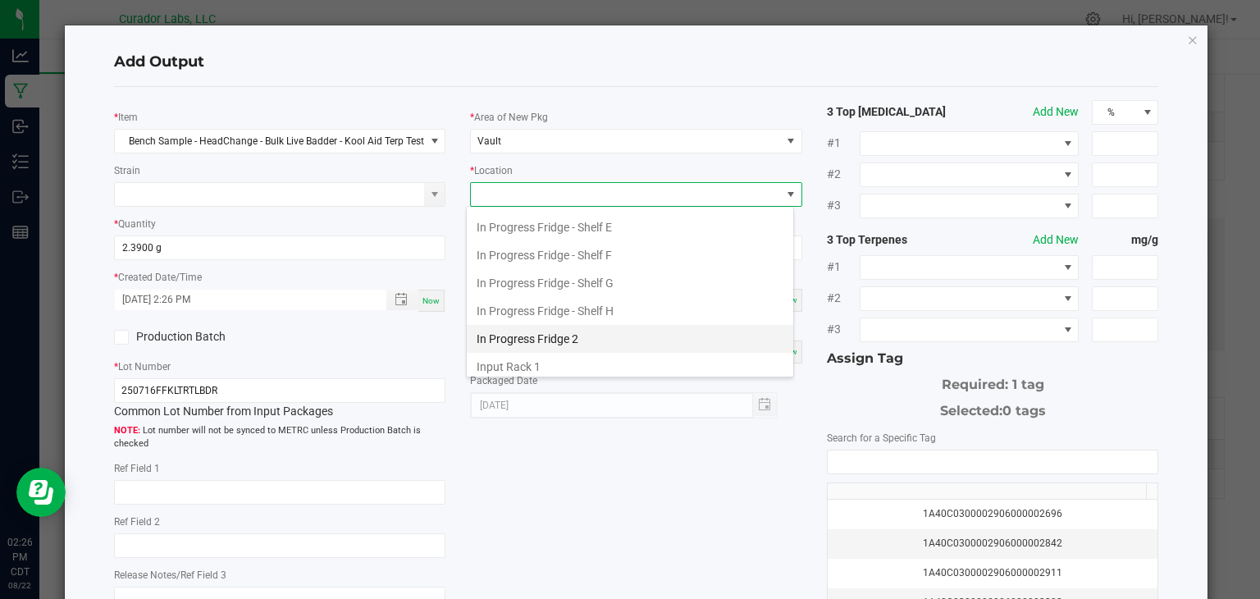
click at [591, 329] on li "In Progress Fridge 2" at bounding box center [630, 339] width 327 height 28
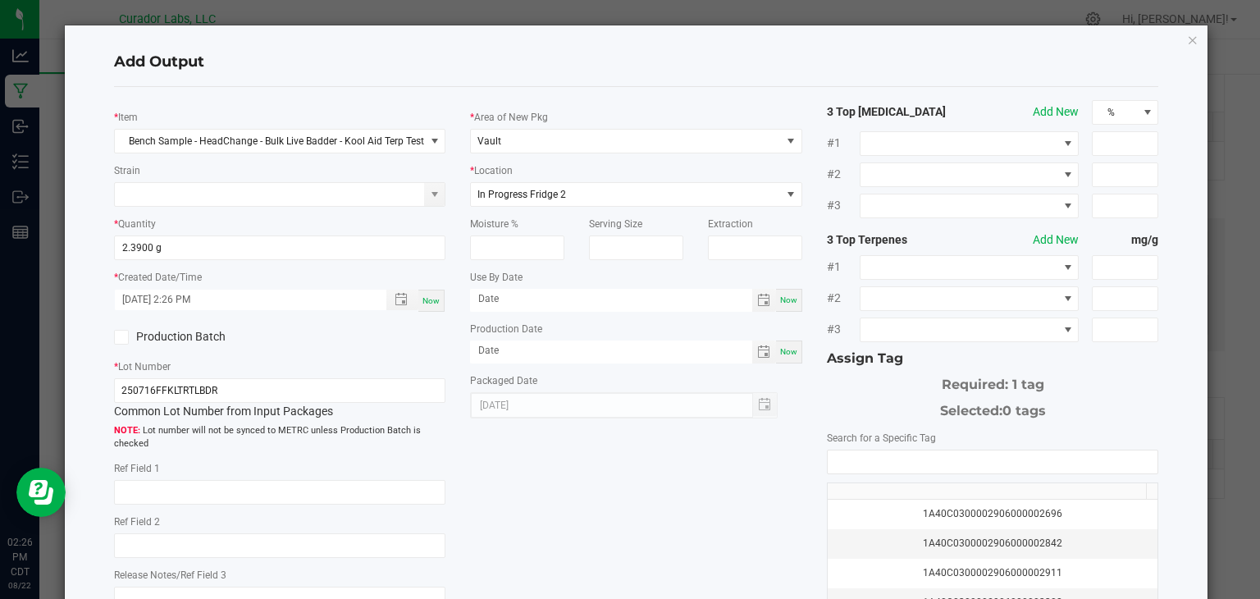
click at [606, 472] on div "* Item Bench Sample - HeadChange - Bulk Live Badder - Kool Aid Terp Test Strain…" at bounding box center [637, 394] width 1070 height 588
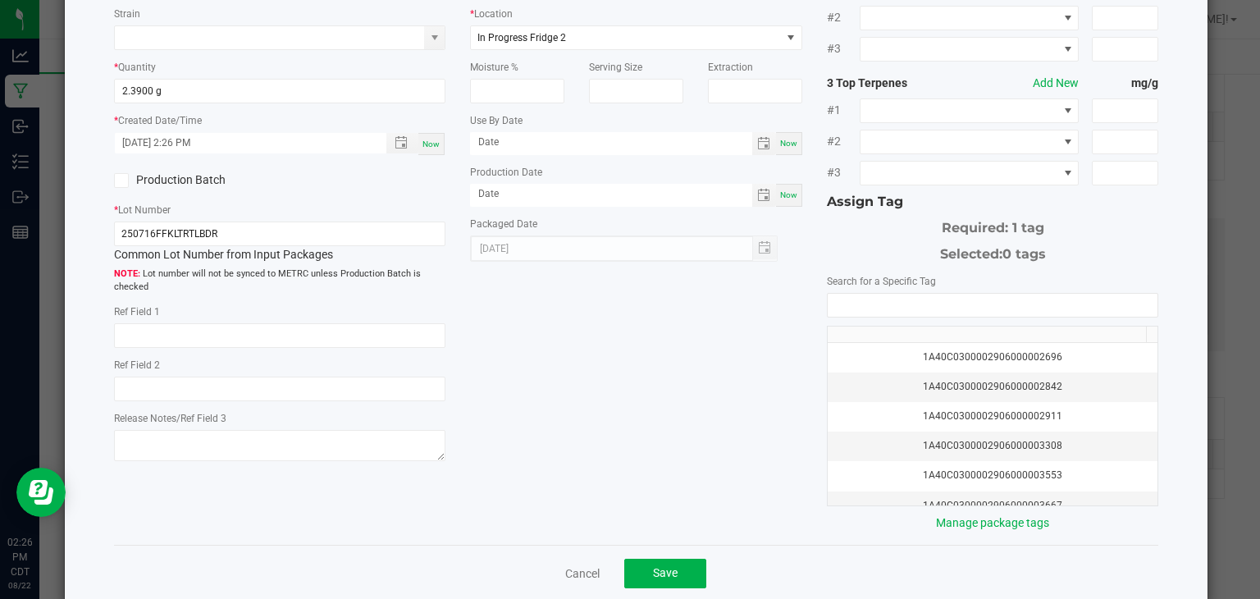
scroll to position [173, 0]
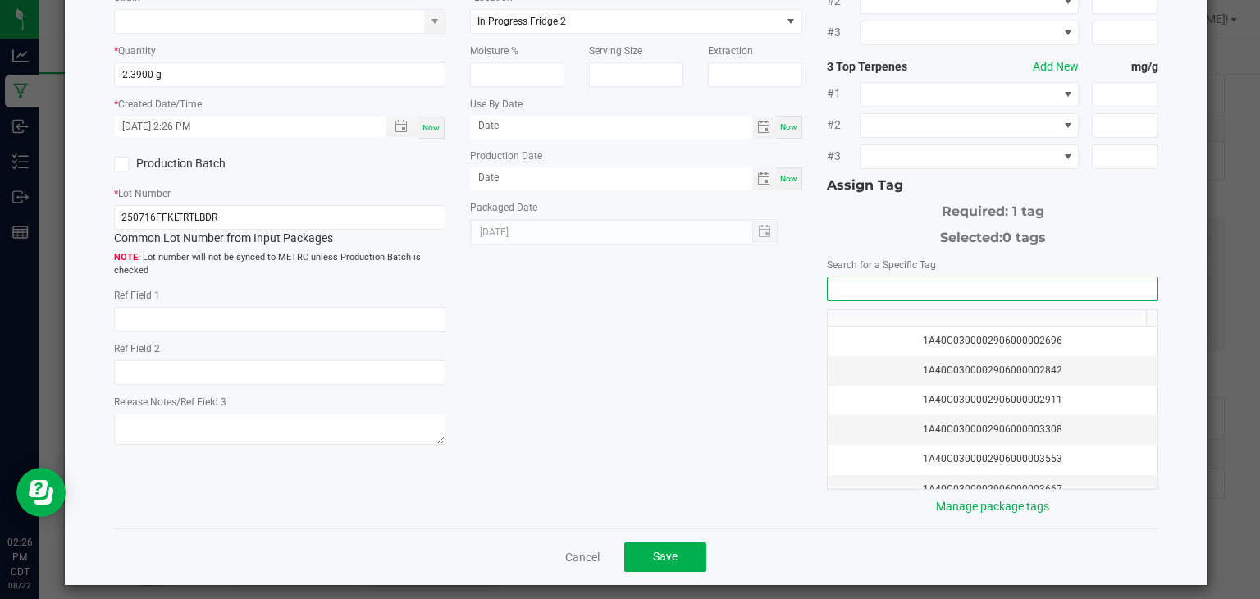
click at [839, 293] on input "NO DATA FOUND" at bounding box center [993, 288] width 331 height 23
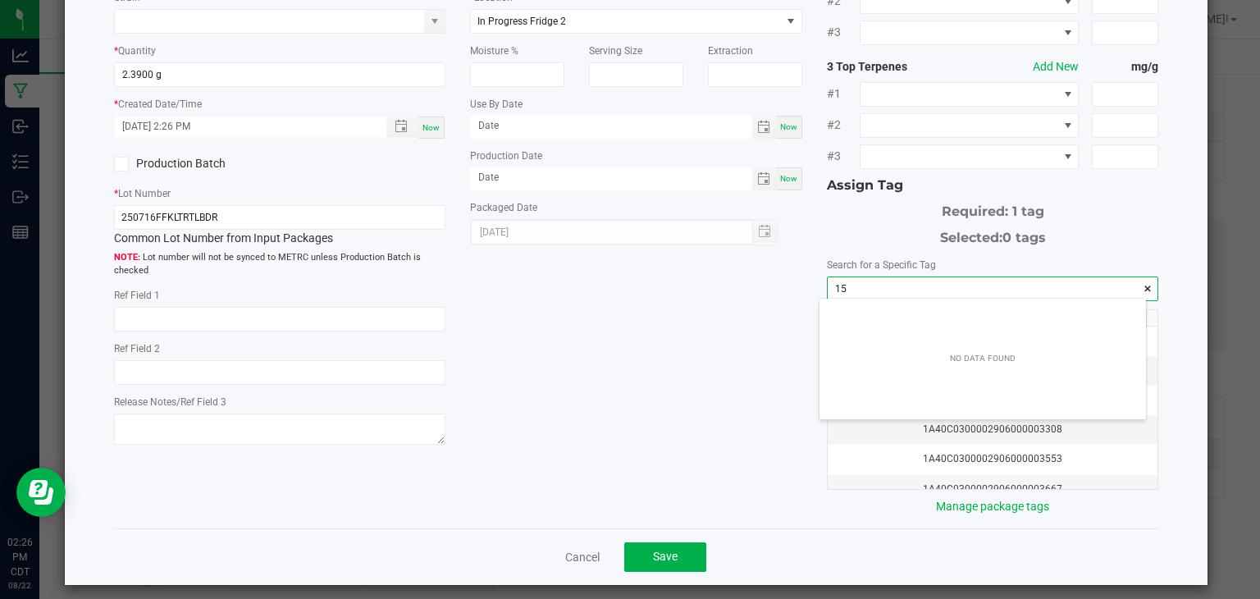
scroll to position [23, 327]
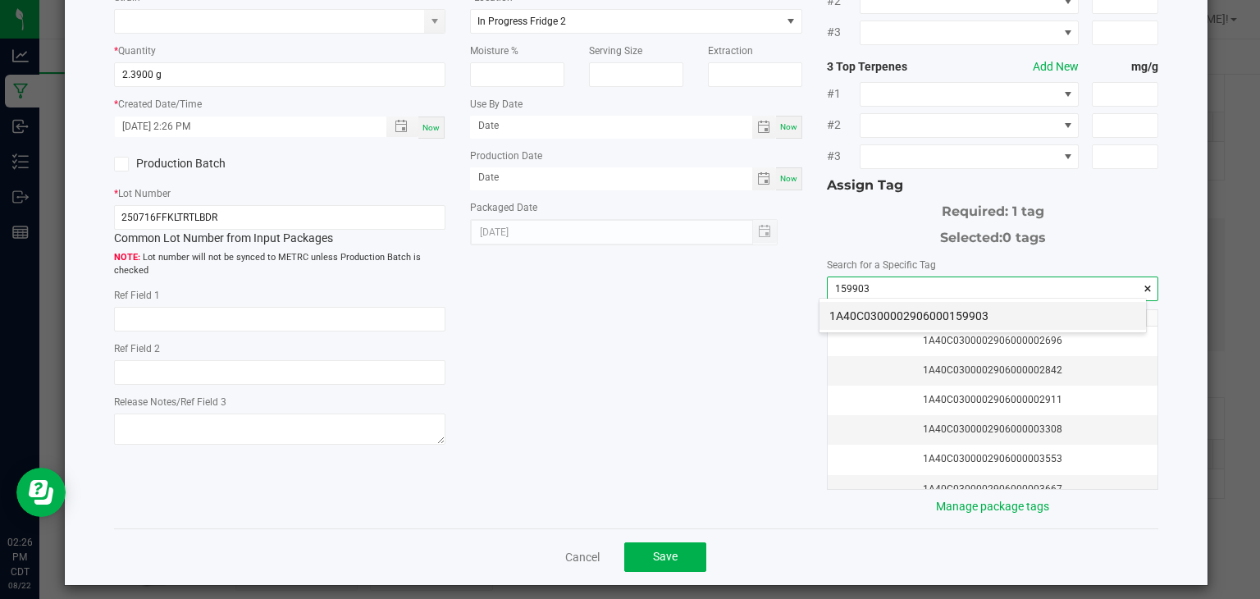
click at [840, 304] on li "1A40C0300002906000159903" at bounding box center [983, 316] width 327 height 28
type input "1A40C0300002906000159903"
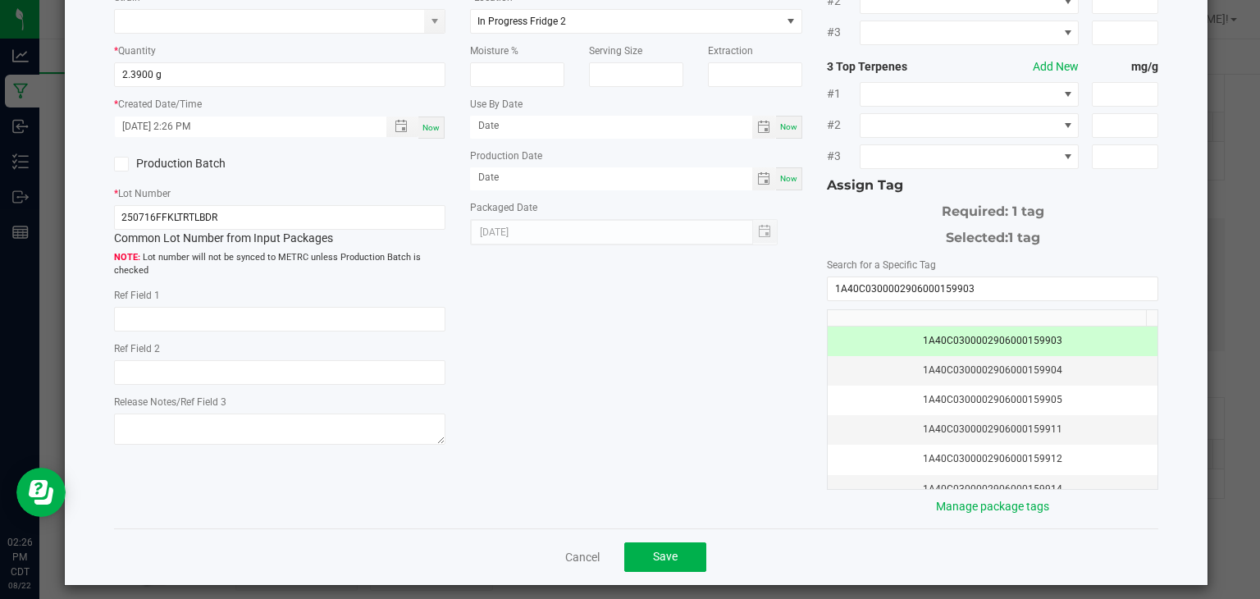
click at [713, 355] on div "* Item Bench Sample - HeadChange - Bulk Live Badder - Kool Aid Terp Test Strain…" at bounding box center [637, 221] width 1070 height 588
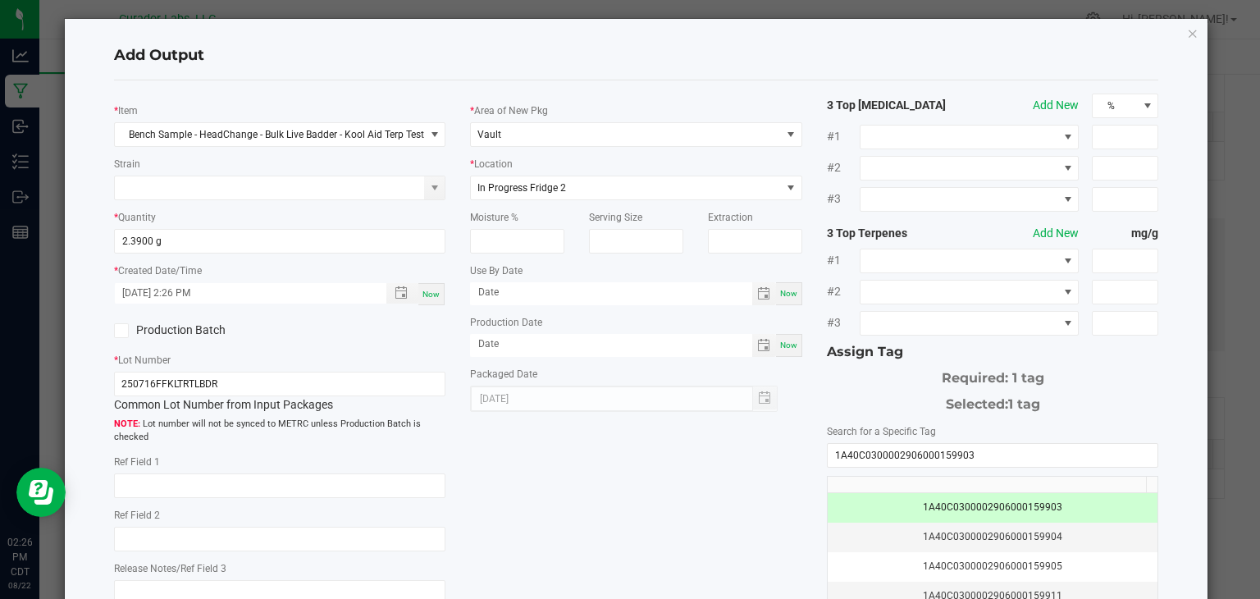
scroll to position [181, 0]
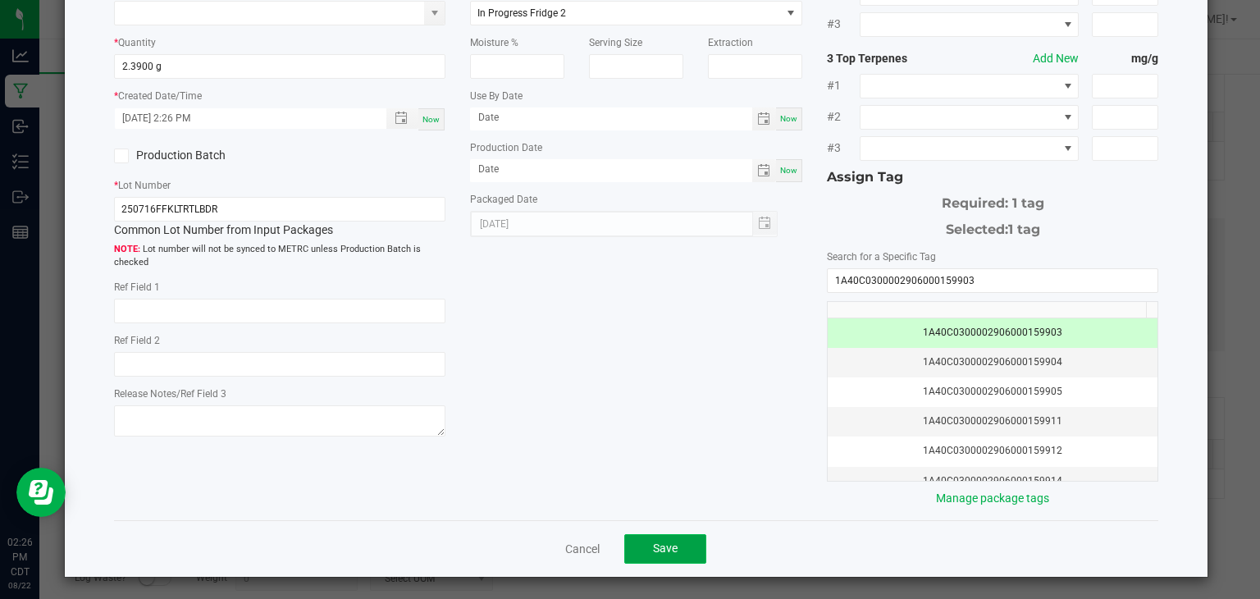
click at [665, 542] on span "Save" at bounding box center [665, 548] width 25 height 13
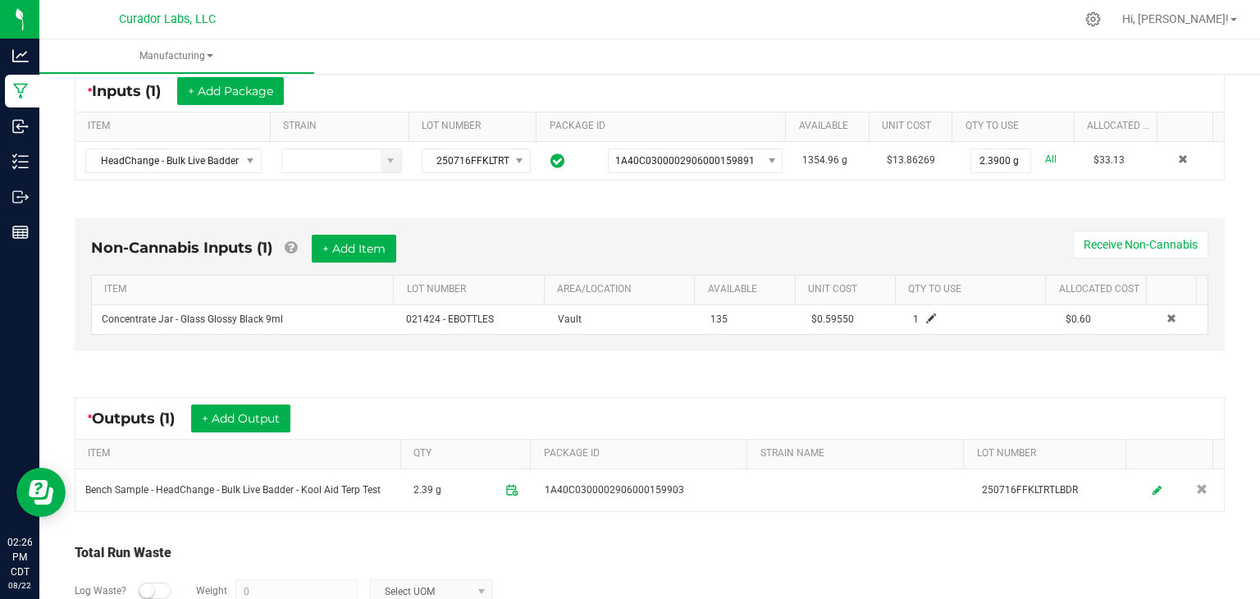
click at [642, 385] on div "* Outputs (1) + Add Output ITEM QTY PACKAGE ID STRAIN NAME LOT NUMBER Bench Sam…" at bounding box center [650, 454] width 1180 height 144
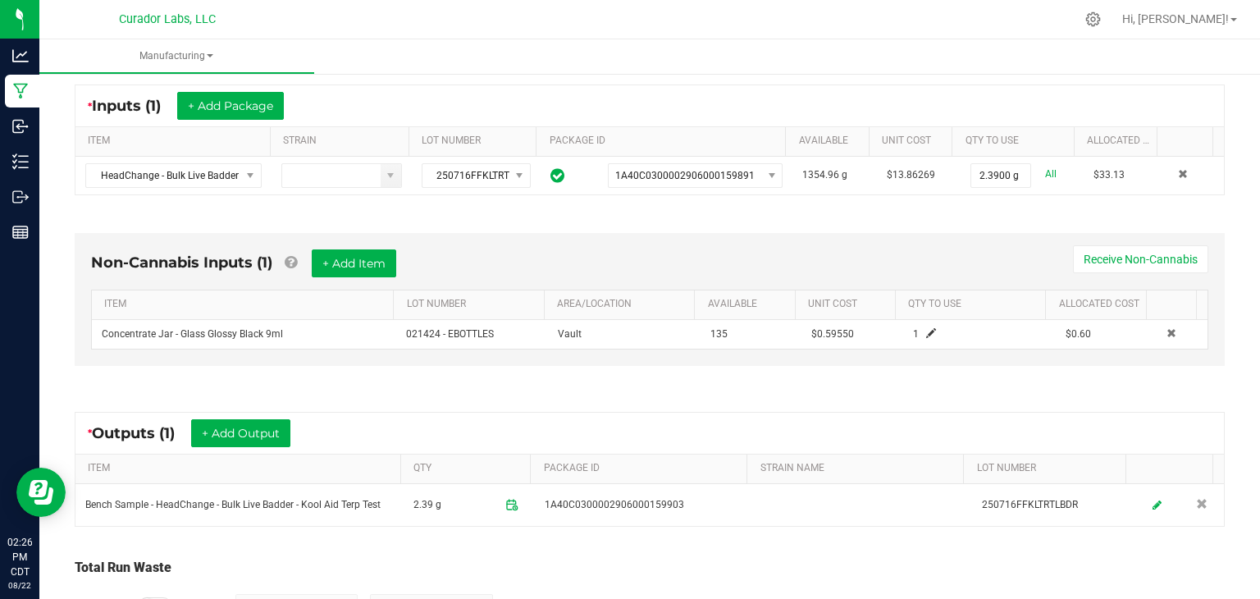
scroll to position [0, 0]
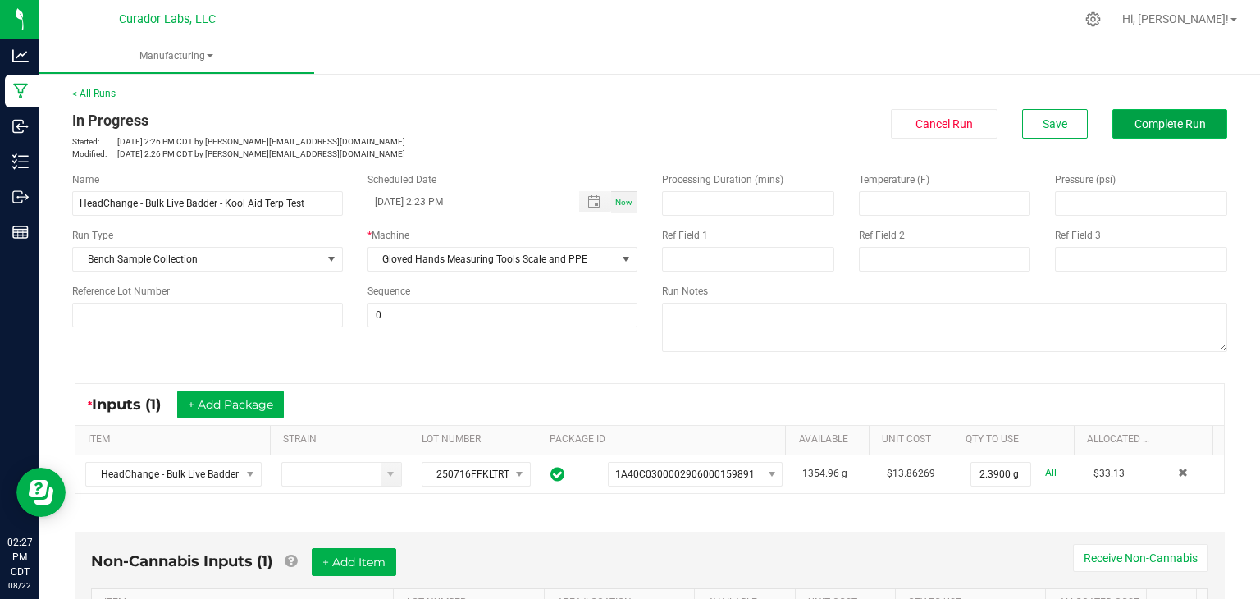
click at [1123, 111] on button "Complete Run" at bounding box center [1170, 124] width 115 height 30
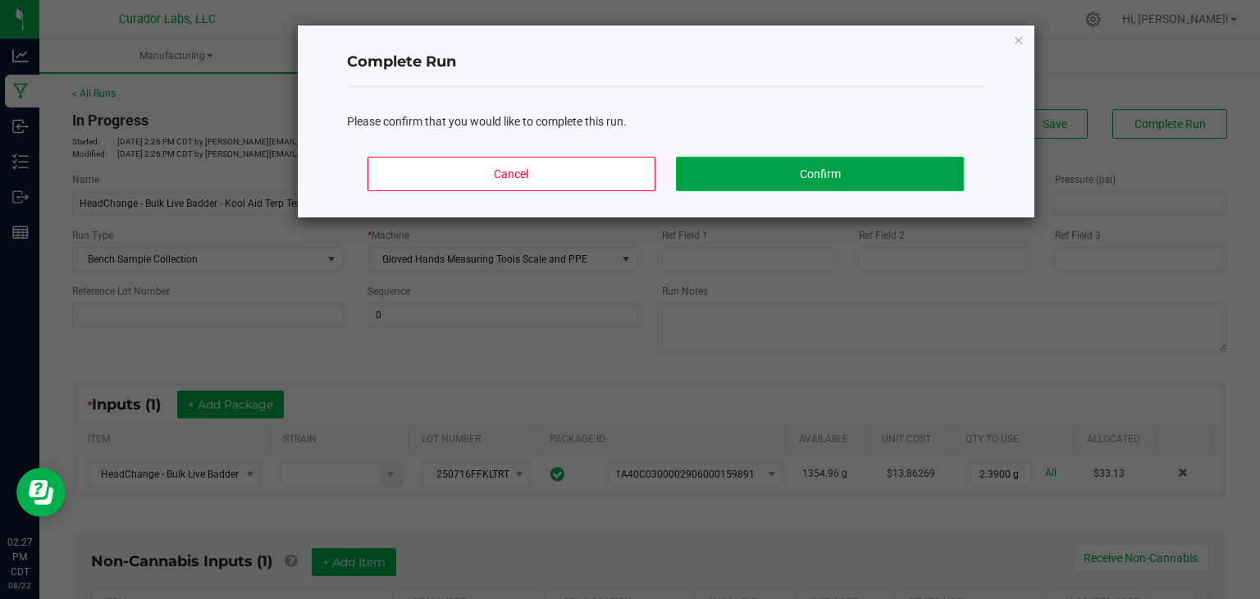
click at [778, 181] on button "Confirm" at bounding box center [819, 174] width 287 height 34
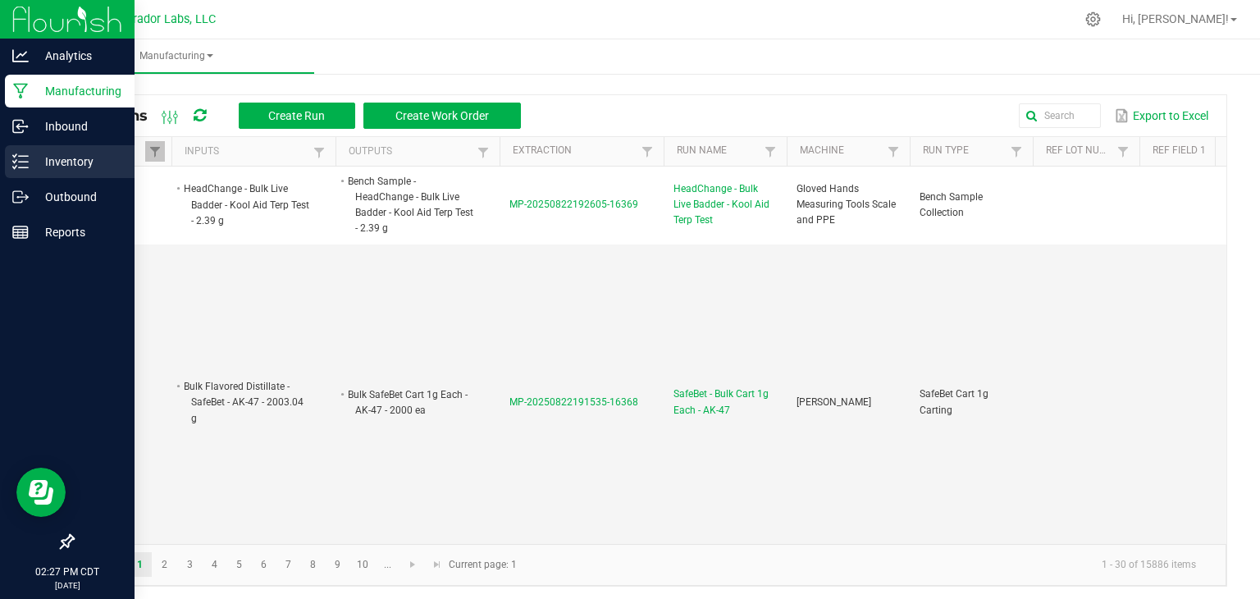
click at [57, 168] on p "Inventory" at bounding box center [78, 162] width 98 height 20
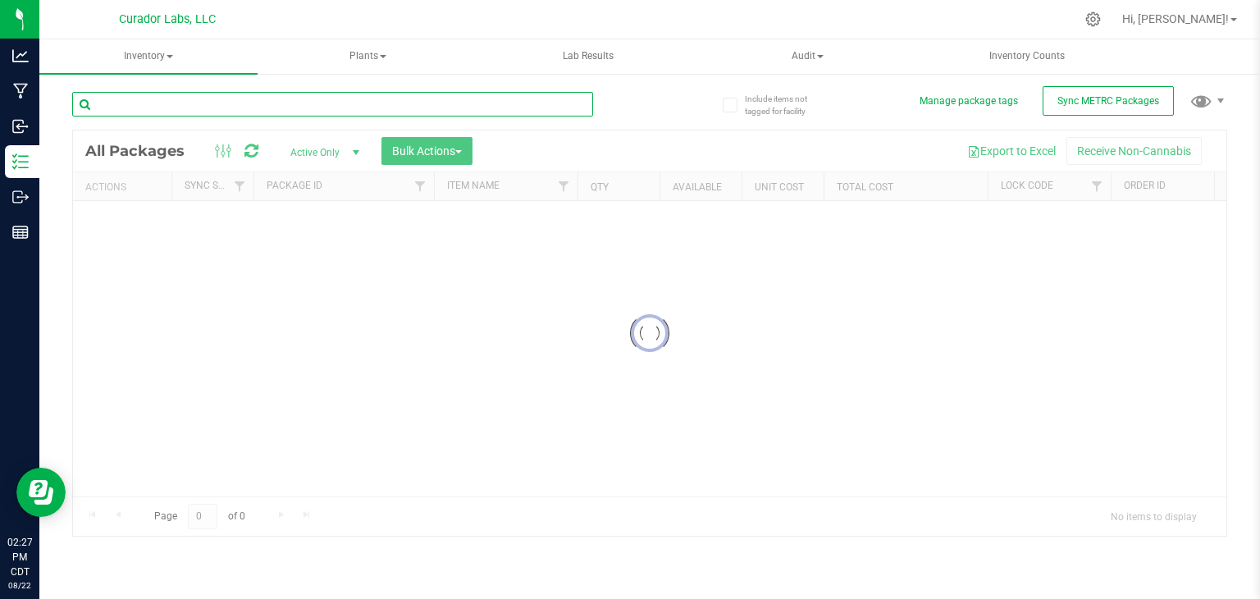
click at [275, 111] on input "text" at bounding box center [332, 104] width 521 height 25
paste input "HeadChange - Bulk Live Badder - Kool Aid Terp Test"
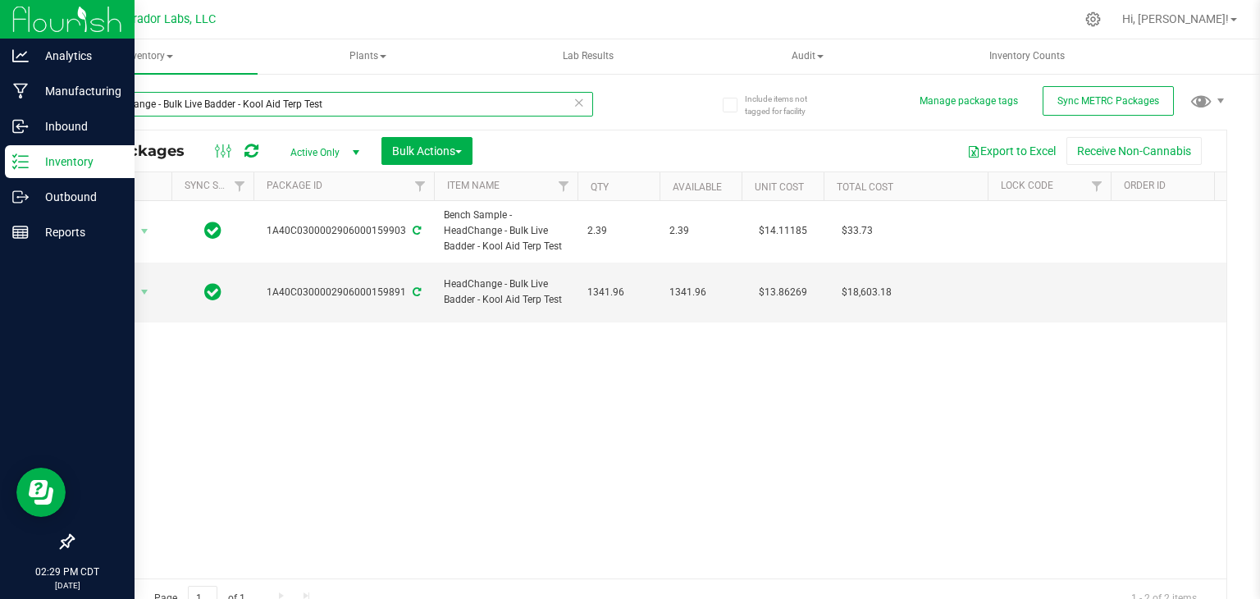
type input "HeadChange - Bulk Live Badder - Kool Aid Terp Test"
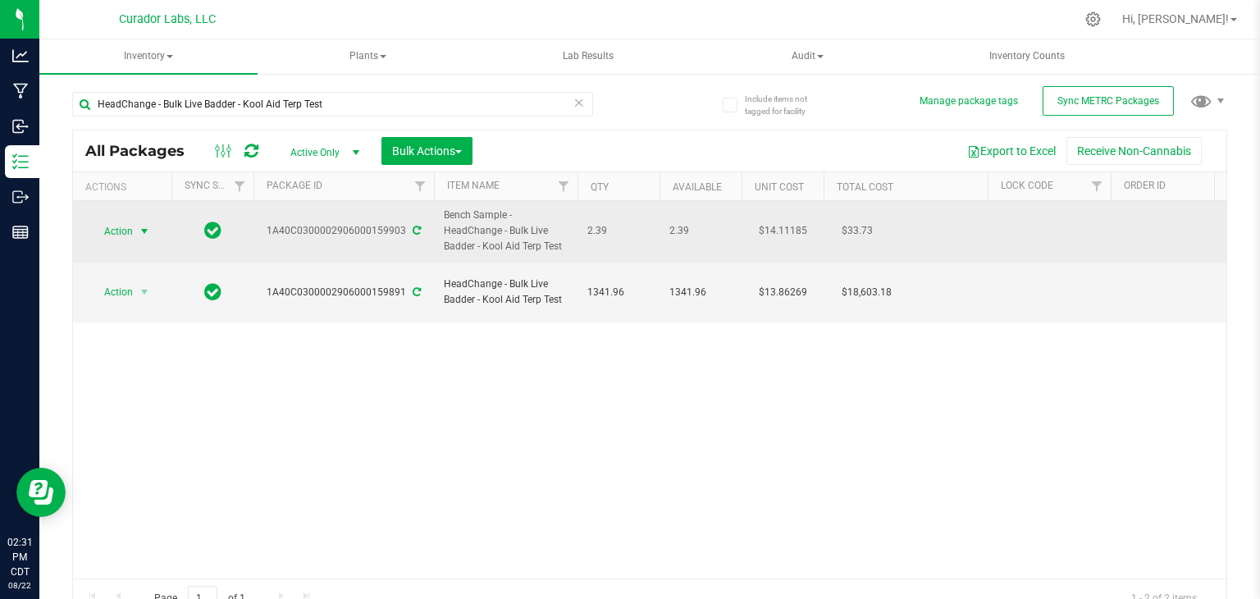
click at [141, 231] on span "select" at bounding box center [144, 231] width 13 height 13
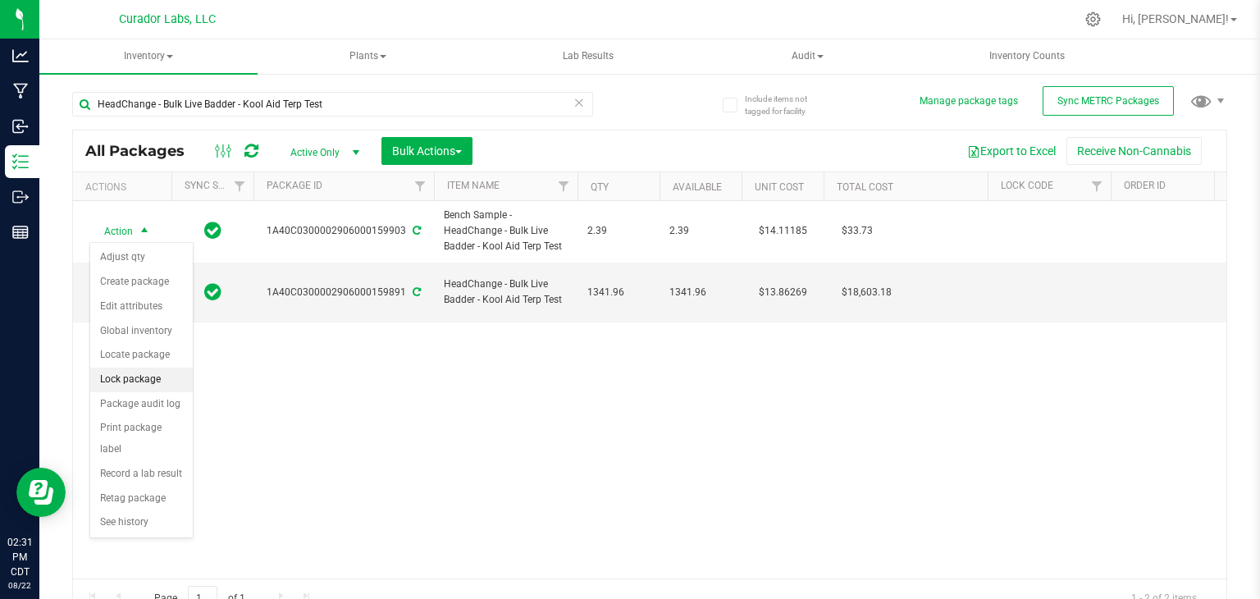
click at [118, 382] on li "Lock package" at bounding box center [141, 380] width 103 height 25
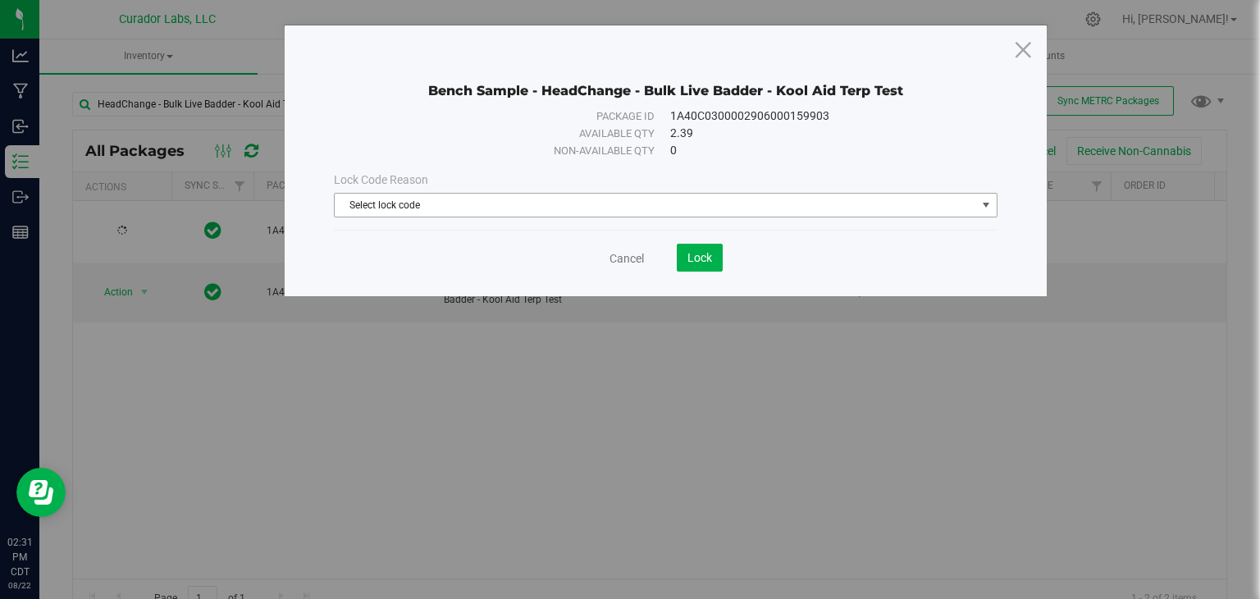
click at [571, 208] on span "Select lock code" at bounding box center [656, 205] width 642 height 23
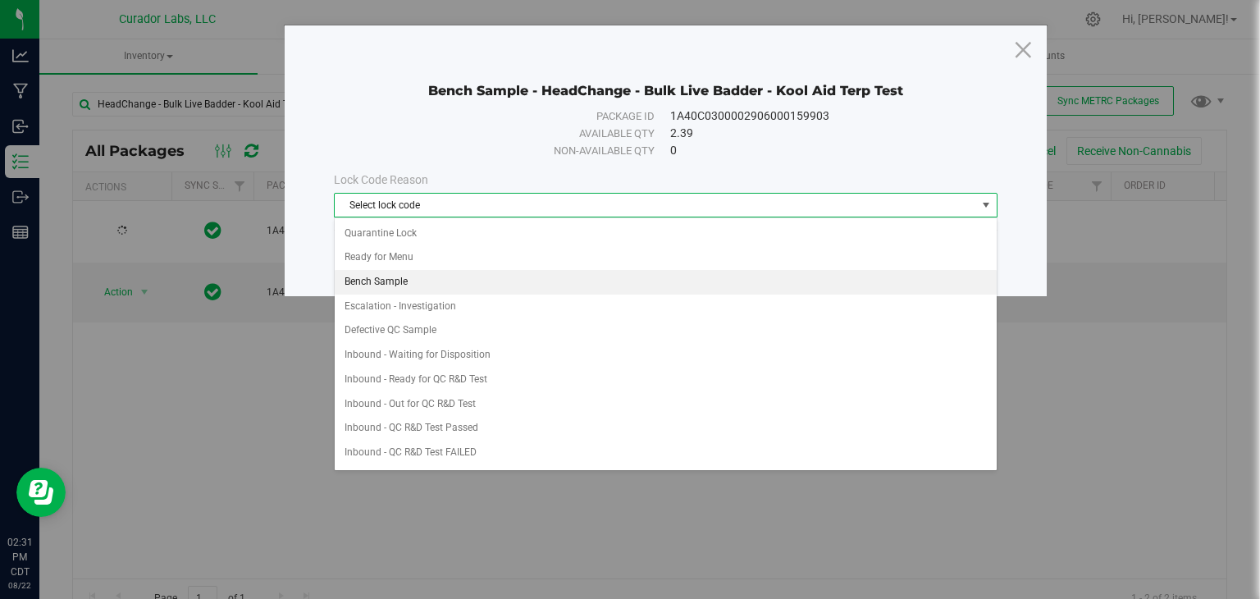
click at [550, 290] on li "Bench Sample" at bounding box center [666, 282] width 662 height 25
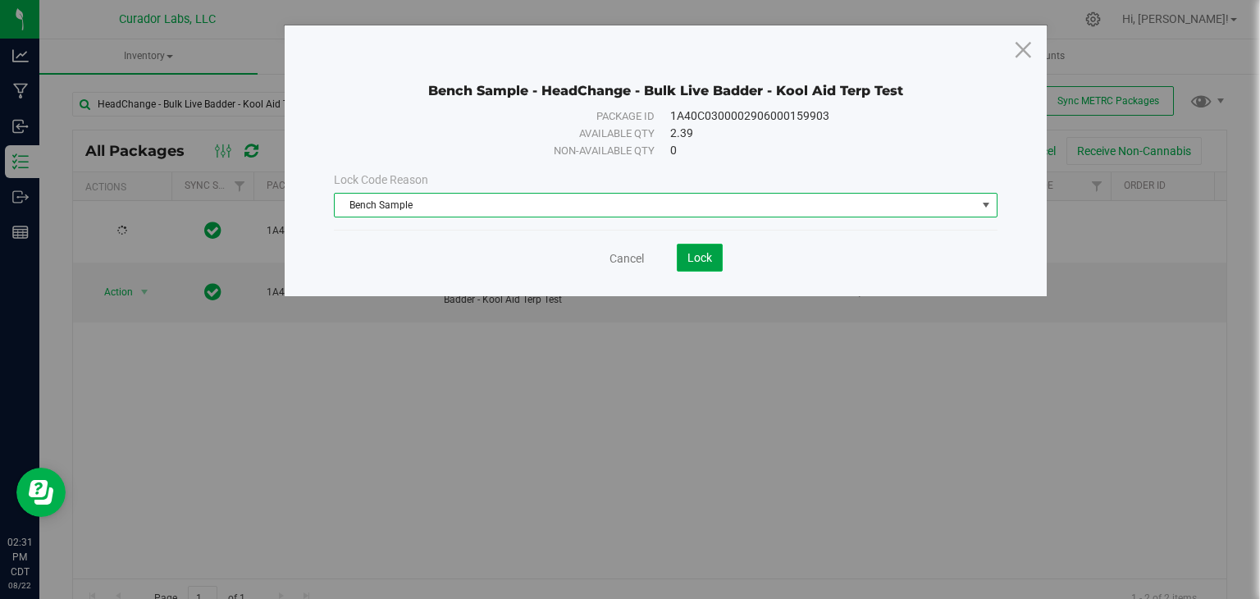
click at [706, 254] on span "Lock" at bounding box center [700, 257] width 25 height 13
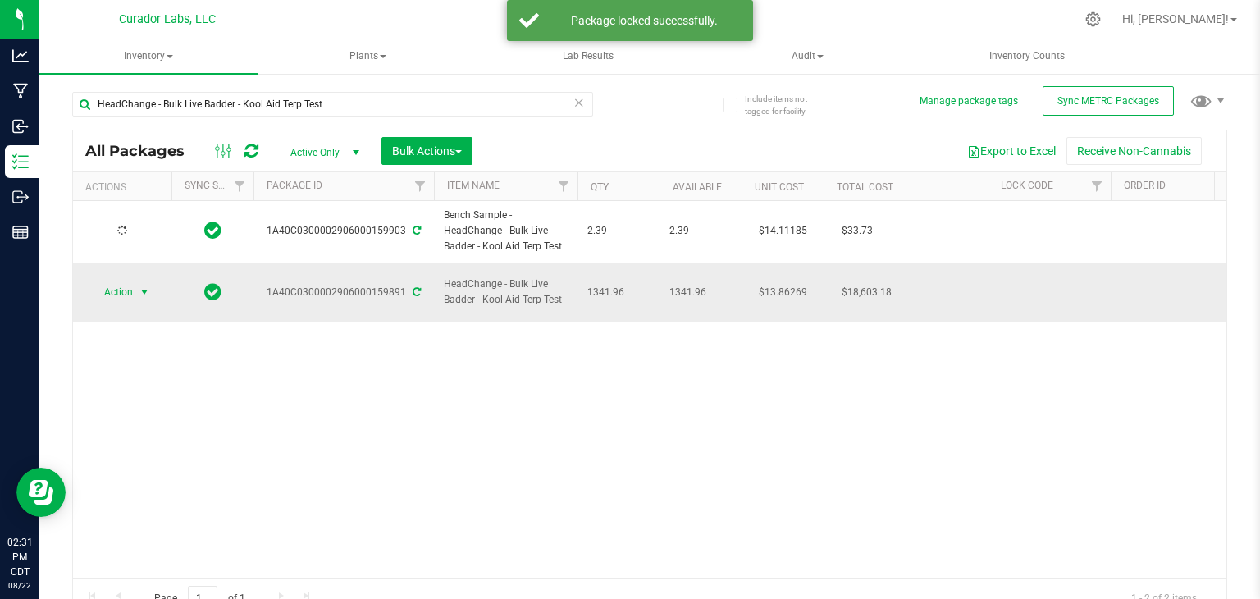
click at [143, 286] on span "select" at bounding box center [144, 292] width 13 height 13
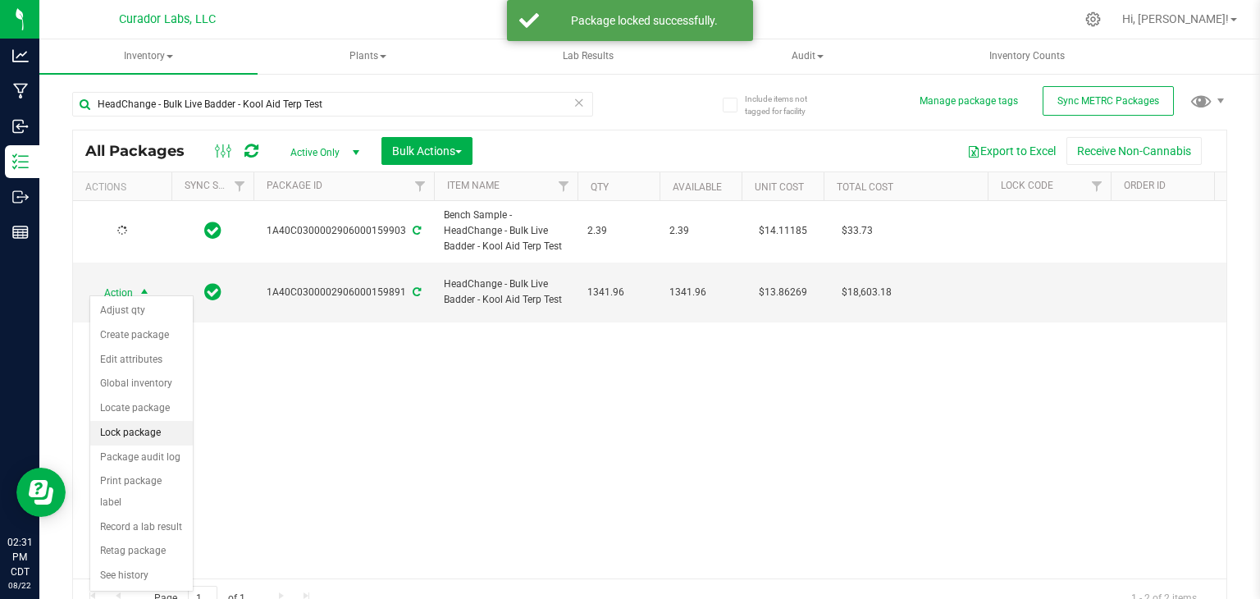
drag, startPoint x: 149, startPoint y: 414, endPoint x: 149, endPoint y: 437, distance: 23.8
click at [149, 437] on ul "Adjust qty Create package Edit attributes Global inventory Locate package Lock …" at bounding box center [141, 444] width 103 height 290
click at [149, 437] on li "Lock package" at bounding box center [141, 433] width 103 height 25
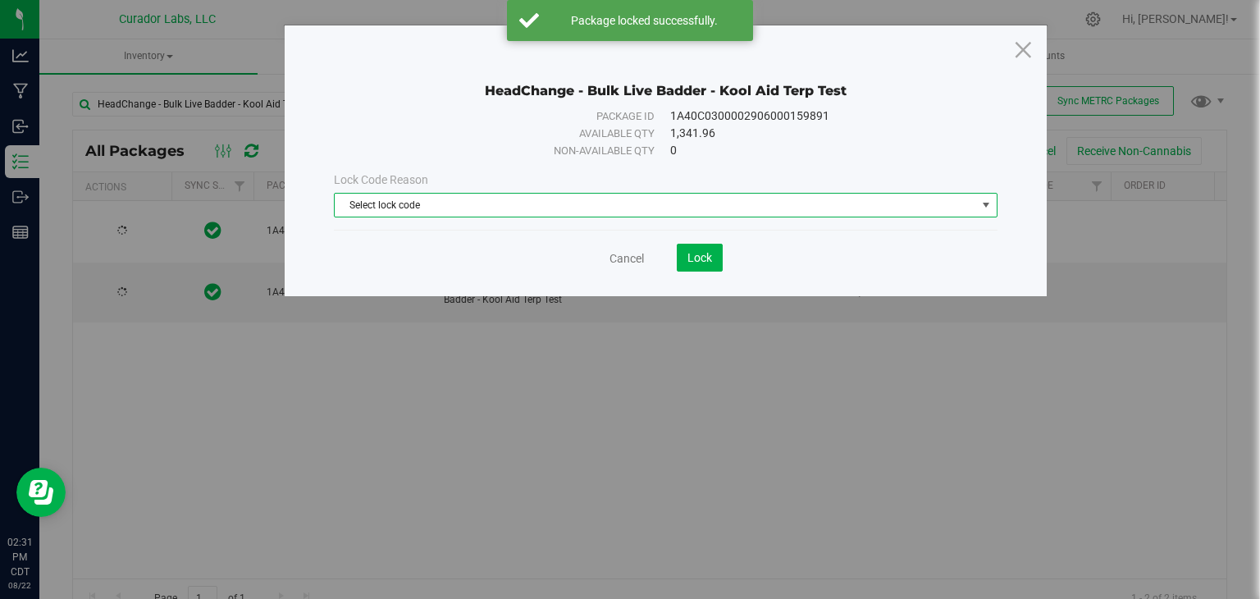
click at [660, 201] on span "Select lock code" at bounding box center [656, 205] width 642 height 23
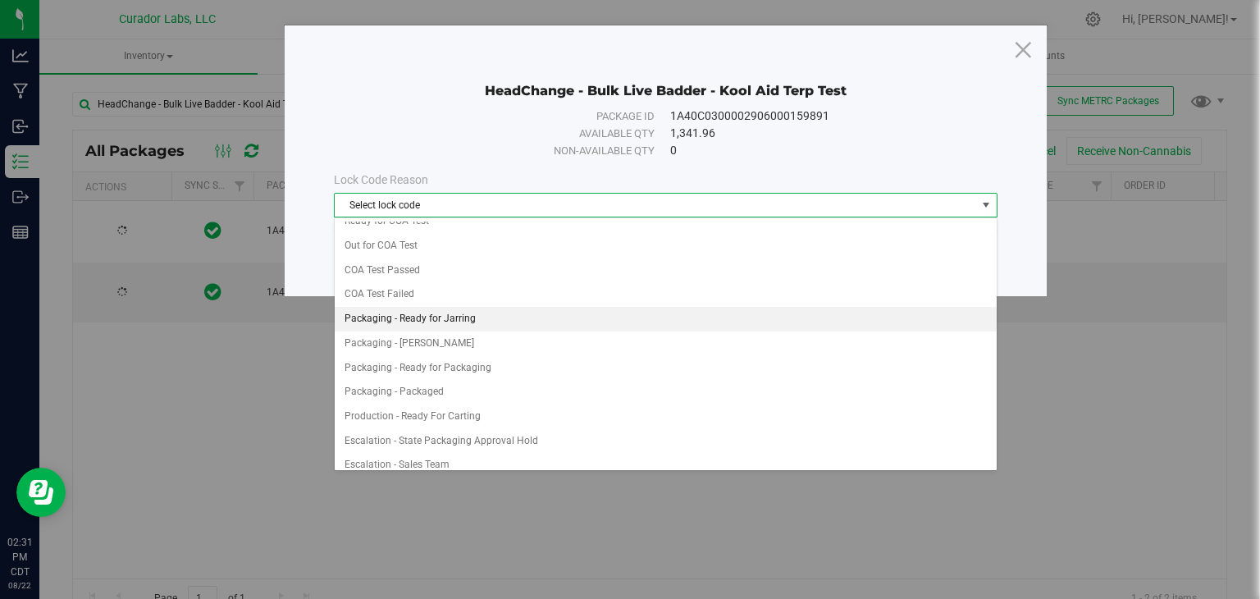
scroll to position [604, 0]
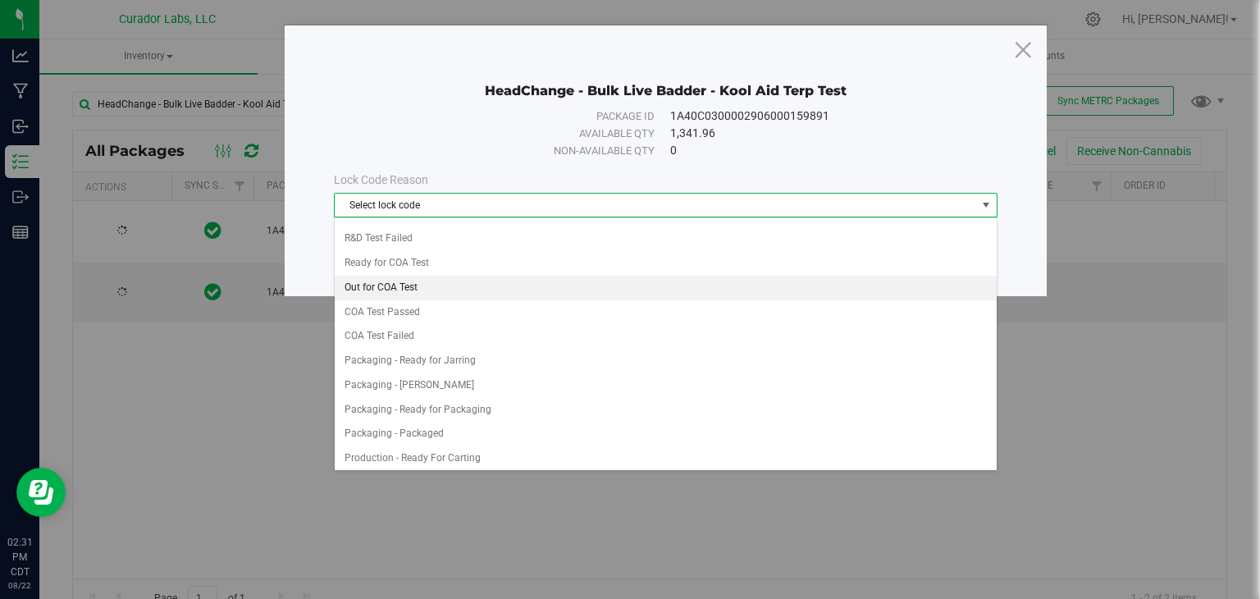
click at [607, 282] on li "Out for COA Test" at bounding box center [666, 288] width 662 height 25
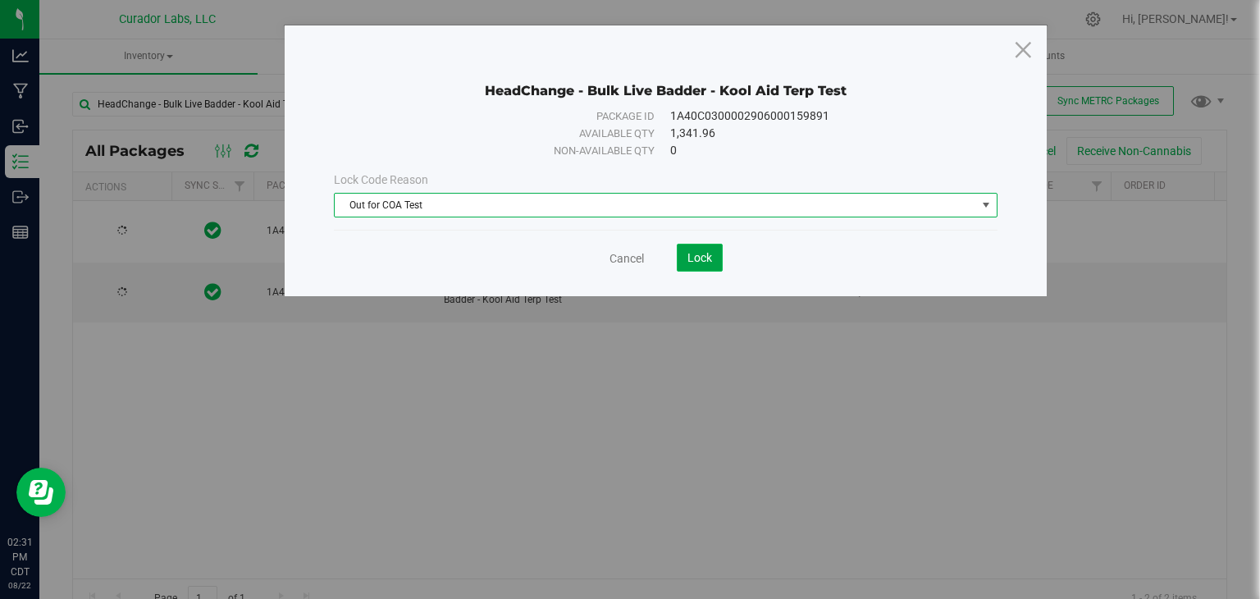
click at [685, 259] on button "Lock" at bounding box center [700, 258] width 46 height 28
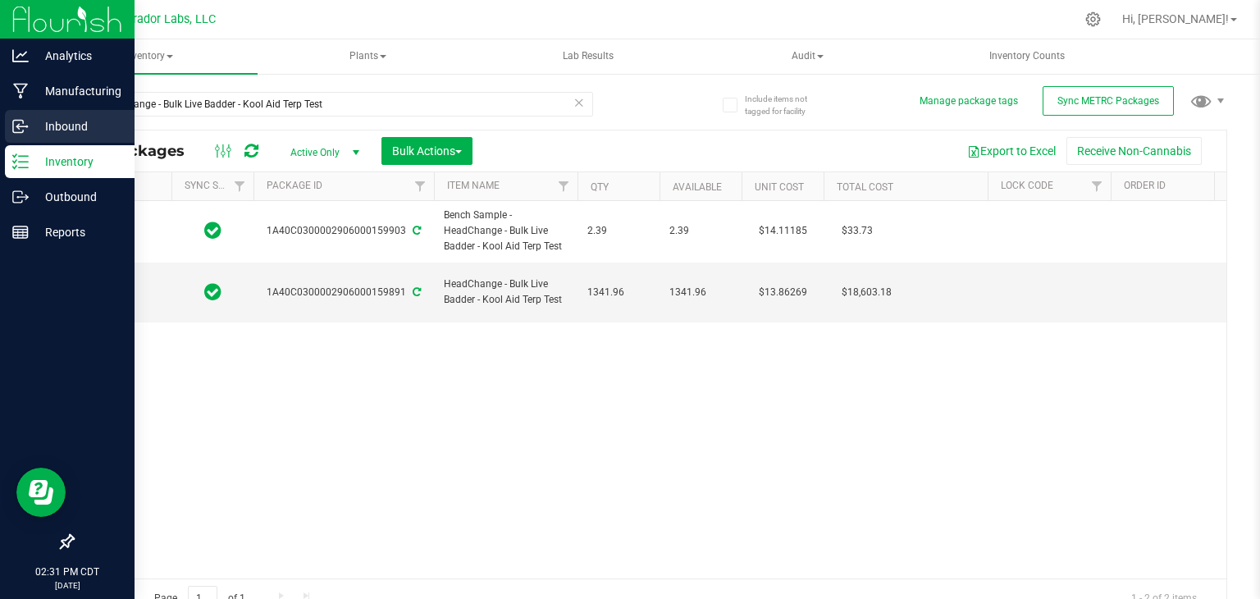
click at [44, 121] on p "Inbound" at bounding box center [78, 127] width 98 height 20
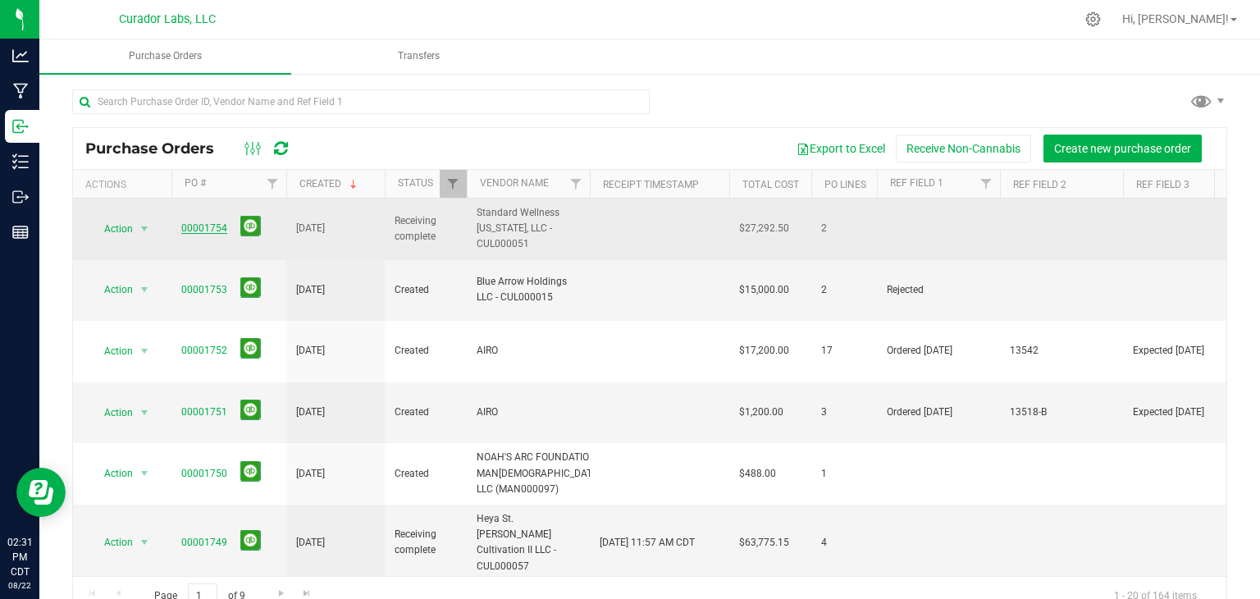
click at [207, 225] on link "00001754" at bounding box center [204, 227] width 46 height 11
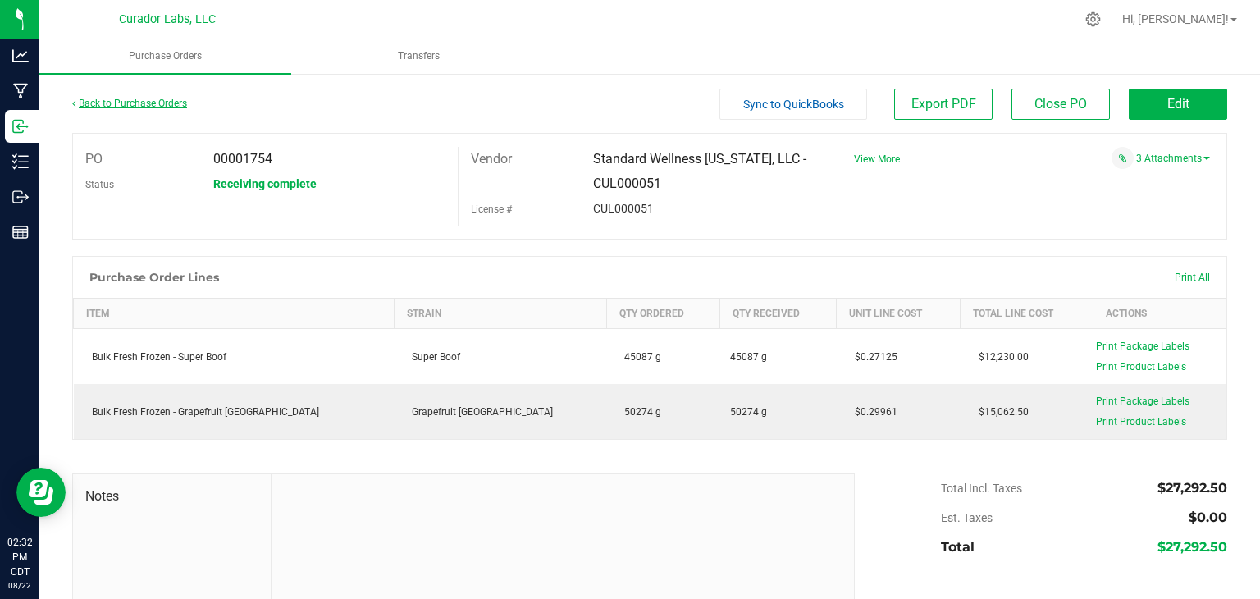
click at [148, 103] on link "Back to Purchase Orders" at bounding box center [129, 103] width 115 height 11
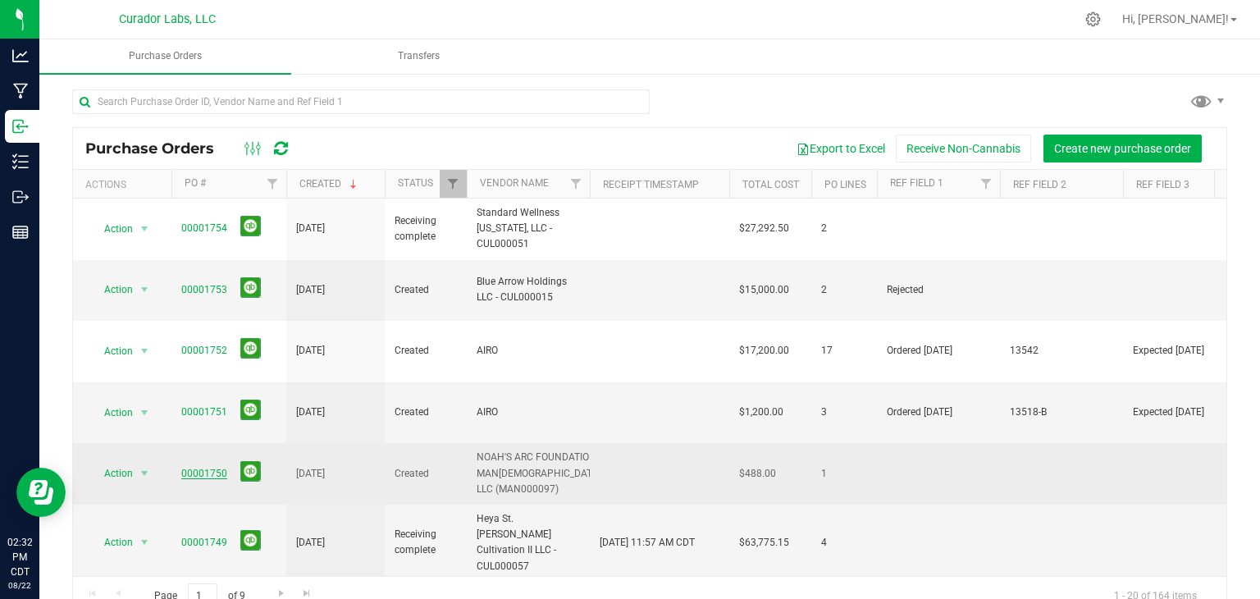
click at [217, 468] on link "00001750" at bounding box center [204, 473] width 46 height 11
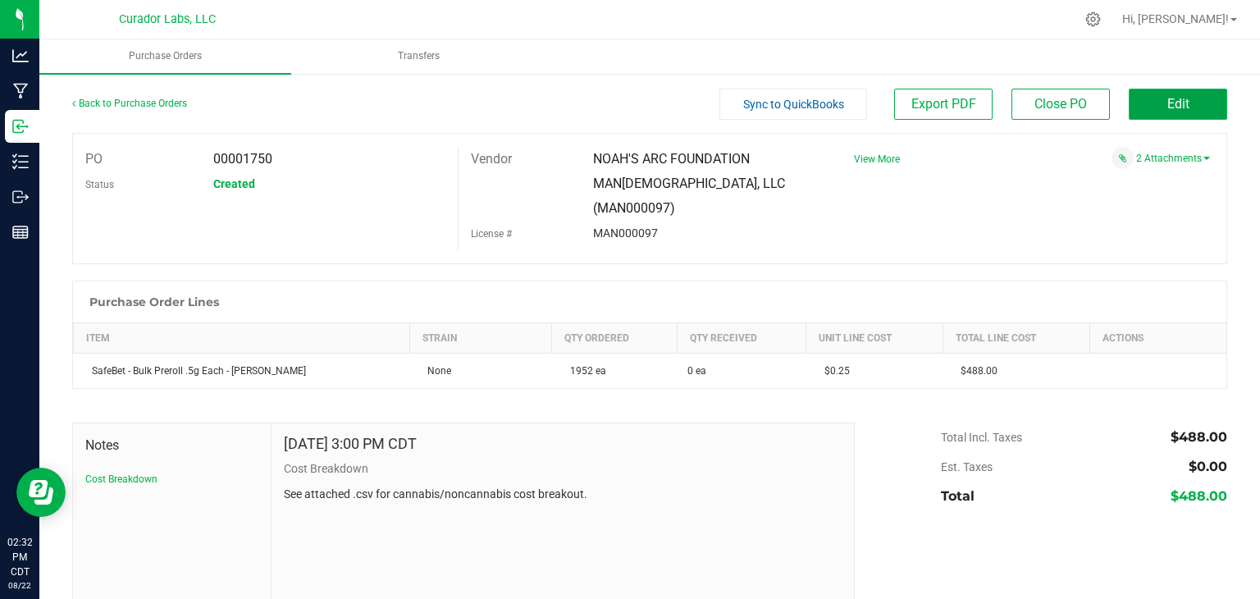
click at [1152, 103] on button "Edit" at bounding box center [1178, 104] width 98 height 31
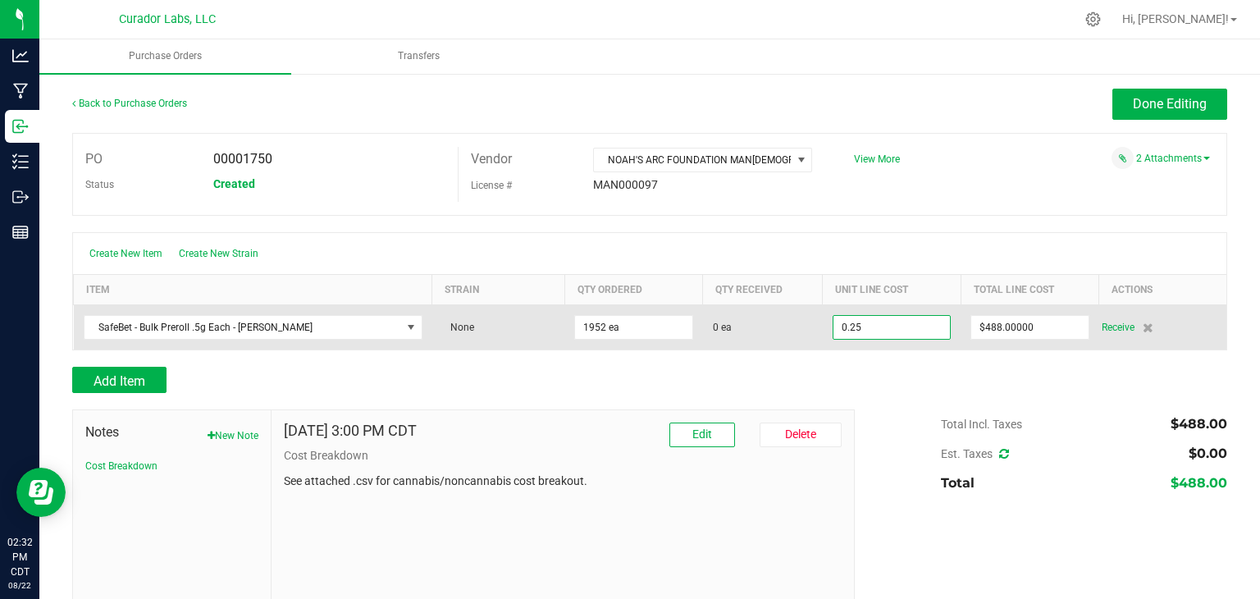
click at [861, 318] on input "0.25" at bounding box center [892, 327] width 117 height 23
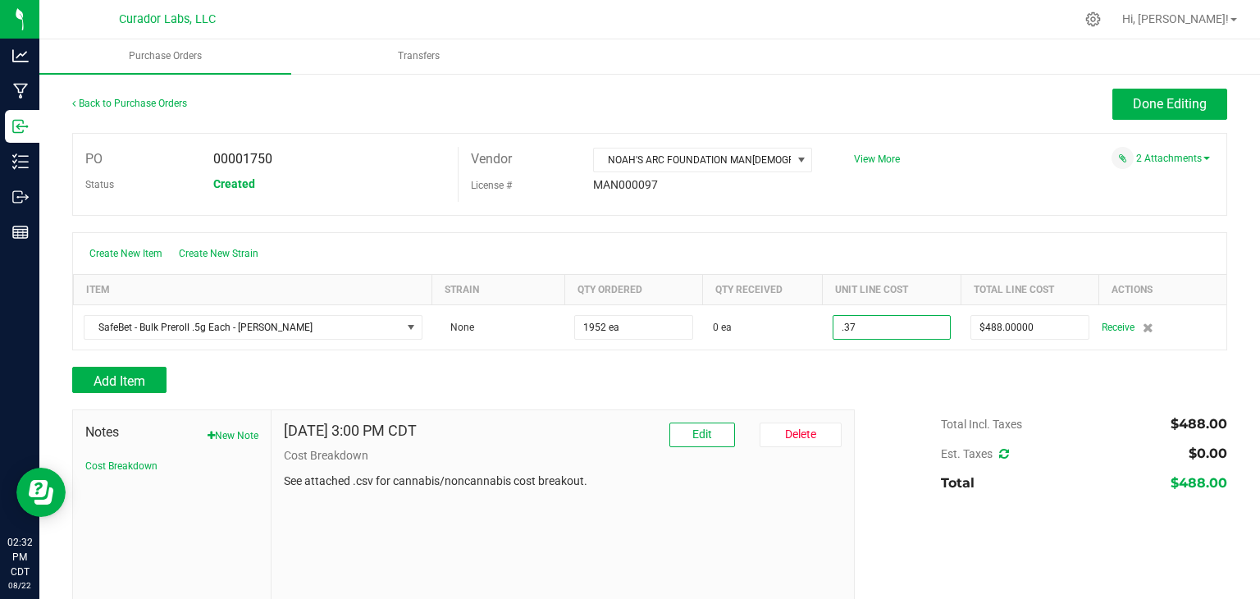
type input "$0.37000"
click at [847, 352] on div at bounding box center [649, 358] width 1155 height 16
type input "1952"
type input "$722.24000"
click at [1116, 96] on button "Done Editing" at bounding box center [1170, 104] width 115 height 31
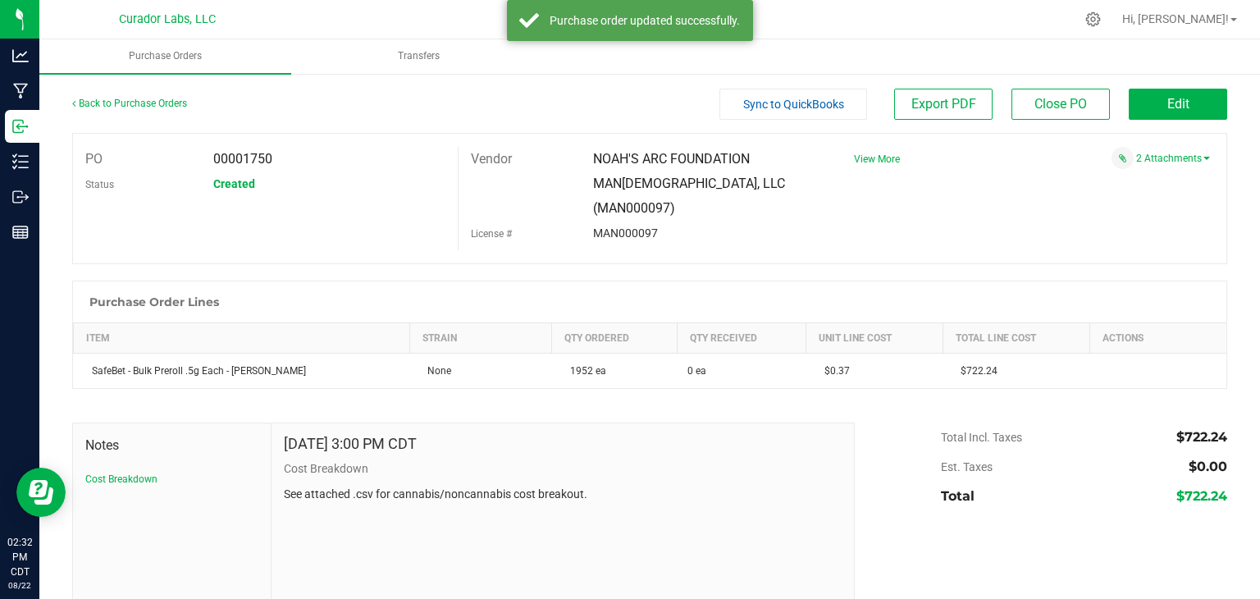
click at [701, 406] on div at bounding box center [649, 414] width 1155 height 16
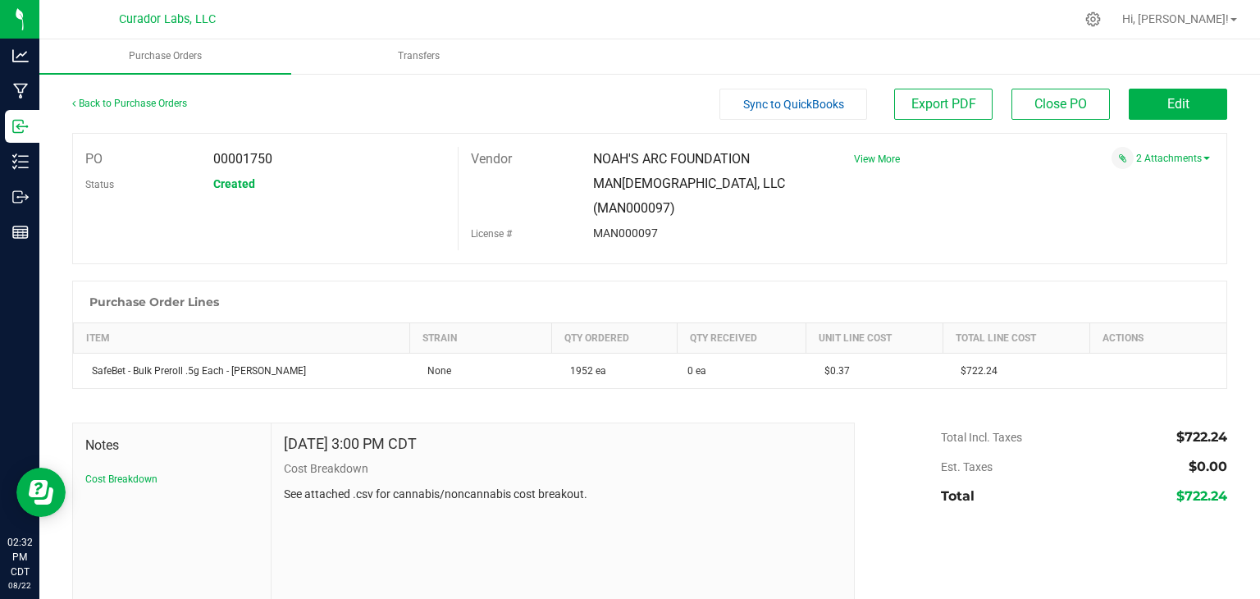
click at [656, 281] on div "Purchase Order Lines" at bounding box center [650, 301] width 1154 height 41
click at [729, 226] on div "PO 00001750 Status Created Vendor NOAH'S ARC FOUNDATION MAN[DEMOGRAPHIC_DATA], …" at bounding box center [649, 198] width 1155 height 131
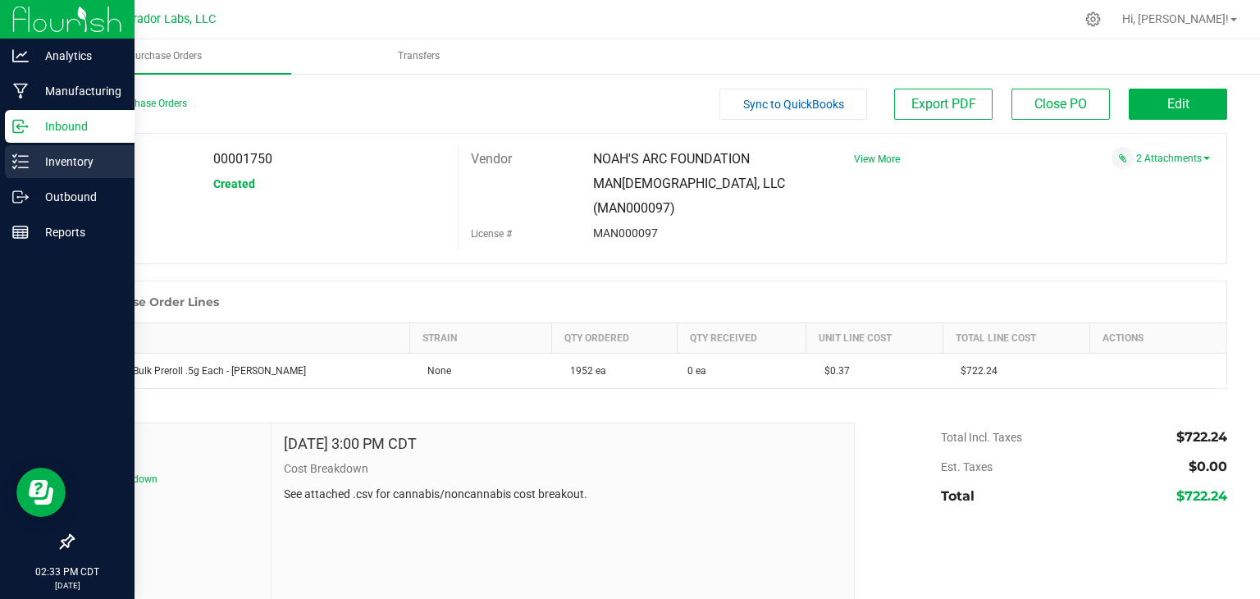
click at [46, 155] on p "Inventory" at bounding box center [78, 162] width 98 height 20
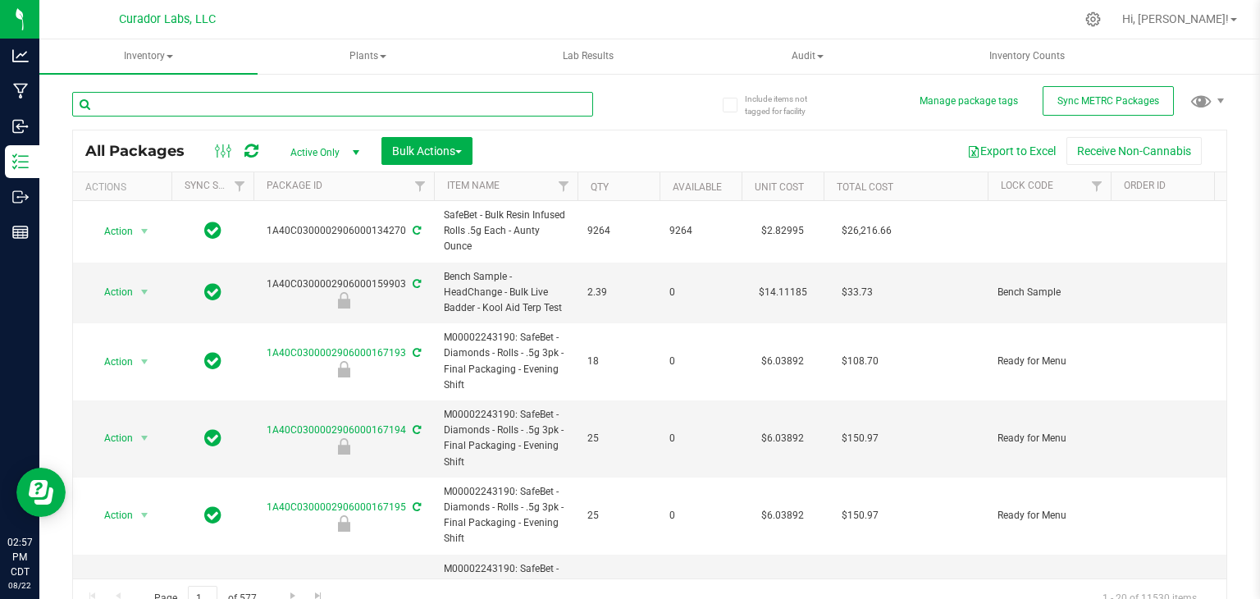
click at [392, 99] on input "text" at bounding box center [332, 104] width 521 height 25
paste input "HeadChange - Bulk Live Badder - Kool Aid Terp Test"
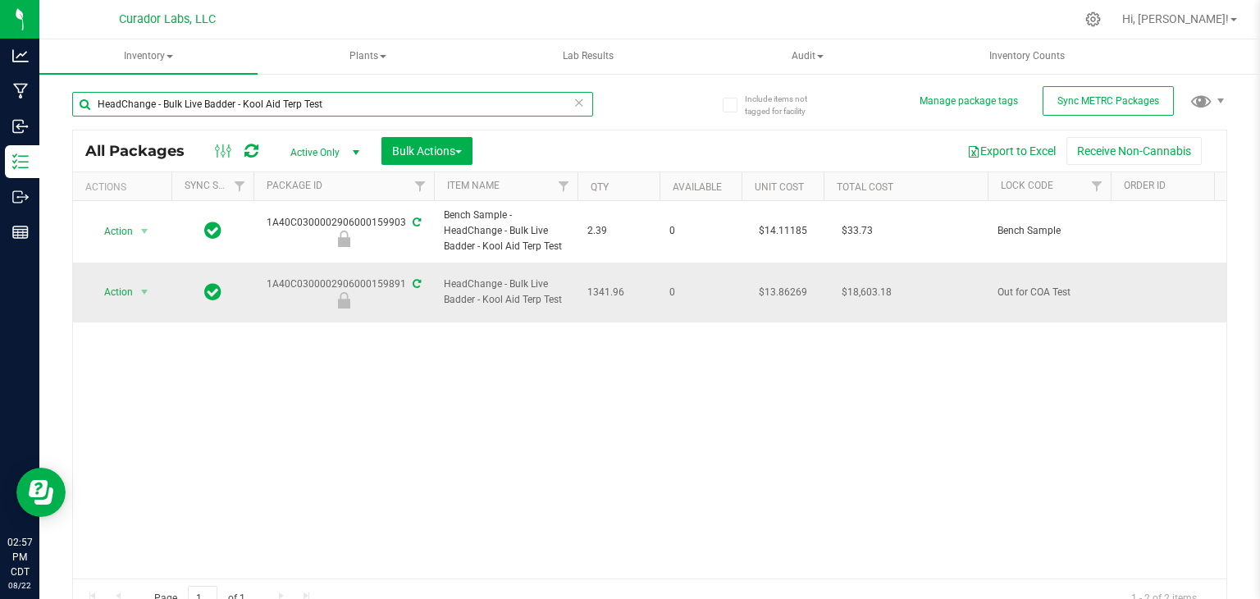
type input "HeadChange - Bulk Live Badder - Kool Aid Terp Test"
drag, startPoint x: 265, startPoint y: 277, endPoint x: 408, endPoint y: 272, distance: 142.9
click at [408, 276] on div "1A40C0300002906000159891" at bounding box center [343, 292] width 185 height 32
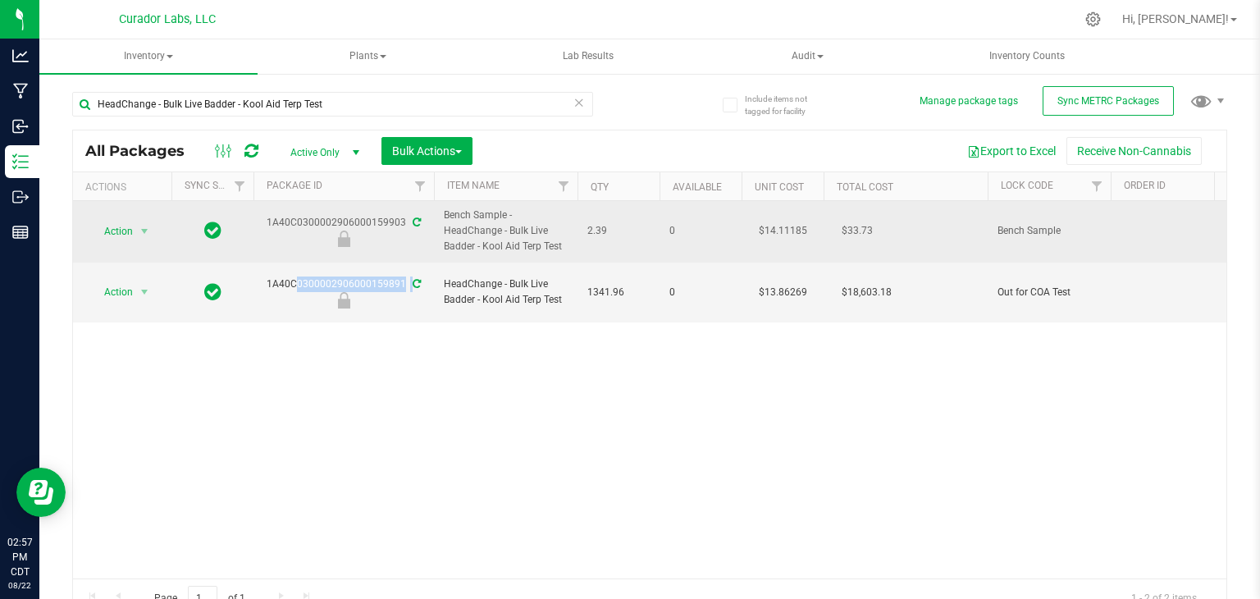
drag, startPoint x: 263, startPoint y: 221, endPoint x: 404, endPoint y: 216, distance: 140.4
click at [404, 216] on div "1A40C0300002906000159903" at bounding box center [343, 231] width 185 height 32
copy div "1A40C0300002906000159903"
